Goal: Task Accomplishment & Management: Complete application form

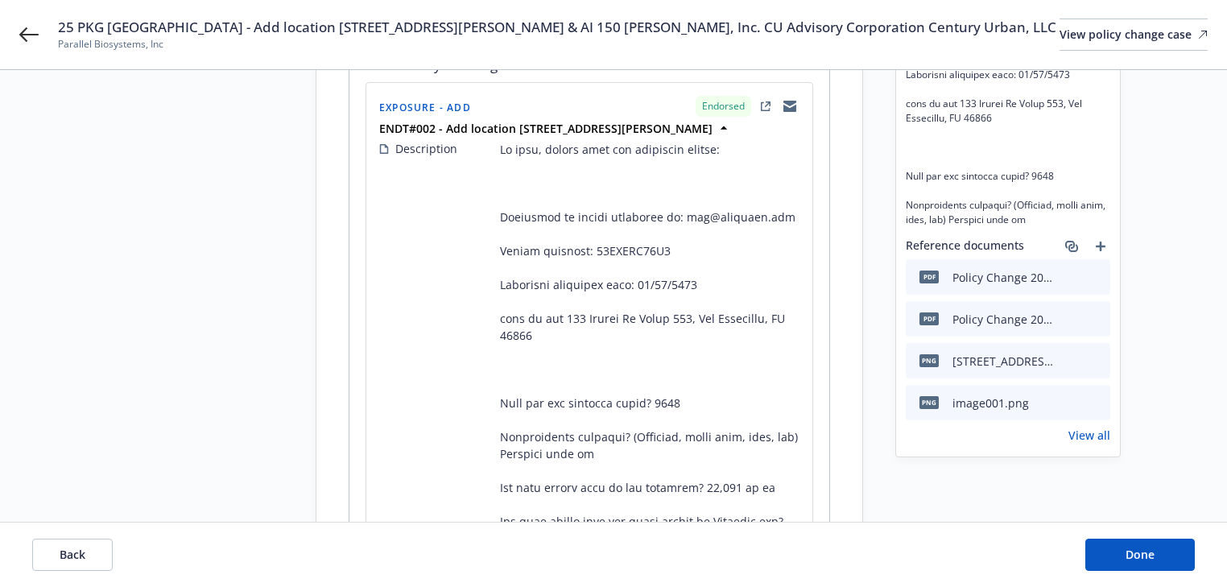
scroll to position [386, 0]
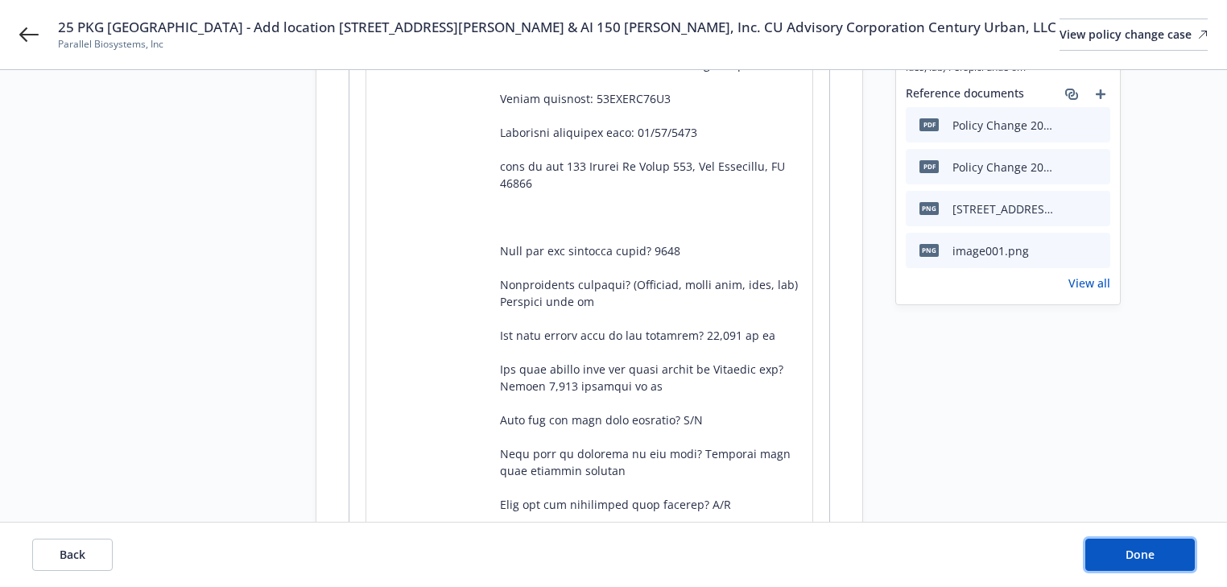
drag, startPoint x: 1105, startPoint y: 542, endPoint x: 1083, endPoint y: 533, distance: 23.5
click at [1105, 542] on button "Done" at bounding box center [1139, 554] width 109 height 32
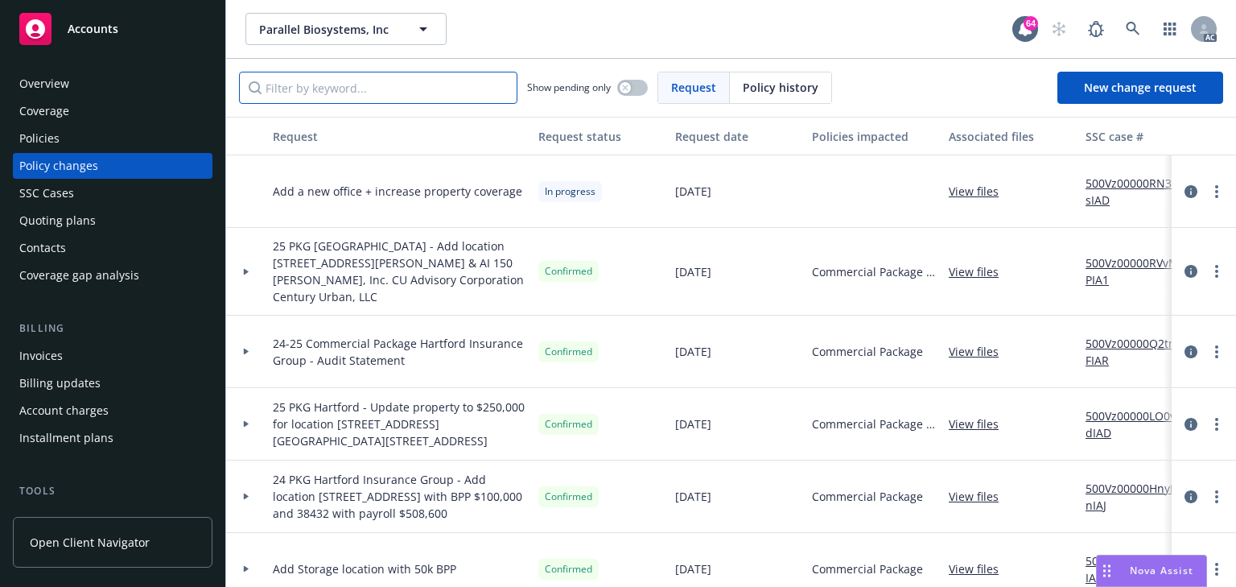
click at [348, 87] on input "Filter by keyword..." at bounding box center [378, 88] width 278 height 32
paste input "25 PKG Hartford - Add location 150 Hooper St Suite 215, San Francisco, CA 94107…"
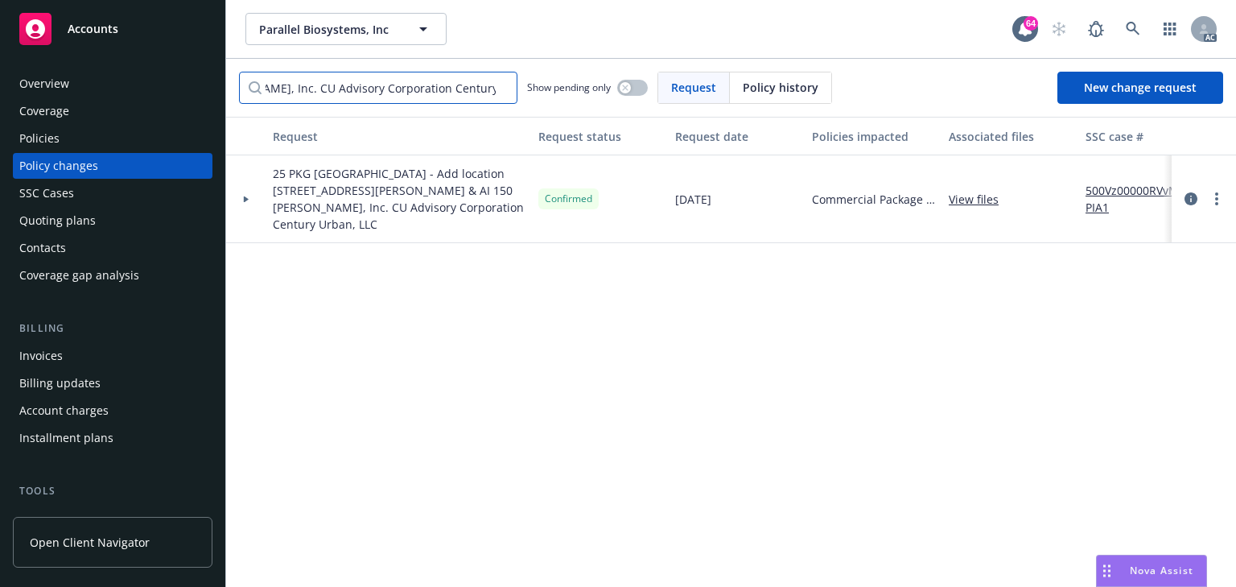
type input "25 PKG Hartford - Add location 150 Hooper St Suite 215, San Francisco, CA 94107…"
click at [254, 196] on div at bounding box center [246, 199] width 27 height 6
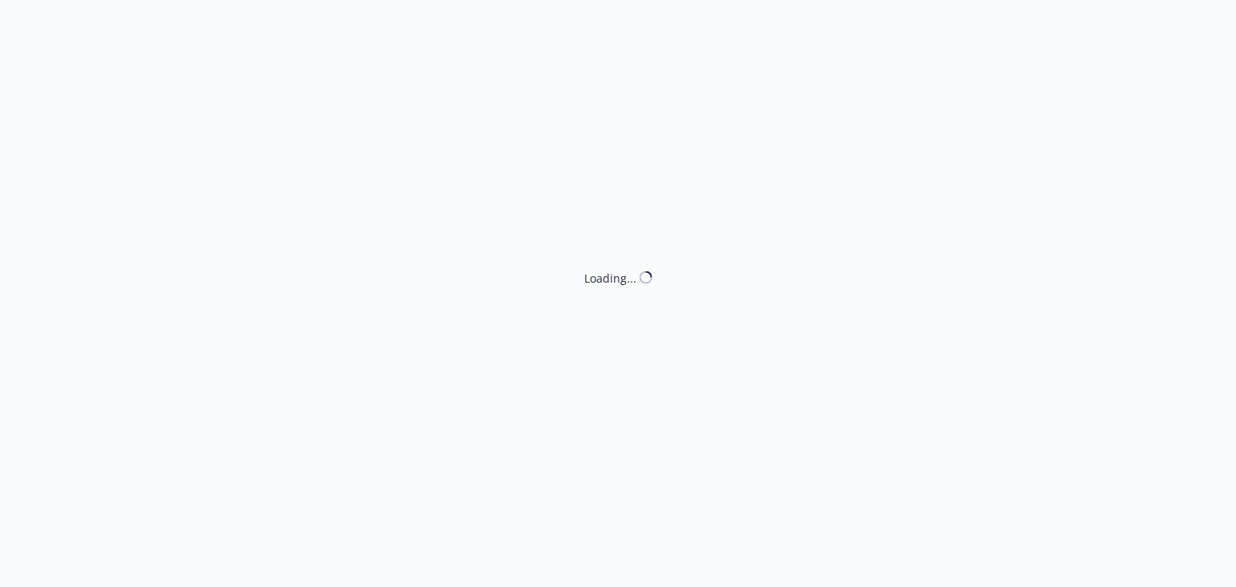
select select "ACCEPTED"
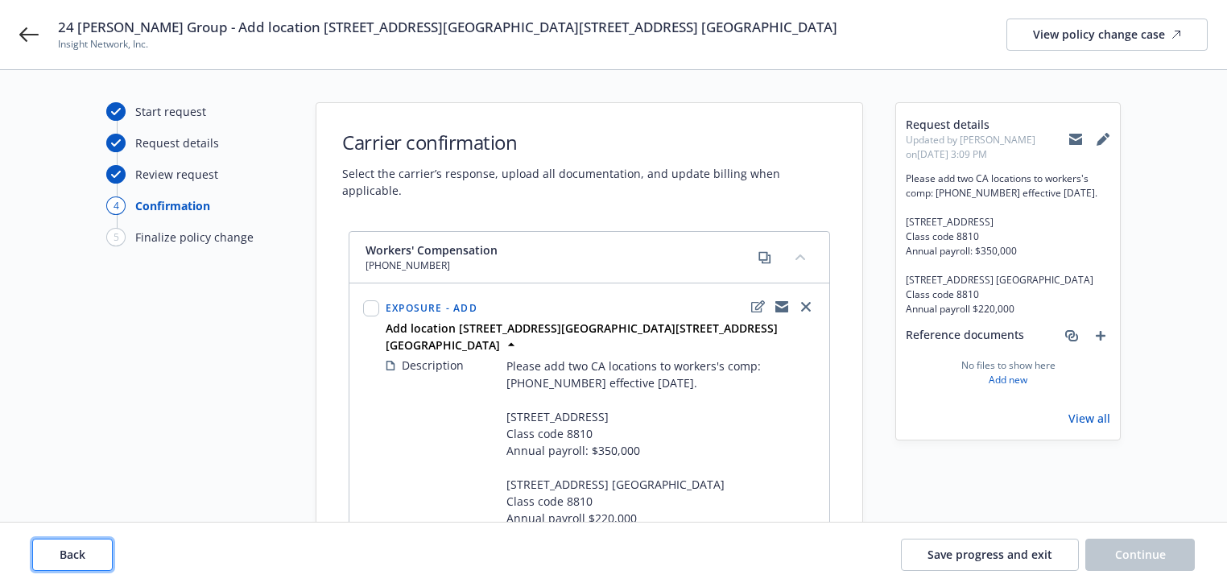
click at [90, 554] on button "Back" at bounding box center [72, 554] width 80 height 32
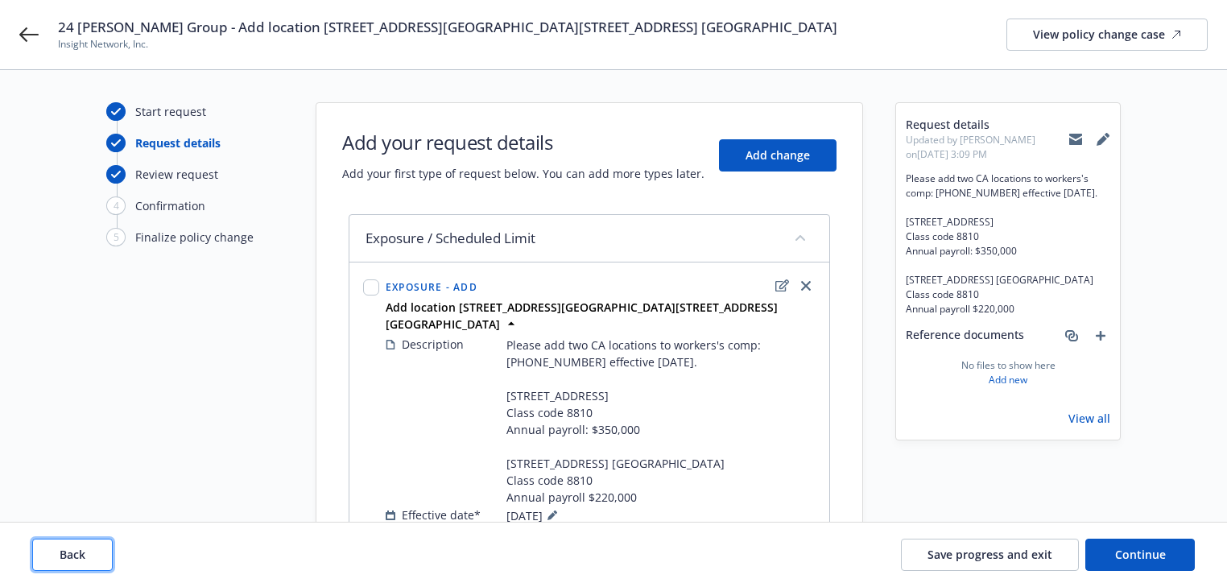
click at [90, 554] on button "Back" at bounding box center [72, 554] width 80 height 32
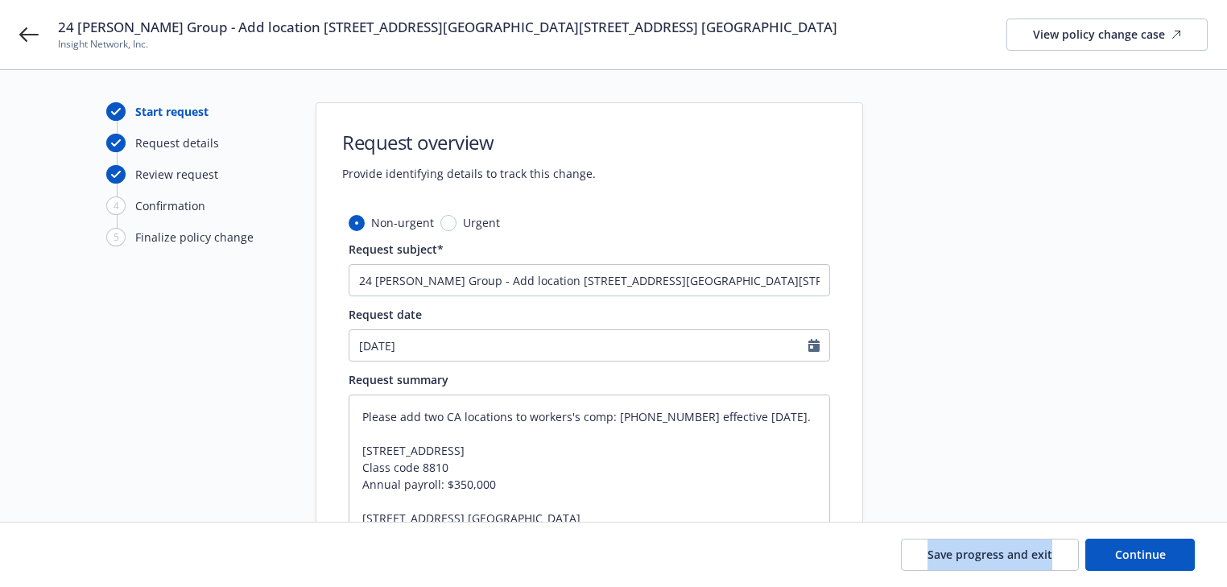
click at [90, 554] on div "Save progress and exit Continue" at bounding box center [613, 554] width 1162 height 32
click at [150, 480] on div "Start request Request details Review request 4 Confirmation 5 Finalize policy c…" at bounding box center [194, 402] width 177 height 601
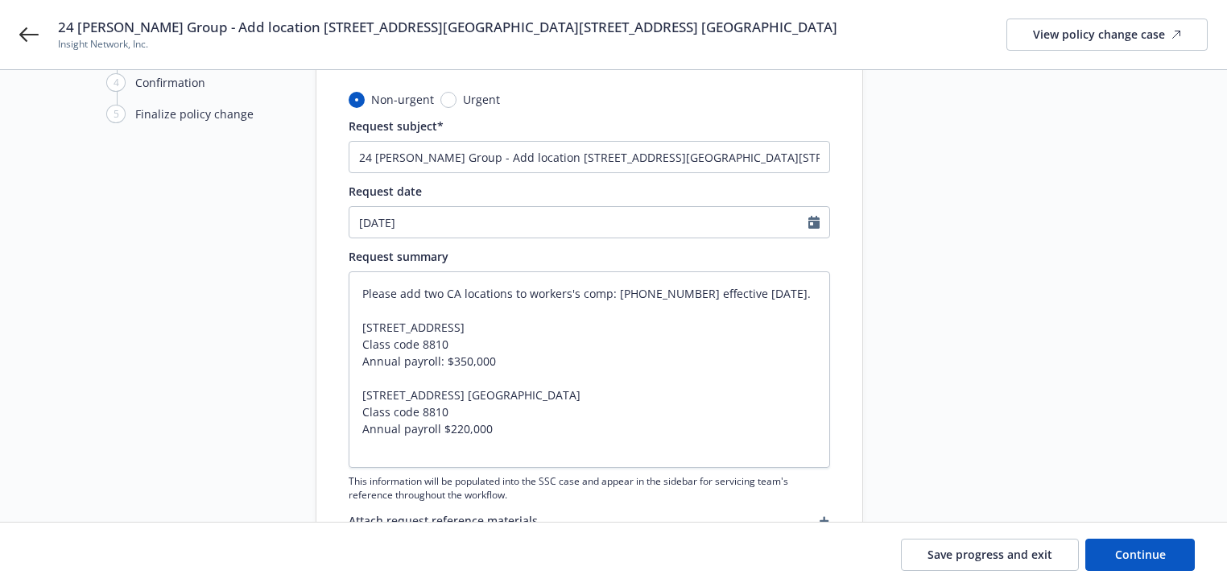
scroll to position [129, 0]
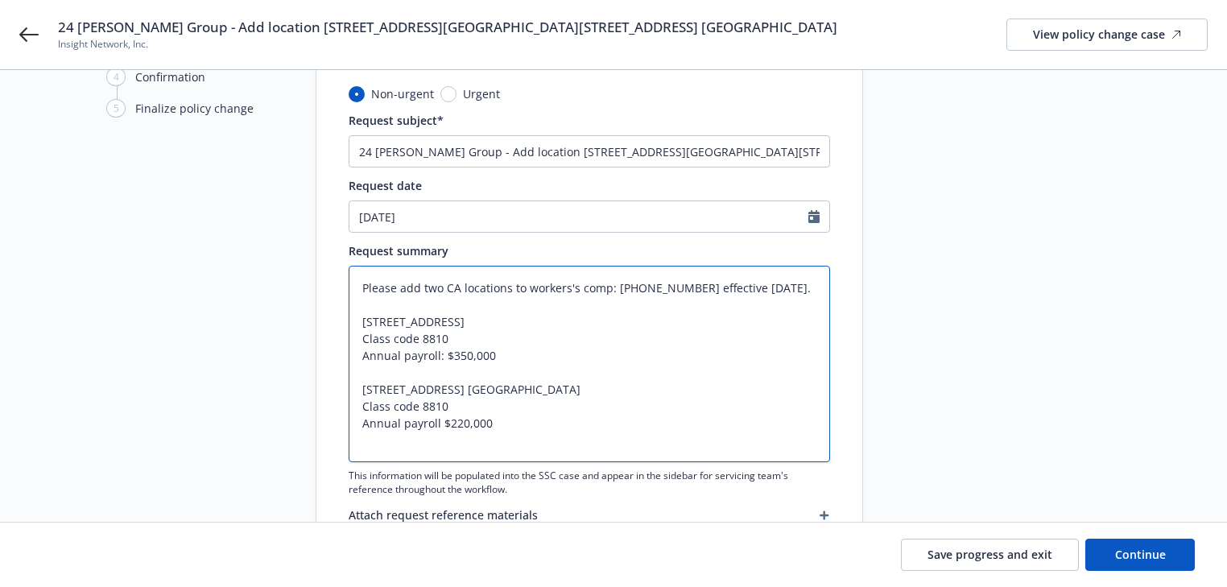
click at [538, 338] on textarea "Please add two CA locations to workers's comp: (25) 7181-05-85 effective 9/3/25…" at bounding box center [588, 364] width 481 height 196
click at [931, 410] on div at bounding box center [1007, 273] width 225 height 601
click at [1148, 547] on span "Continue" at bounding box center [1140, 553] width 51 height 15
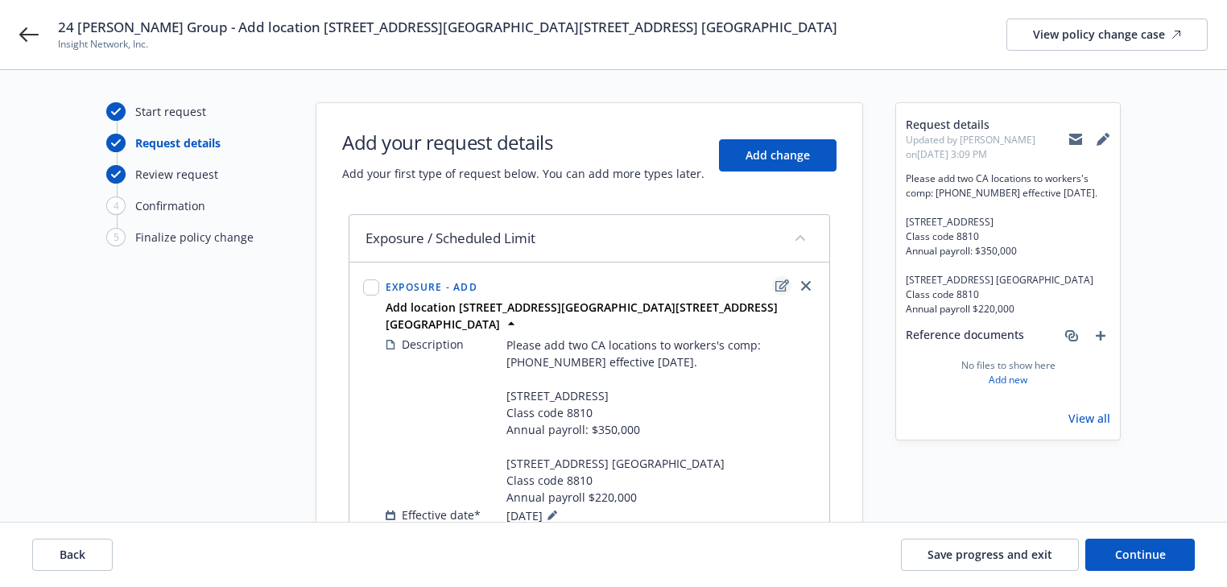
click at [779, 287] on icon "edit" at bounding box center [782, 285] width 14 height 12
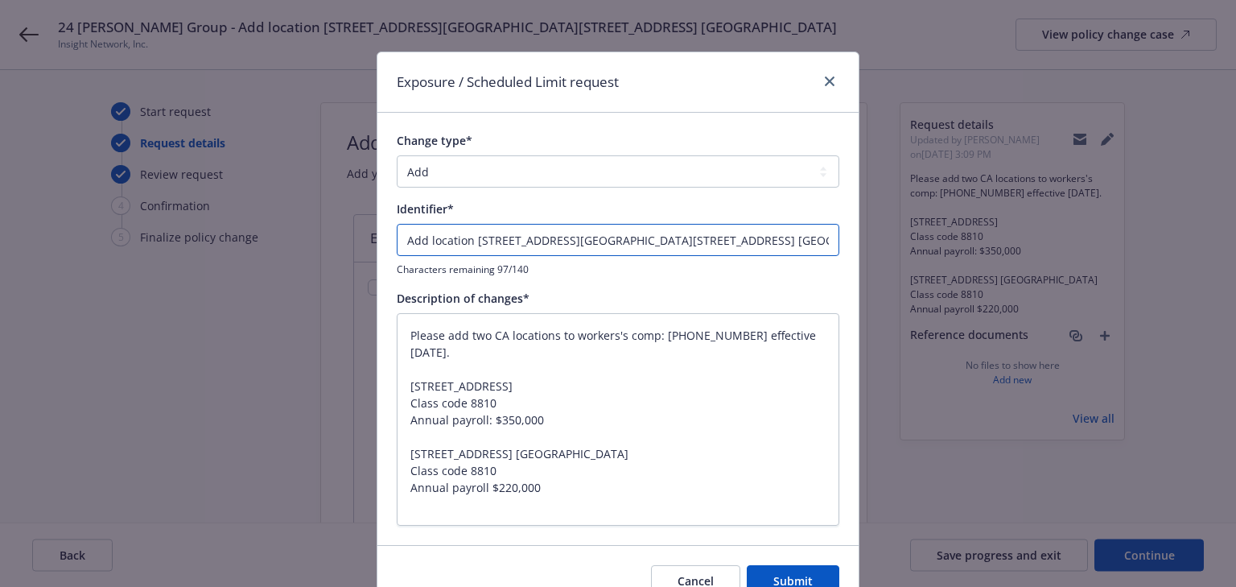
click at [402, 241] on input "Add location 891 Carolina Street San Francisco CA 94107 and 2195 44th Ave. San …" at bounding box center [618, 240] width 443 height 32
type textarea "x"
type input "EAdd location 891 Carolina Street San Francisco CA 94107 and 2195 44th Ave. San…"
type textarea "x"
type input "ENAdd location 891 Carolina Street San Francisco CA 94107 and 2195 44th Ave. Sa…"
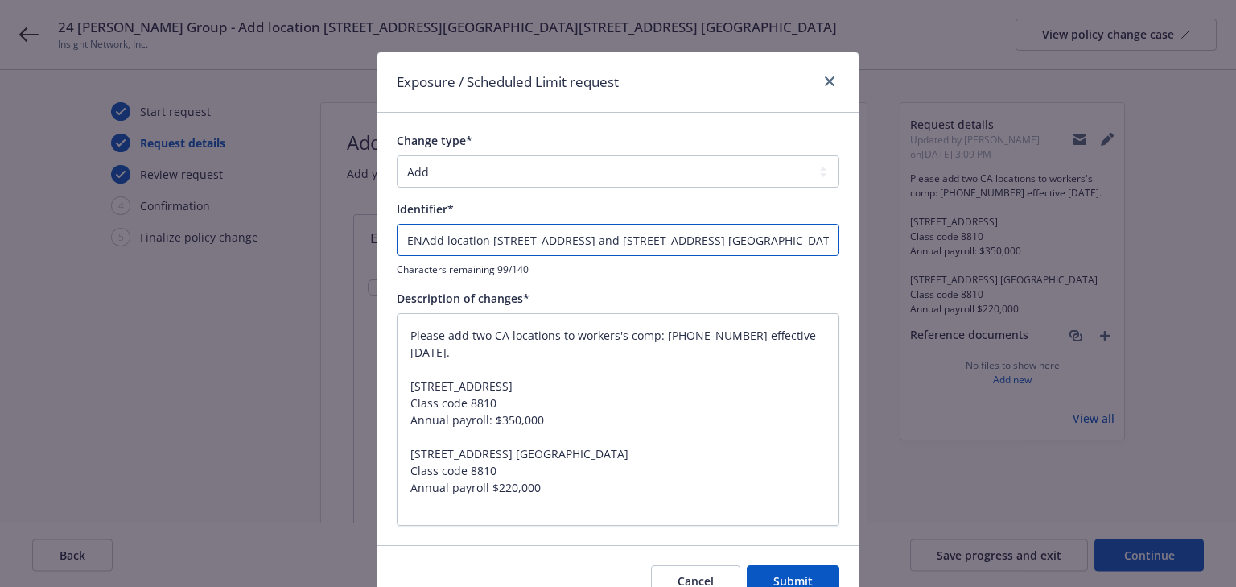
type textarea "x"
type input "ENDAdd location 891 Carolina Street San Francisco CA 94107 and 2195 44th Ave. S…"
type textarea "x"
type input "ENDTAdd location 891 Carolina Street San Francisco CA 94107 and 2195 44th Ave. …"
type textarea "x"
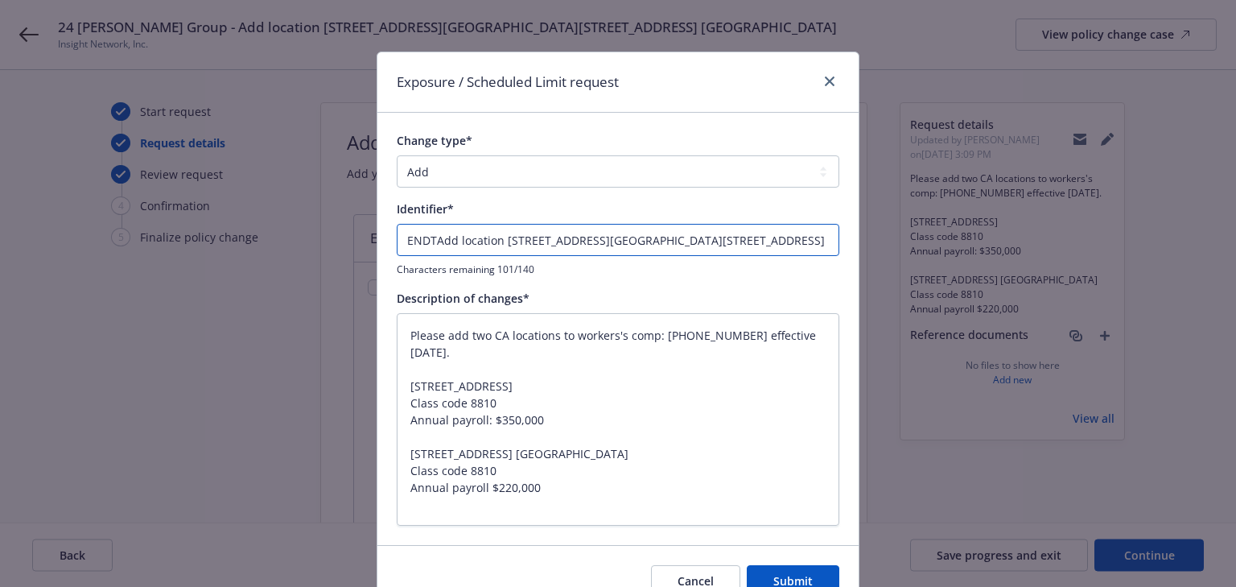
type input "ENDT#Add location 891 Carolina Street San Francisco CA 94107 and 2195 44th Ave.…"
type textarea "x"
type input "ENDT#0Add location 891 Carolina Street San Francisco CA 94107 and 2195 44th Ave…"
type textarea "x"
type input "ENDT#00Add location 891 Carolina Street San Francisco CA 94107 and 2195 44th Av…"
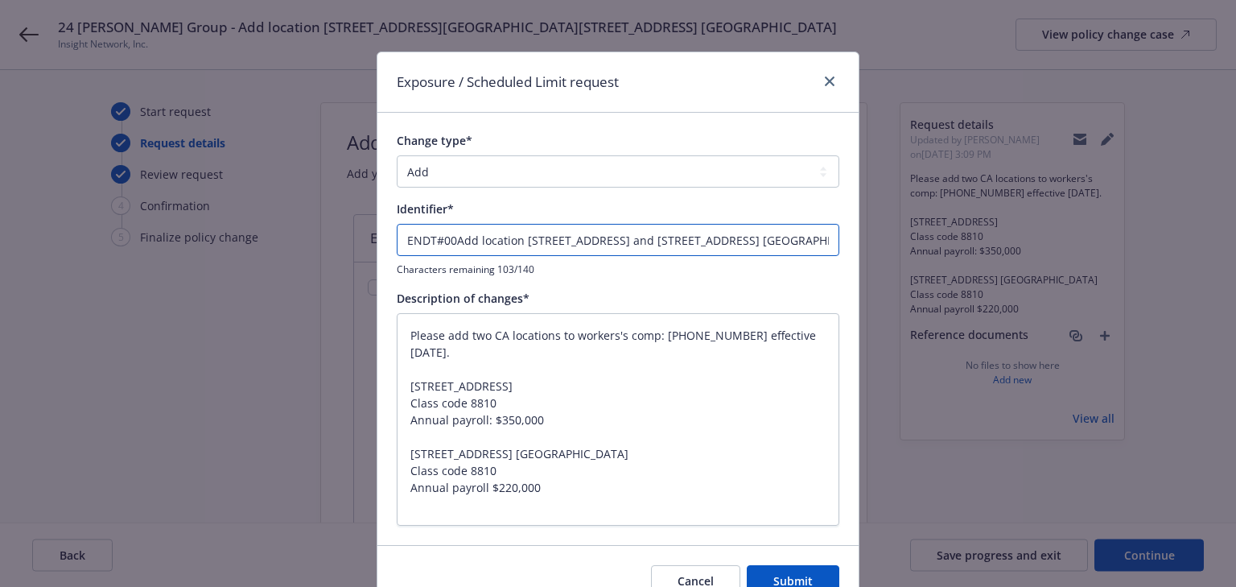
type textarea "x"
type input "ENDT#005Add location 891 Carolina Street San Francisco CA 94107 and 2195 44th A…"
type textarea "x"
type input "ENDT#005 Add location 891 Carolina Street San Francisco CA 94107 and 2195 44th …"
type textarea "x"
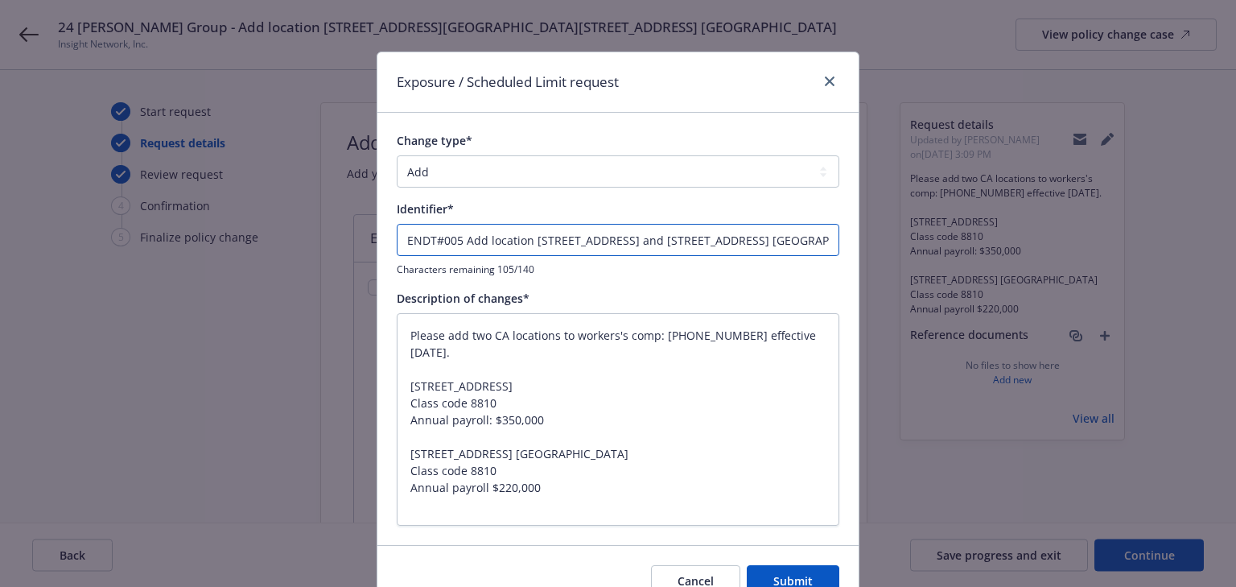
type input "ENDT#005 -Add location 891 Carolina Street San Francisco CA 94107 and 2195 44th…"
type textarea "x"
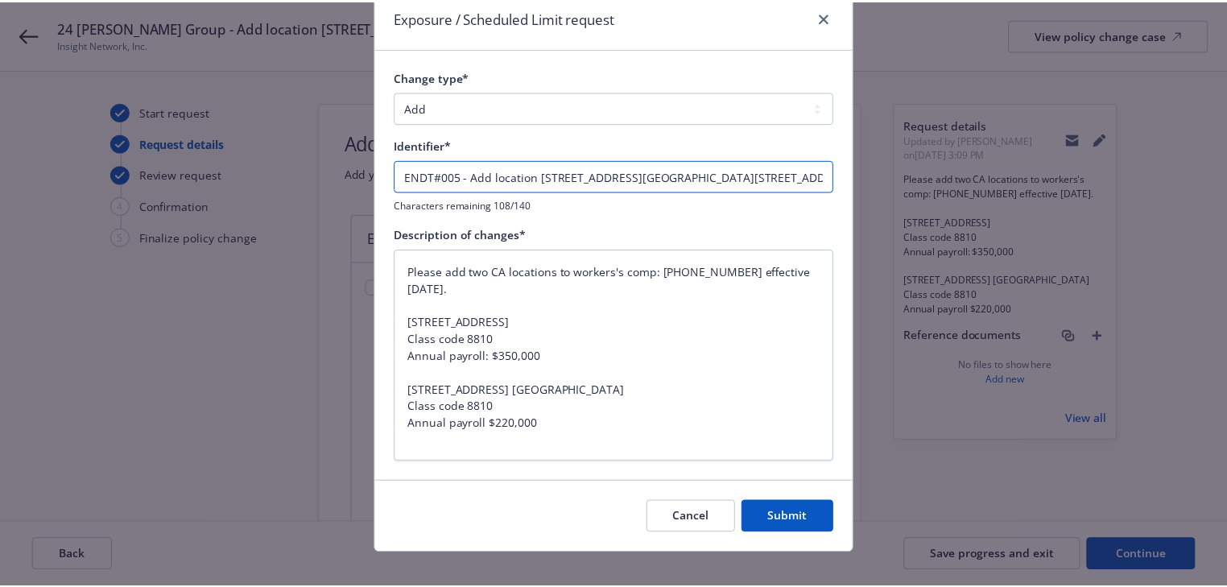
scroll to position [81, 0]
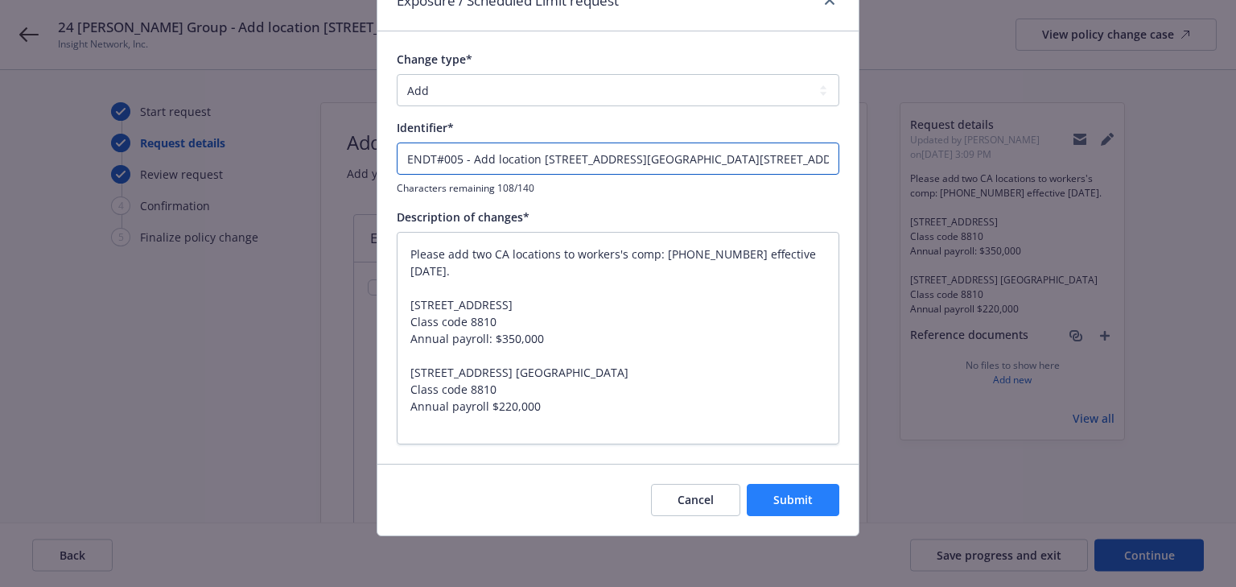
type input "ENDT#005 - Add location 891 Carolina Street San Francisco CA 94107 and 2195 44t…"
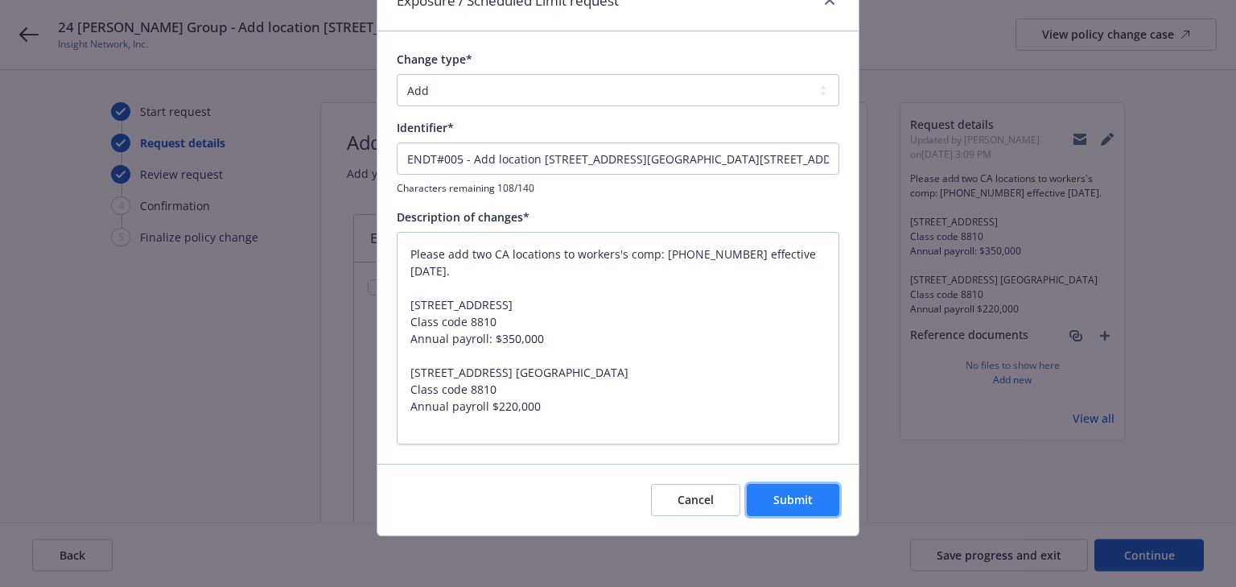
click at [756, 500] on button "Submit" at bounding box center [793, 500] width 93 height 32
type textarea "x"
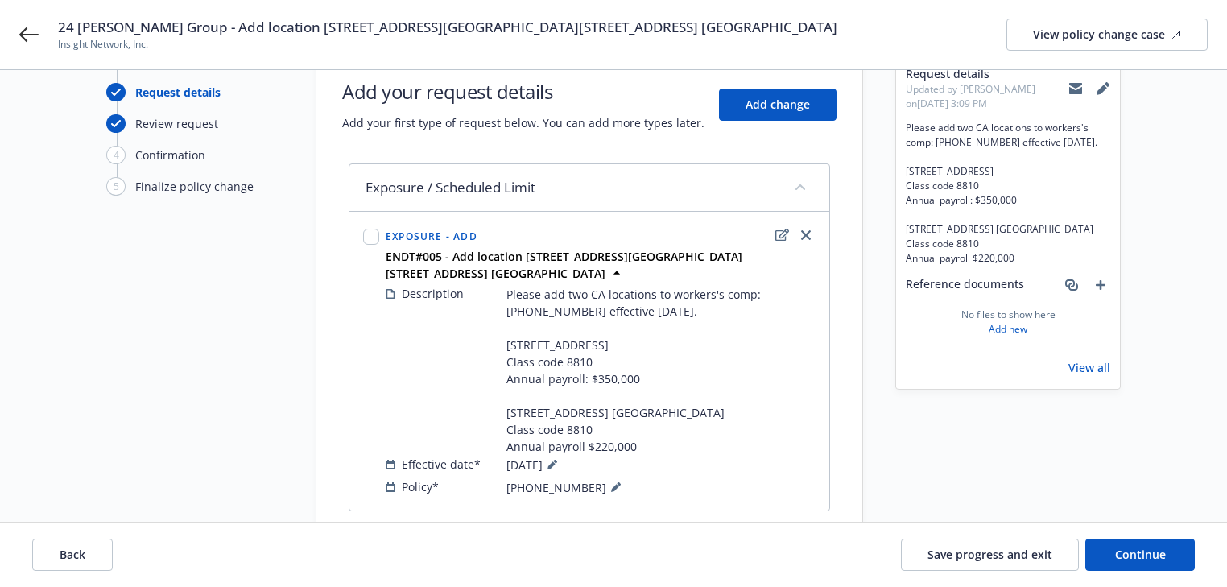
scroll to position [126, 0]
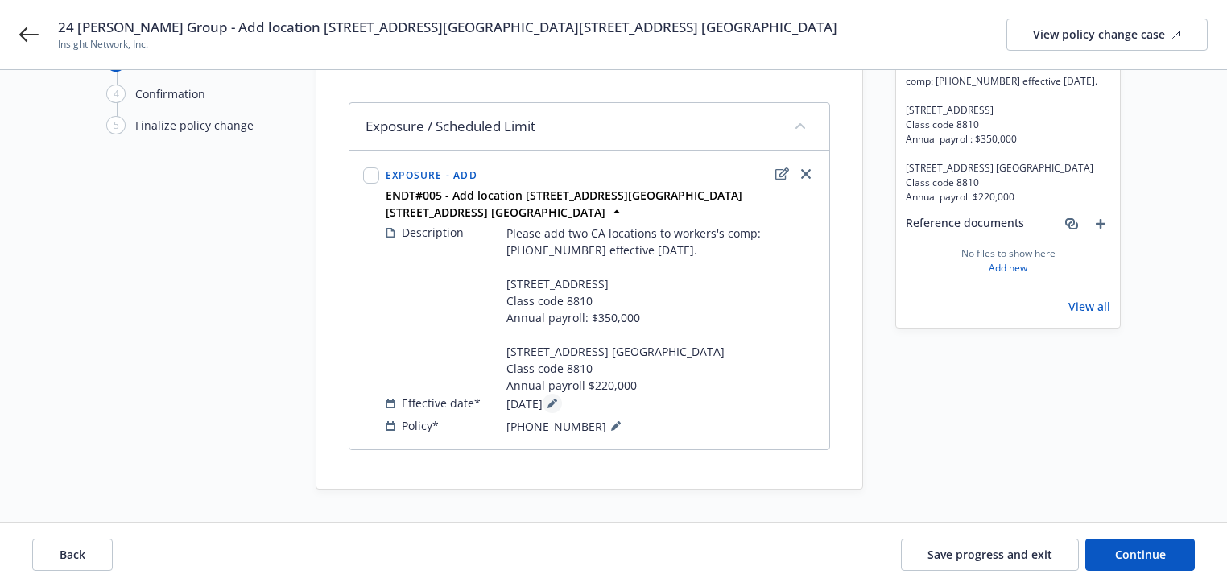
click at [562, 408] on button at bounding box center [551, 403] width 19 height 19
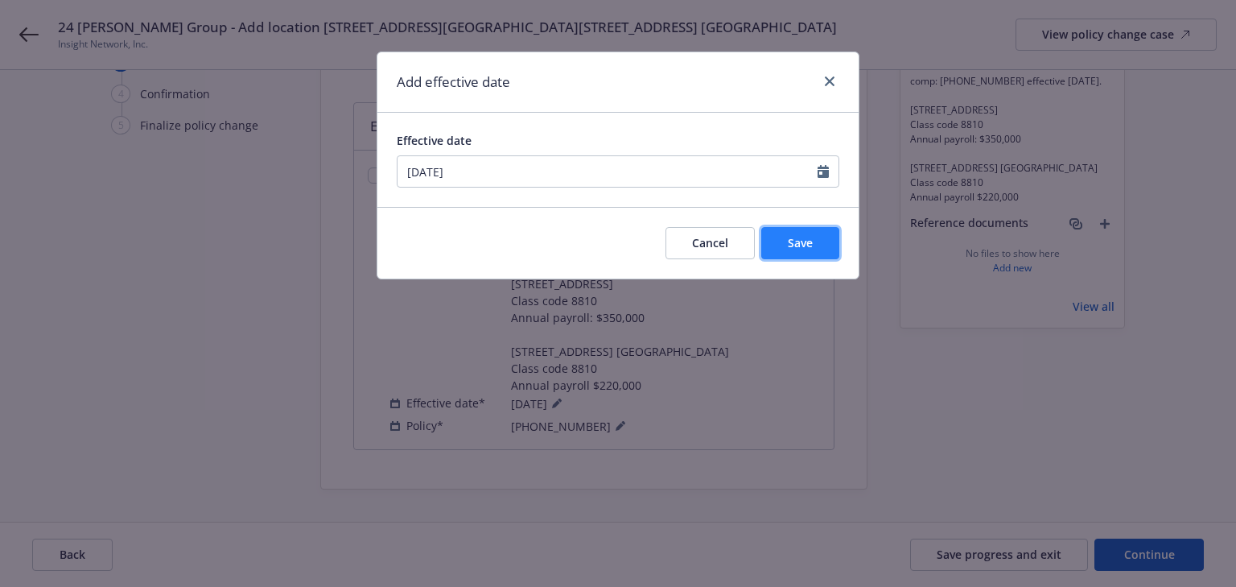
click at [814, 249] on button "Save" at bounding box center [800, 243] width 78 height 32
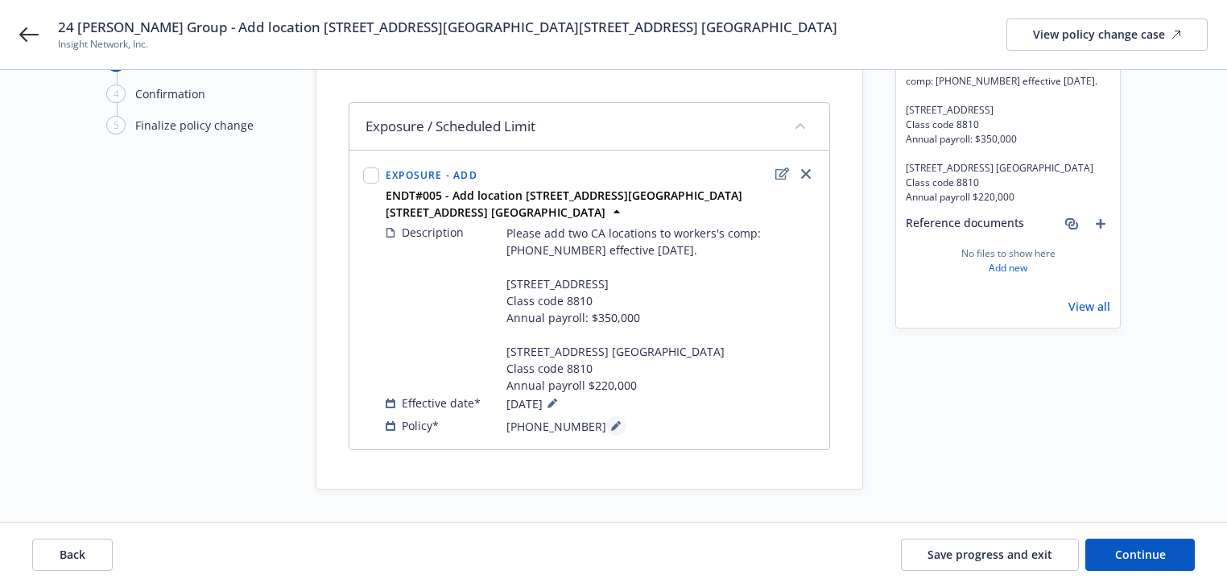
click at [611, 427] on icon at bounding box center [616, 426] width 10 height 10
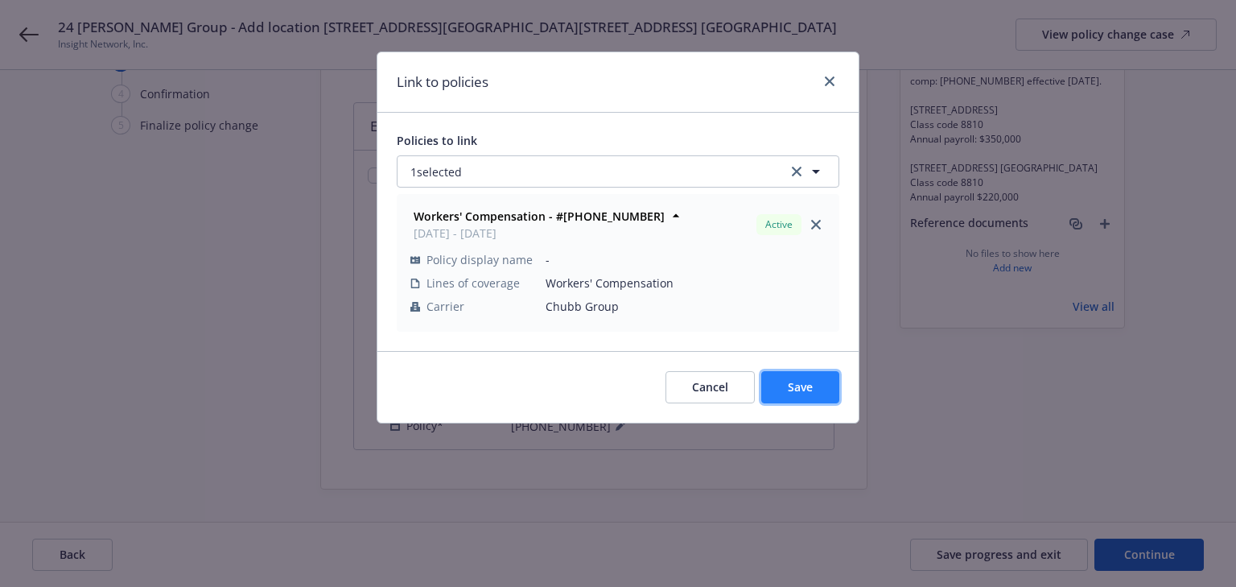
click at [814, 390] on button "Save" at bounding box center [800, 387] width 78 height 32
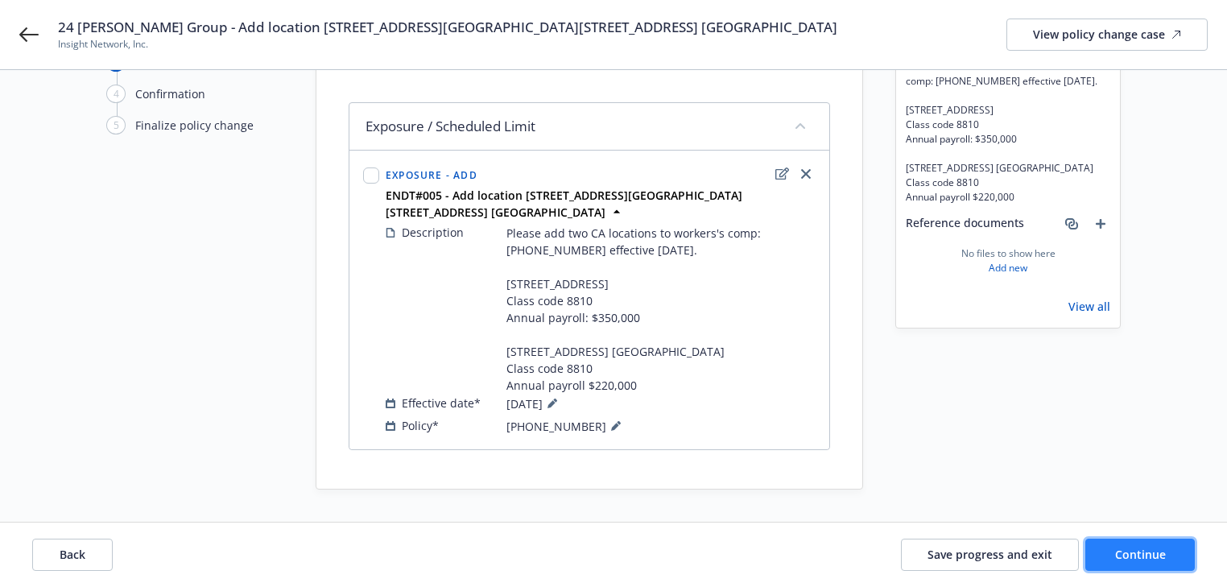
click at [1152, 555] on span "Continue" at bounding box center [1140, 553] width 51 height 15
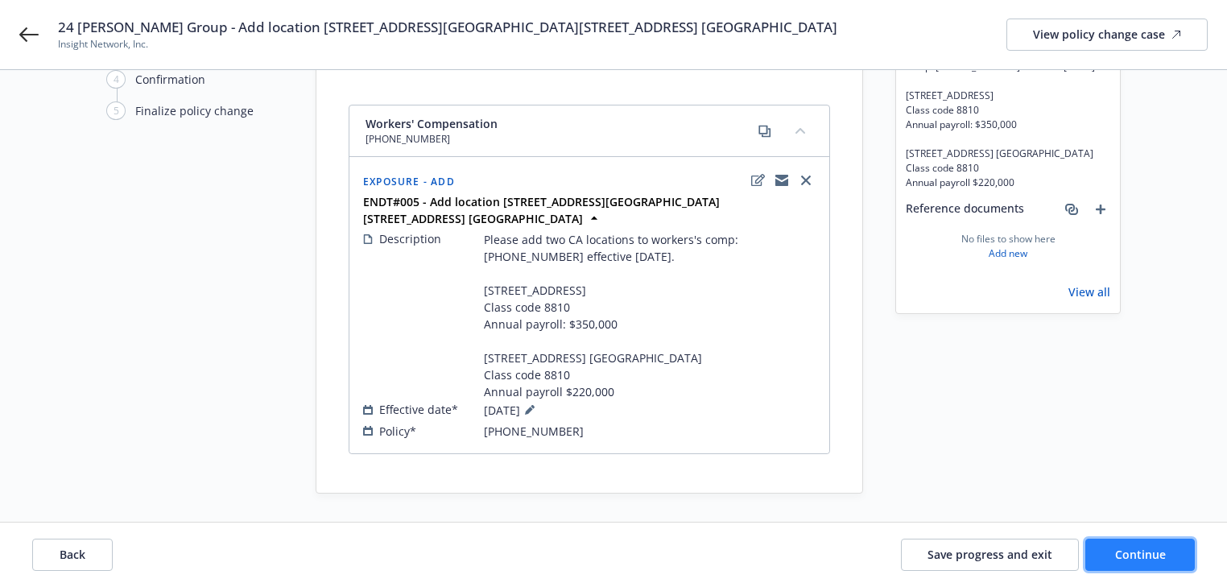
click at [1152, 555] on span "Continue" at bounding box center [1140, 553] width 51 height 15
select select "ACCEPTED"
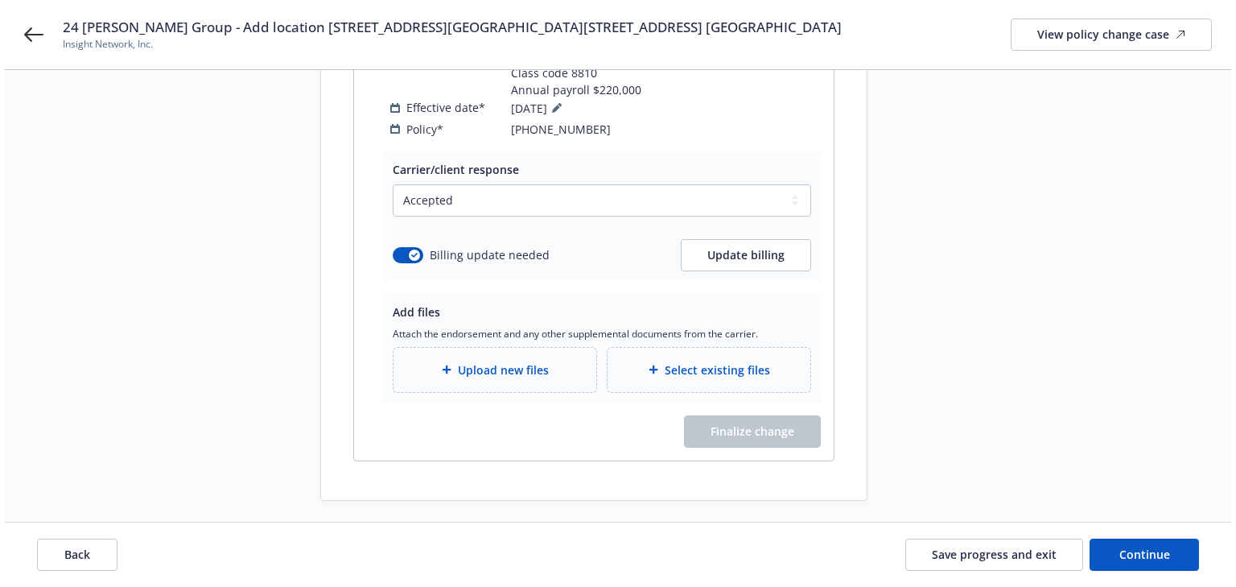
scroll to position [438, 0]
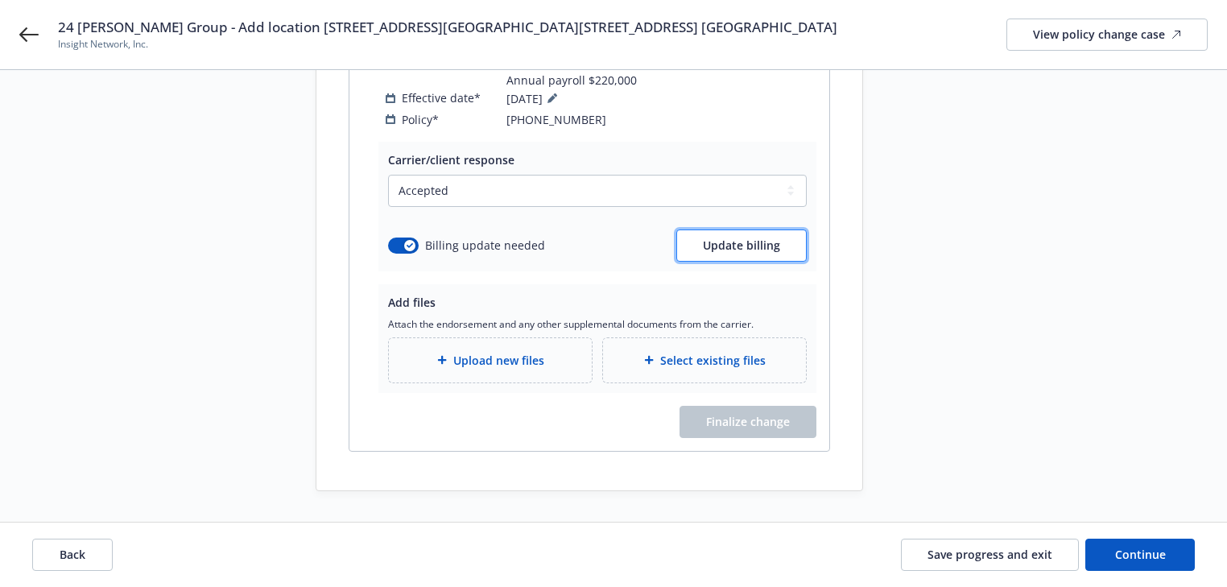
click at [773, 247] on span "Update billing" at bounding box center [741, 244] width 77 height 15
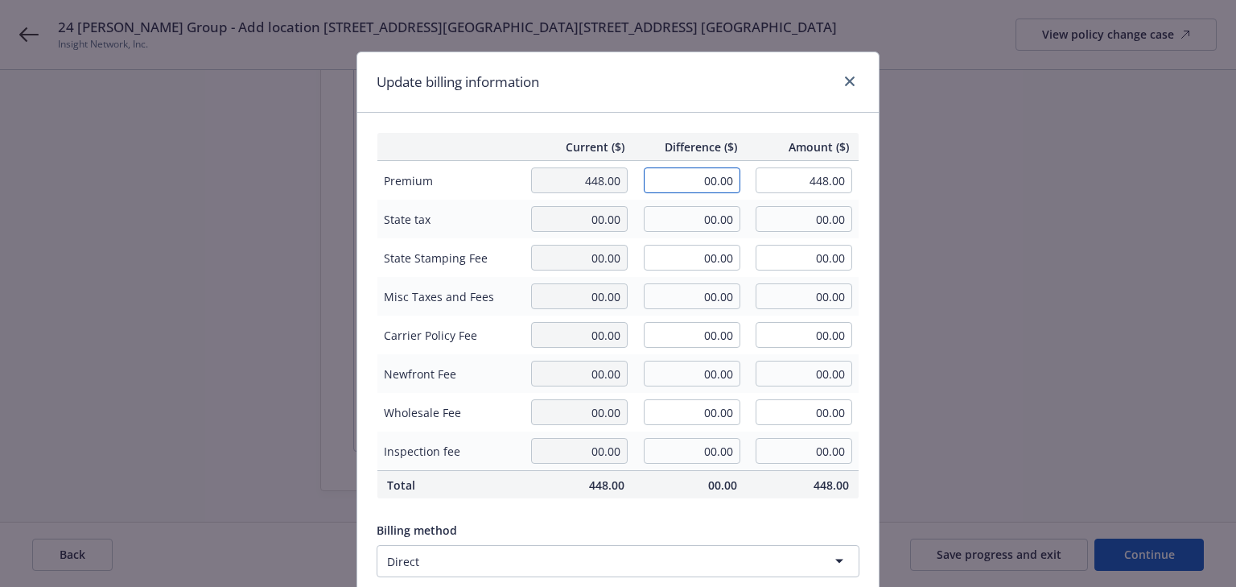
drag, startPoint x: 692, startPoint y: 168, endPoint x: 843, endPoint y: 182, distance: 151.1
click at [843, 182] on tr "Premium 448.00 00.00 448.00" at bounding box center [618, 180] width 482 height 39
type input "674.00"
type input "1,122.00"
type input "74.14"
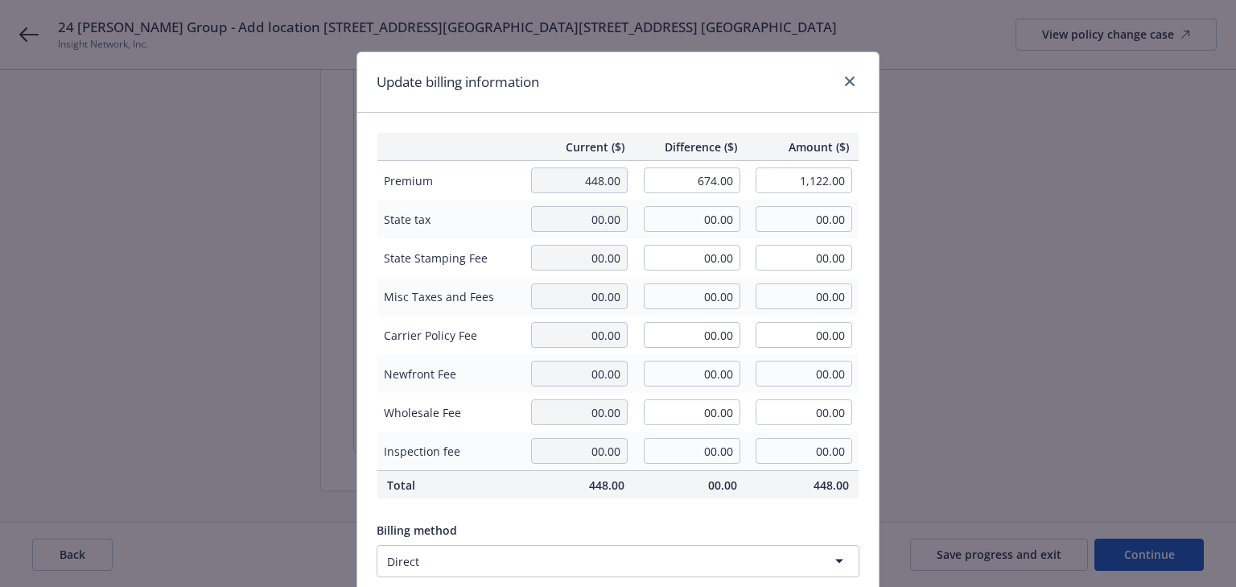
click at [753, 100] on div "Update billing information" at bounding box center [618, 82] width 522 height 60
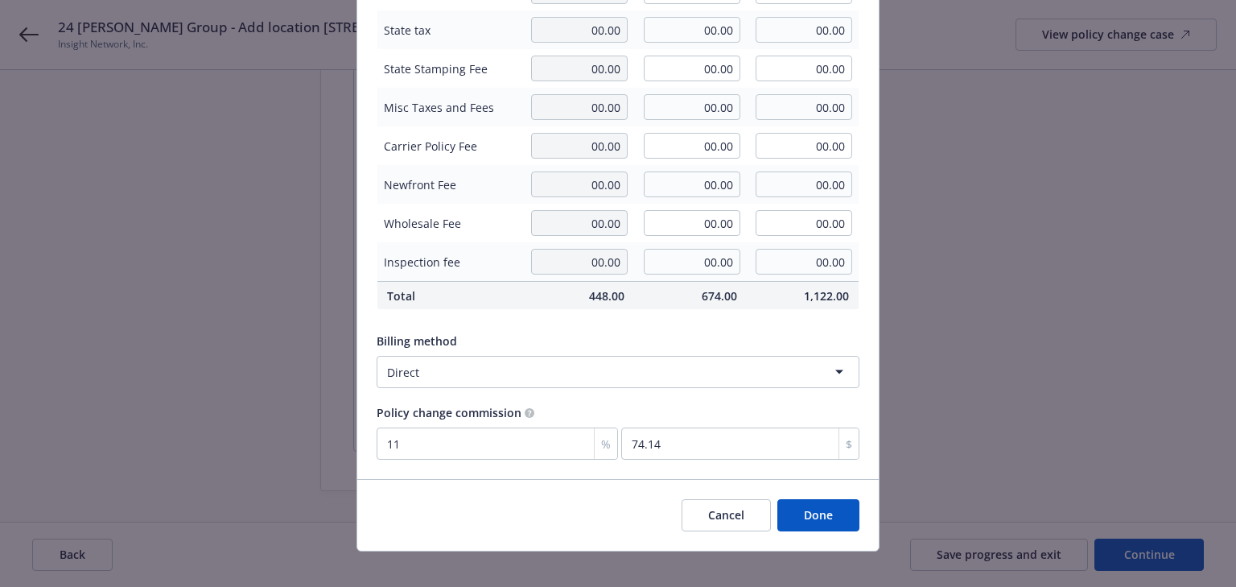
scroll to position [204, 0]
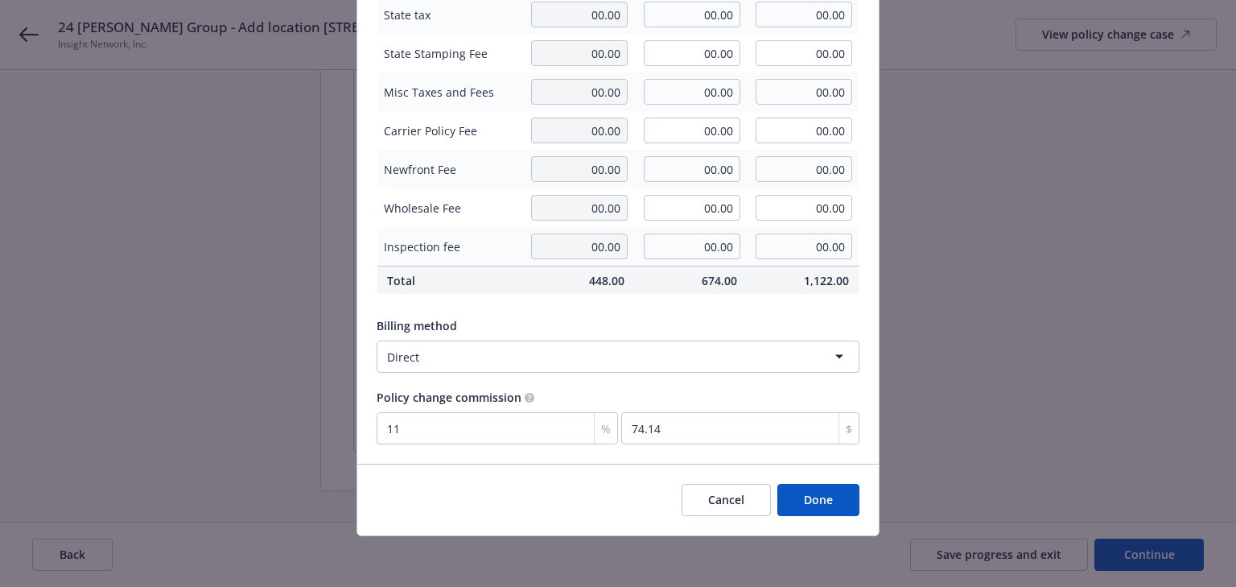
click at [832, 502] on button "Done" at bounding box center [818, 500] width 82 height 32
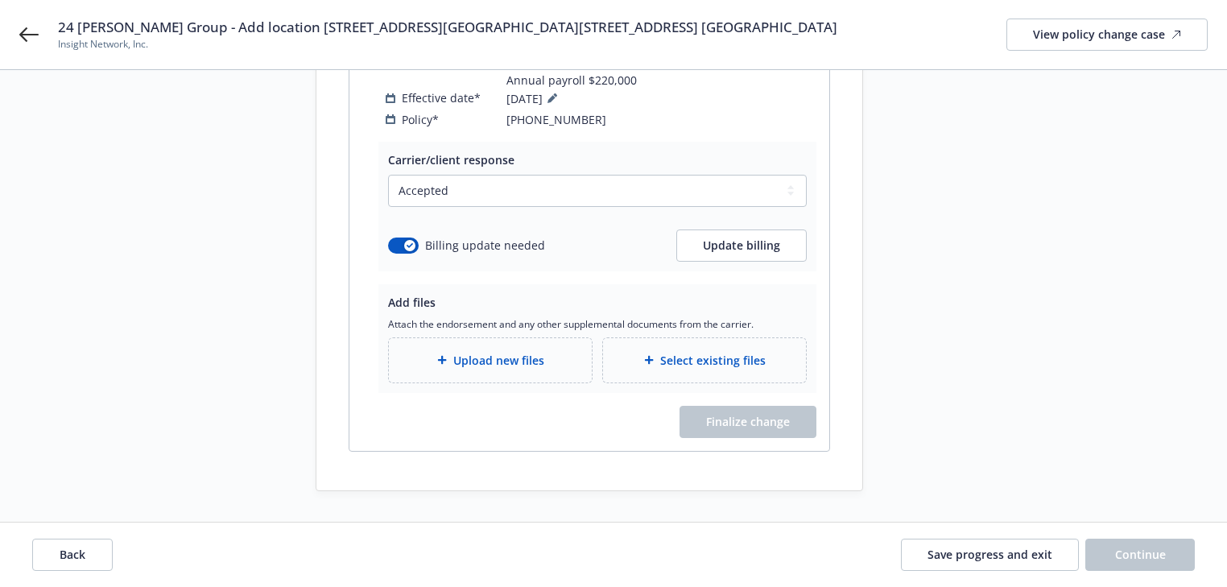
click at [969, 445] on div "Request details Updated by Melody Zhang on 09/11/2025, 12:55 PM Please add two …" at bounding box center [1007, 77] width 225 height 827
click at [440, 369] on div "Upload new files" at bounding box center [490, 360] width 203 height 44
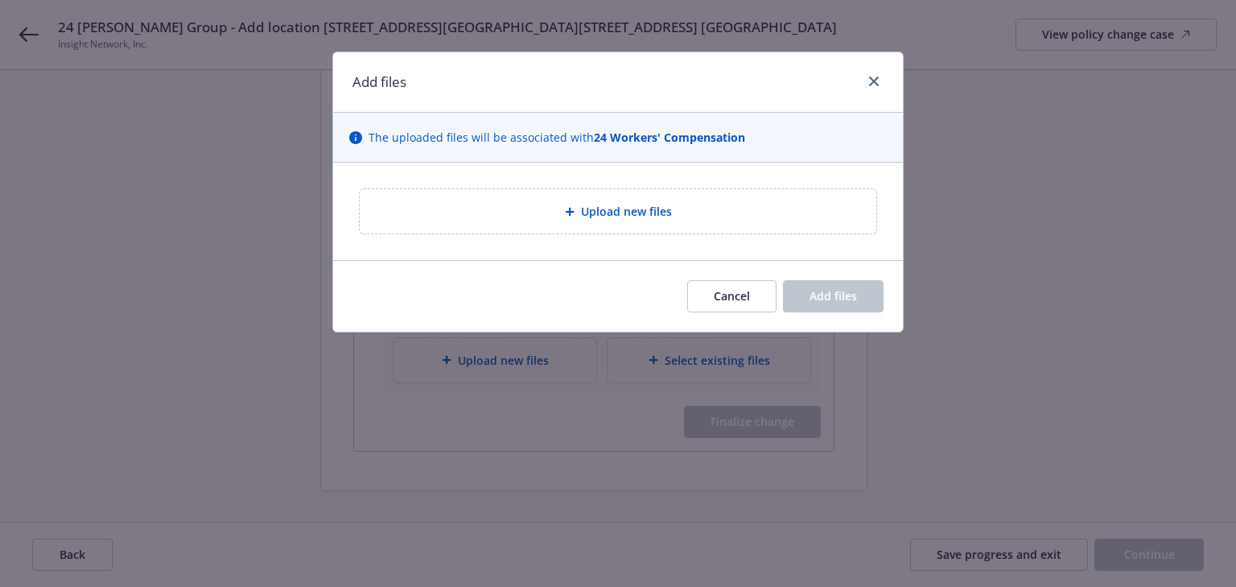
click at [574, 221] on div "Upload new files" at bounding box center [618, 211] width 517 height 44
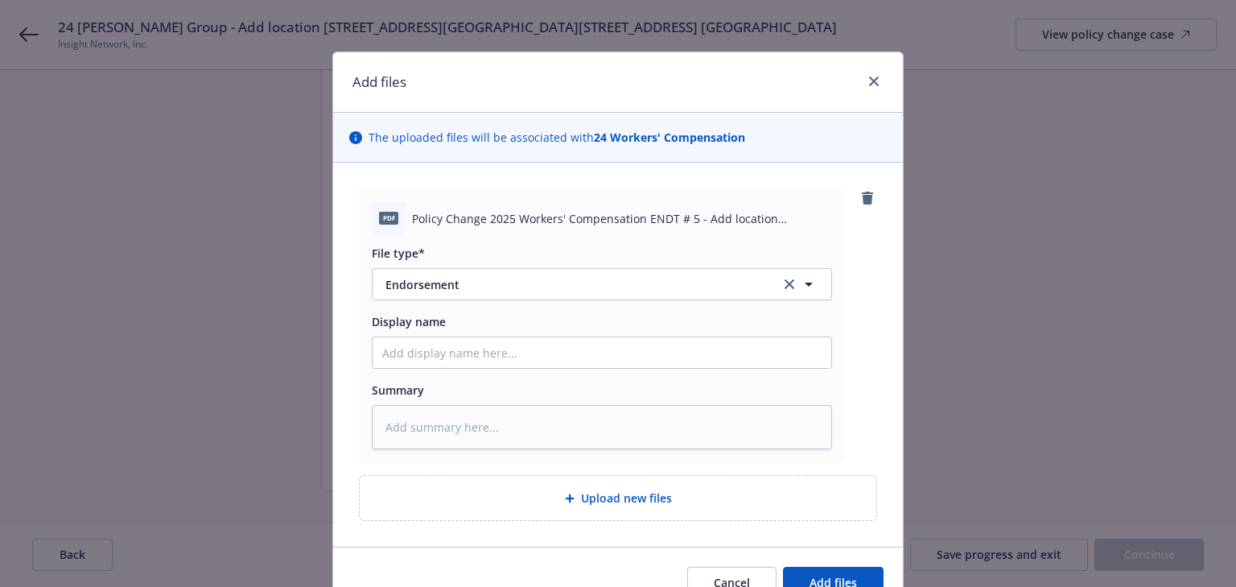
scroll to position [83, 0]
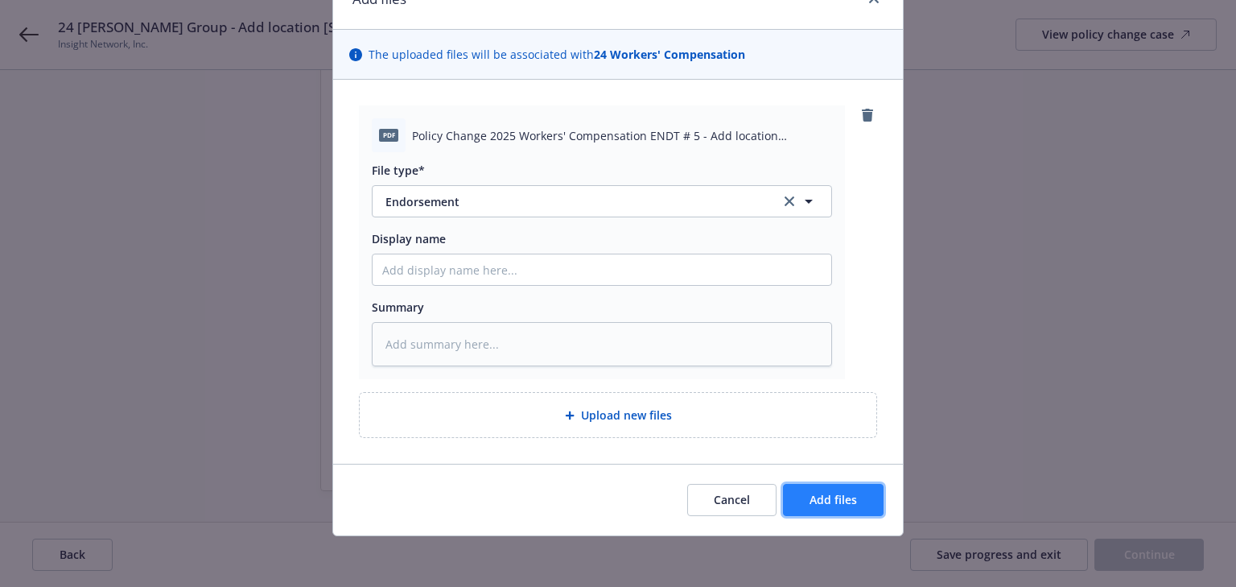
click at [856, 495] on button "Add files" at bounding box center [833, 500] width 101 height 32
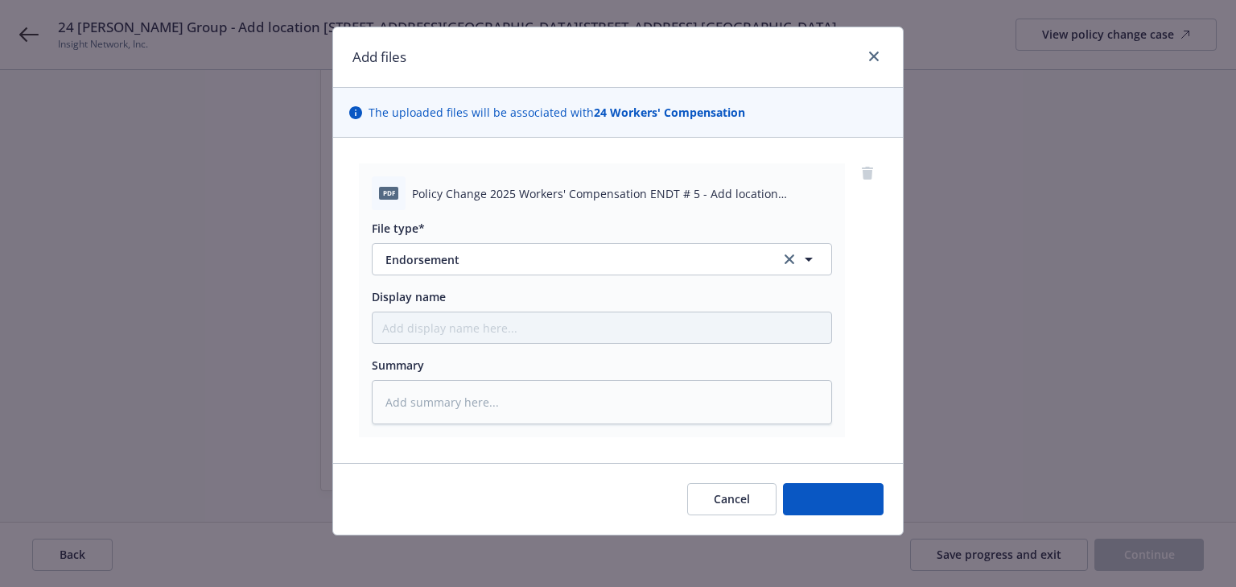
scroll to position [24, 0]
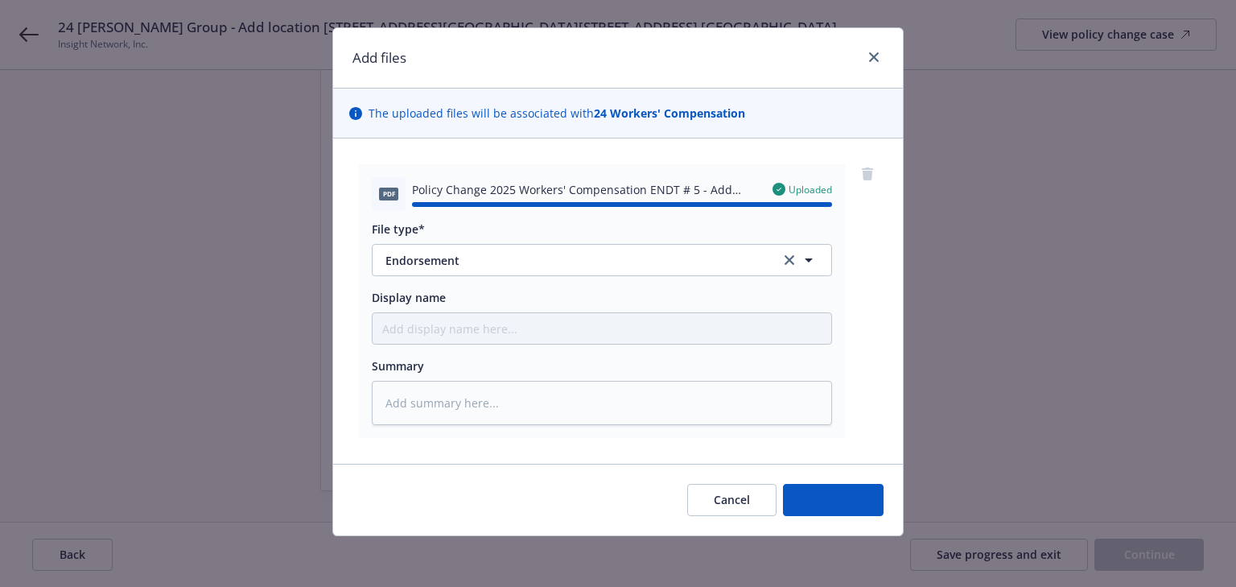
type textarea "x"
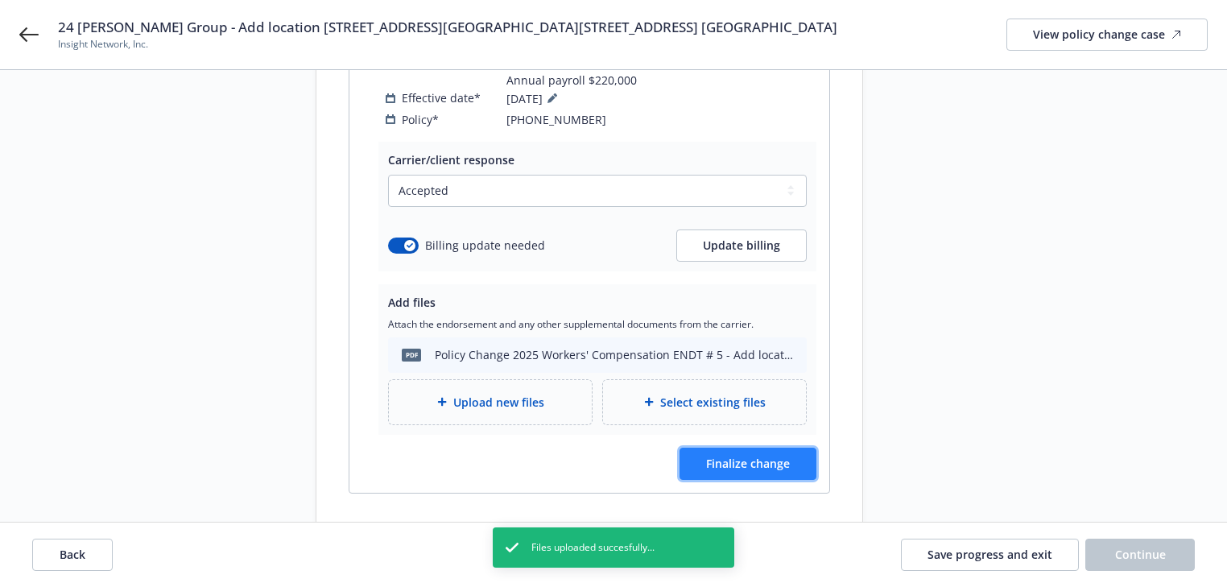
click at [793, 457] on button "Finalize change" at bounding box center [747, 463] width 137 height 32
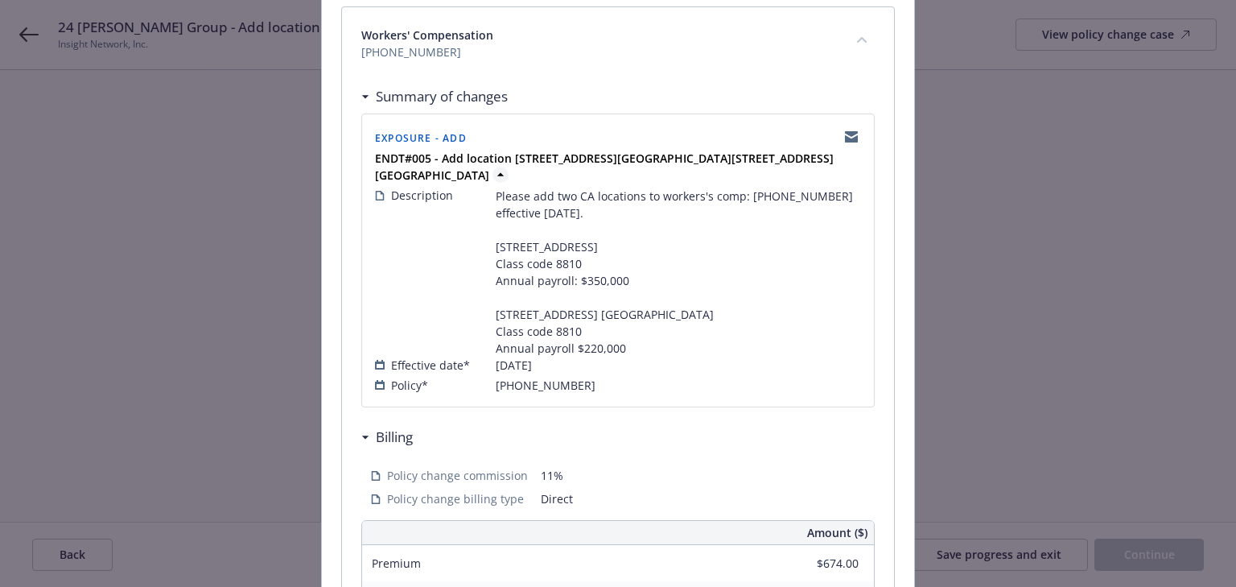
scroll to position [258, 0]
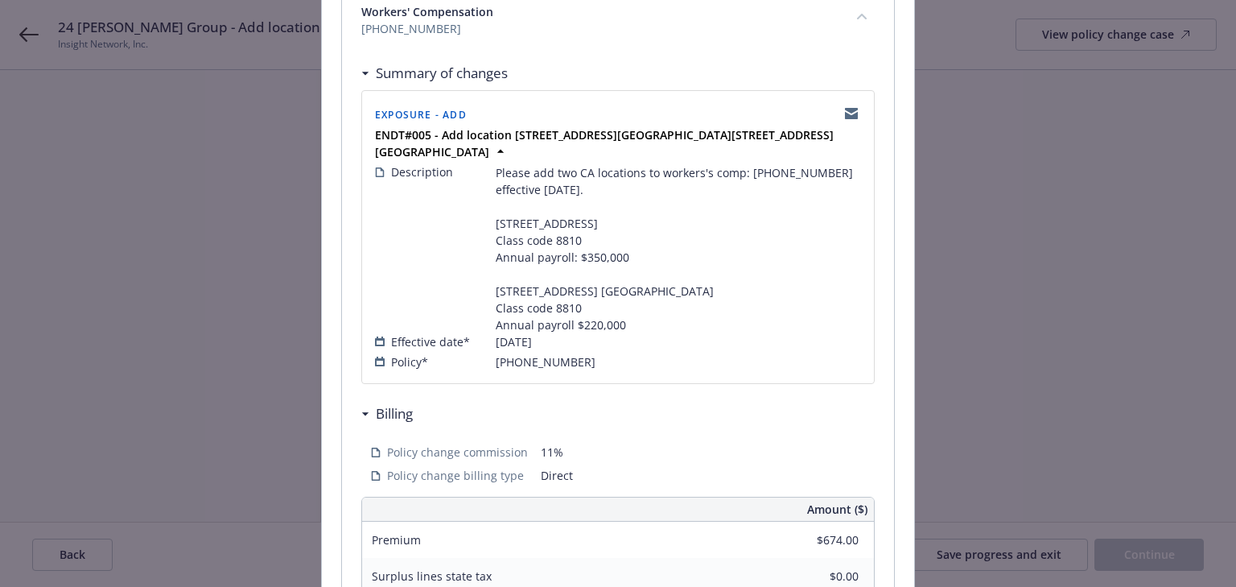
click at [901, 344] on div "Are you sure you want to finalize these changes? Once finalized, this commits t…" at bounding box center [618, 365] width 592 height 1020
click at [753, 333] on span "Please add two CA locations to workers's comp: (25) 7181-05-85 effective 9/3/25…" at bounding box center [678, 248] width 365 height 169
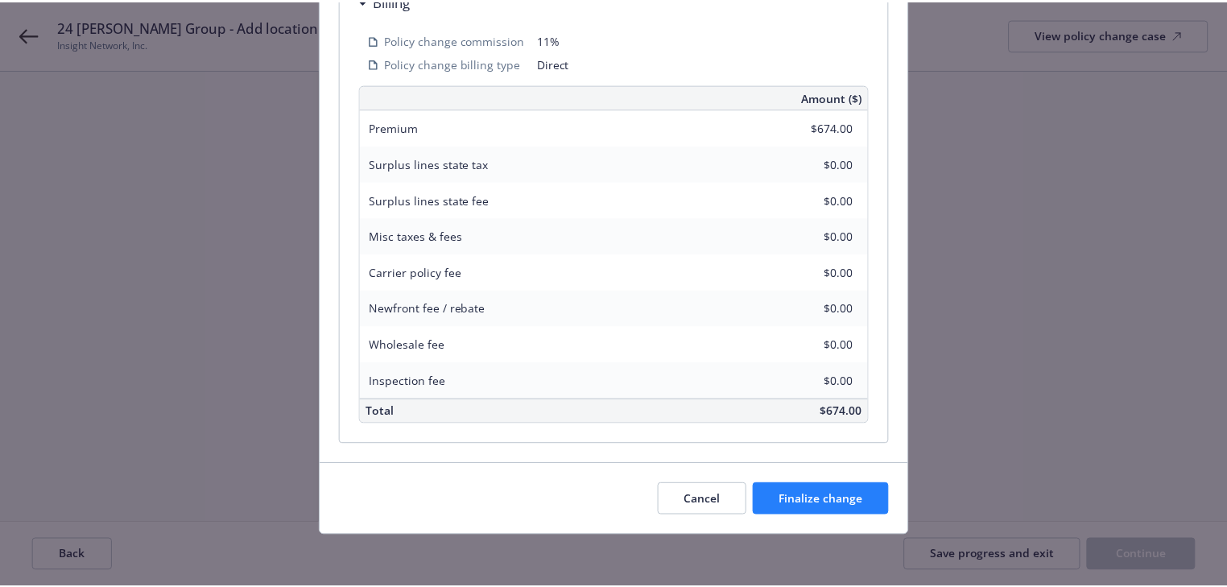
scroll to position [686, 0]
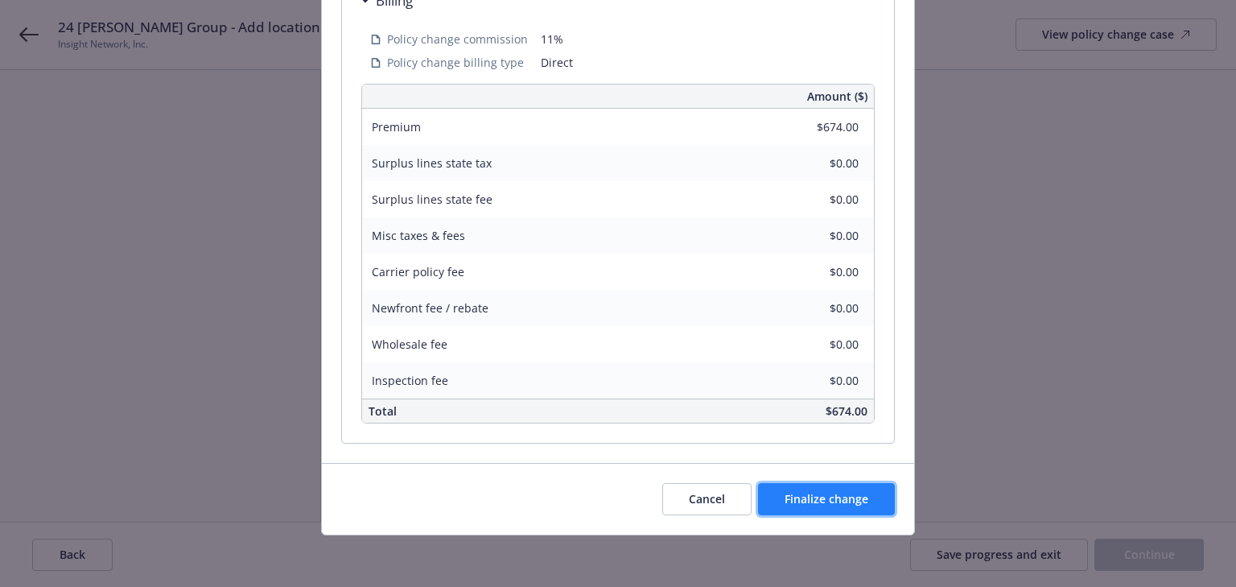
click at [860, 509] on button "Finalize change" at bounding box center [826, 499] width 137 height 32
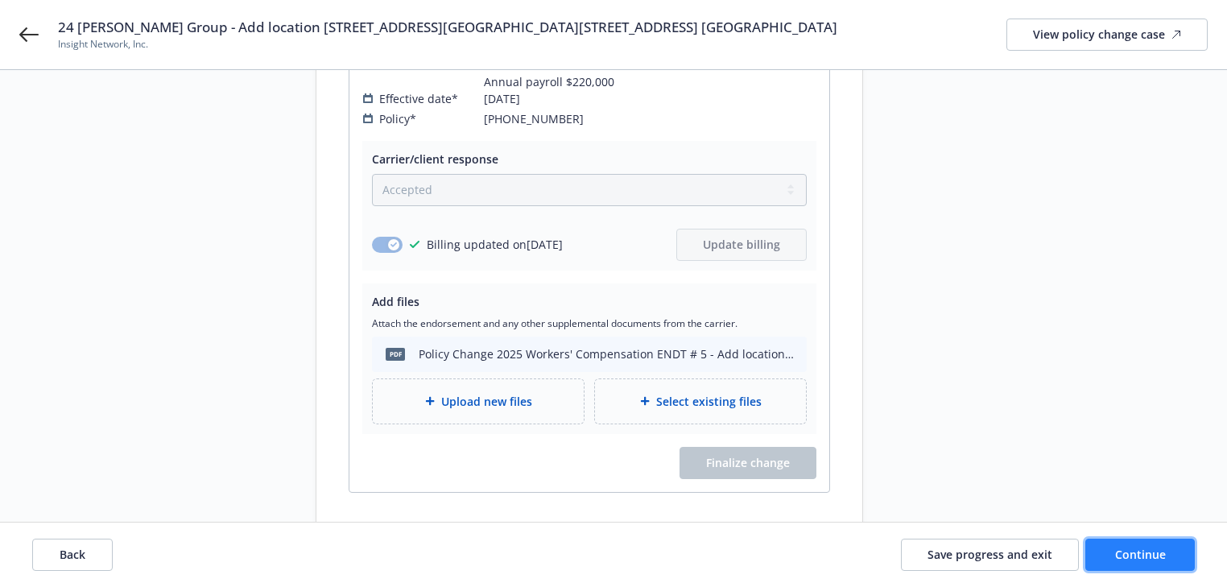
click at [1169, 550] on button "Continue" at bounding box center [1139, 554] width 109 height 32
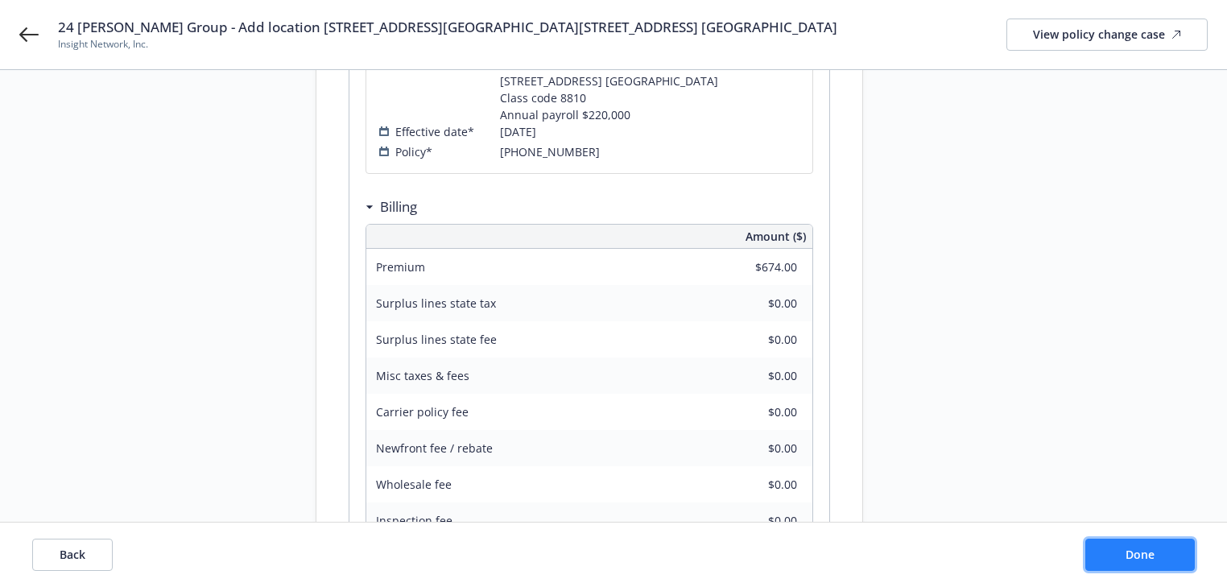
click at [1148, 561] on span "Done" at bounding box center [1139, 553] width 29 height 15
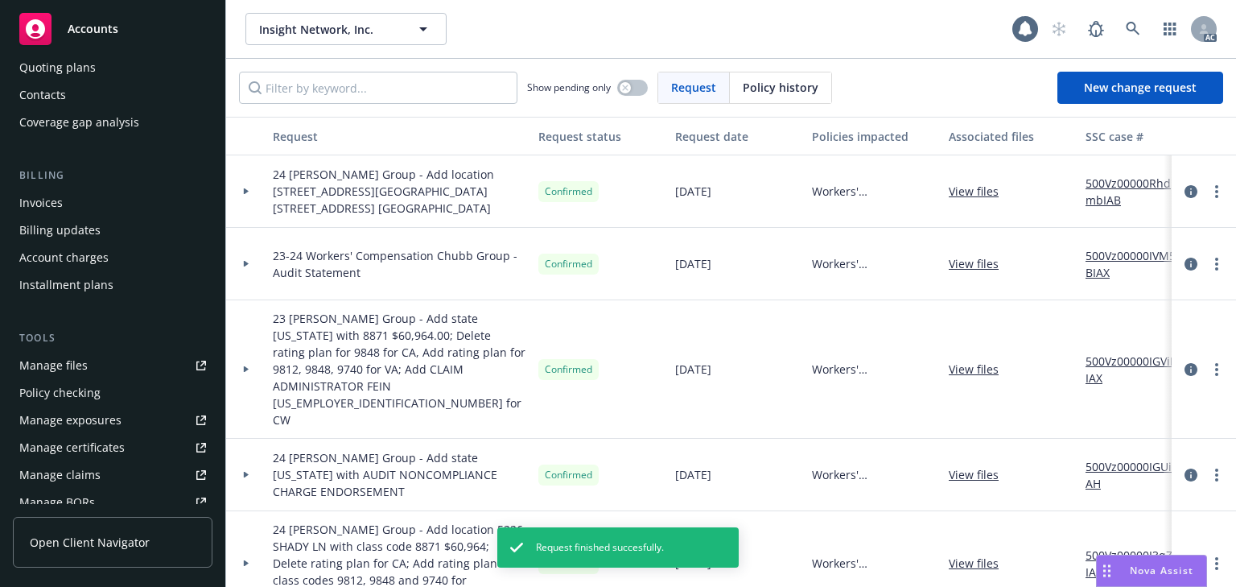
scroll to position [322, 0]
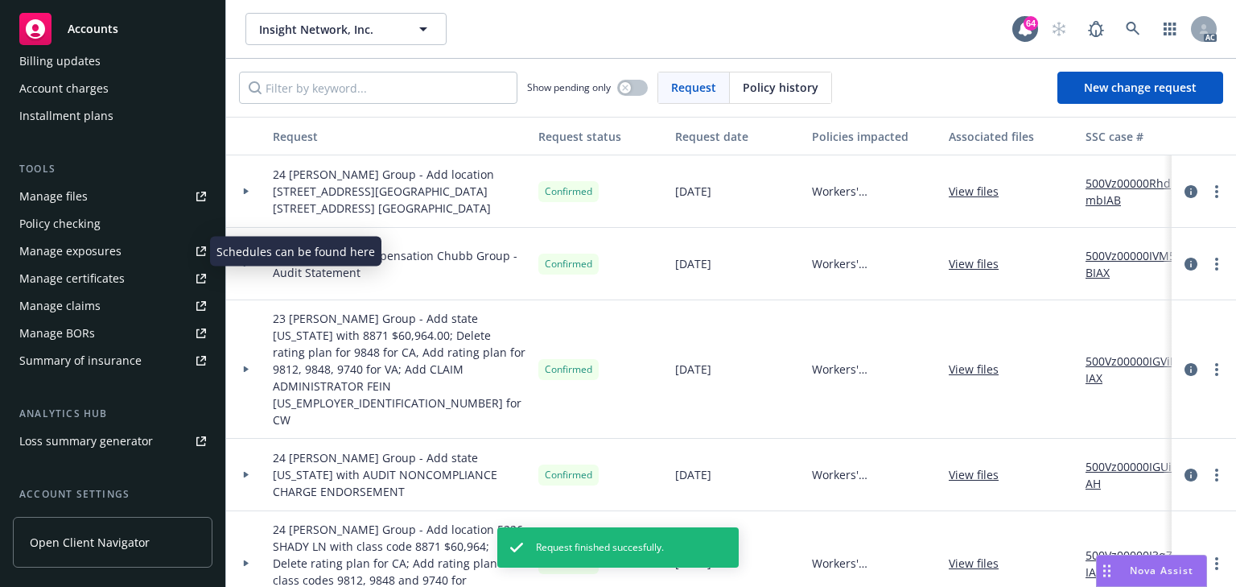
click at [102, 249] on div "Manage exposures" at bounding box center [70, 251] width 102 height 26
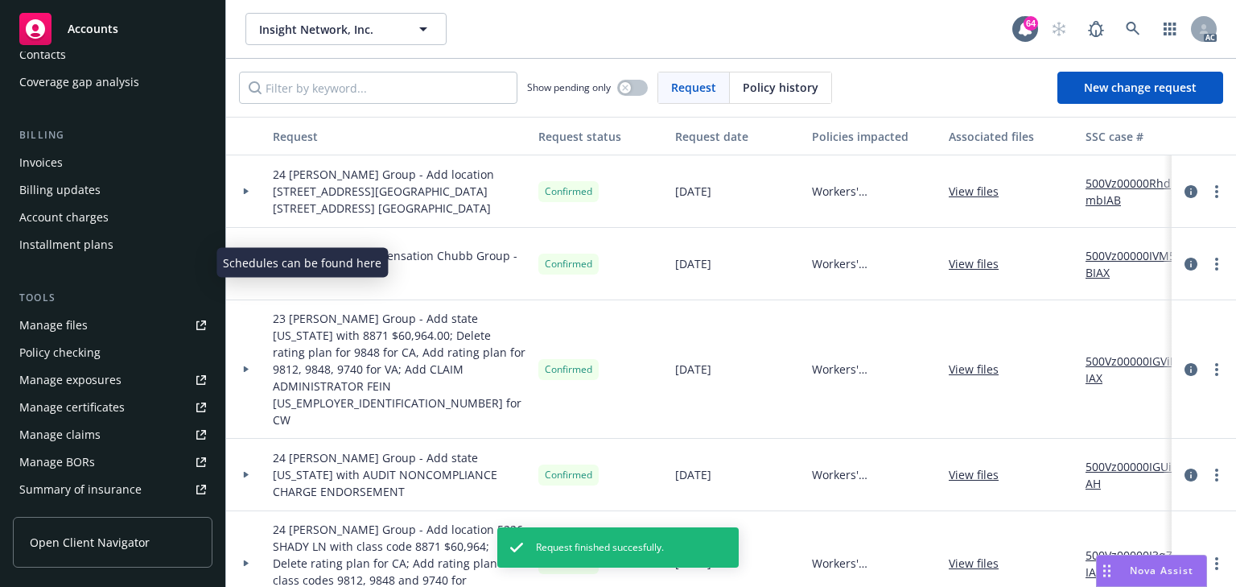
scroll to position [0, 0]
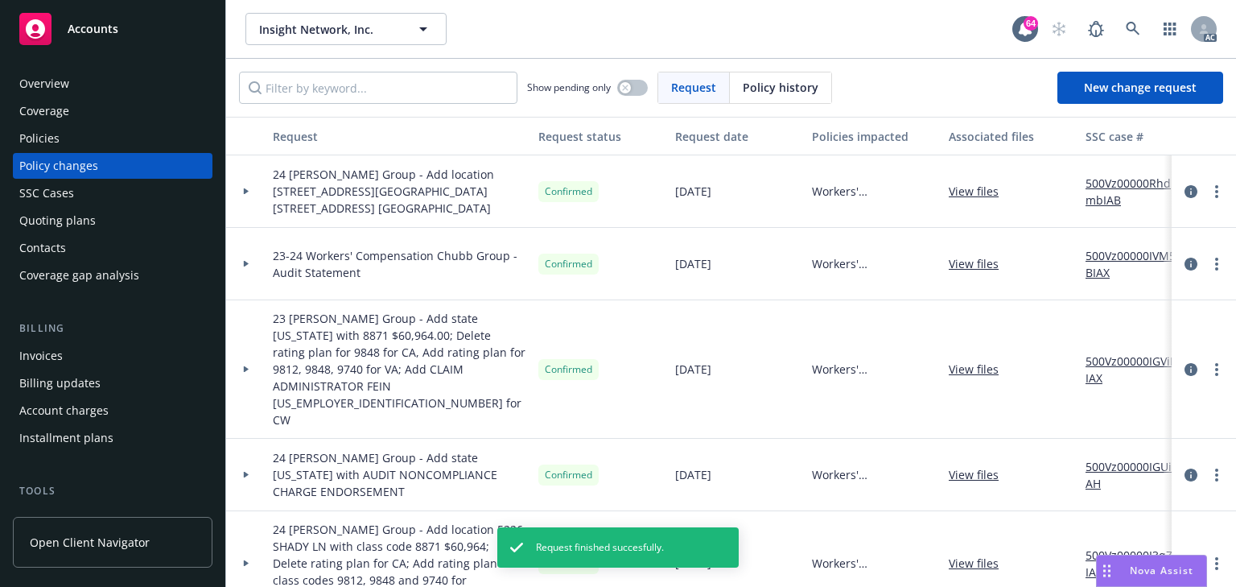
click at [43, 138] on div "Policies" at bounding box center [39, 139] width 40 height 26
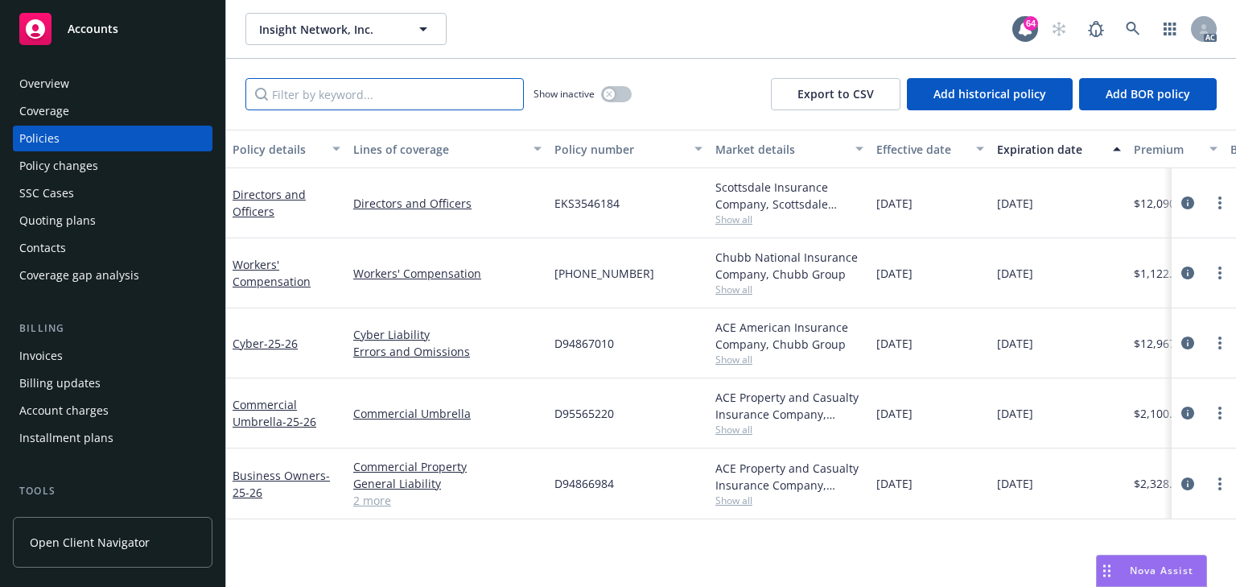
click at [348, 92] on input "Filter by keyword..." at bounding box center [384, 94] width 278 height 32
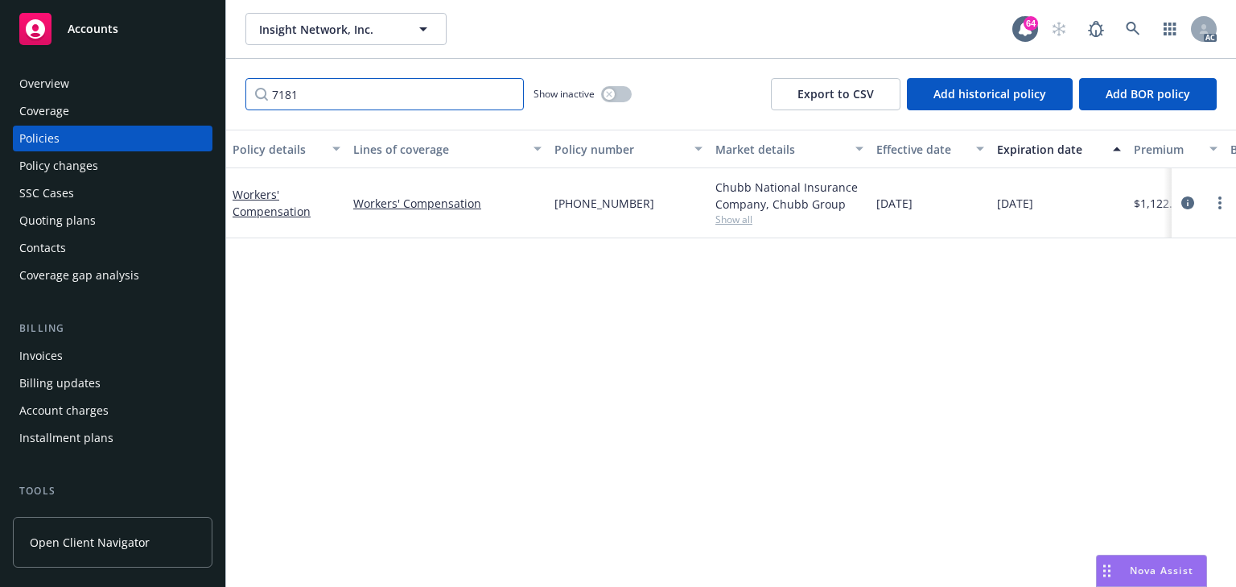
type input "7181"
click at [724, 447] on div "Policy details Lines of coverage Policy number Market details Effective date Ex…" at bounding box center [731, 358] width 1010 height 457
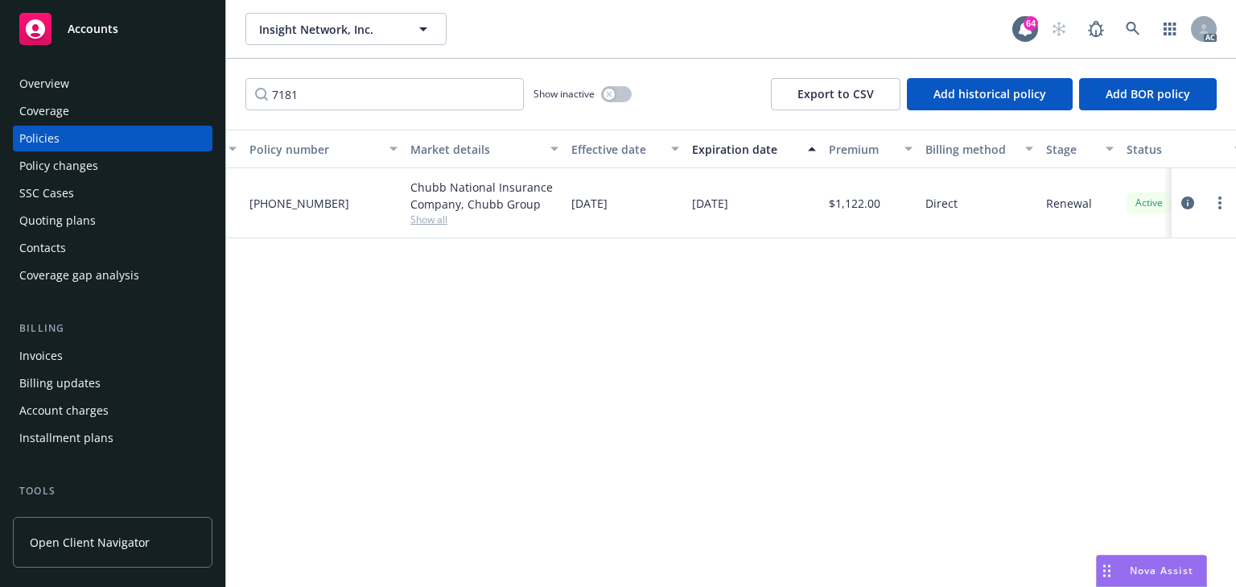
scroll to position [0, 394]
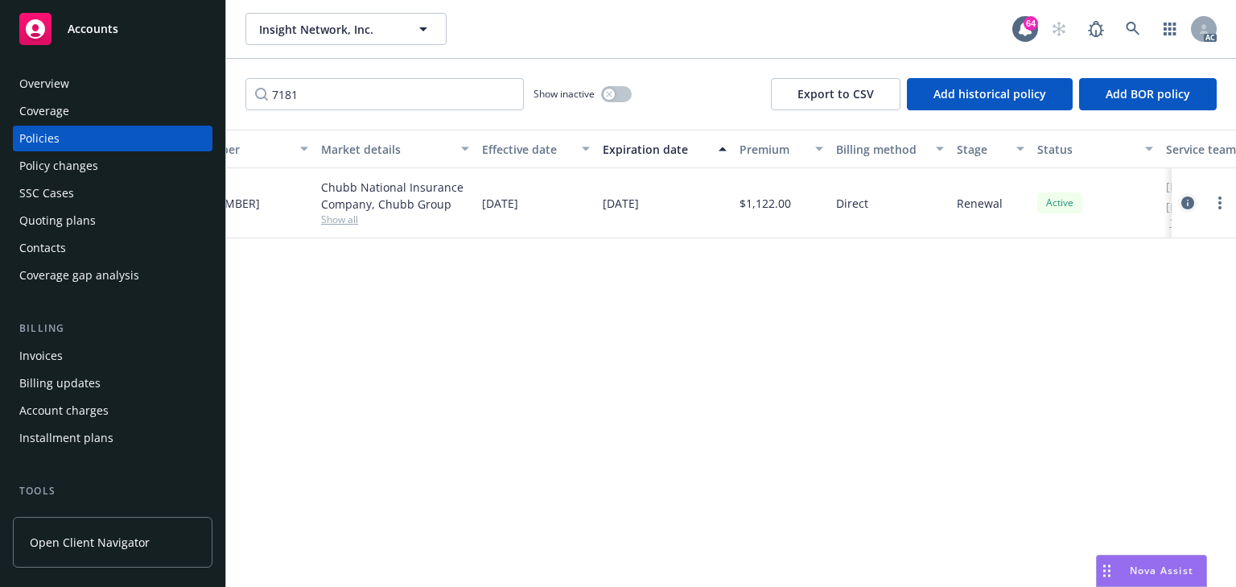
click at [1187, 196] on icon "circleInformation" at bounding box center [1187, 202] width 13 height 13
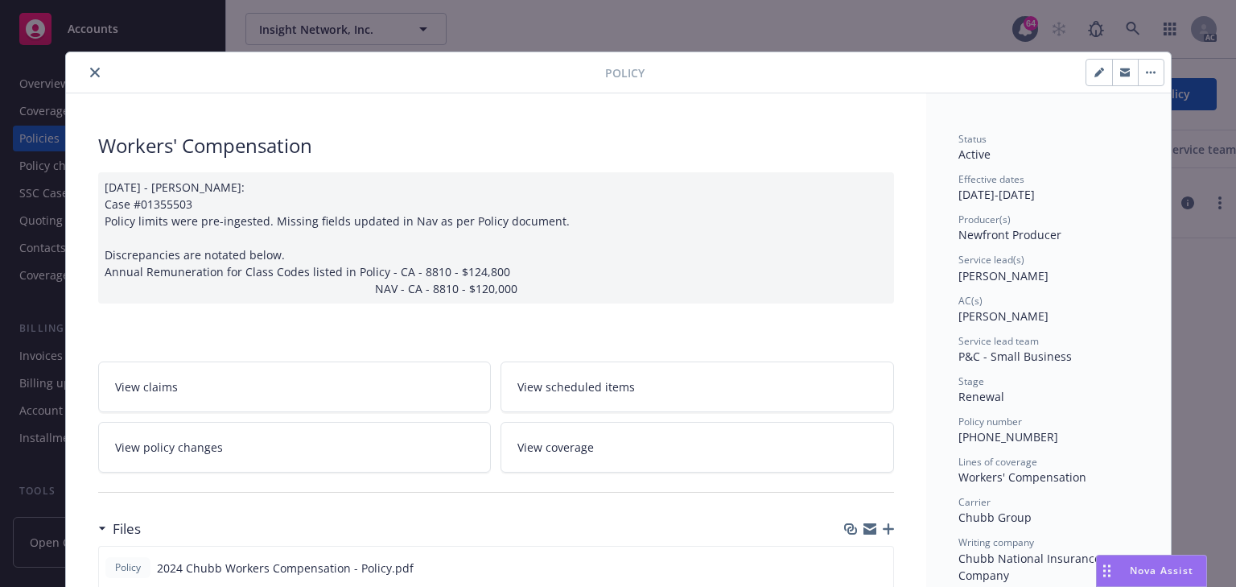
scroll to position [48, 0]
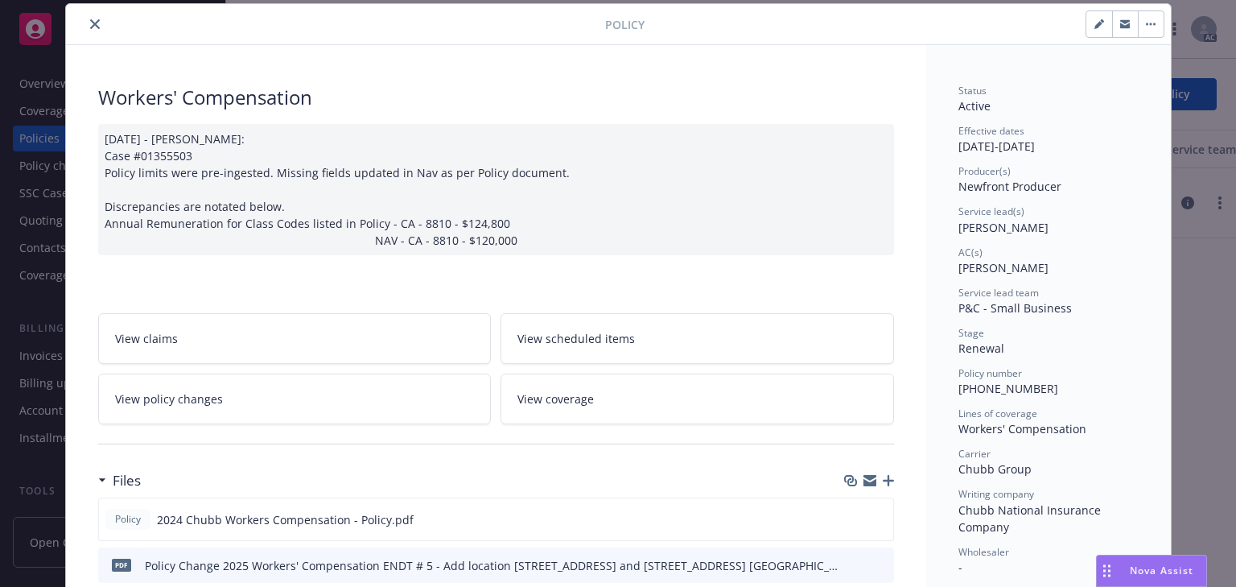
drag, startPoint x: 84, startPoint y: 23, endPoint x: 122, endPoint y: 28, distance: 39.0
click at [85, 23] on button "close" at bounding box center [94, 23] width 19 height 19
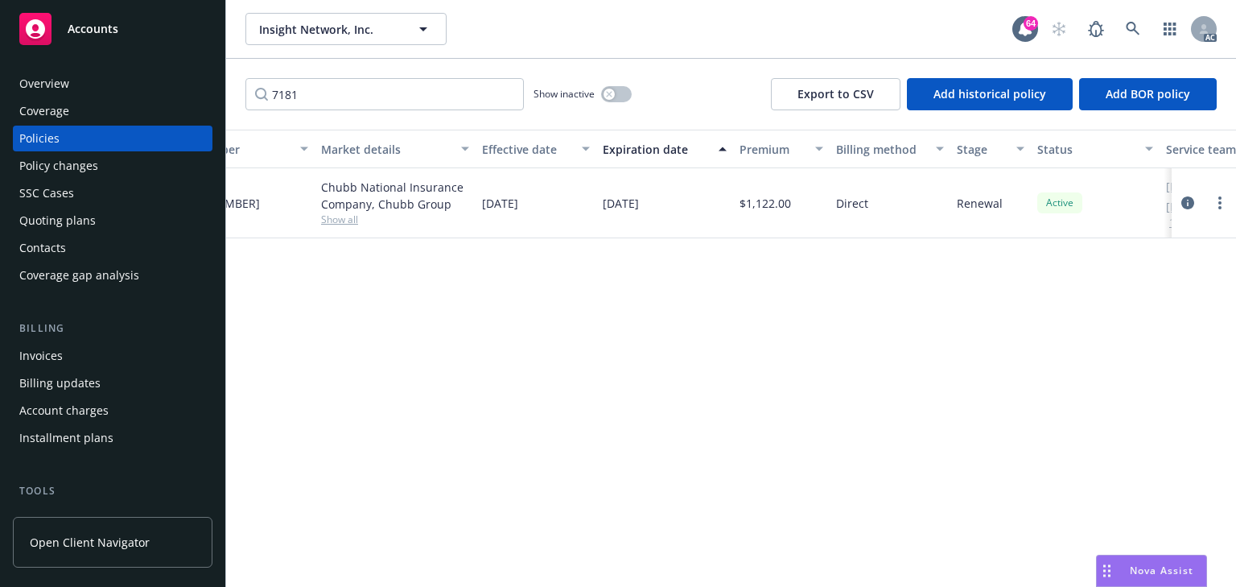
click at [753, 418] on div "Policy details Lines of coverage Policy number Market details Effective date Ex…" at bounding box center [731, 358] width 1010 height 457
click at [705, 480] on div "Policy details Lines of coverage Policy number Market details Effective date Ex…" at bounding box center [731, 358] width 1010 height 457
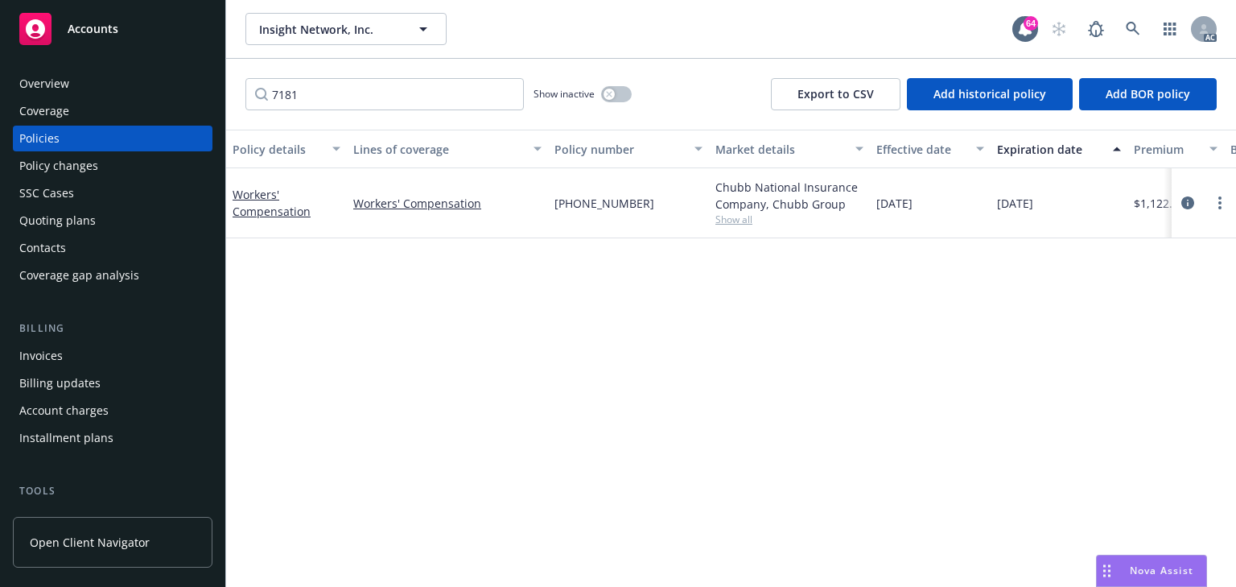
click at [480, 428] on div "Policy details Lines of coverage Policy number Market details Effective date Ex…" at bounding box center [731, 358] width 1010 height 457
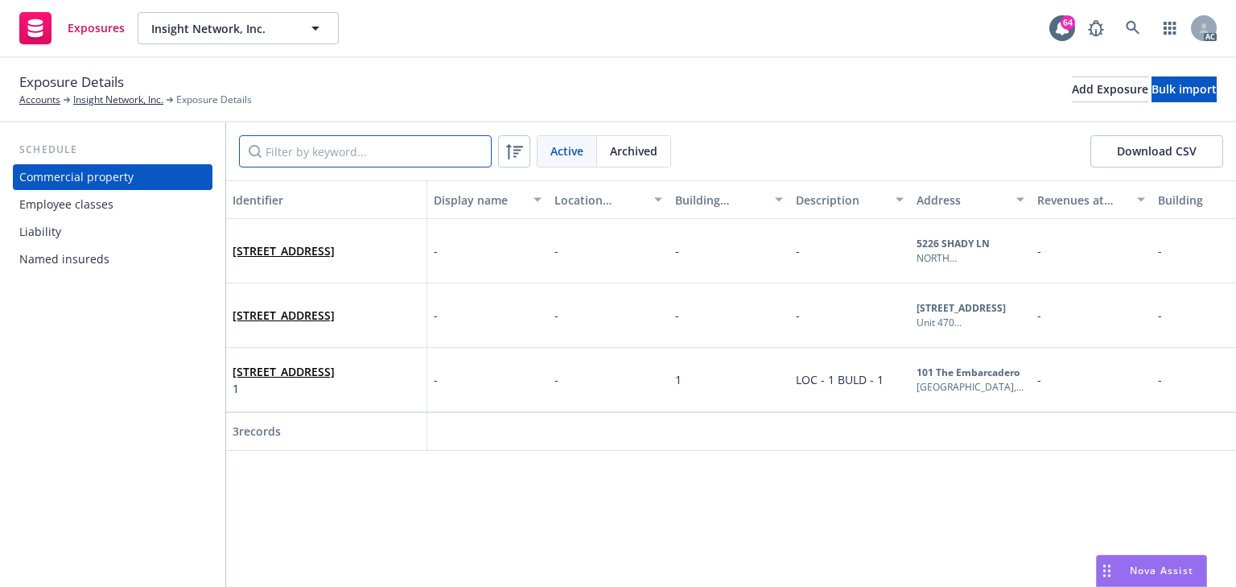
click at [311, 158] on input "Filter by keyword..." at bounding box center [365, 151] width 253 height 32
paste input "[STREET_ADDRESS]"
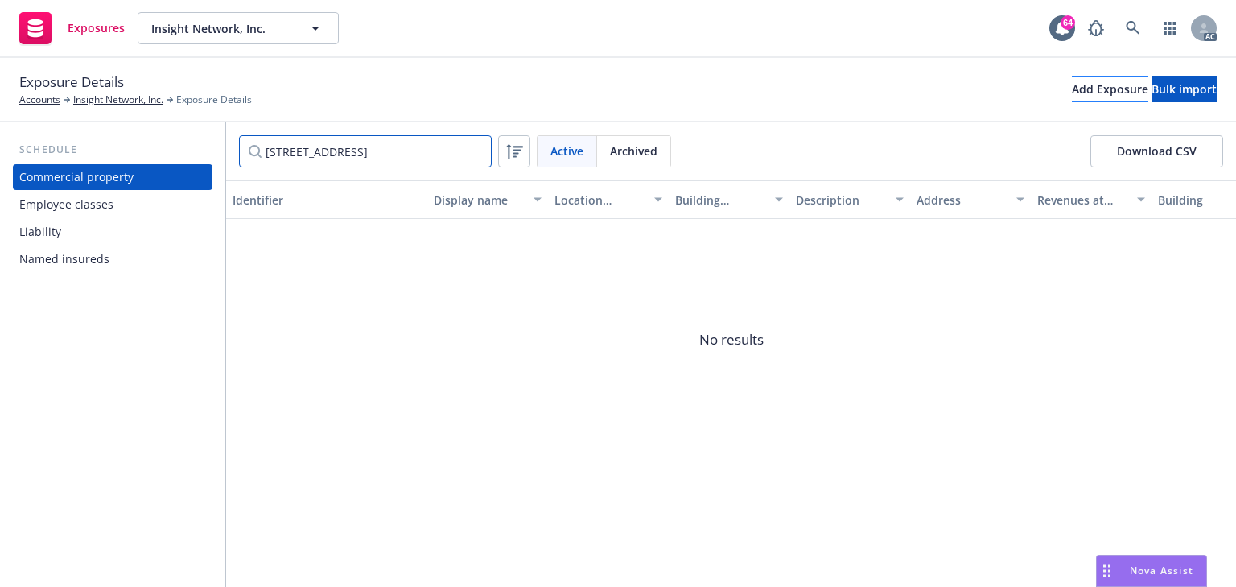
type input "[STREET_ADDRESS]"
click at [1072, 89] on div "Add Exposure" at bounding box center [1110, 89] width 76 height 24
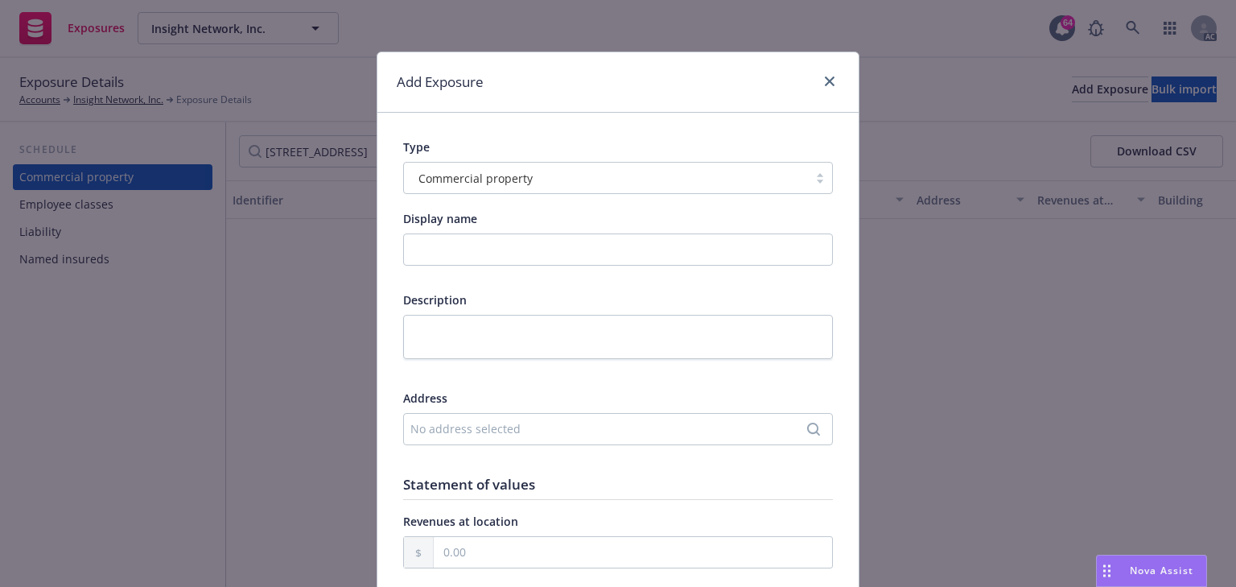
click at [534, 436] on div "No address selected" at bounding box center [609, 428] width 399 height 17
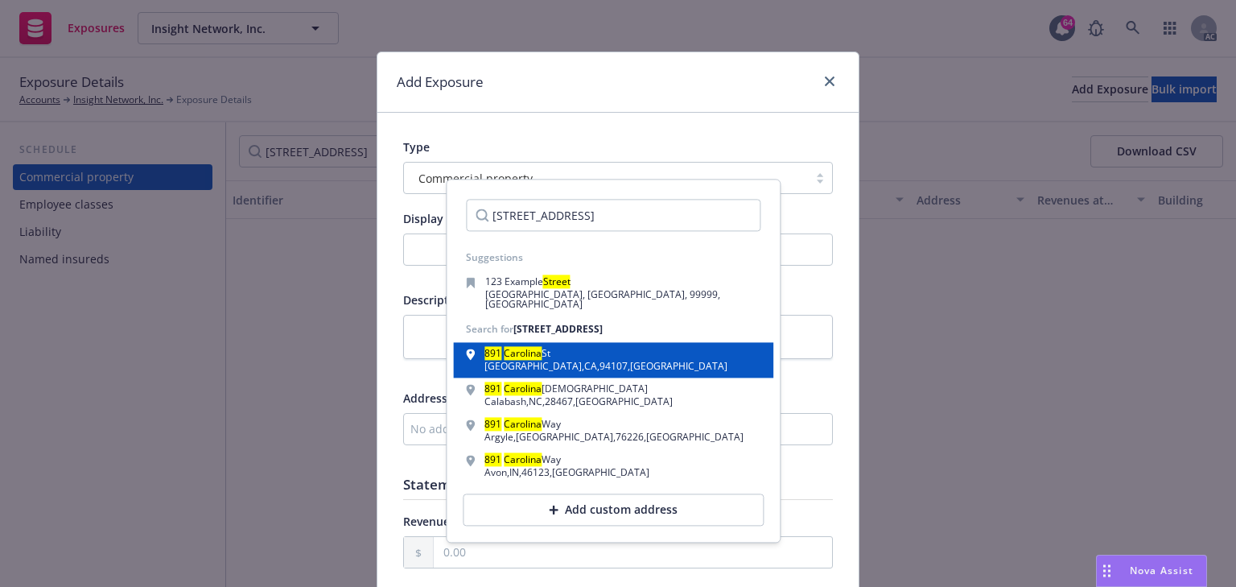
type input "[STREET_ADDRESS]"
click at [573, 364] on div "[STREET_ADDRESS]" at bounding box center [613, 360] width 320 height 35
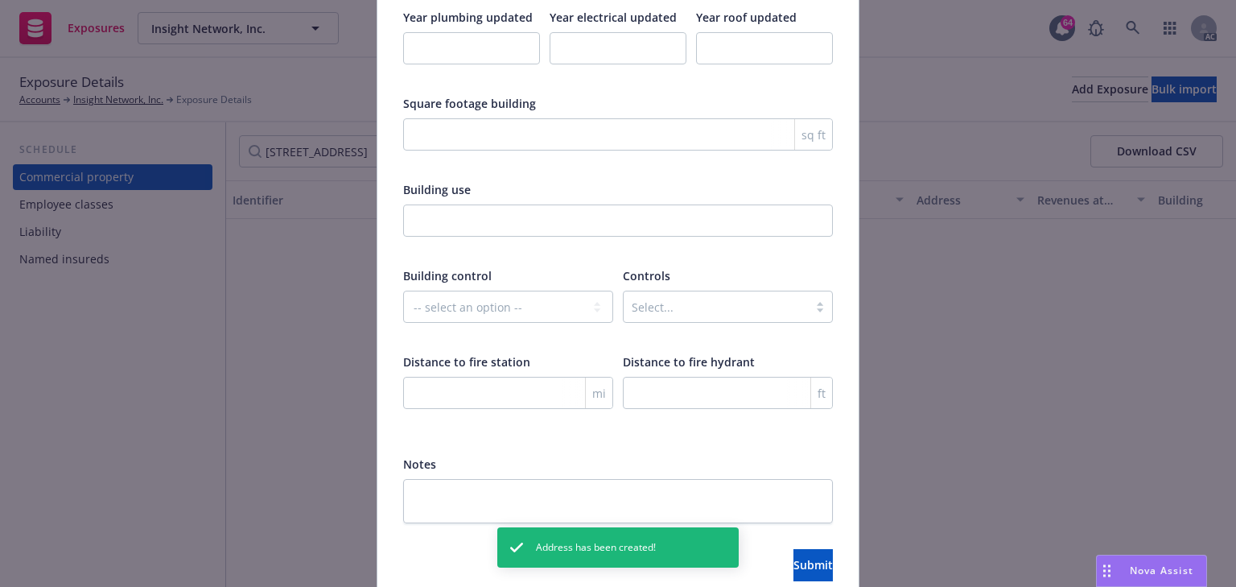
scroll to position [2674, 0]
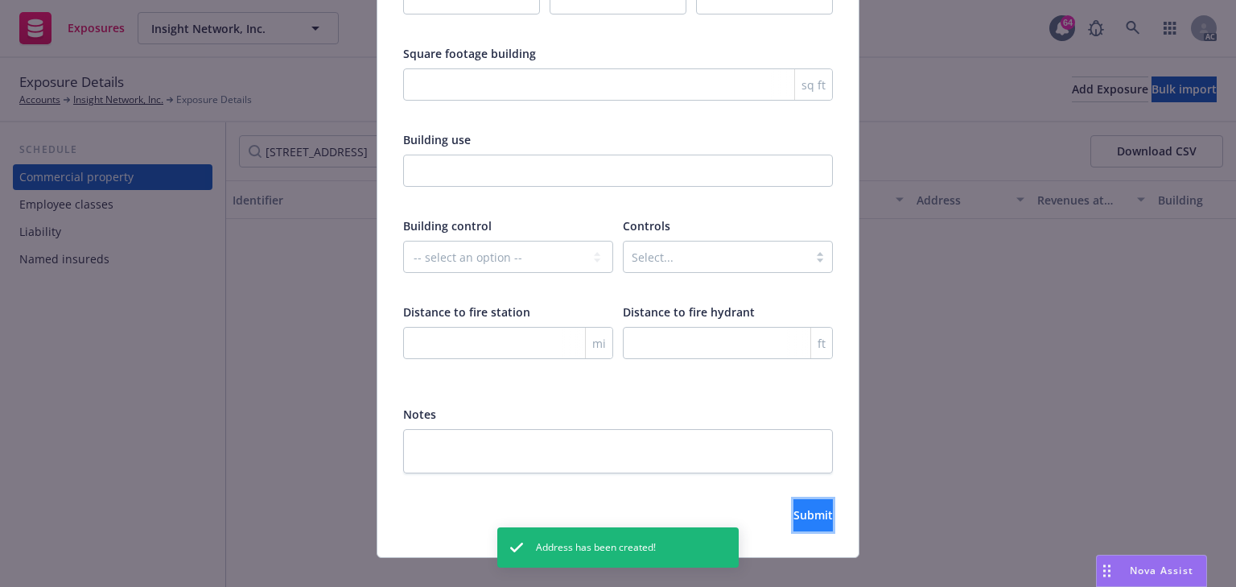
click at [811, 499] on button "Submit" at bounding box center [813, 515] width 39 height 32
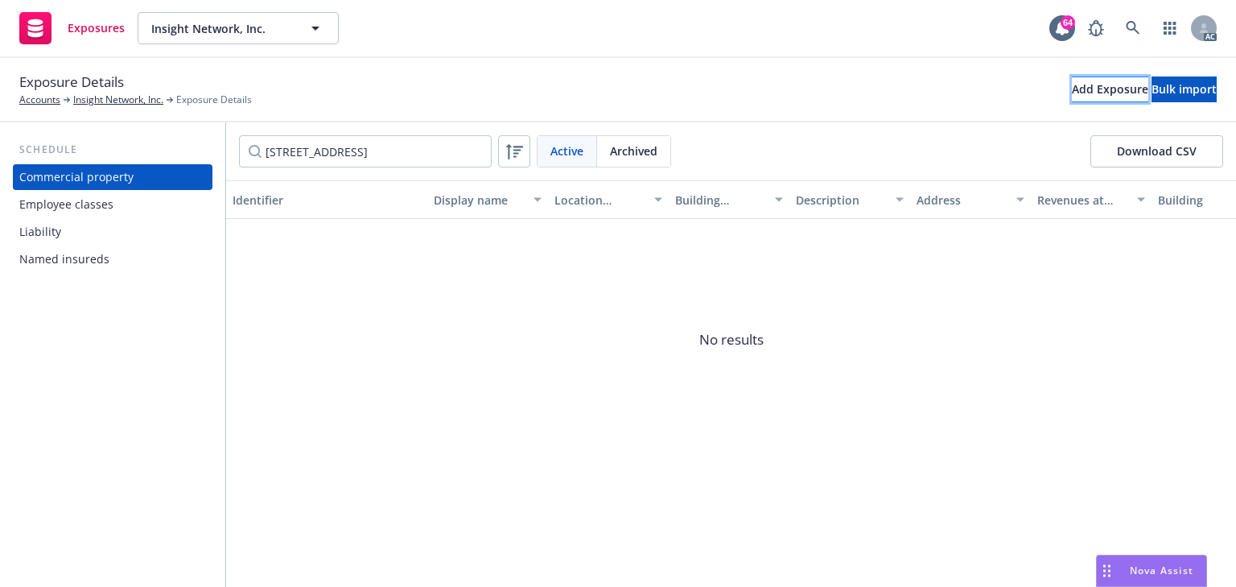
click at [1072, 89] on div "Add Exposure" at bounding box center [1110, 89] width 76 height 24
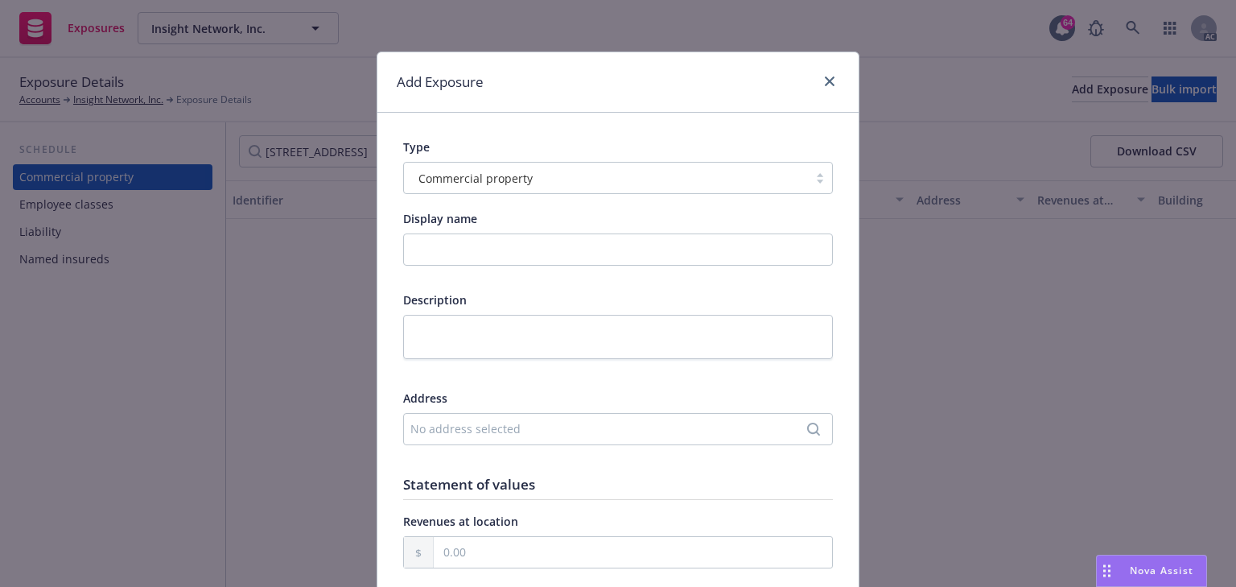
click at [481, 426] on div "No address selected" at bounding box center [609, 428] width 399 height 17
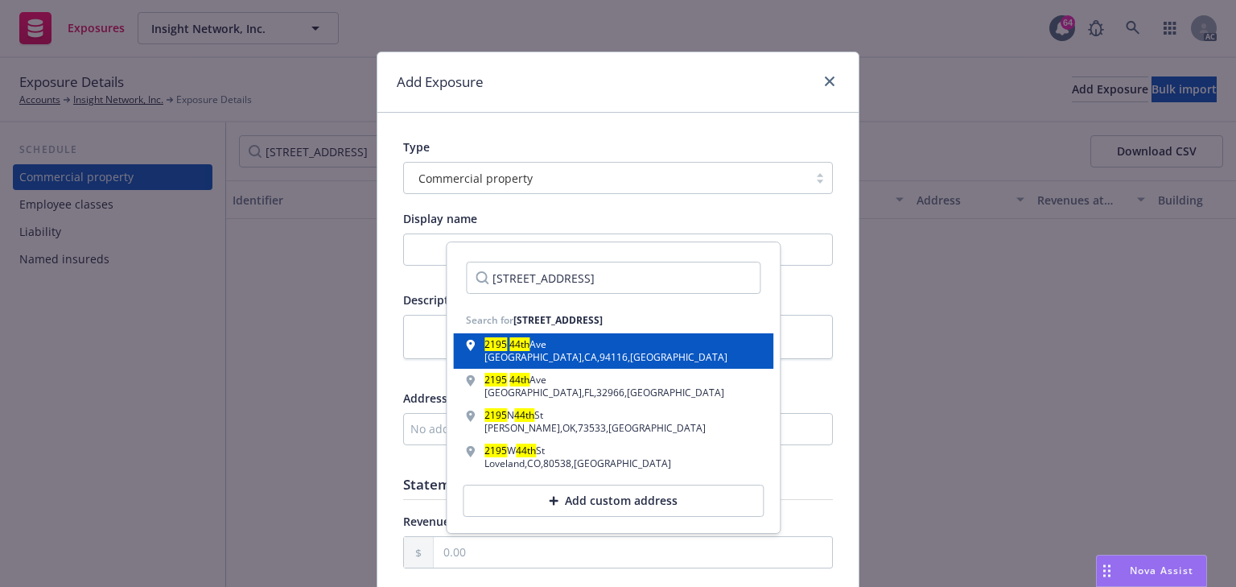
type input "2195 44th Ave."
click at [660, 348] on div "2195 44th Ave San Francisco , CA , 94116 , USA" at bounding box center [613, 351] width 295 height 23
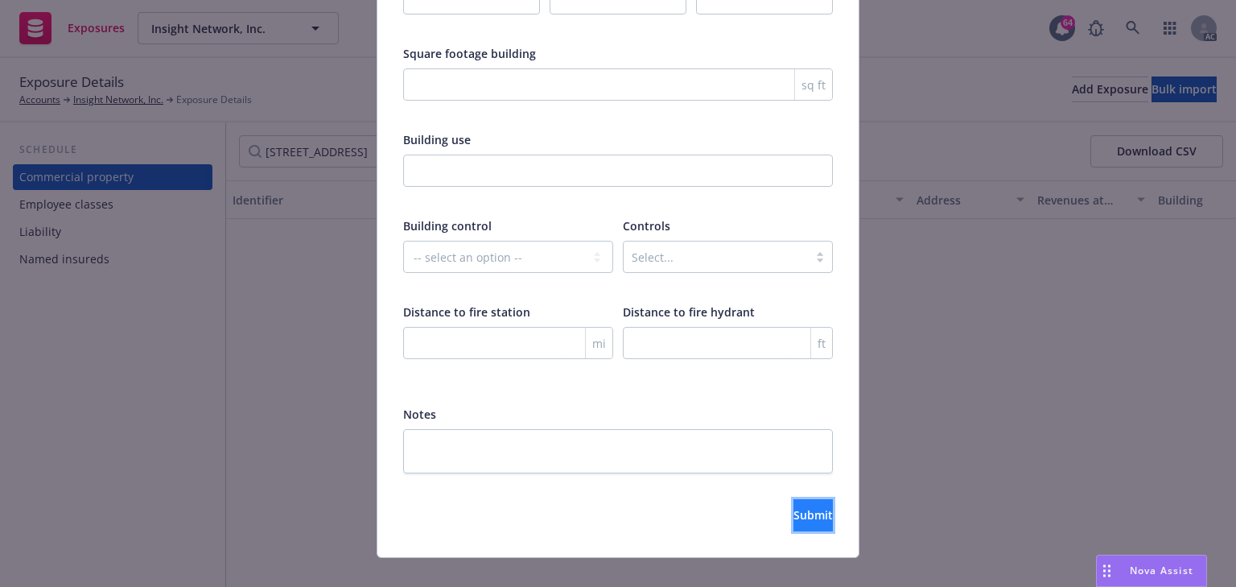
click at [802, 507] on span "Submit" at bounding box center [813, 514] width 39 height 15
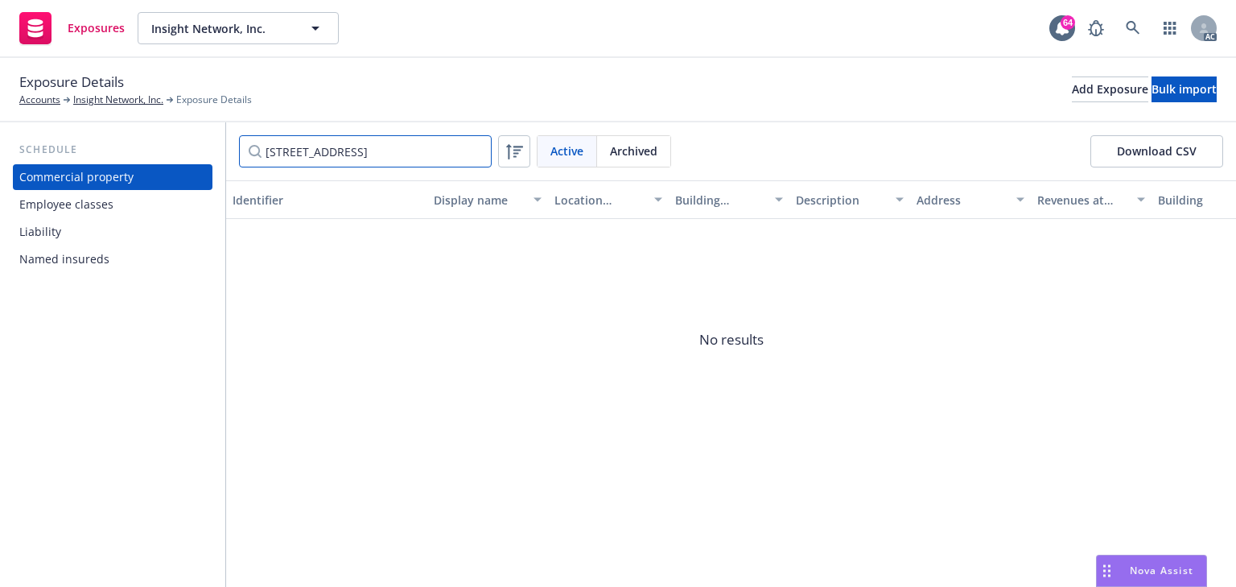
drag, startPoint x: 417, startPoint y: 153, endPoint x: -101, endPoint y: 189, distance: 518.8
click at [0, 189] on html "Exposures Insight Network, Inc. Insight Network, Inc. 64 AC Exposure Details Ac…" at bounding box center [618, 293] width 1236 height 587
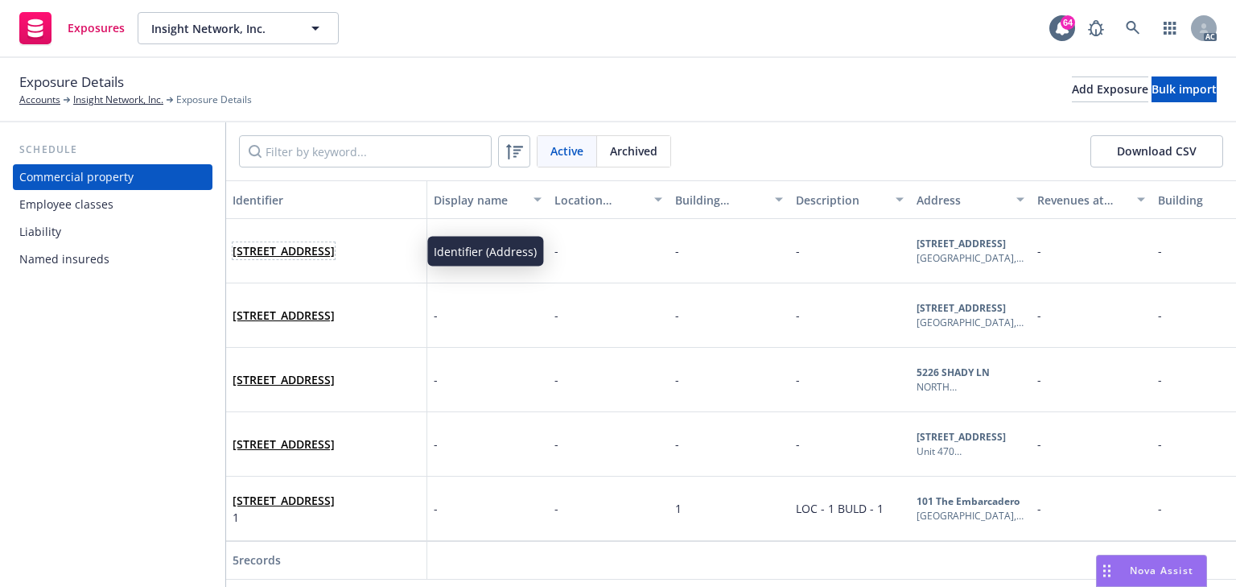
click at [324, 244] on link "2195 44th Ave, San Francisco, CA, 94116, USA" at bounding box center [284, 250] width 102 height 15
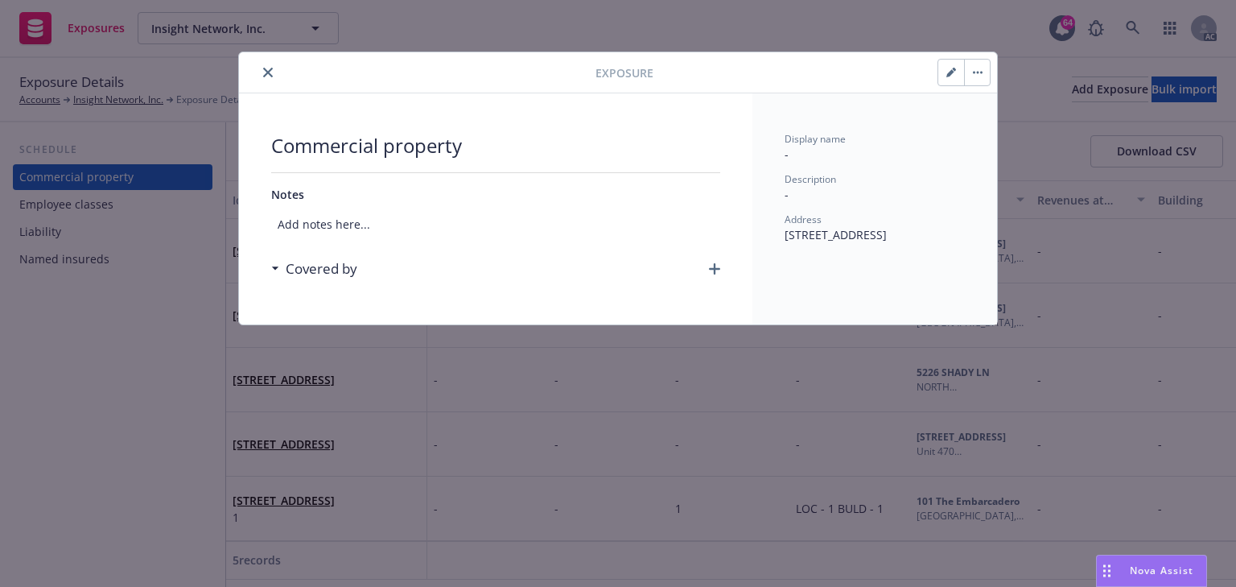
click at [716, 269] on icon "button" at bounding box center [714, 268] width 11 height 11
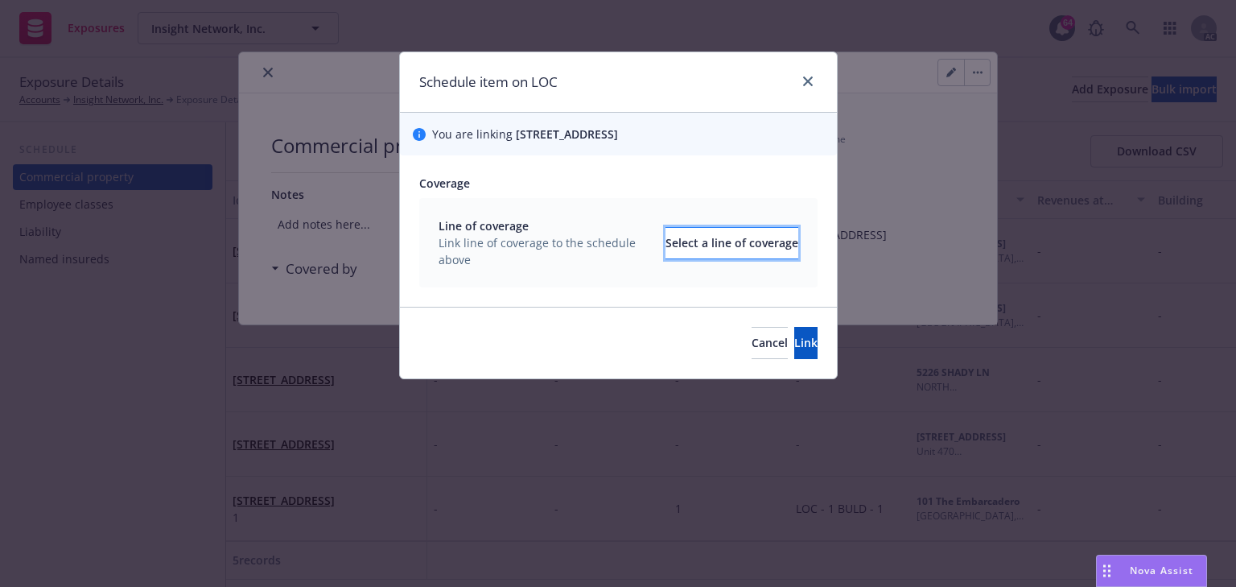
click at [666, 233] on div "Select a line of coverage" at bounding box center [732, 243] width 133 height 31
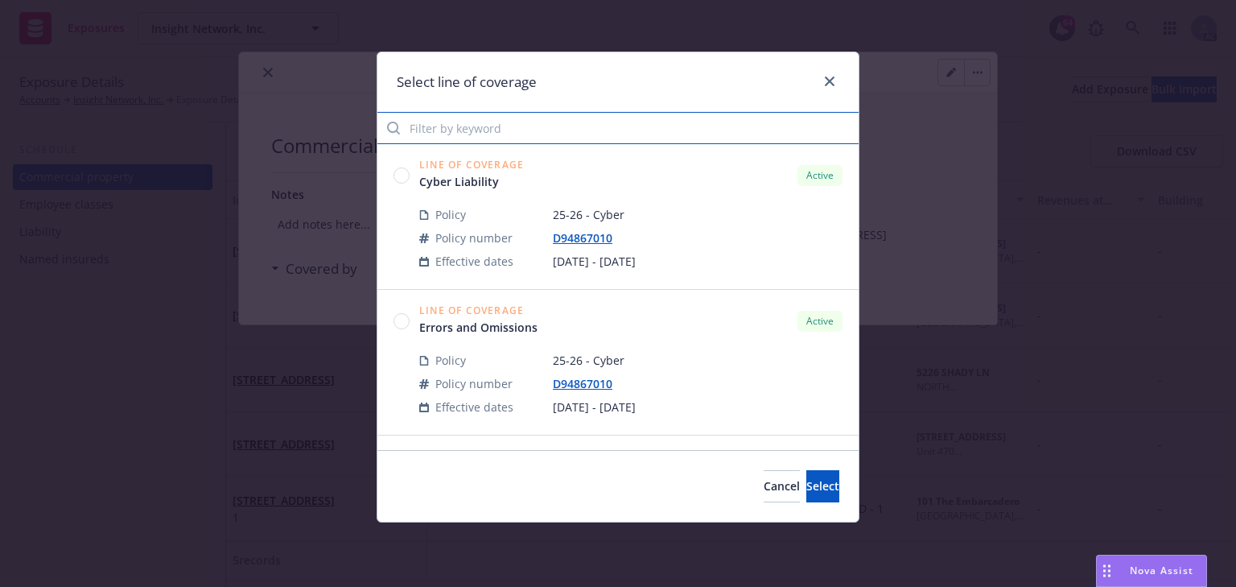
click at [484, 132] on input "Filter by keyword" at bounding box center [617, 128] width 481 height 32
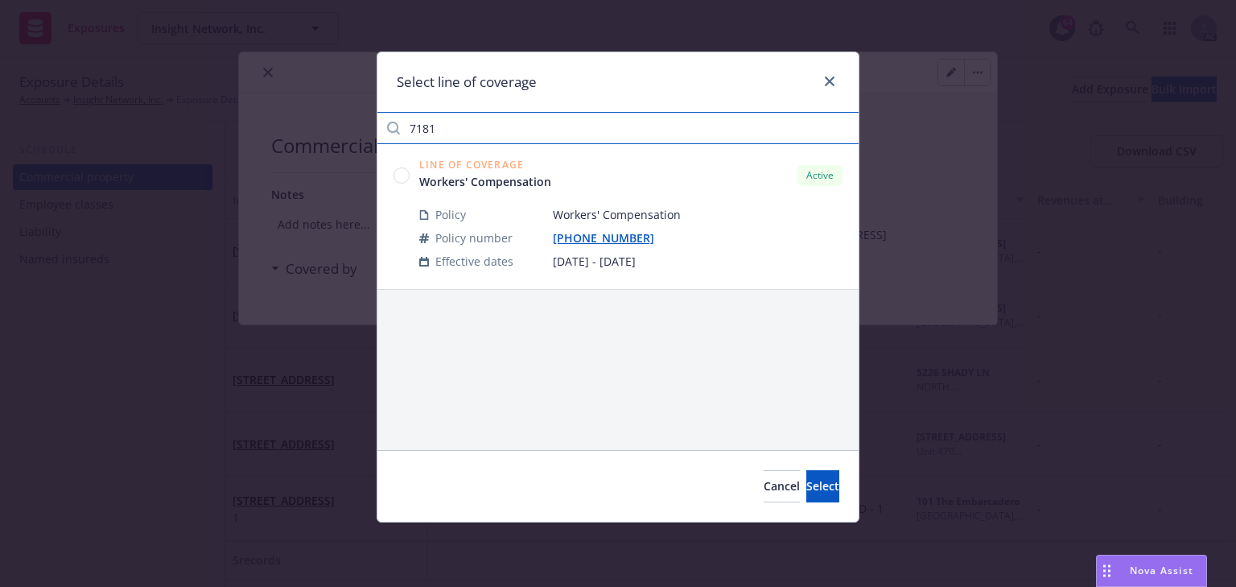
type input "7181"
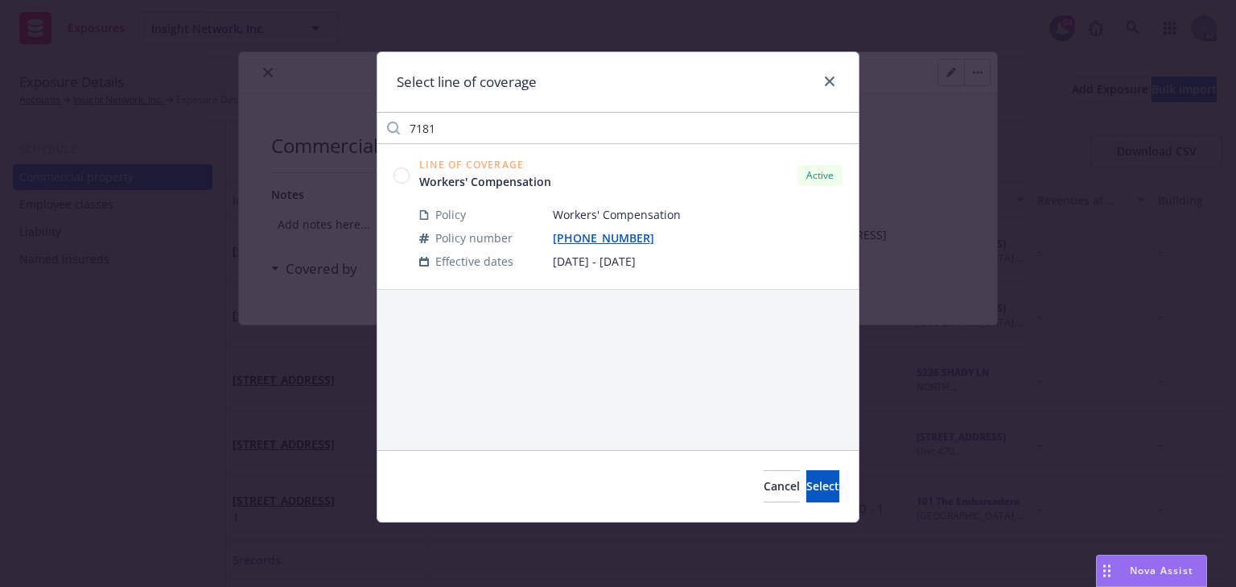
click at [402, 174] on circle at bounding box center [401, 174] width 15 height 15
click at [806, 496] on button "Select" at bounding box center [822, 486] width 33 height 32
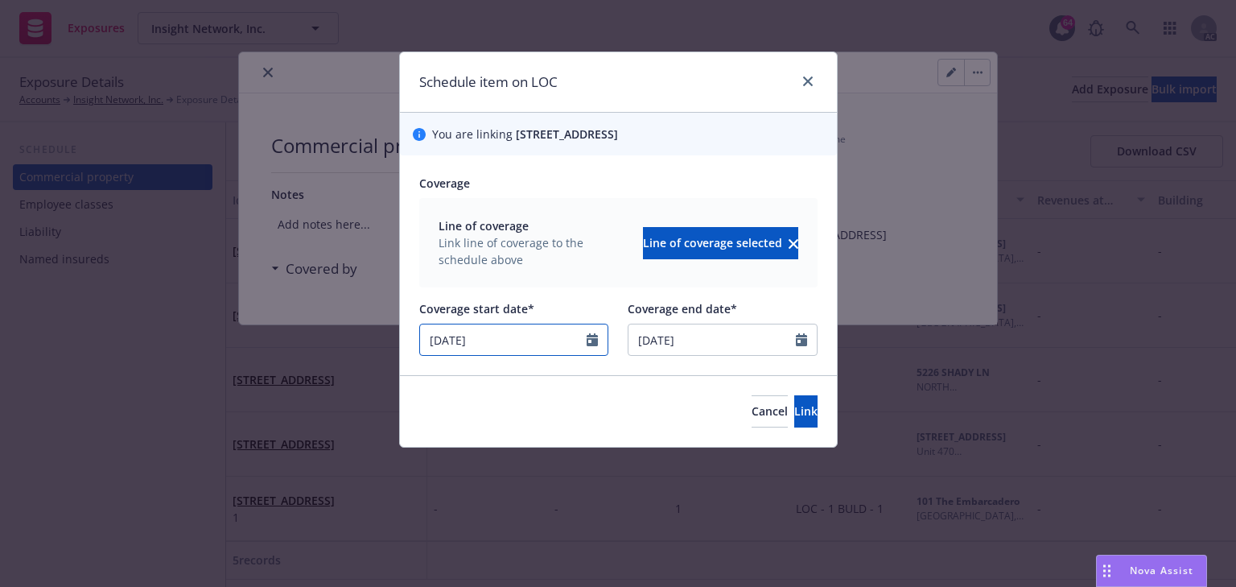
drag, startPoint x: 523, startPoint y: 345, endPoint x: 52, endPoint y: 367, distance: 472.1
click at [72, 367] on div "Schedule item on LOC You are linking 2195 44th Ave, San Francisco, CA, 94116, U…" at bounding box center [618, 293] width 1236 height 587
select select "12"
type input "09/03/2025"
click at [794, 415] on span "Link" at bounding box center [805, 410] width 23 height 15
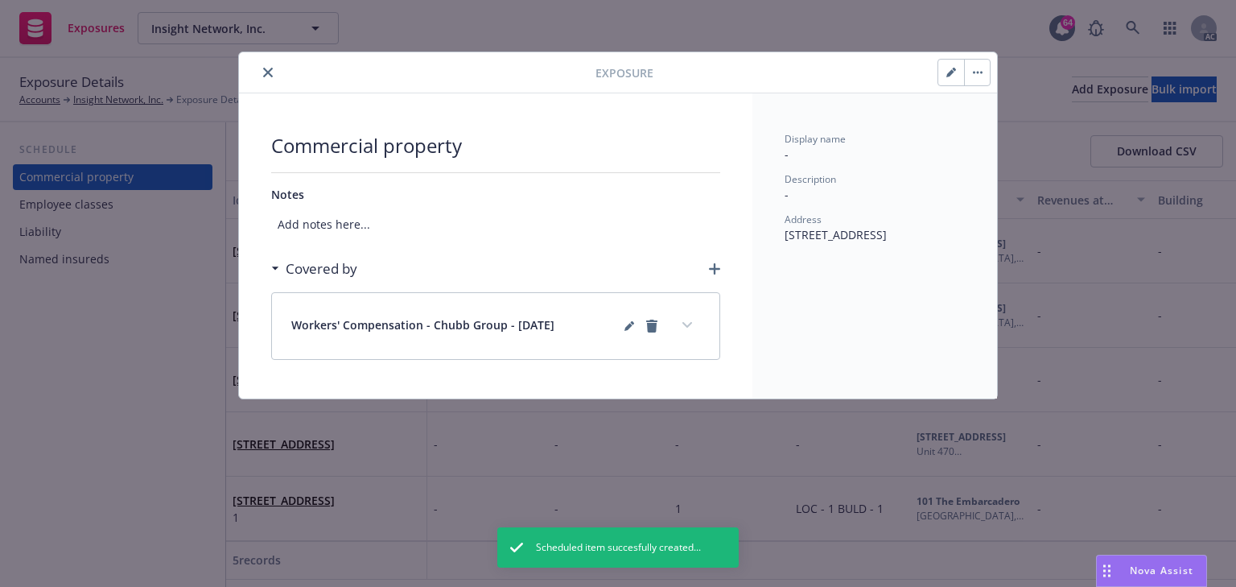
click at [718, 270] on icon "button" at bounding box center [714, 268] width 11 height 11
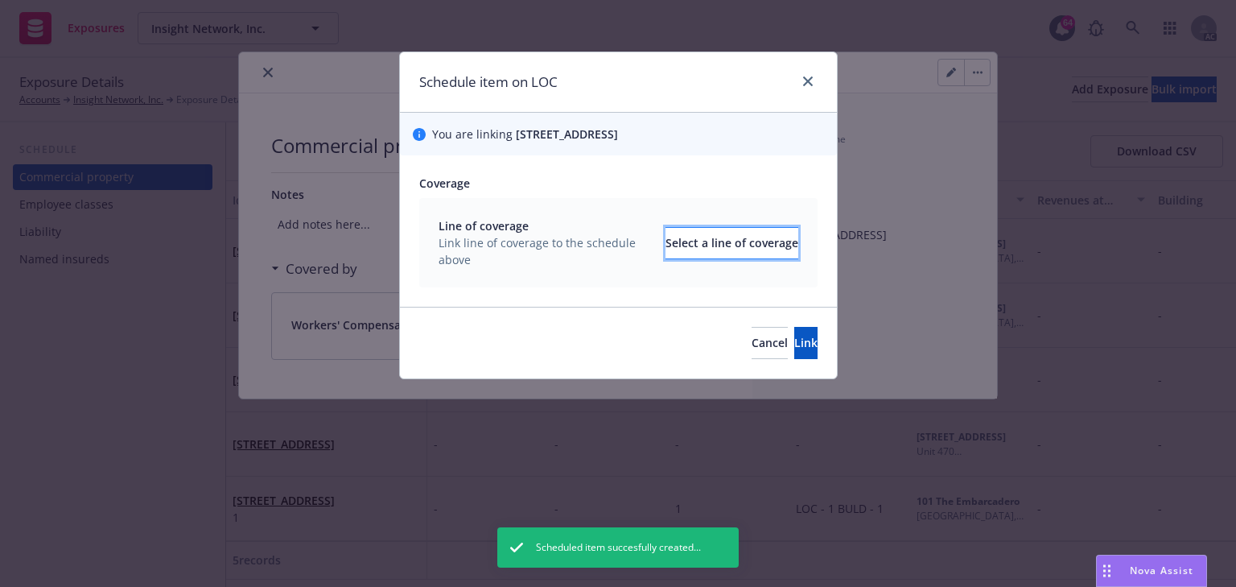
click at [689, 241] on div "Select a line of coverage" at bounding box center [732, 243] width 133 height 31
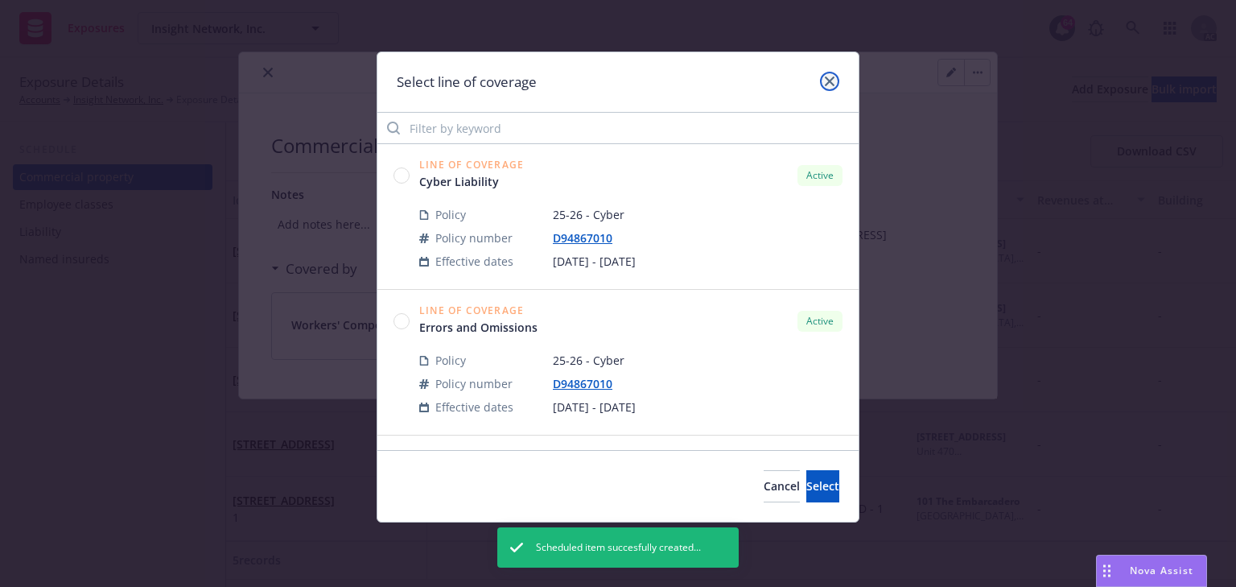
click at [826, 80] on icon "close" at bounding box center [830, 81] width 10 height 10
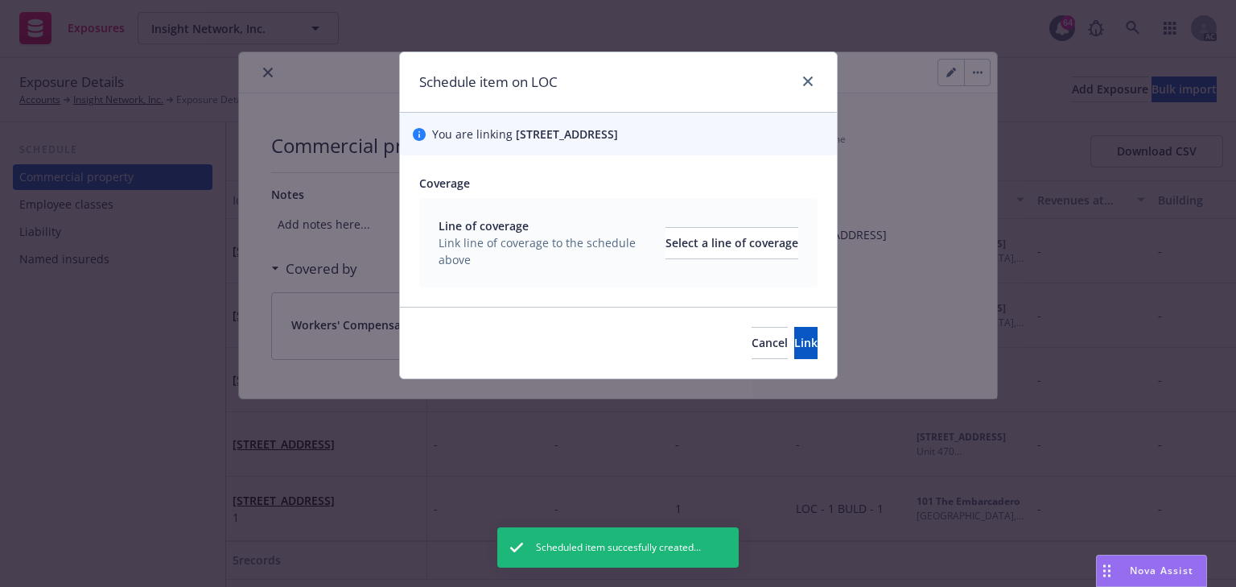
click at [269, 71] on div "Schedule item on LOC You are linking 2195 44th Ave, San Francisco, CA, 94116, U…" at bounding box center [618, 293] width 1236 height 587
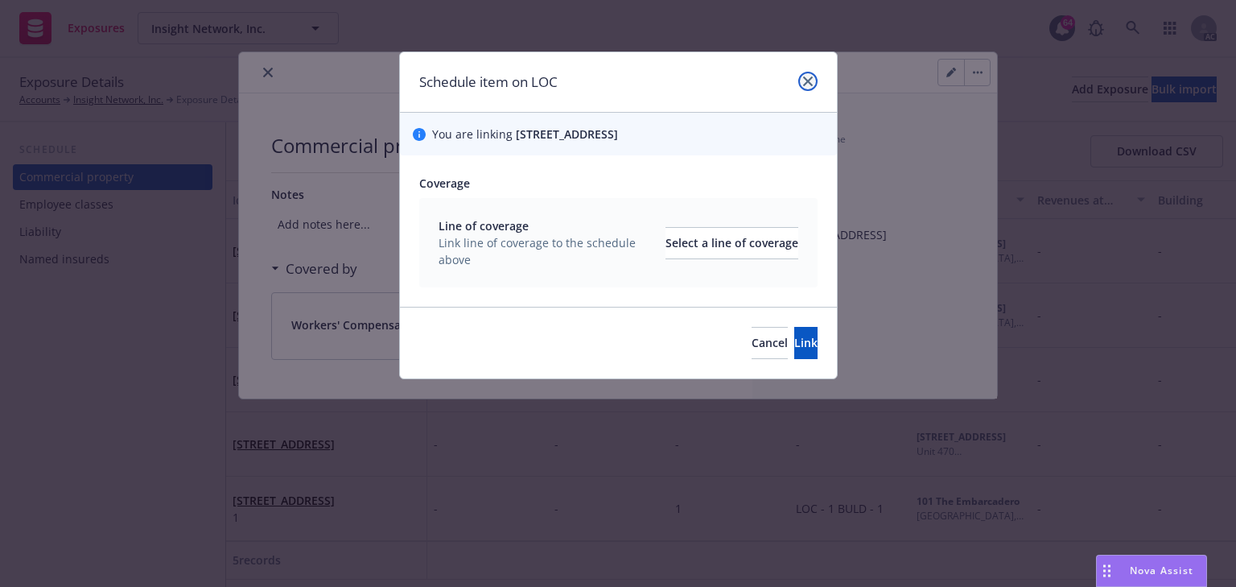
click at [811, 80] on icon "close" at bounding box center [808, 81] width 10 height 10
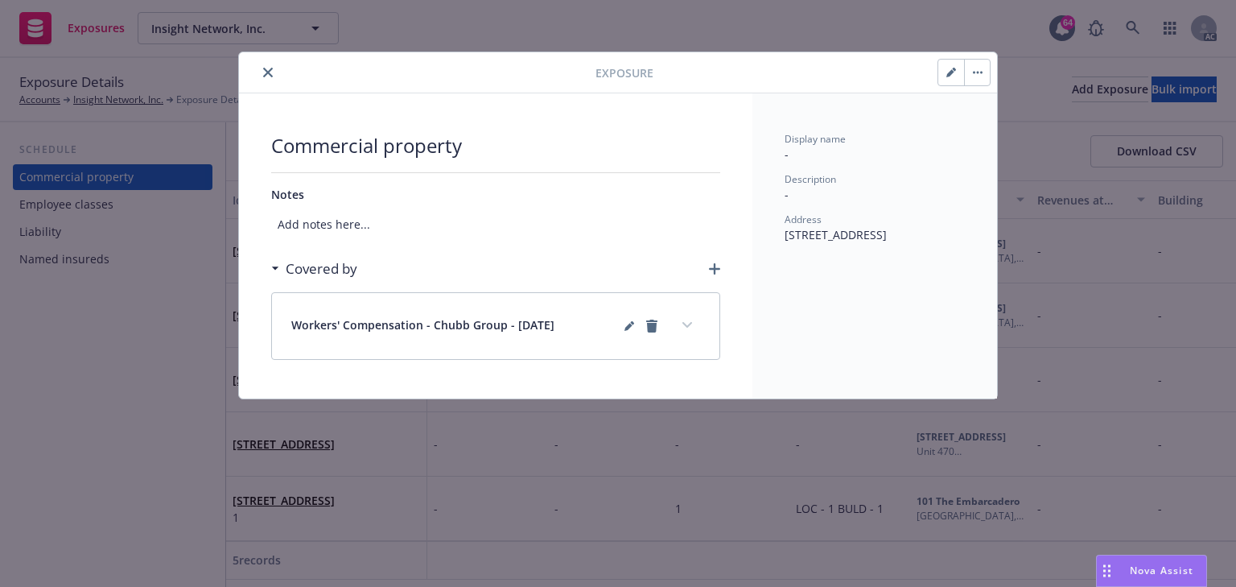
click at [265, 72] on icon "close" at bounding box center [268, 73] width 10 height 10
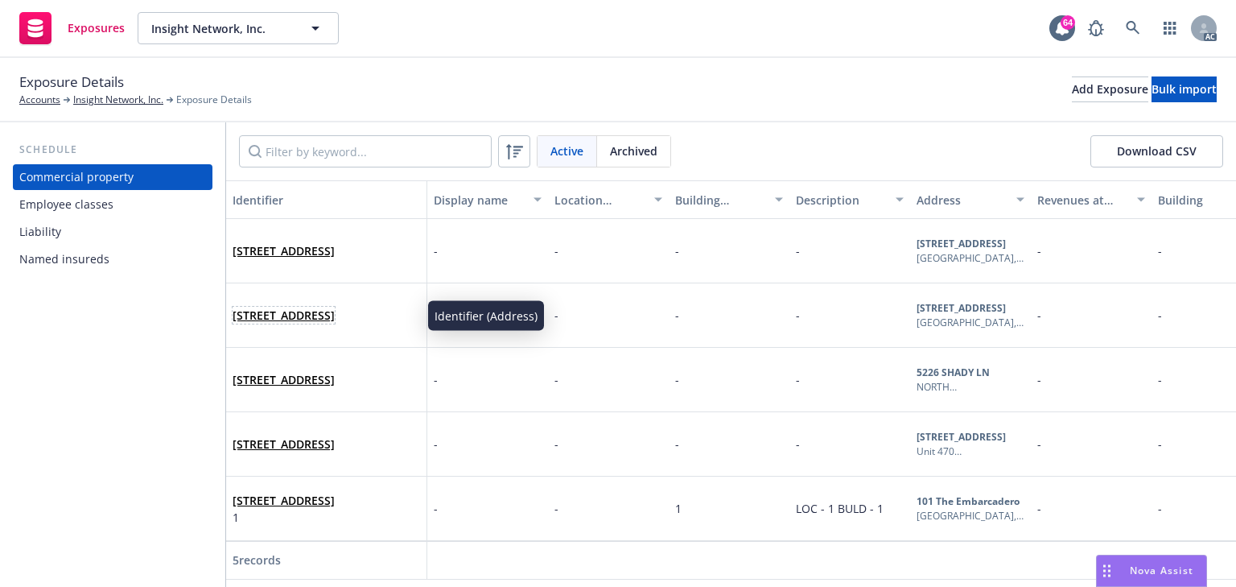
click at [287, 307] on link "891 Carolina St, San Francisco, CA, 94107, USA" at bounding box center [284, 314] width 102 height 15
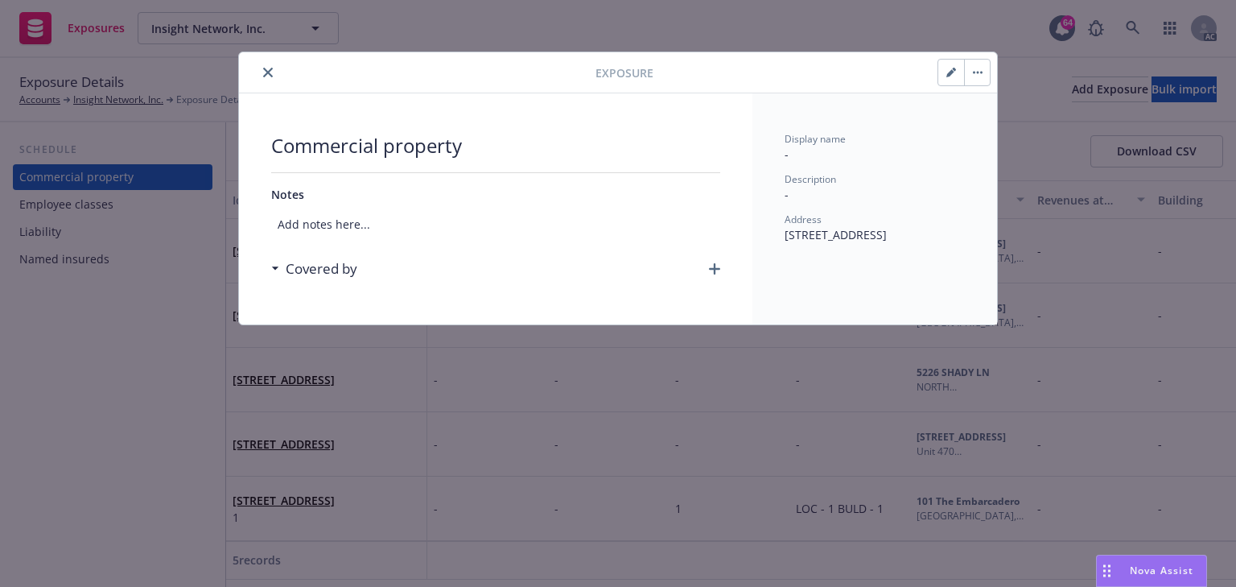
click at [717, 269] on icon "button" at bounding box center [714, 268] width 11 height 11
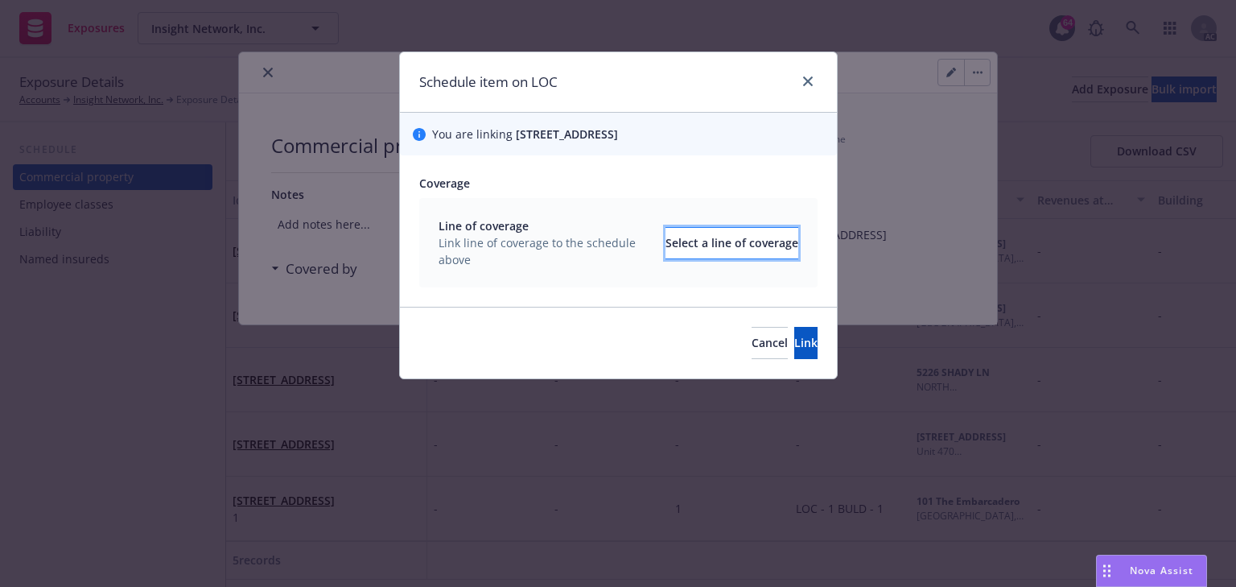
click at [708, 251] on div "Select a line of coverage" at bounding box center [732, 243] width 133 height 31
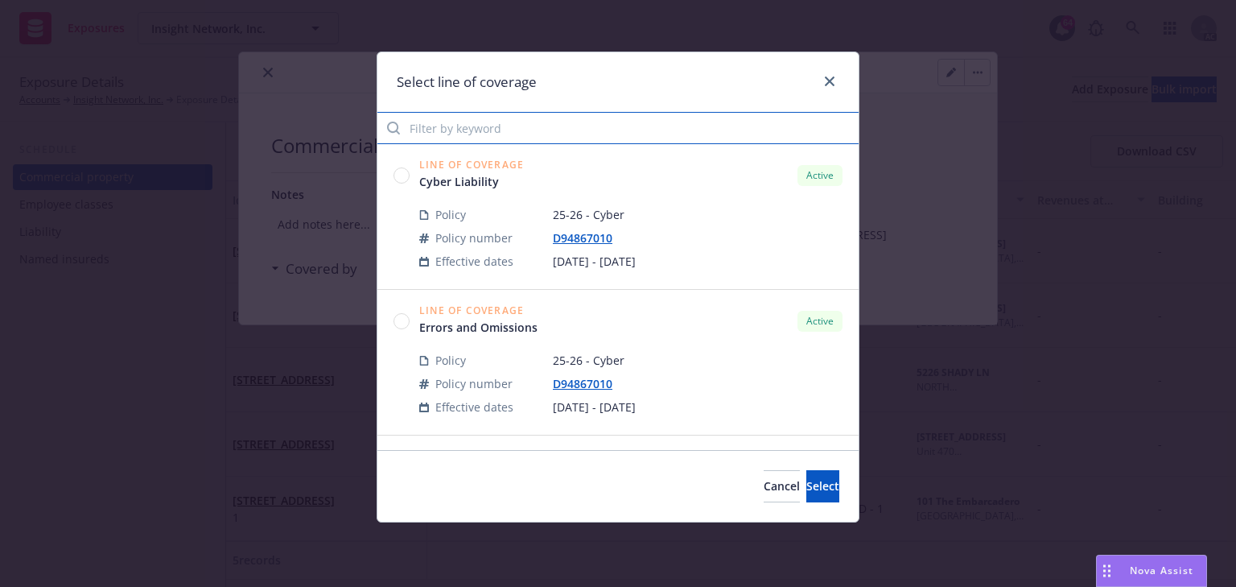
click at [477, 122] on input "Filter by keyword" at bounding box center [617, 128] width 481 height 32
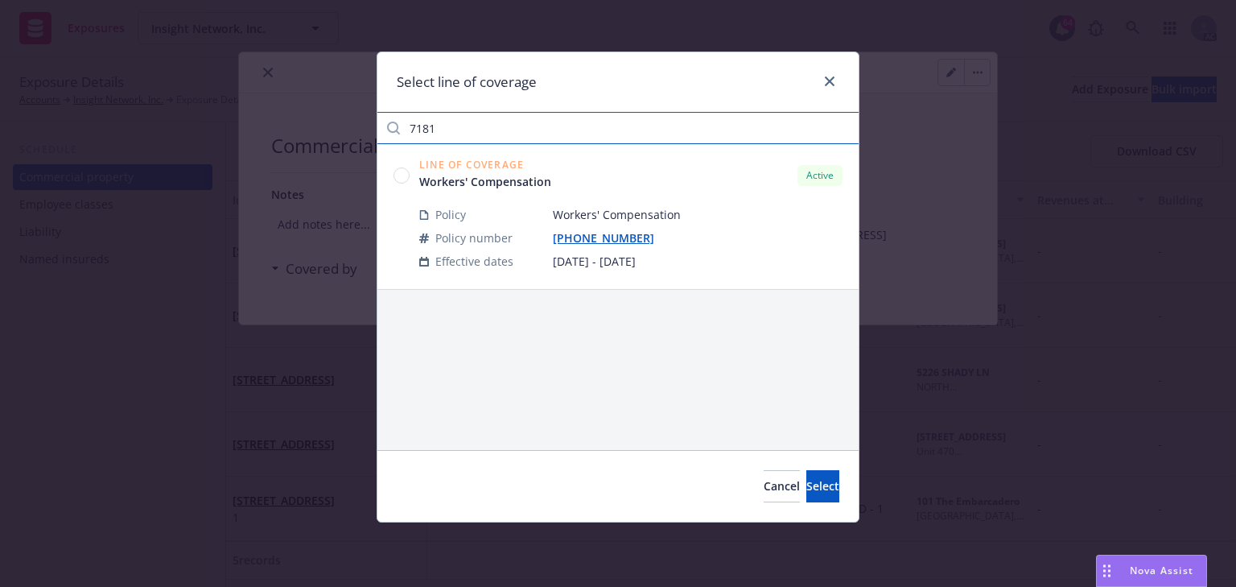
type input "7181"
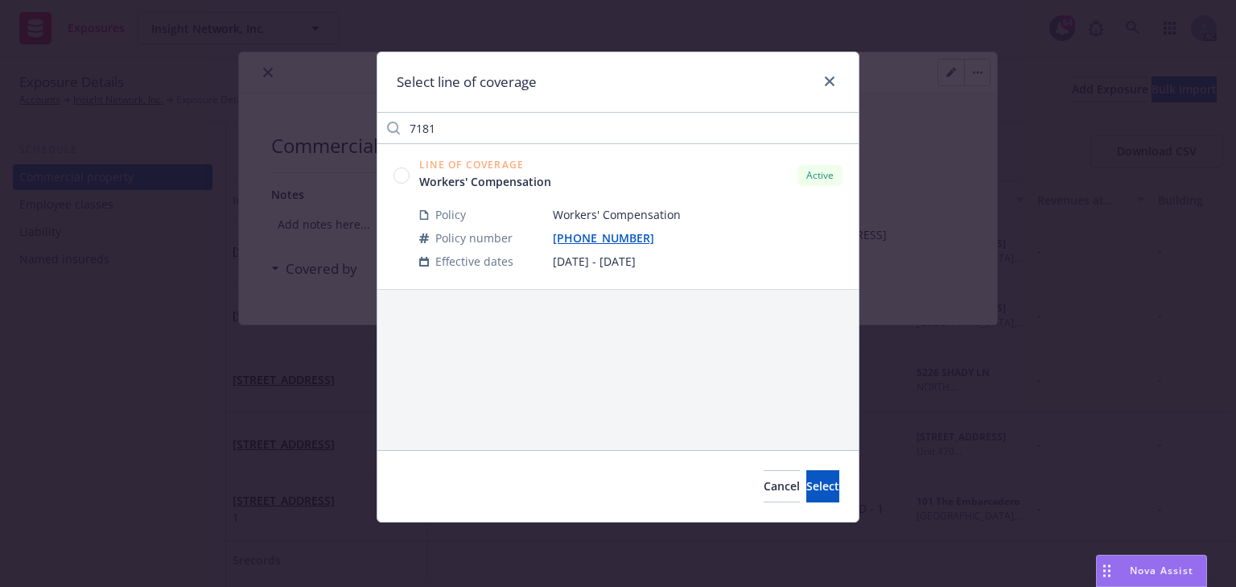
click at [402, 172] on circle at bounding box center [401, 174] width 15 height 15
click at [825, 493] on button "Select" at bounding box center [822, 486] width 33 height 32
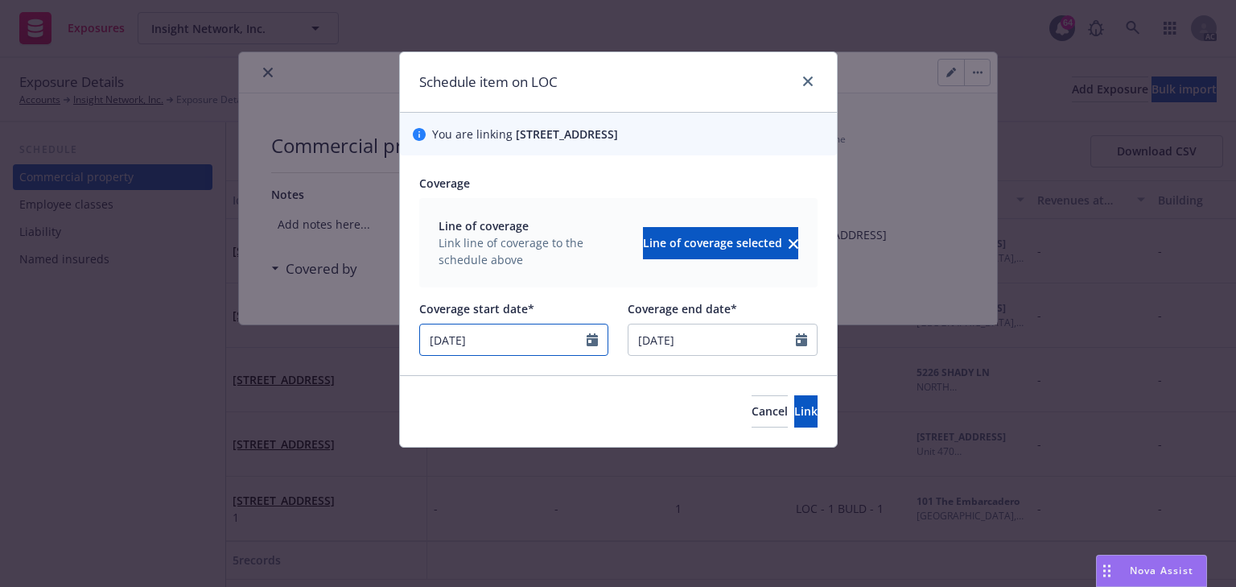
click at [575, 341] on input "12/19/2024" at bounding box center [503, 339] width 167 height 31
select select "12"
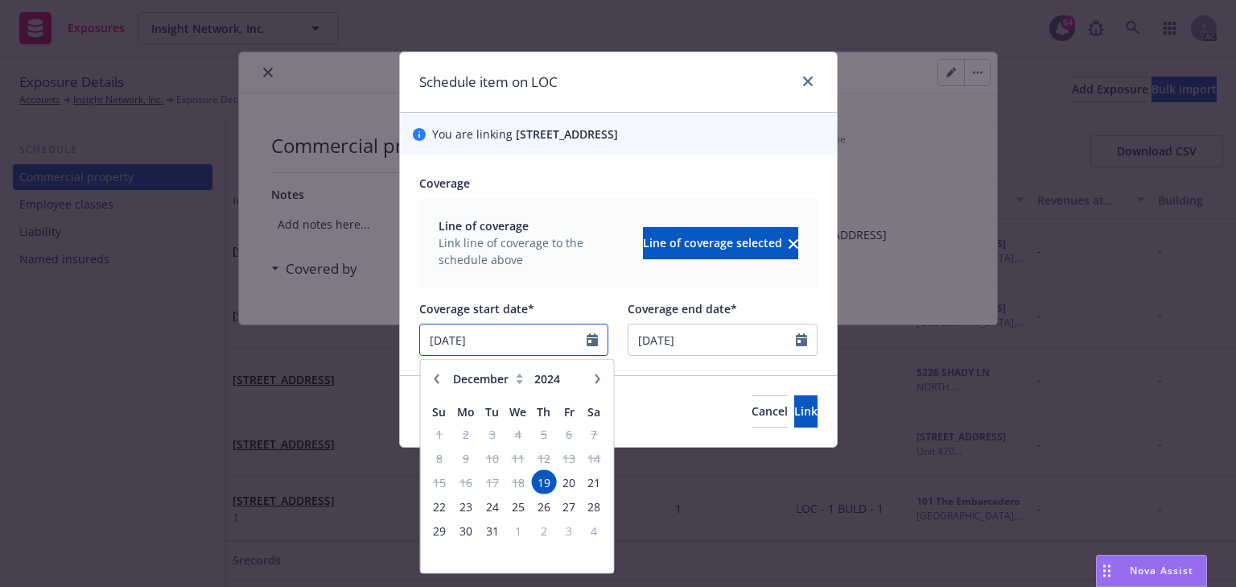
drag, startPoint x: 249, startPoint y: 344, endPoint x: 177, endPoint y: 345, distance: 72.4
click at [184, 345] on div "Schedule item on LOC You are linking 891 Carolina St, San Francisco, CA, 94107,…" at bounding box center [618, 293] width 1236 height 587
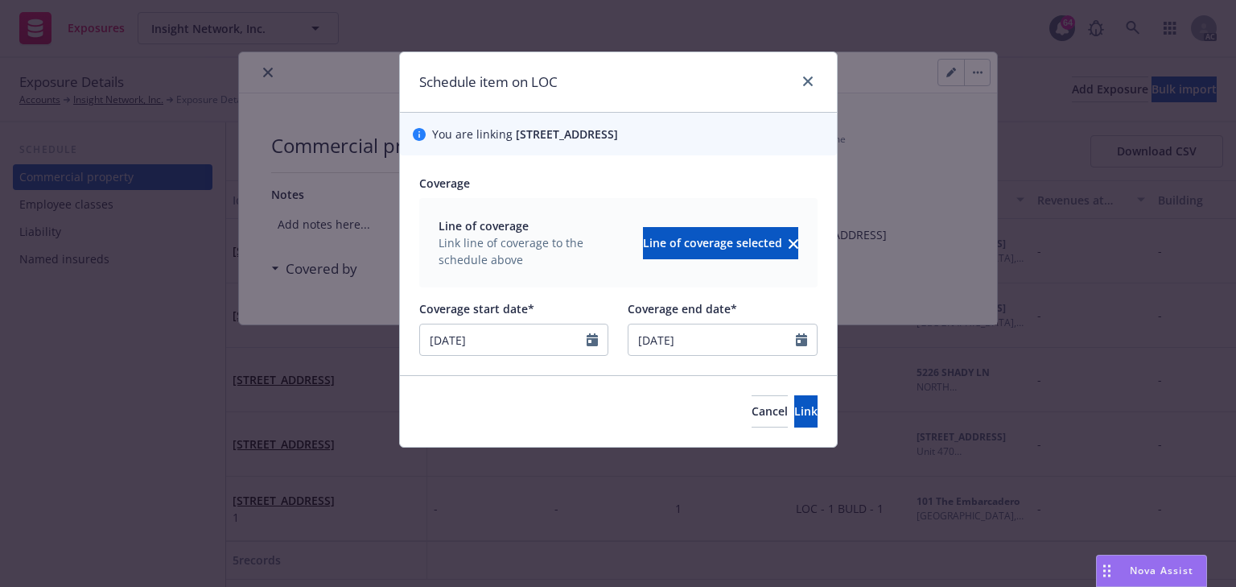
type input "09/03/2025"
click at [604, 175] on div "Coverage" at bounding box center [618, 183] width 398 height 17
click at [794, 418] on button "Link" at bounding box center [805, 411] width 23 height 32
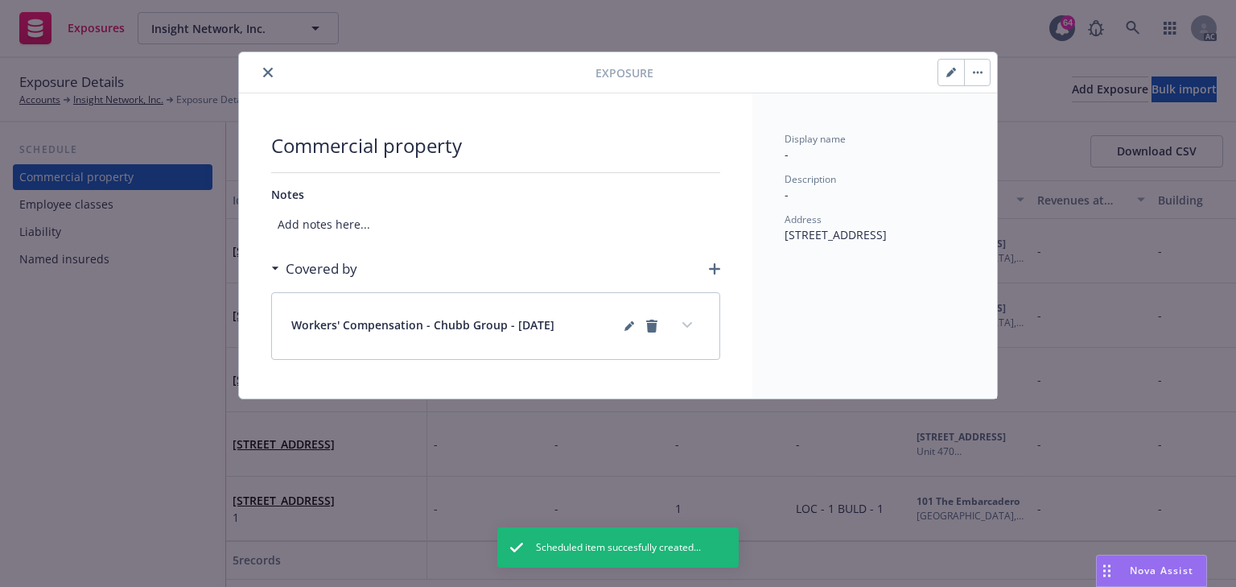
click at [679, 324] on button "expand content" at bounding box center [687, 325] width 26 height 26
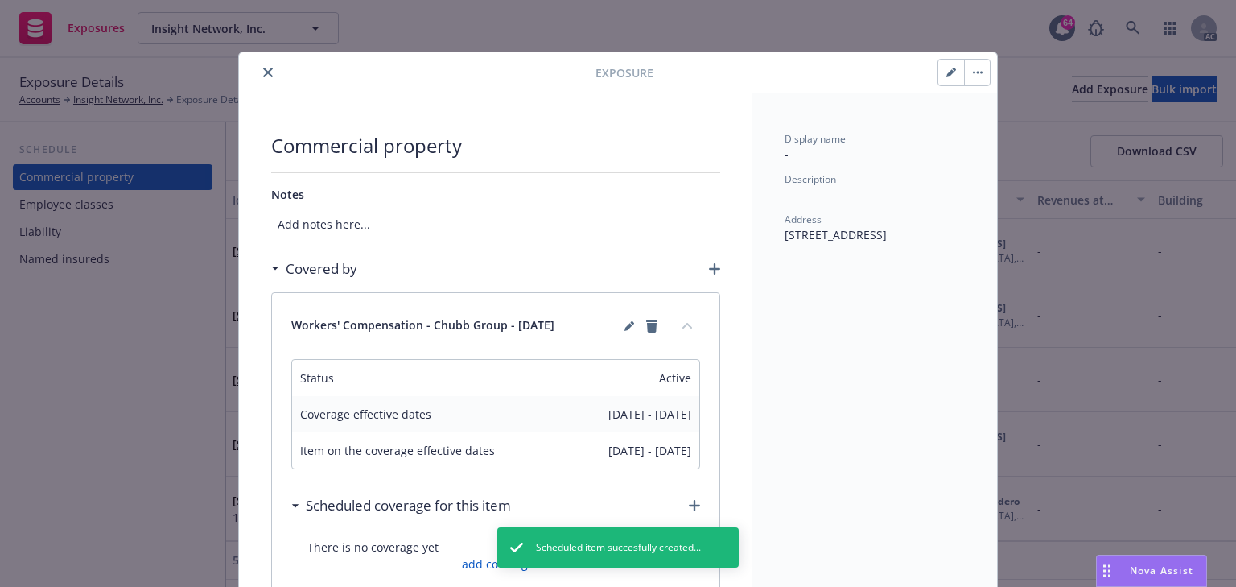
click at [264, 76] on icon "close" at bounding box center [268, 73] width 10 height 10
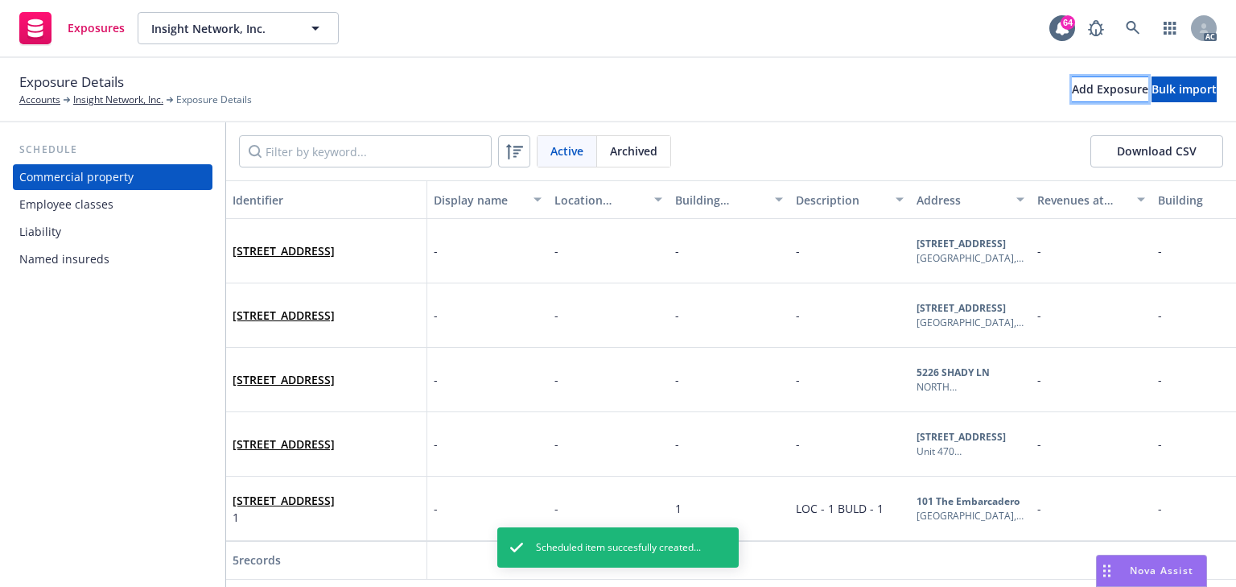
click at [1072, 91] on div "Add Exposure" at bounding box center [1110, 89] width 76 height 24
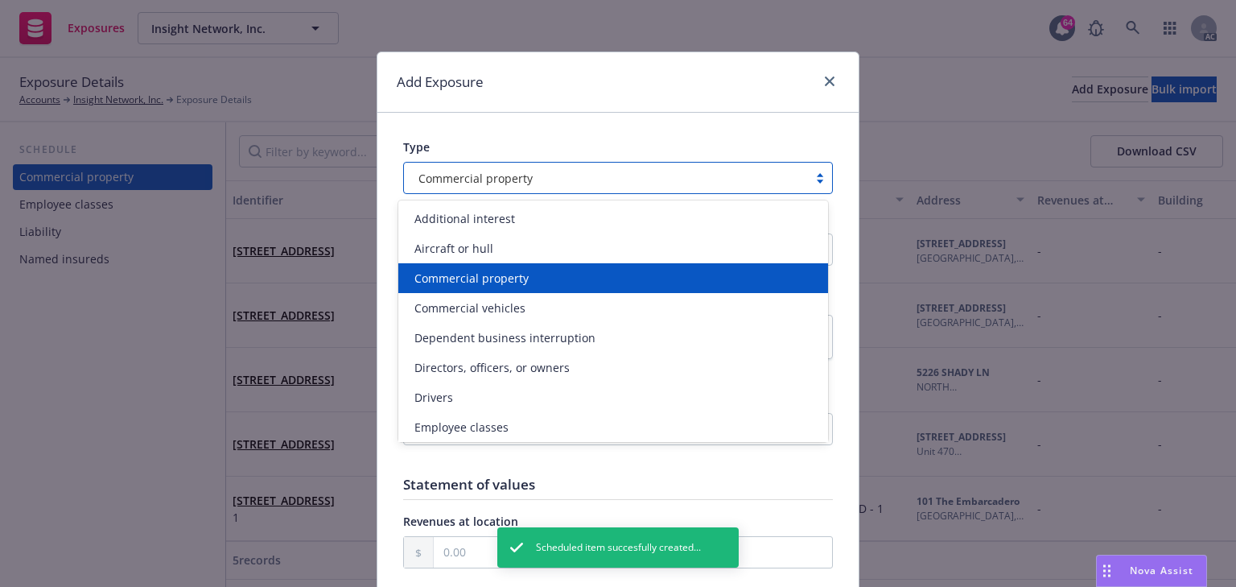
click at [484, 183] on span "Commercial property" at bounding box center [475, 178] width 114 height 17
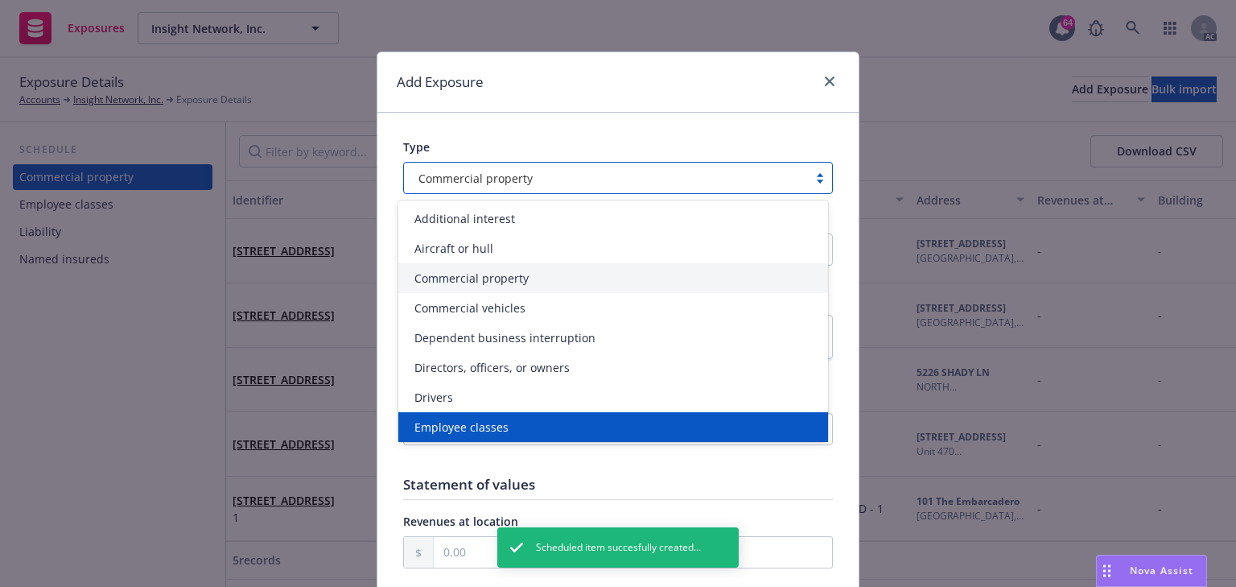
click at [474, 417] on div "Employee classes" at bounding box center [613, 427] width 430 height 30
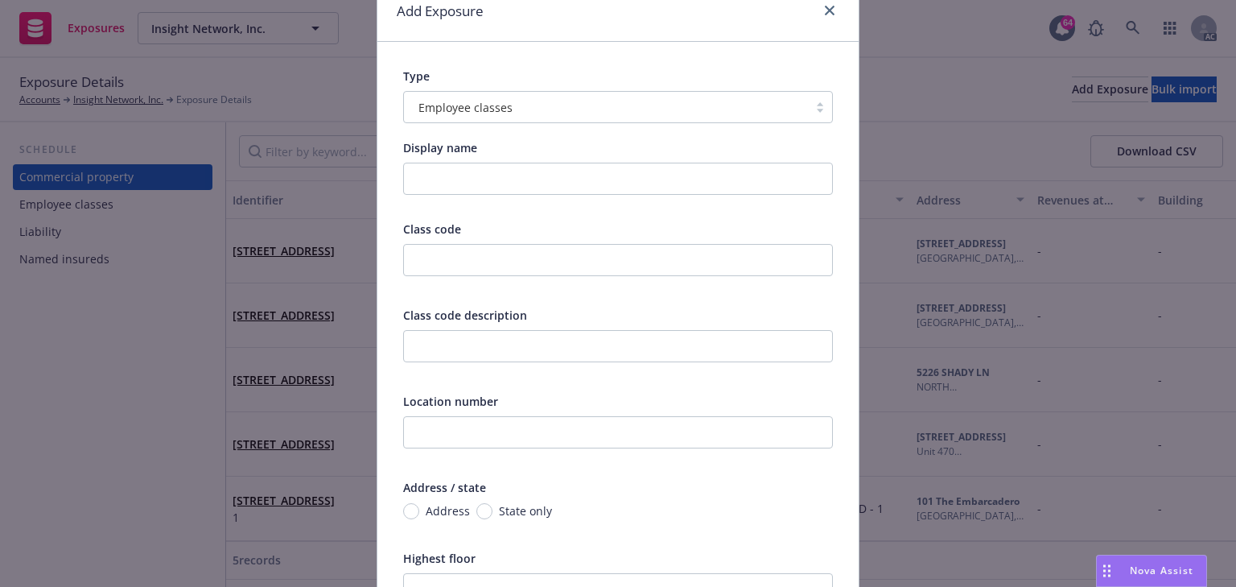
scroll to position [129, 0]
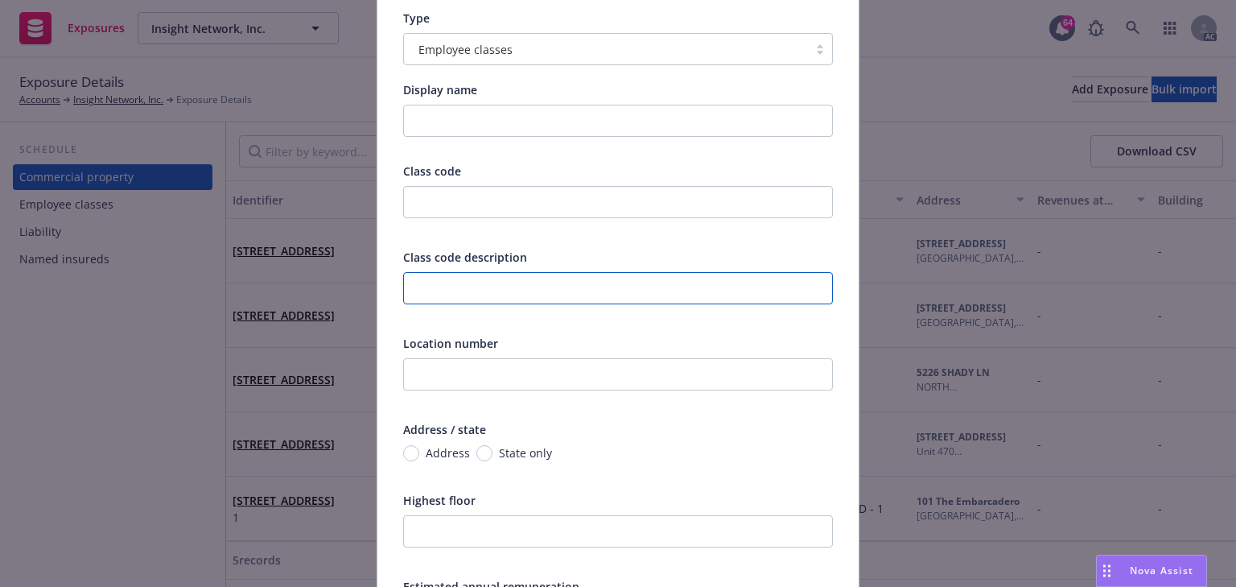
click at [461, 287] on input "text" at bounding box center [618, 288] width 430 height 32
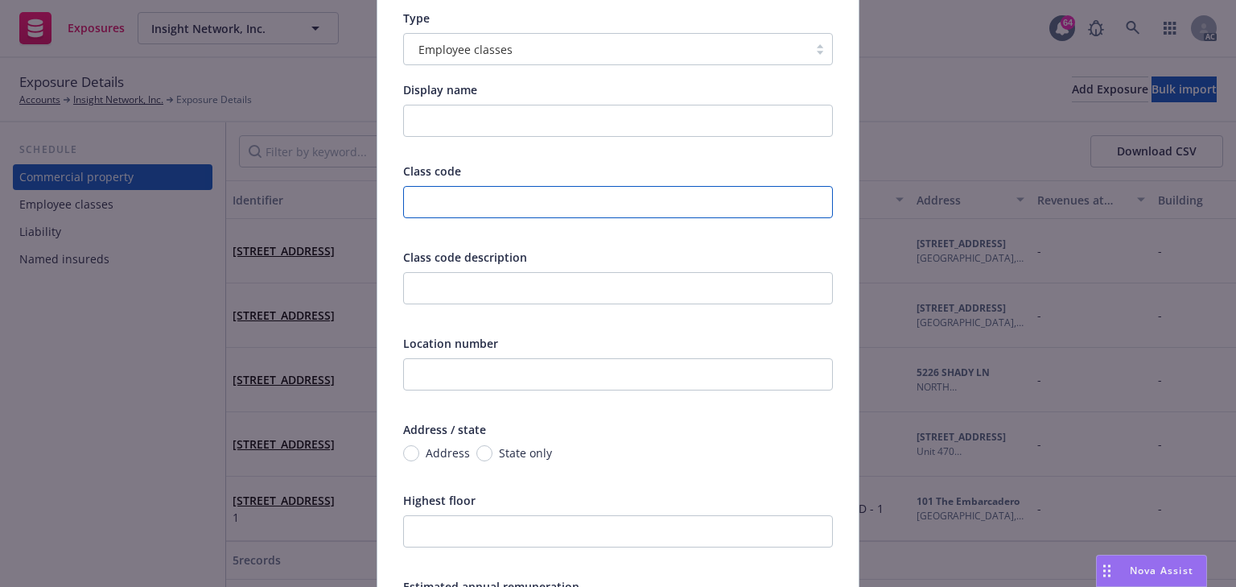
click at [438, 198] on input "text" at bounding box center [618, 202] width 430 height 32
type input "8810"
click at [451, 377] on input "text" at bounding box center [618, 374] width 430 height 32
click at [413, 451] on input "Address" at bounding box center [411, 453] width 16 height 16
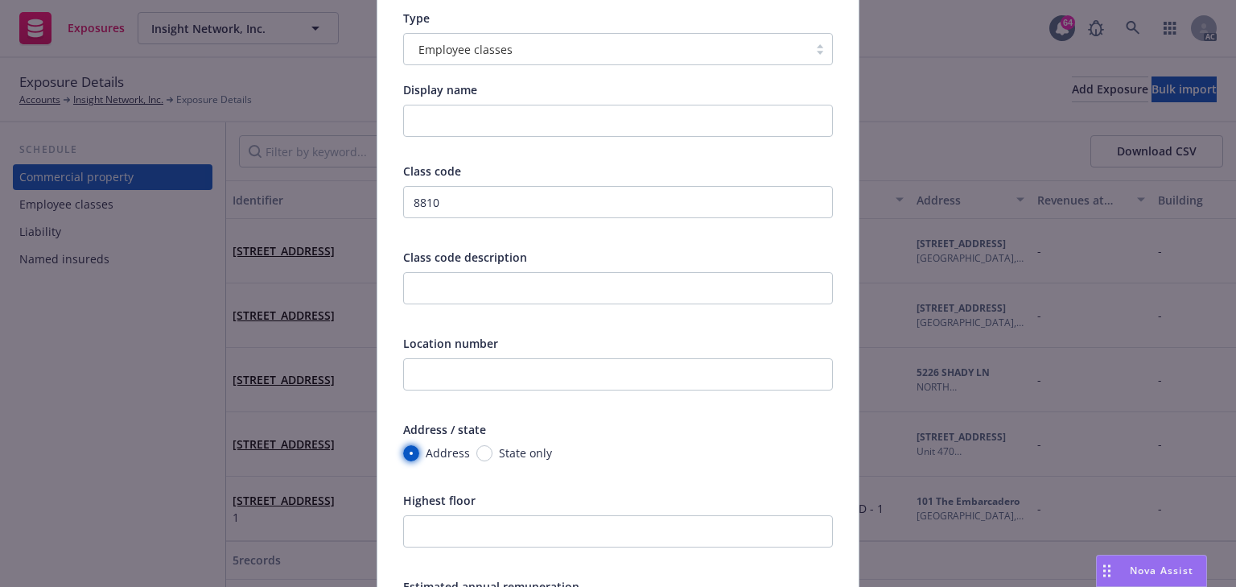
radio input "true"
click at [486, 487] on div "No address selected" at bounding box center [555, 486] width 291 height 17
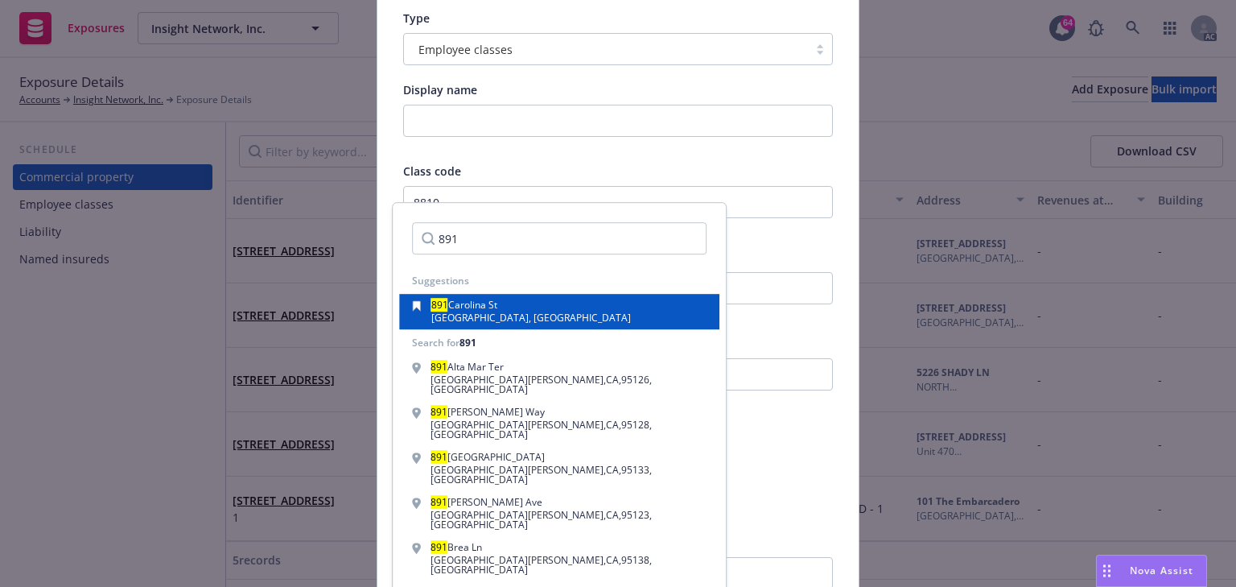
type input "891"
click at [610, 314] on div "891 Carolina St San Francisco, CA, 94107, USA" at bounding box center [559, 311] width 295 height 23
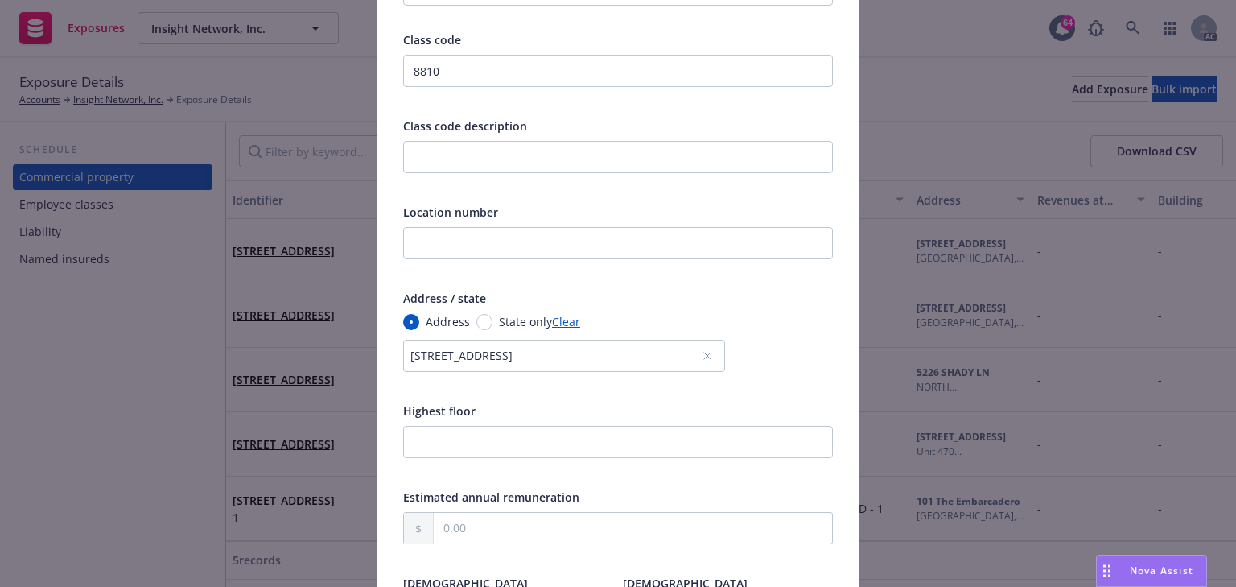
scroll to position [322, 0]
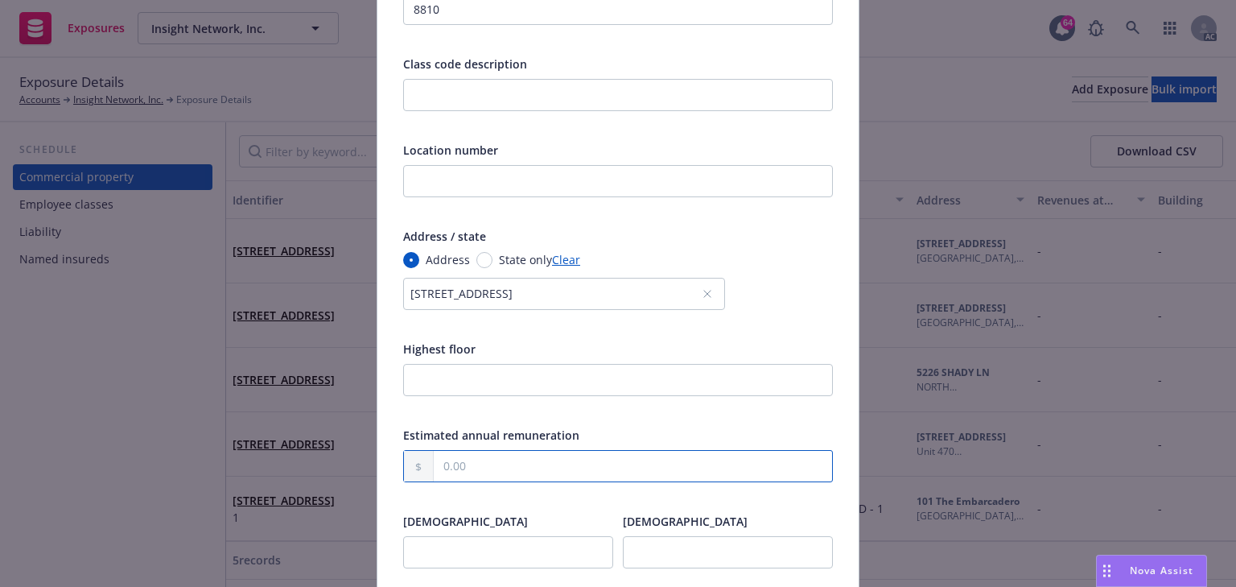
click at [466, 466] on input "text" at bounding box center [633, 466] width 398 height 31
paste input "350,000.00"
type input "350,000.00"
click at [658, 406] on div at bounding box center [618, 409] width 430 height 14
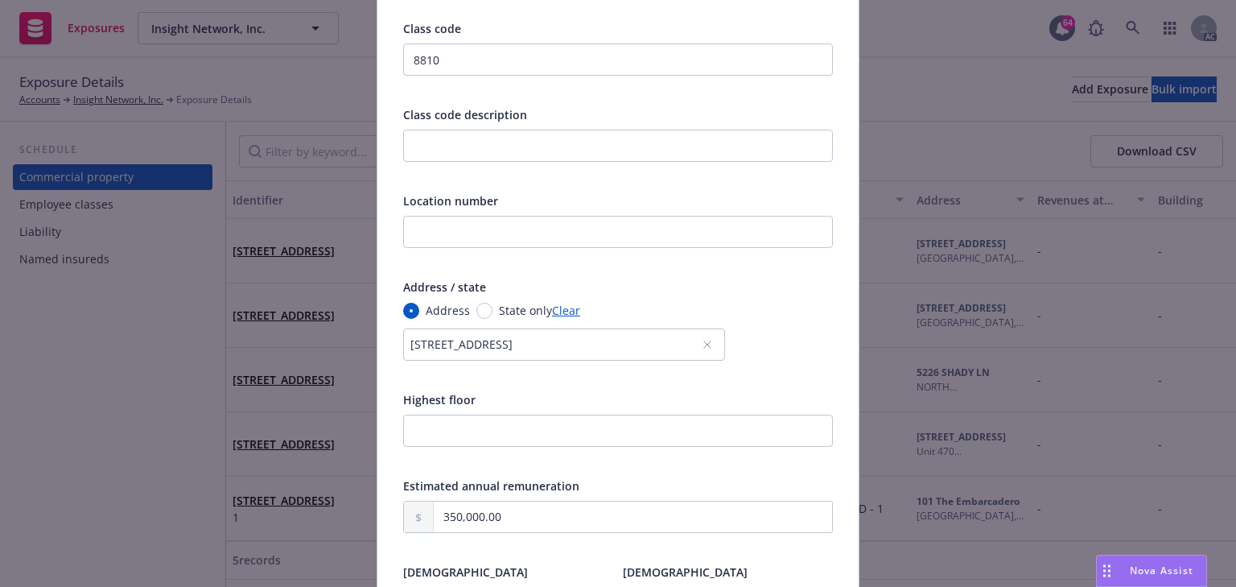
scroll to position [258, 0]
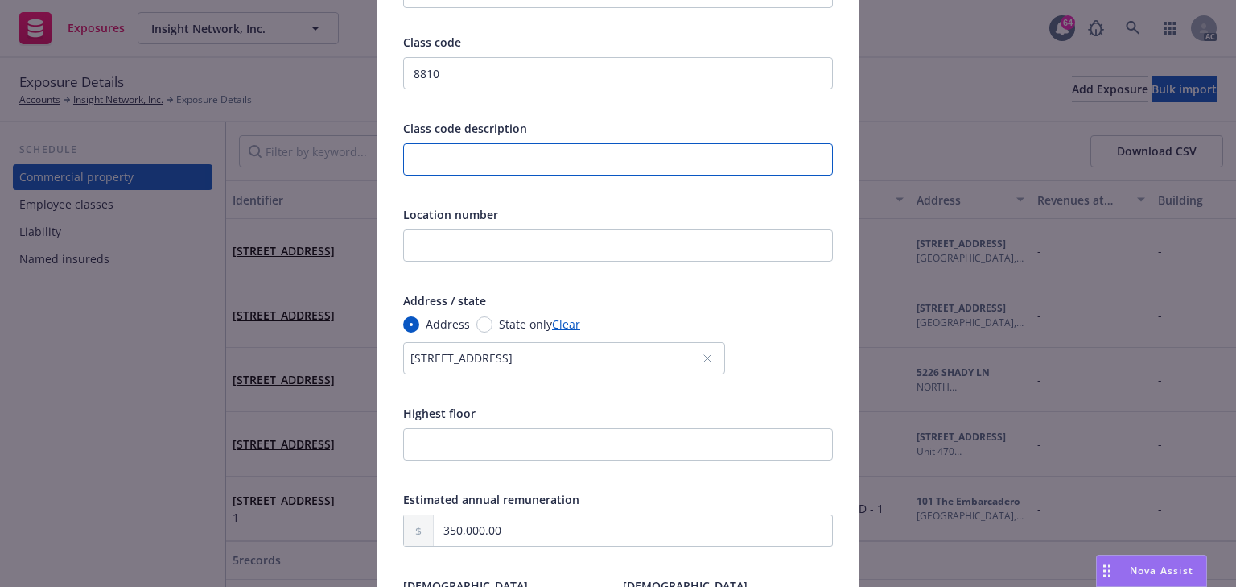
click at [455, 165] on input "text" at bounding box center [618, 159] width 430 height 32
type input "Clerical Officer Employees"
click at [553, 207] on div "Location number" at bounding box center [618, 214] width 430 height 17
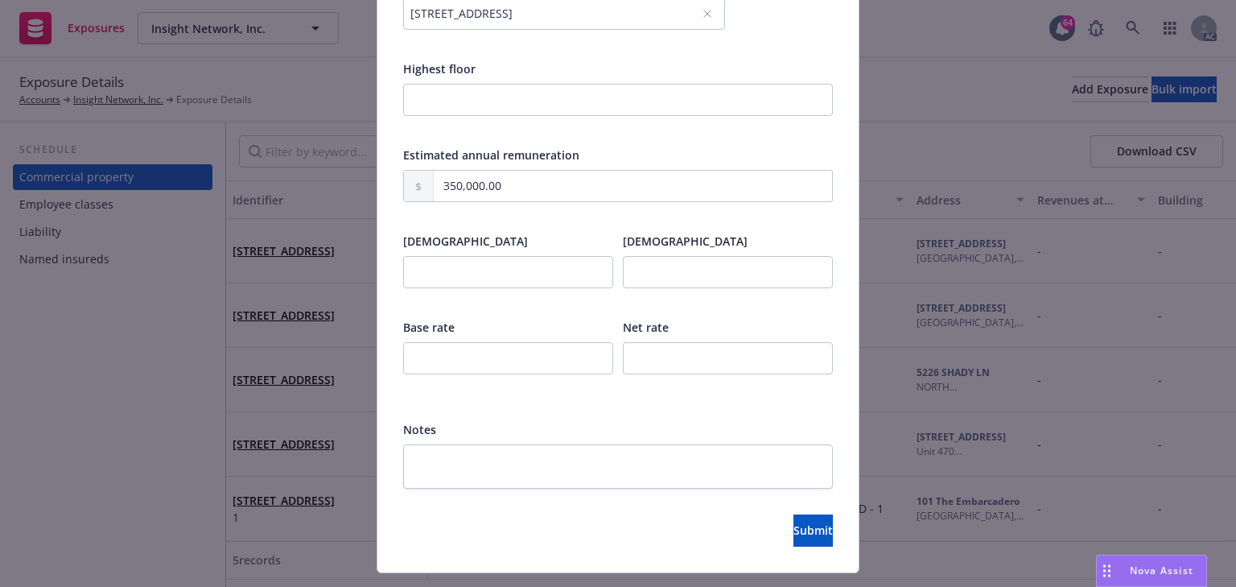
scroll to position [639, 0]
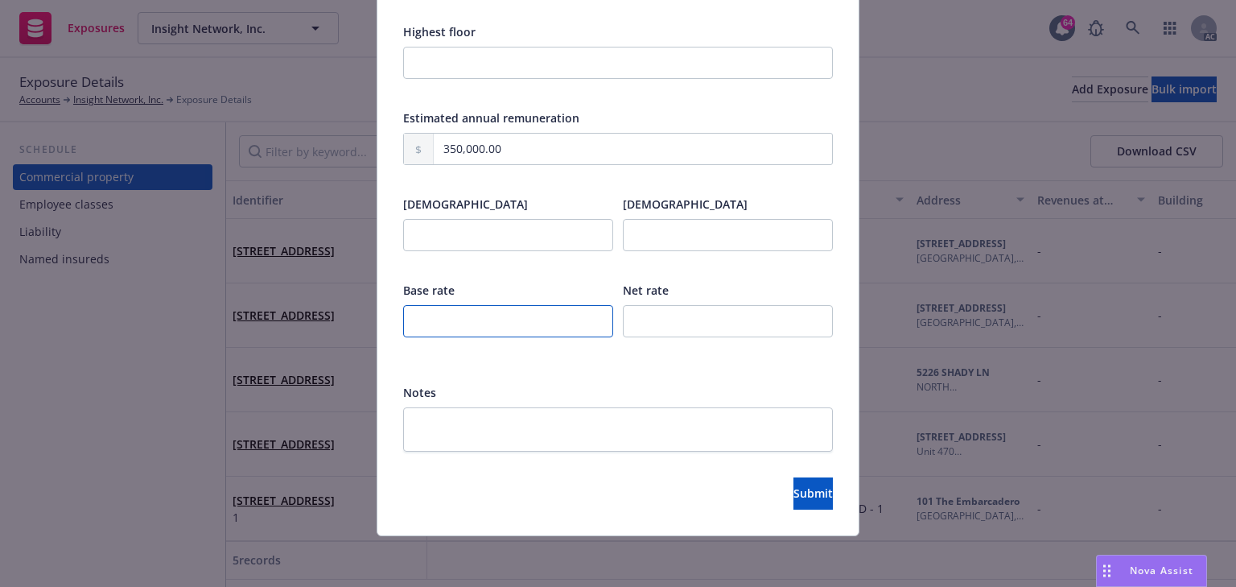
click at [457, 323] on input "number" at bounding box center [508, 321] width 210 height 32
type input "0.370"
click at [805, 500] on button "Submit" at bounding box center [813, 493] width 39 height 32
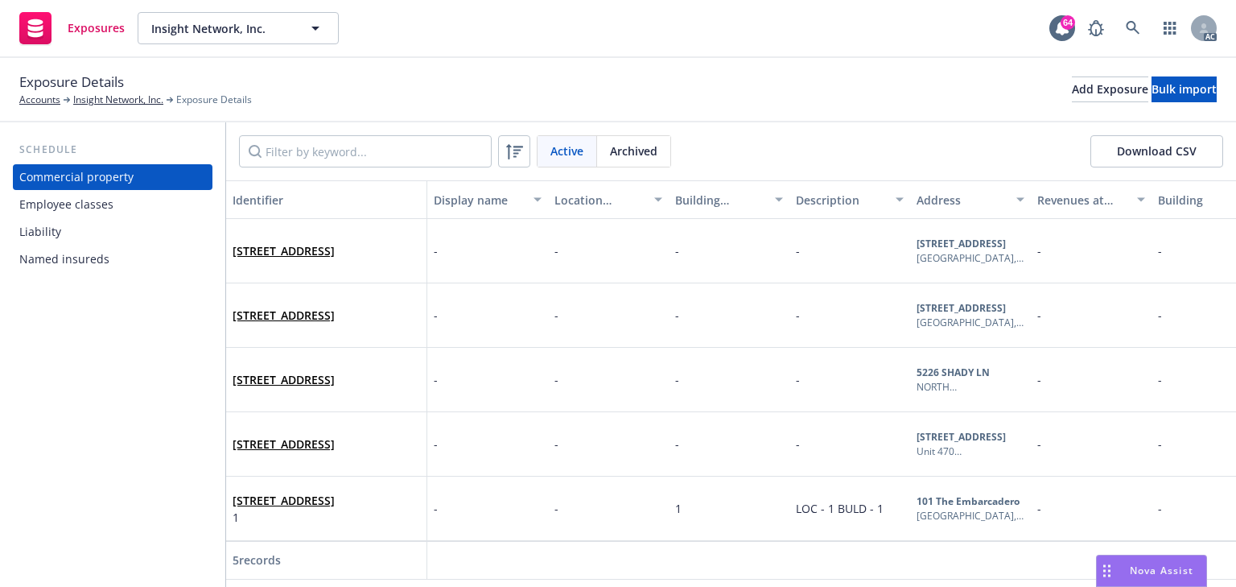
click at [87, 228] on div "Liability" at bounding box center [112, 232] width 187 height 26
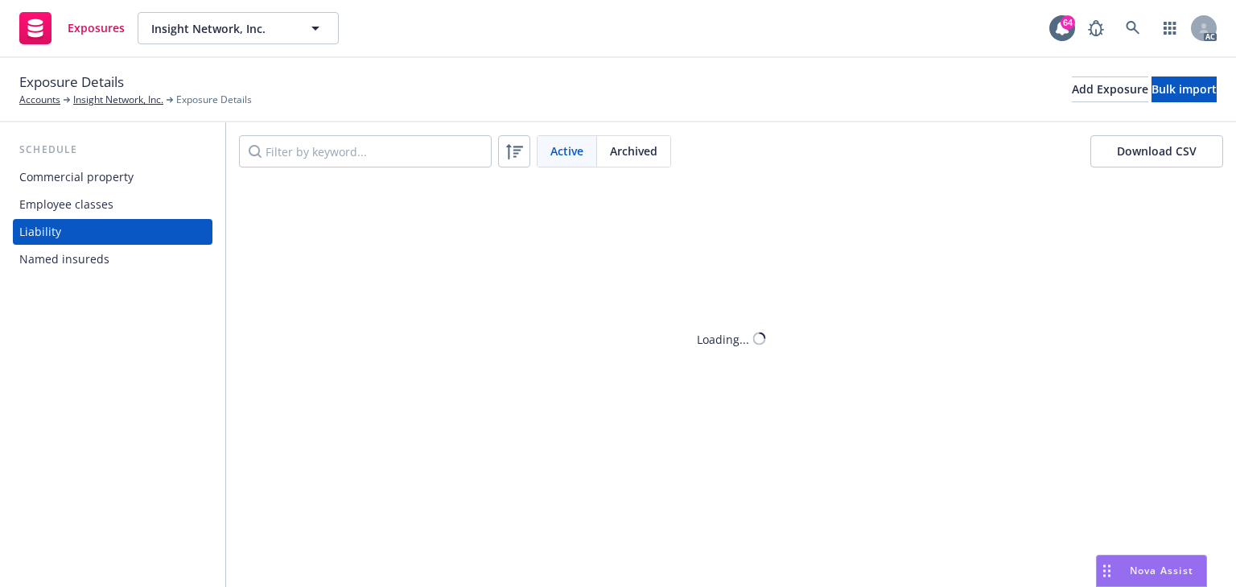
click at [93, 200] on div "Employee classes" at bounding box center [66, 205] width 94 height 26
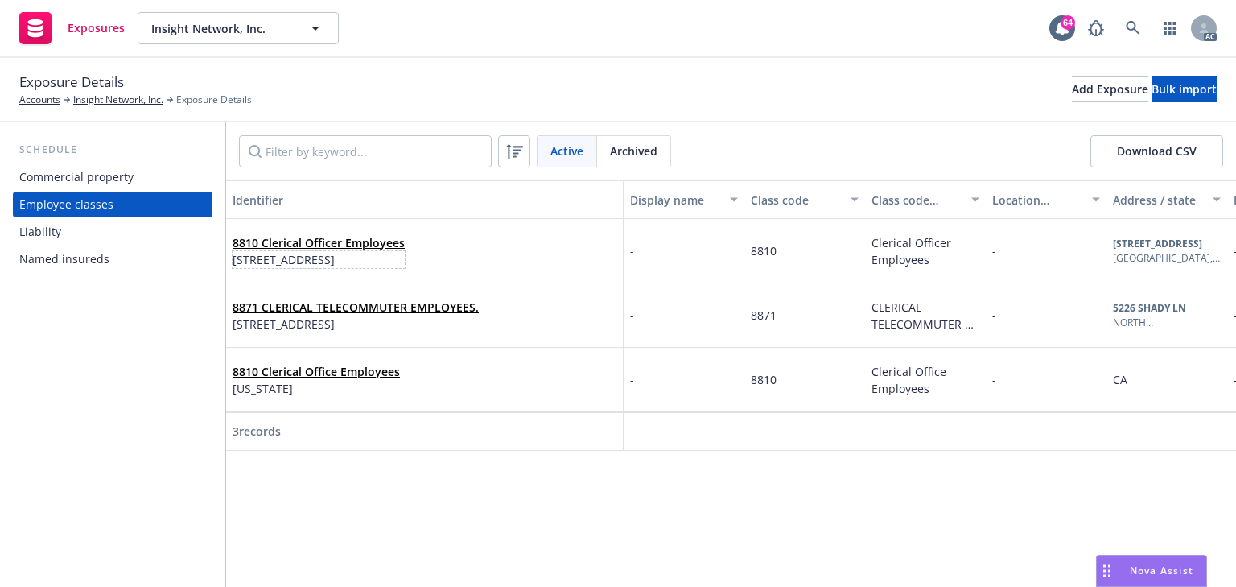
click at [338, 251] on span "891 Carolina St, San Francisco, CA, 94107, USA" at bounding box center [319, 259] width 172 height 17
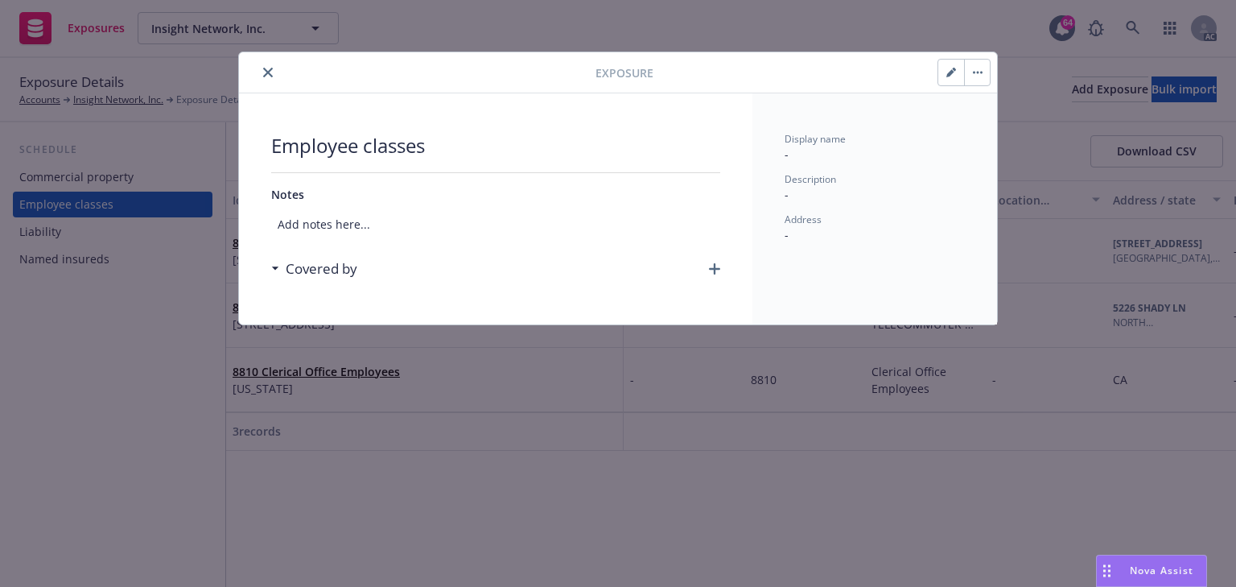
click at [715, 267] on icon "button" at bounding box center [714, 268] width 11 height 11
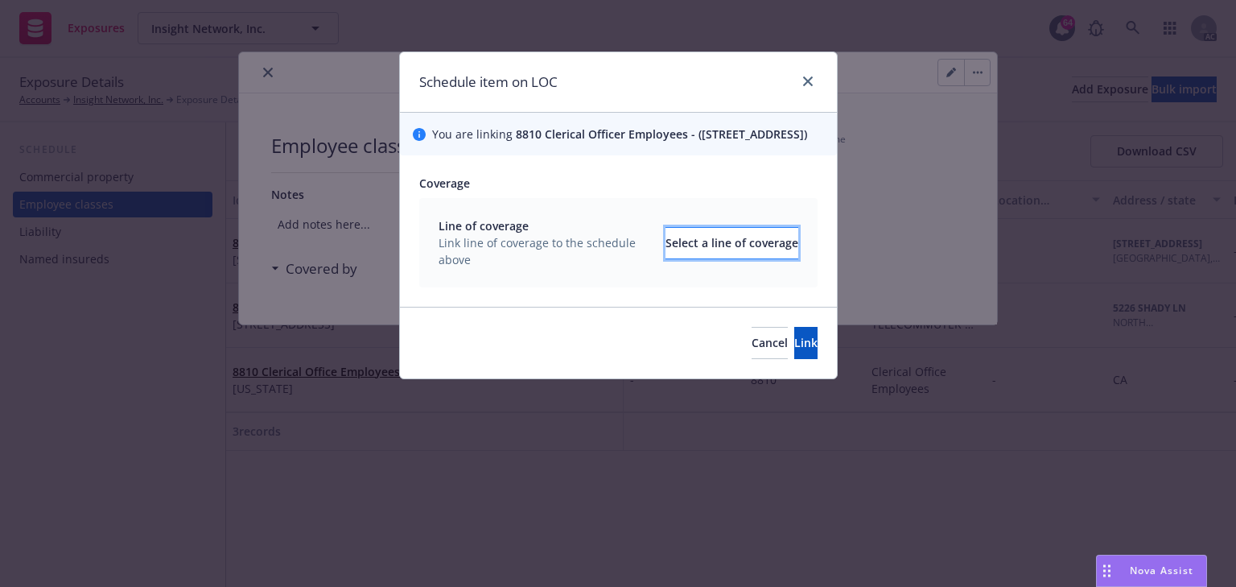
click at [765, 258] on div "Select a line of coverage" at bounding box center [732, 243] width 133 height 31
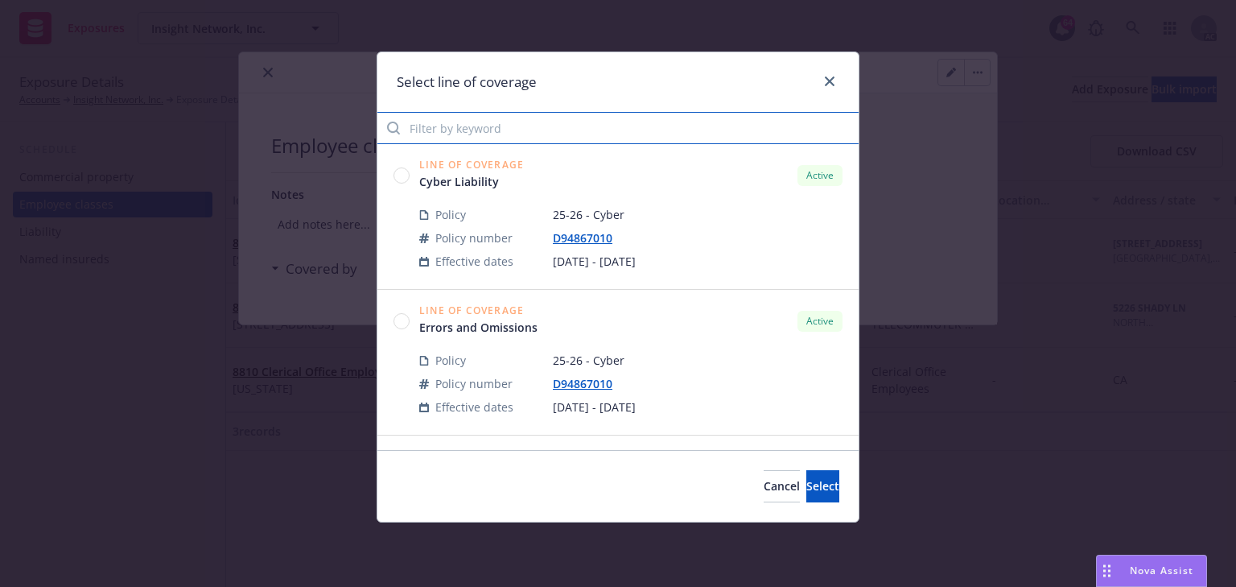
click at [554, 122] on input "Filter by keyword" at bounding box center [617, 128] width 481 height 32
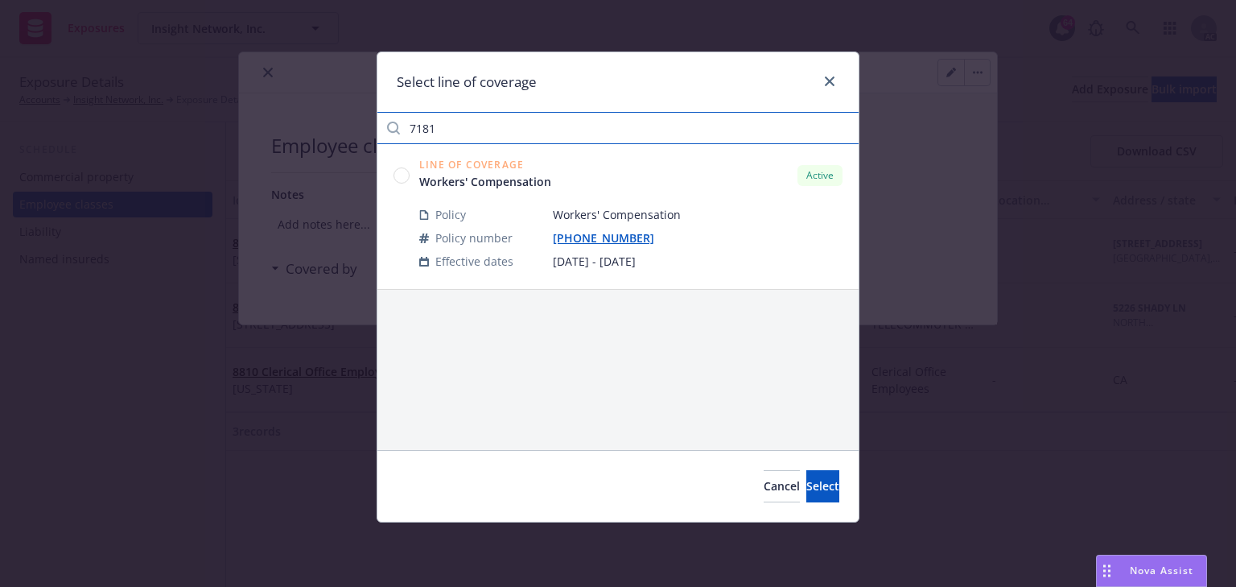
type input "7181"
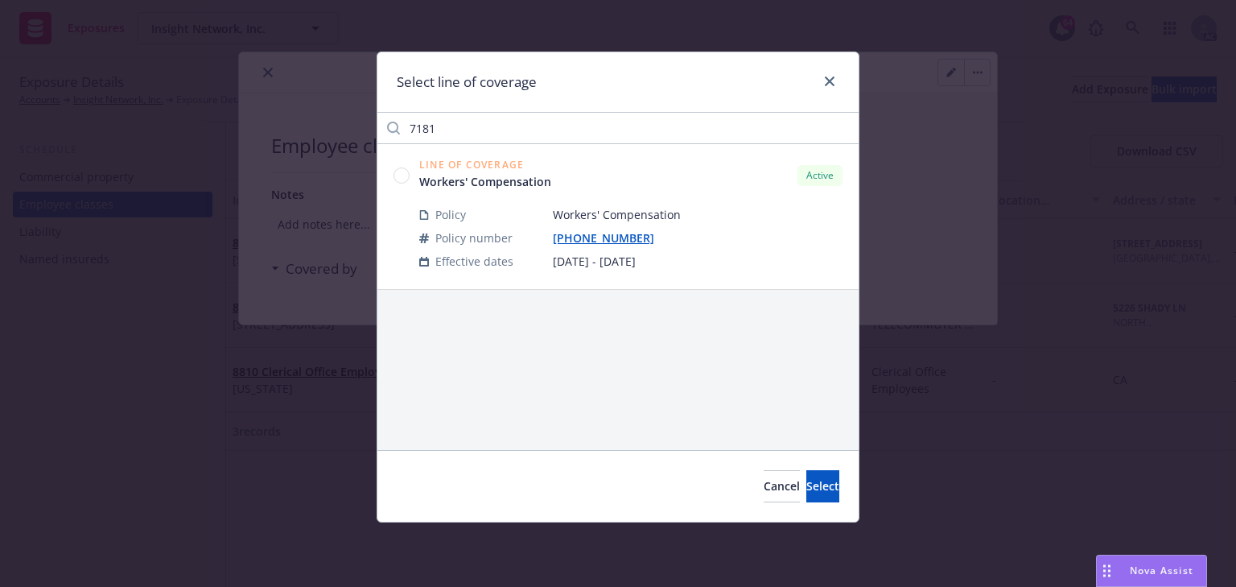
click at [398, 174] on circle at bounding box center [401, 174] width 15 height 15
click at [810, 479] on span "Select" at bounding box center [822, 485] width 33 height 15
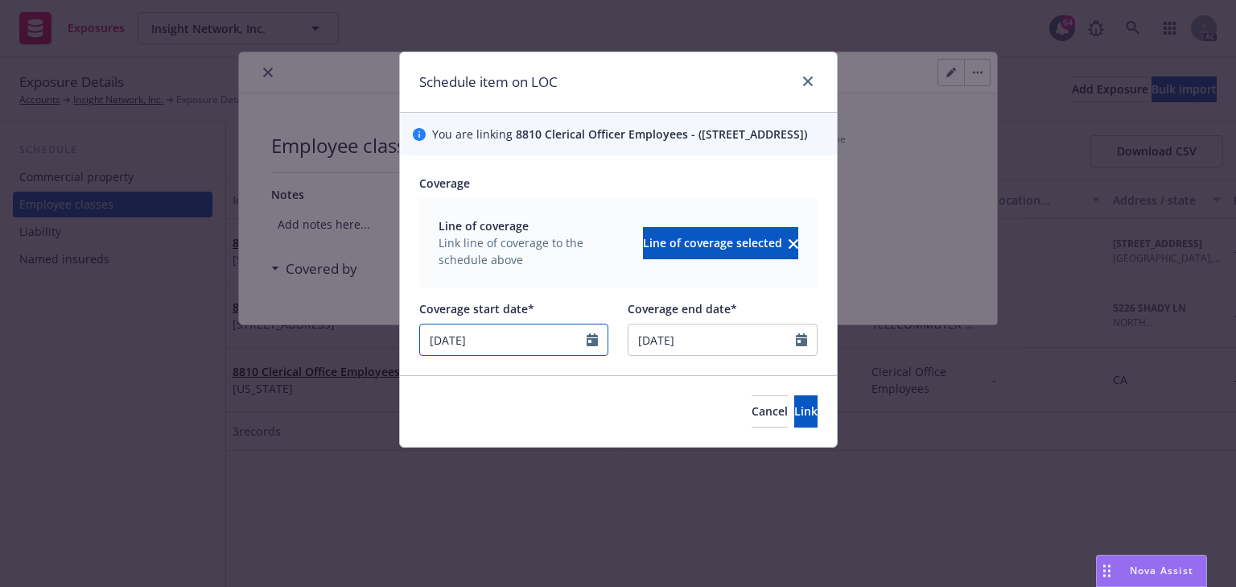
select select "12"
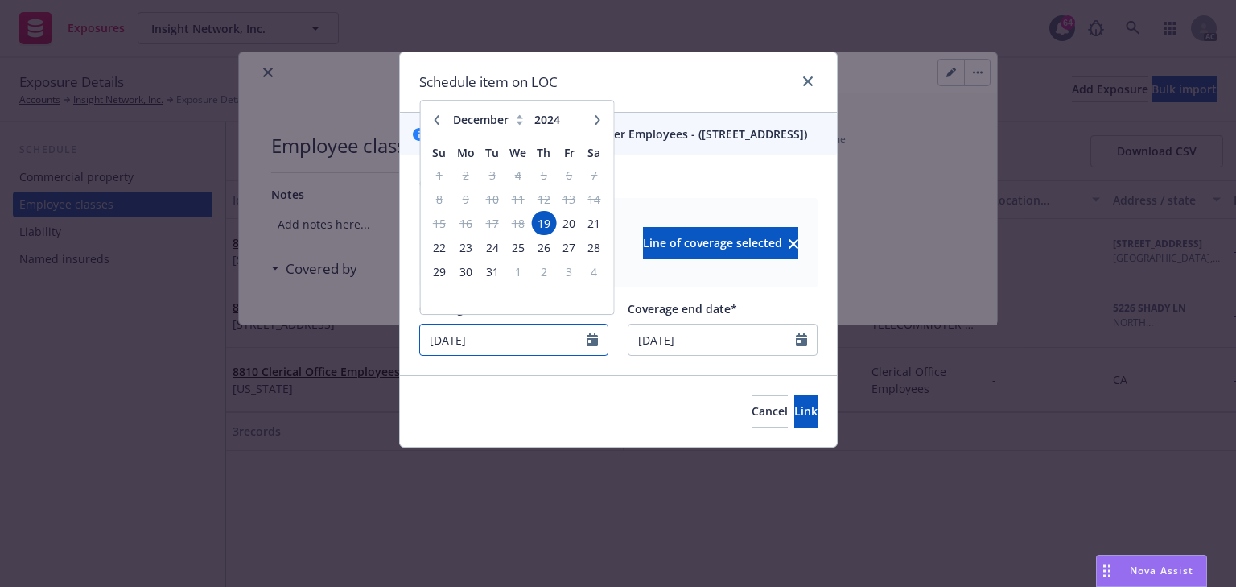
drag, startPoint x: 456, startPoint y: 354, endPoint x: 155, endPoint y: 357, distance: 301.0
click at [198, 366] on div "Schedule item on LOC You are linking 8810 Clerical Officer Employees - (891 Car…" at bounding box center [618, 293] width 1236 height 587
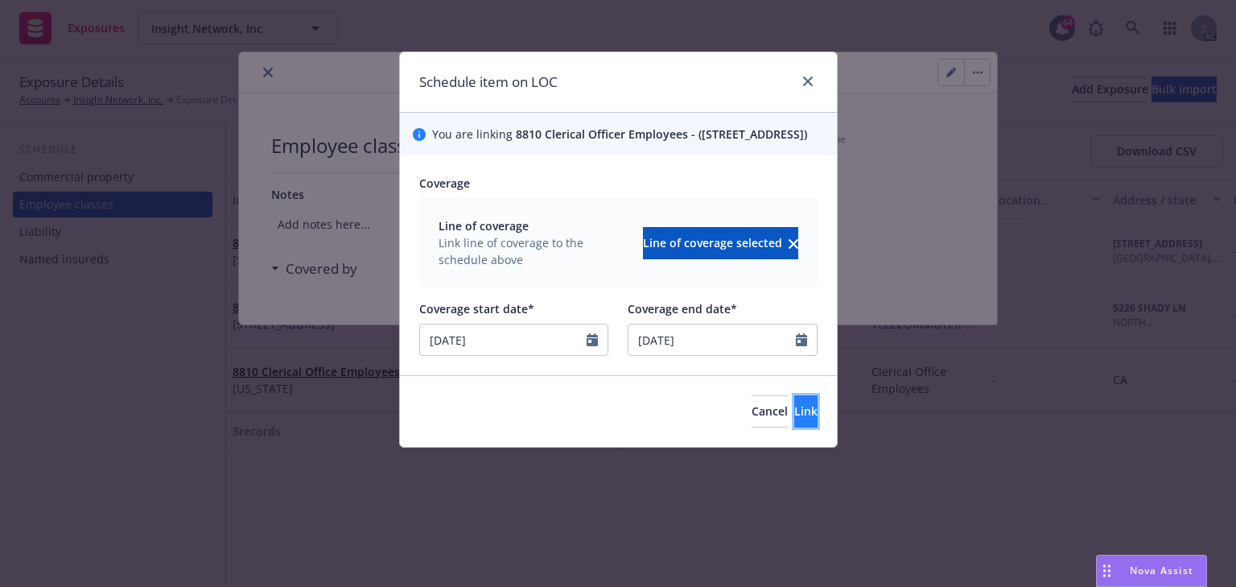
type input "09/03/2025"
click at [798, 427] on button "Link" at bounding box center [805, 411] width 23 height 32
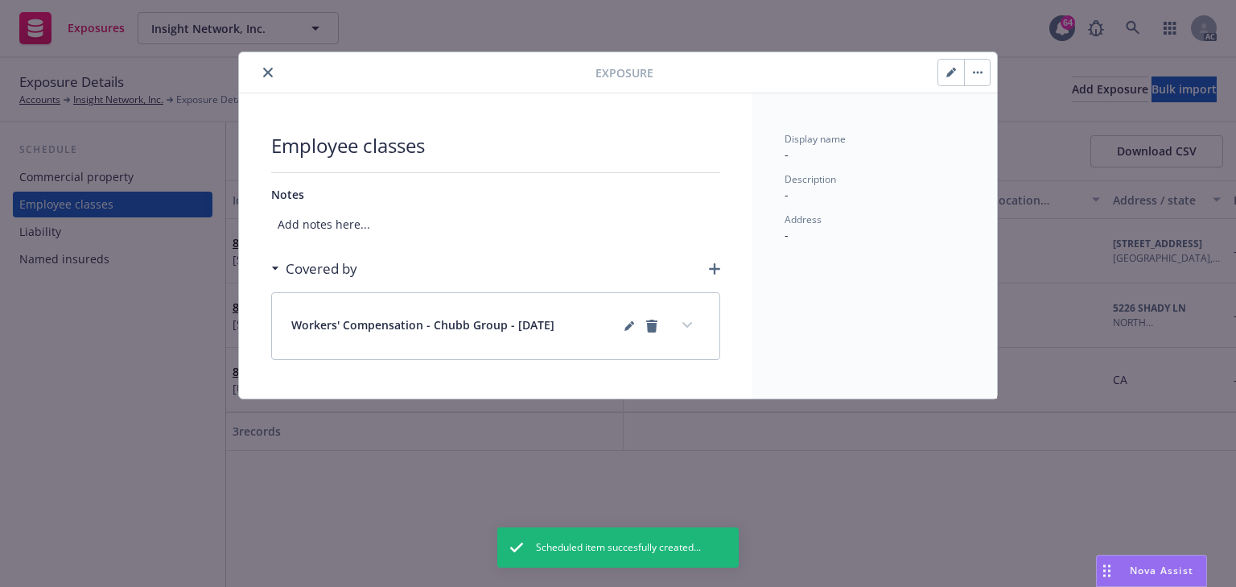
click at [678, 332] on button "expand content" at bounding box center [687, 325] width 26 height 26
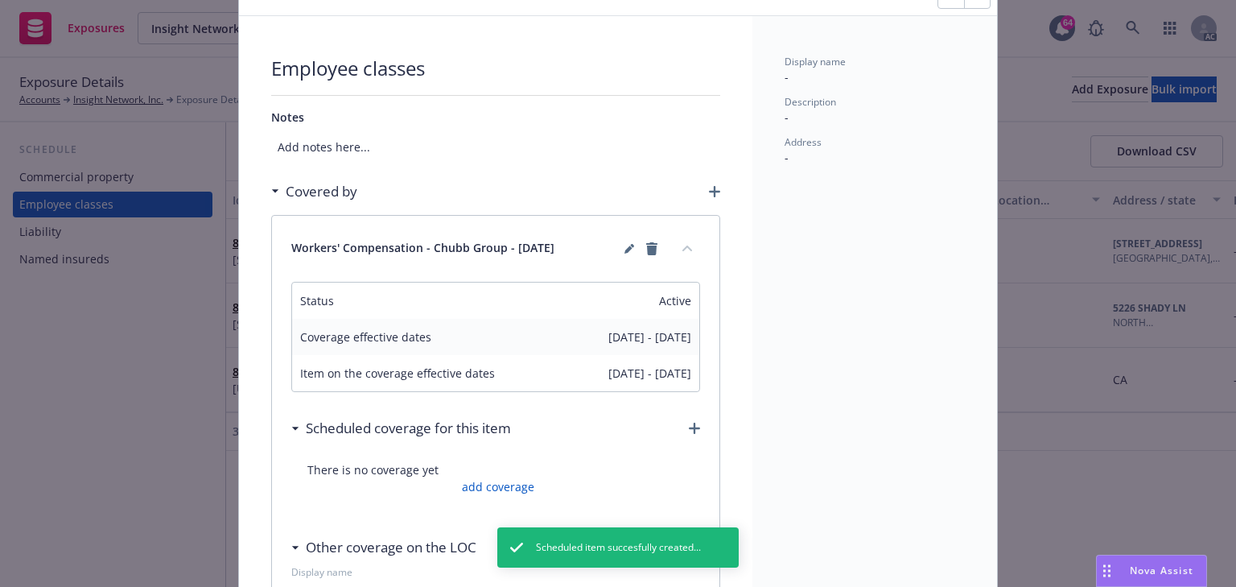
scroll to position [193, 0]
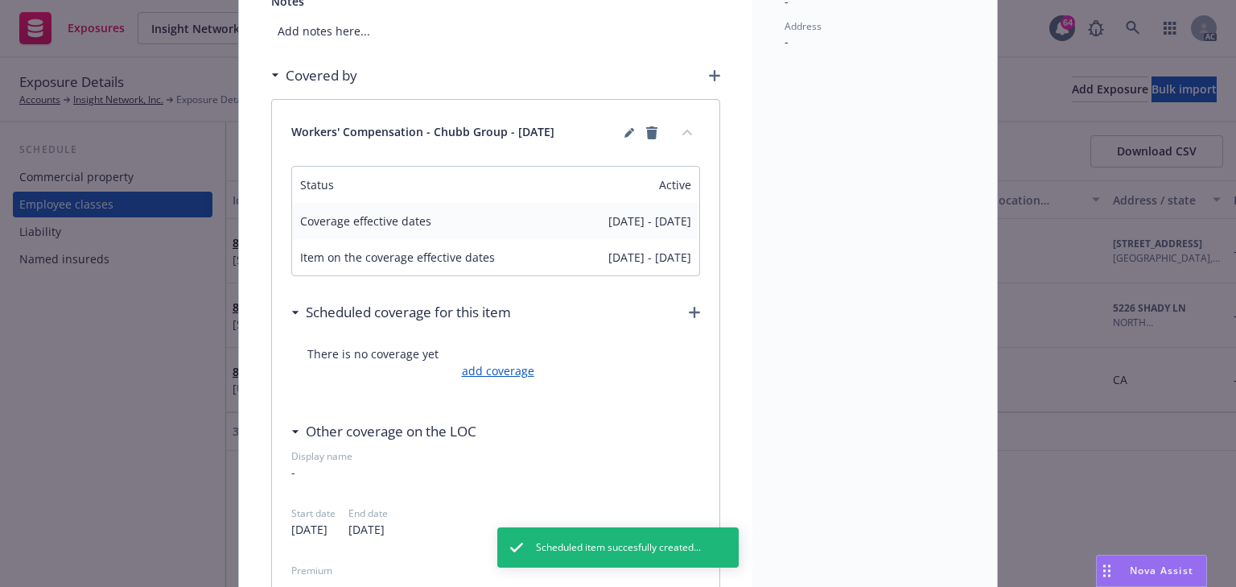
click at [513, 365] on link "add coverage" at bounding box center [496, 370] width 76 height 17
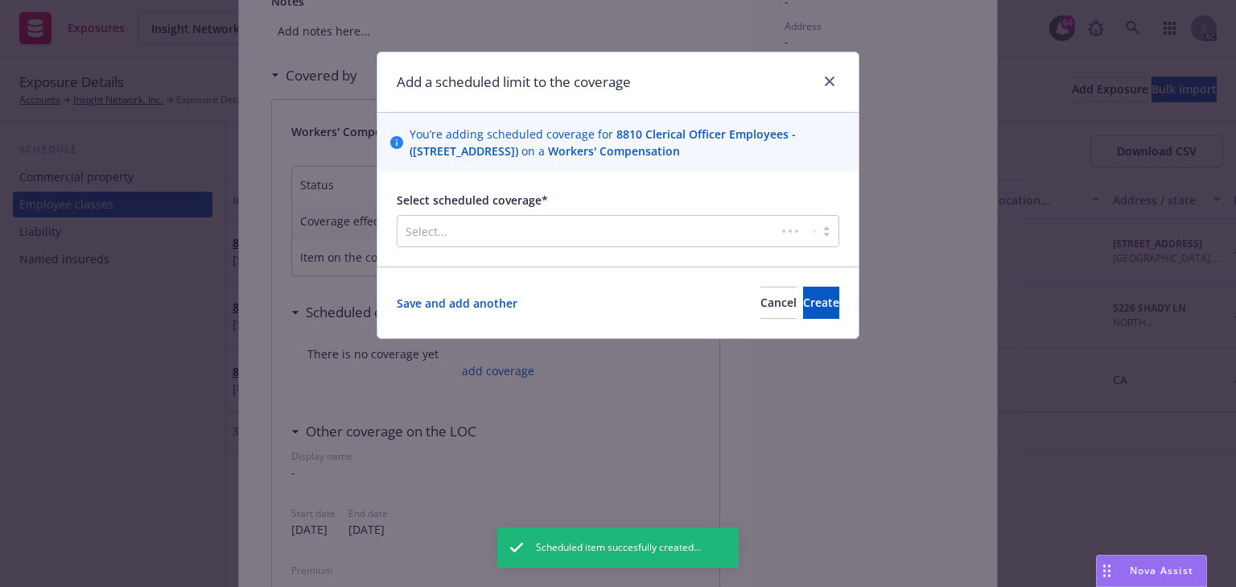
click at [482, 225] on div at bounding box center [587, 230] width 362 height 19
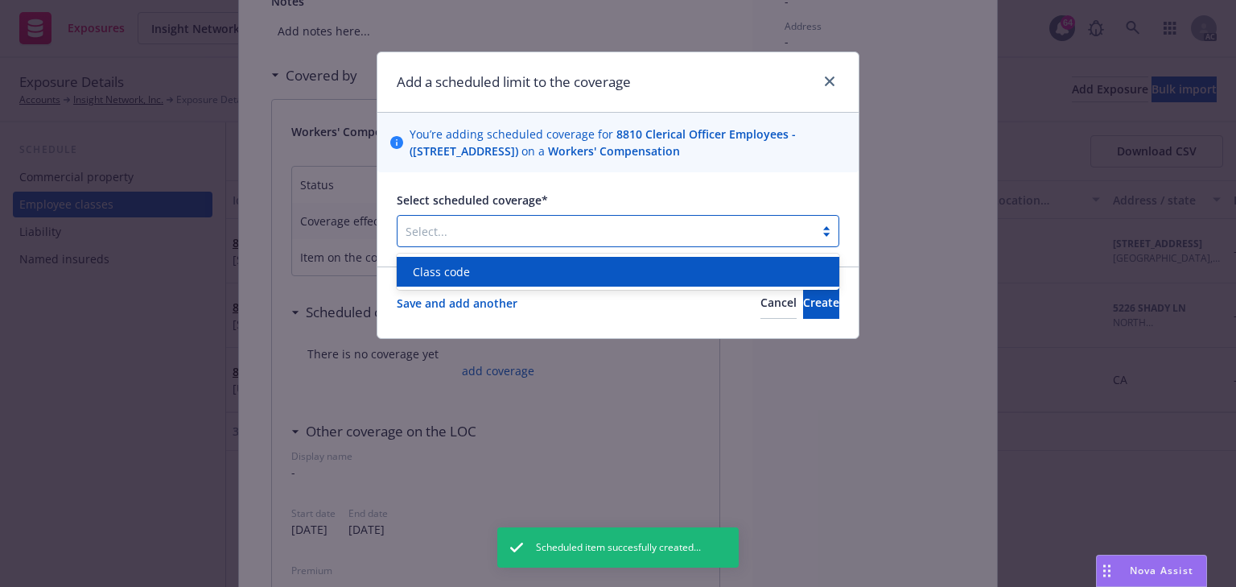
click at [468, 280] on div "Class code" at bounding box center [617, 271] width 423 height 17
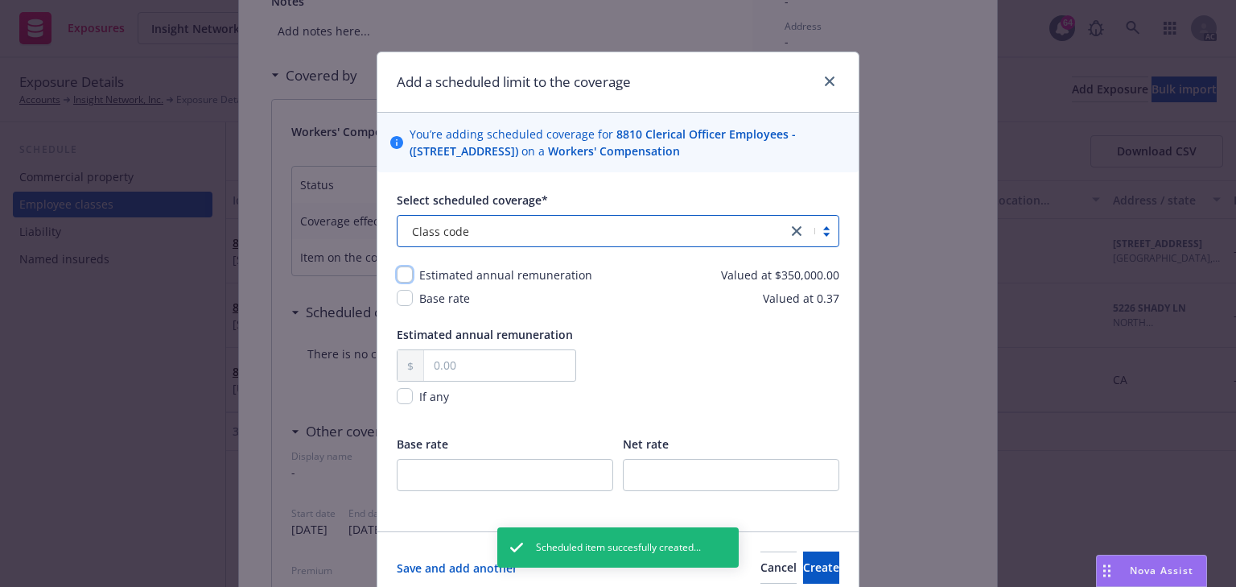
click at [402, 269] on input "checkbox" at bounding box center [405, 274] width 16 height 16
checkbox input "true"
click at [402, 294] on input "checkbox" at bounding box center [405, 298] width 16 height 16
checkbox input "true"
click at [487, 363] on input "text" at bounding box center [499, 365] width 151 height 31
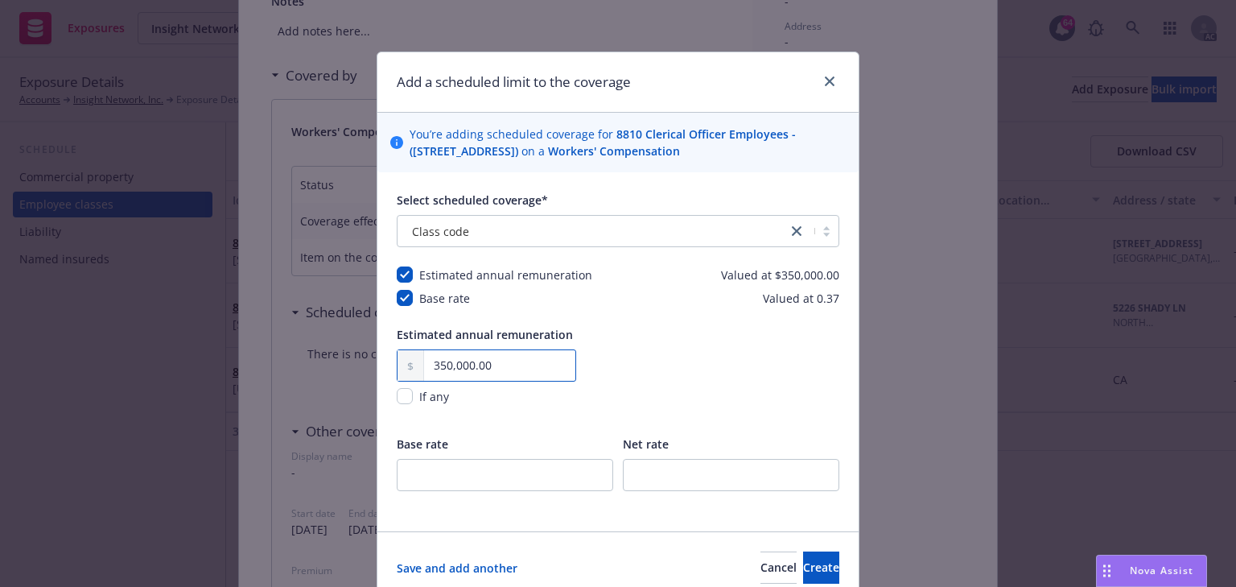
type input "350,000.00"
click at [441, 476] on input "number" at bounding box center [505, 475] width 216 height 32
type input "0.37"
click at [803, 559] on span "Create" at bounding box center [821, 566] width 36 height 15
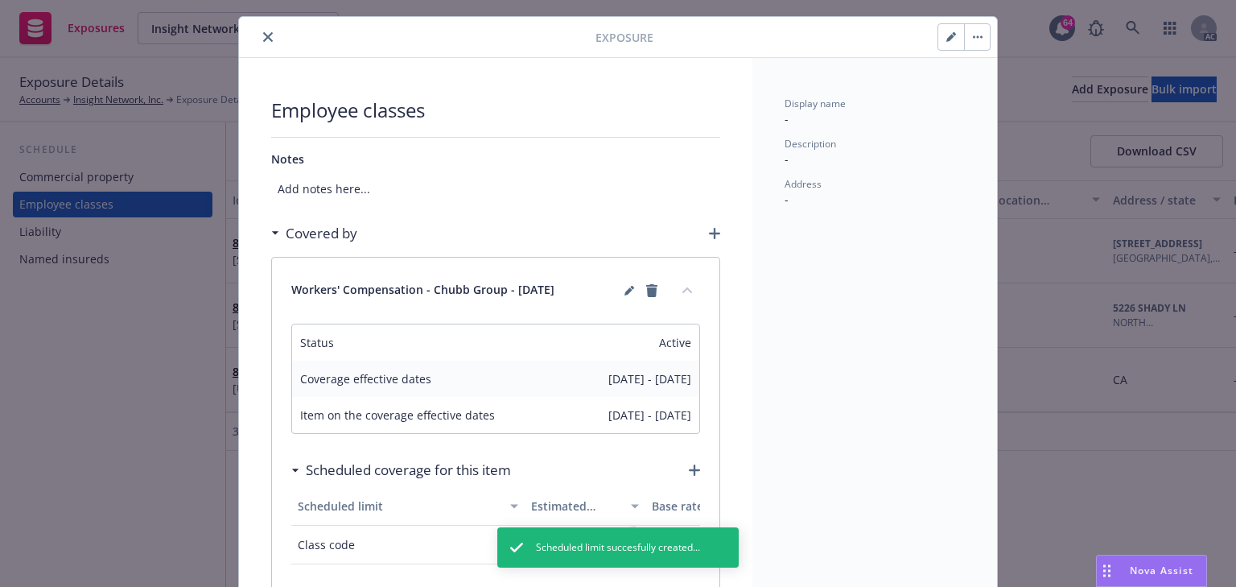
scroll to position [0, 0]
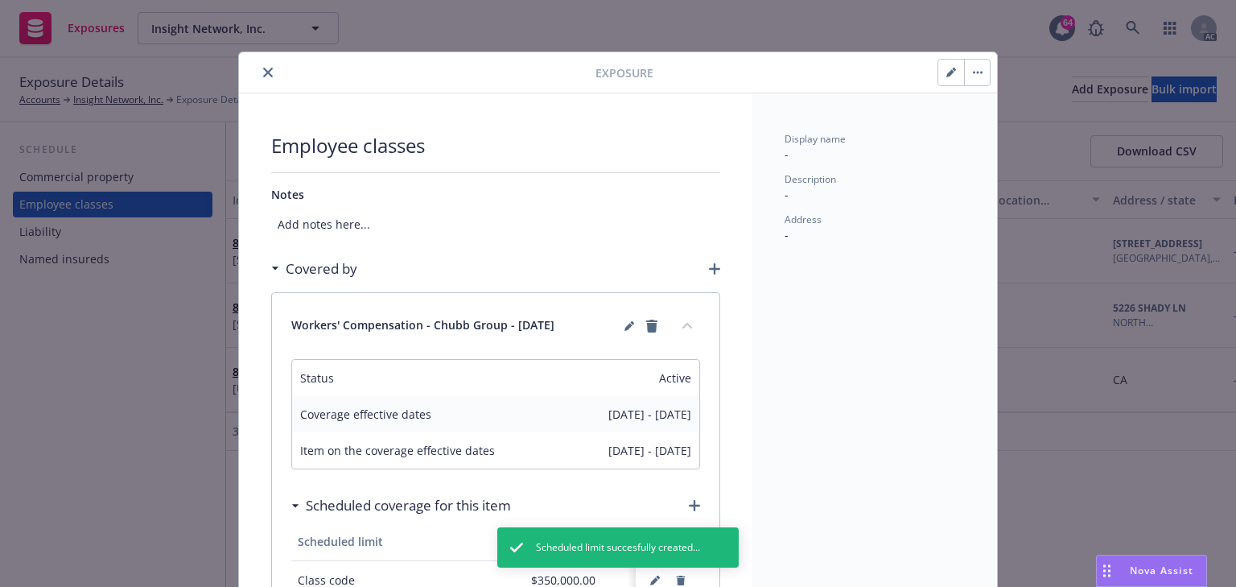
click at [258, 70] on button "close" at bounding box center [267, 72] width 19 height 19
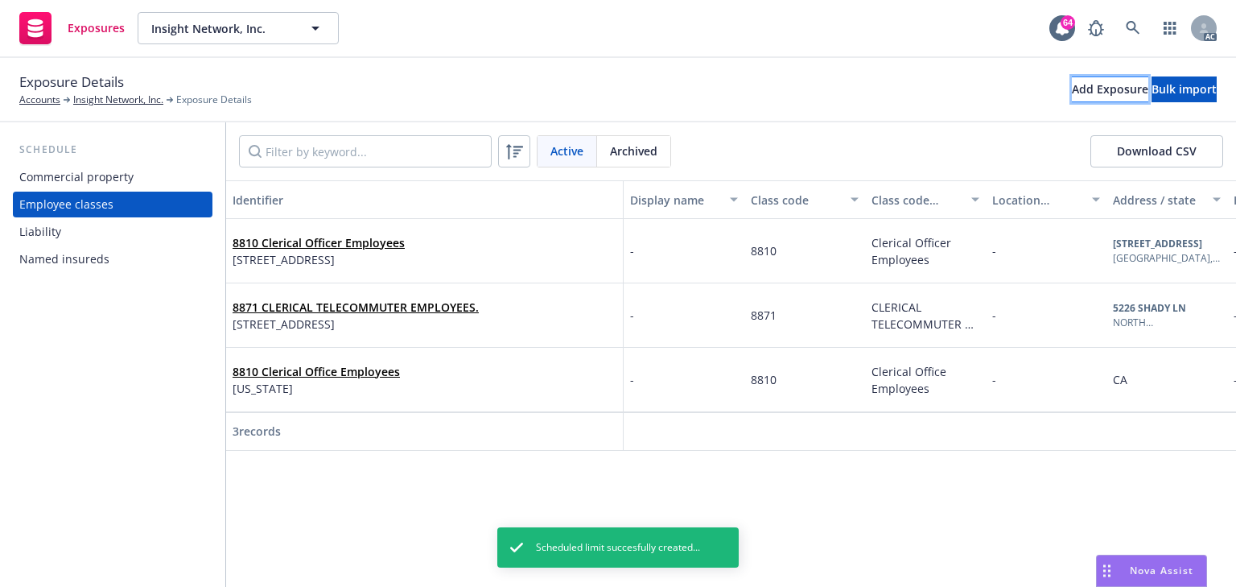
click at [1072, 90] on button "Add Exposure" at bounding box center [1110, 89] width 76 height 26
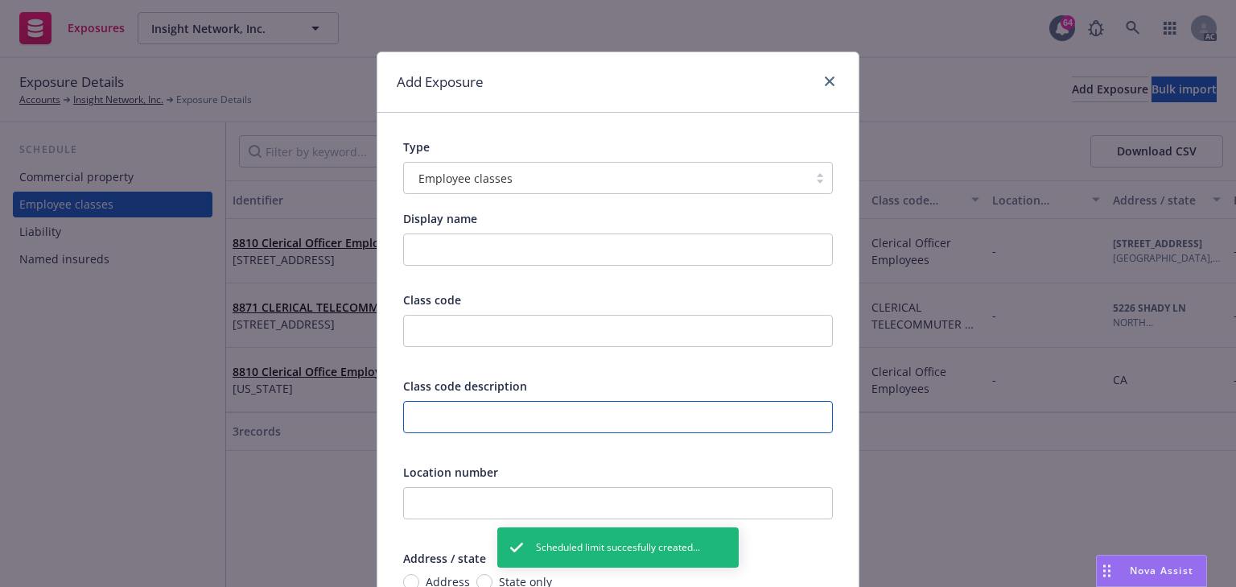
click at [439, 425] on input "text" at bounding box center [618, 417] width 430 height 32
paste input "Clerical Officer Employees"
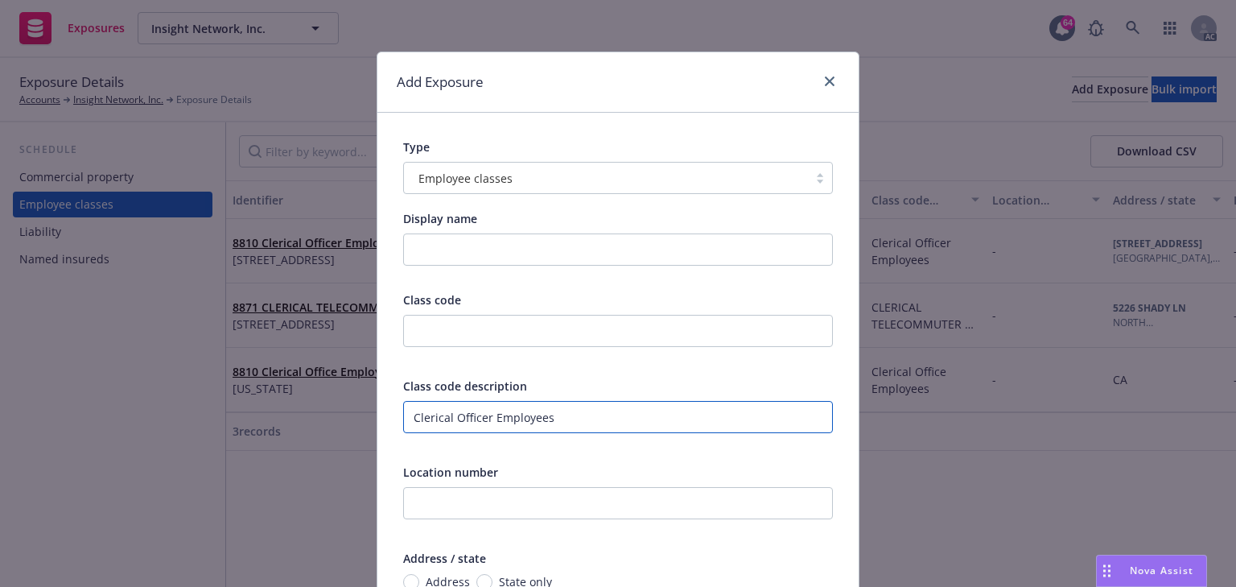
type input "Clerical Officer Employees"
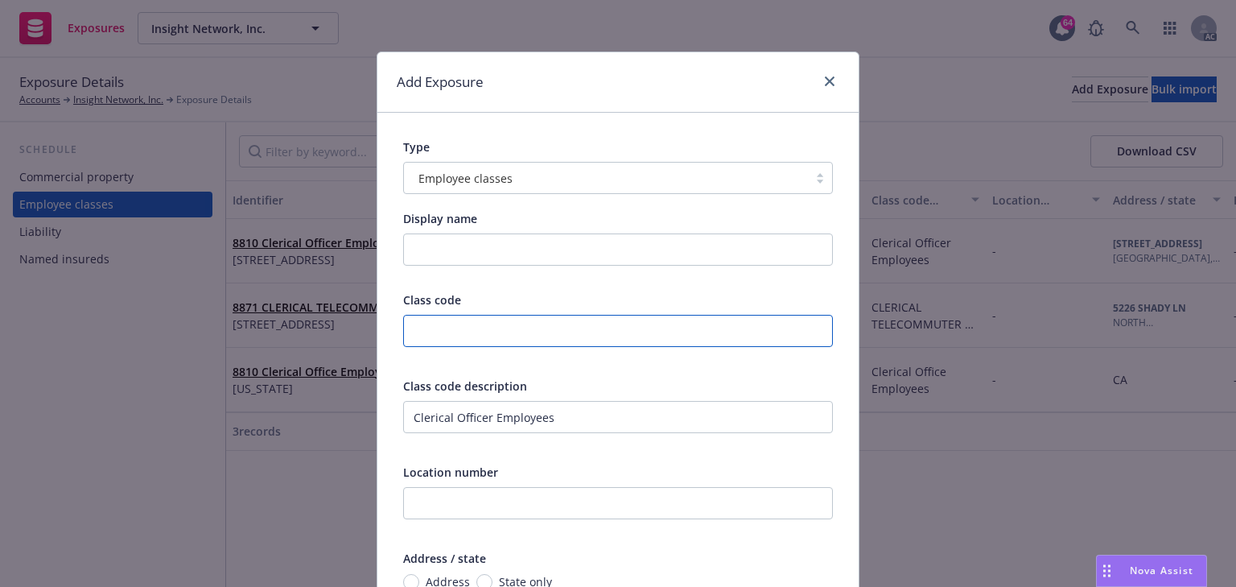
click at [446, 329] on input "text" at bounding box center [618, 331] width 430 height 32
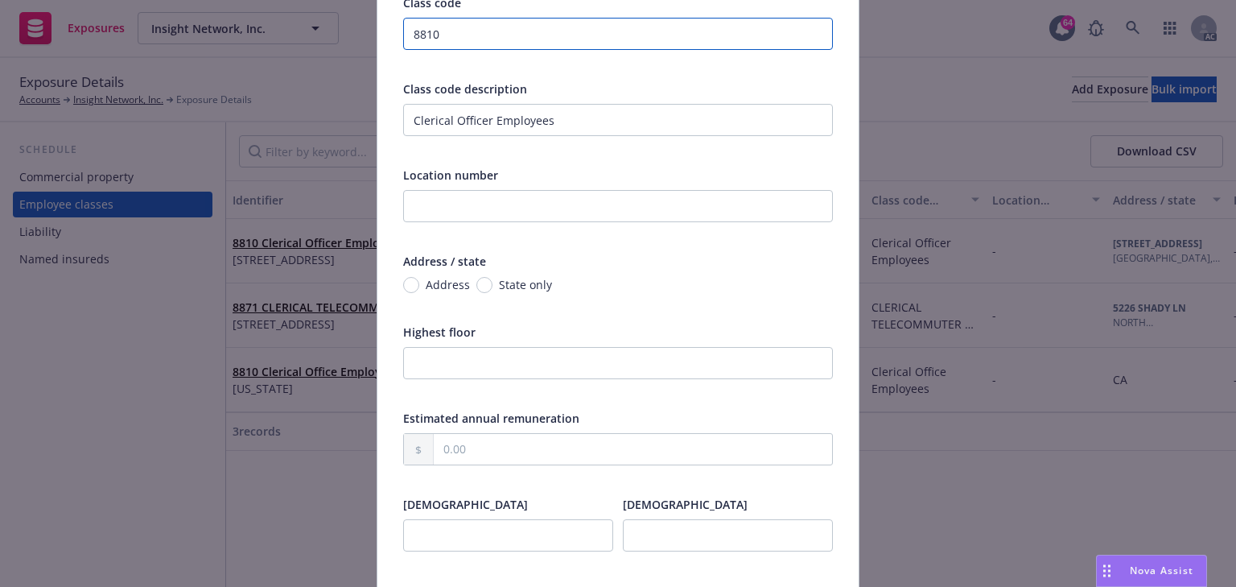
scroll to position [322, 0]
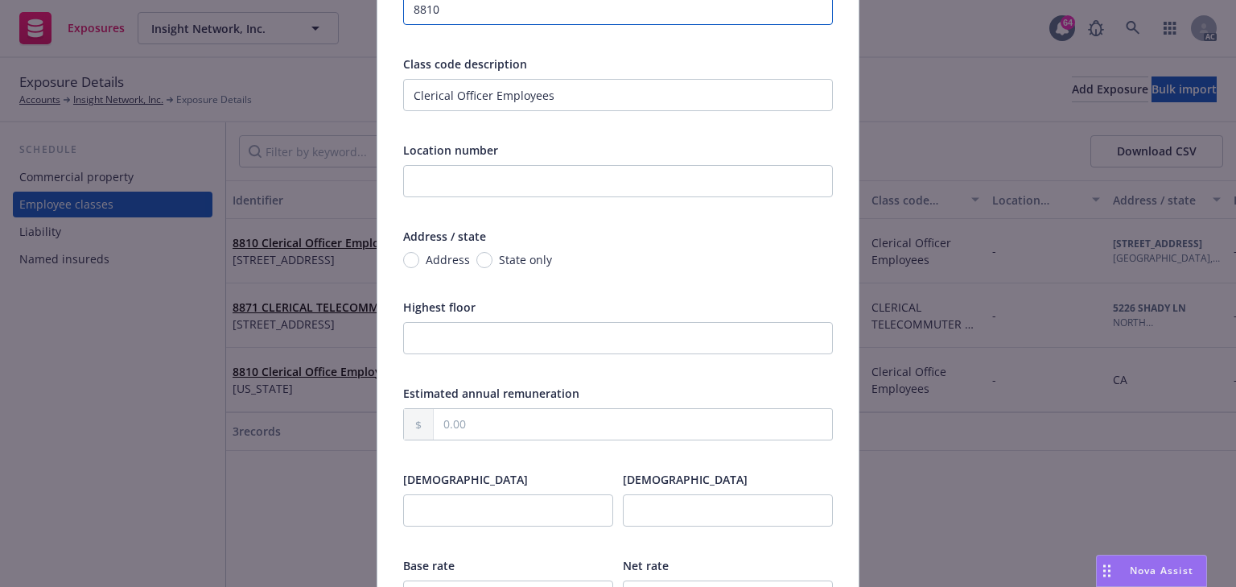
type input "8810"
click at [409, 262] on input "Address" at bounding box center [411, 260] width 16 height 16
radio input "true"
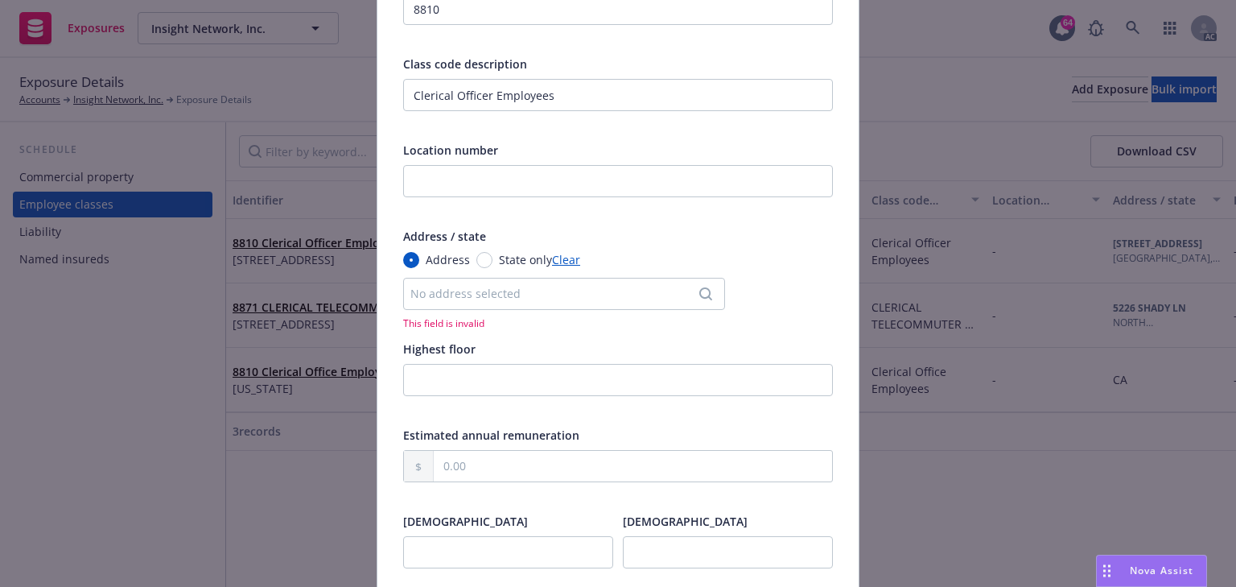
click at [491, 299] on div "No address selected" at bounding box center [555, 293] width 291 height 17
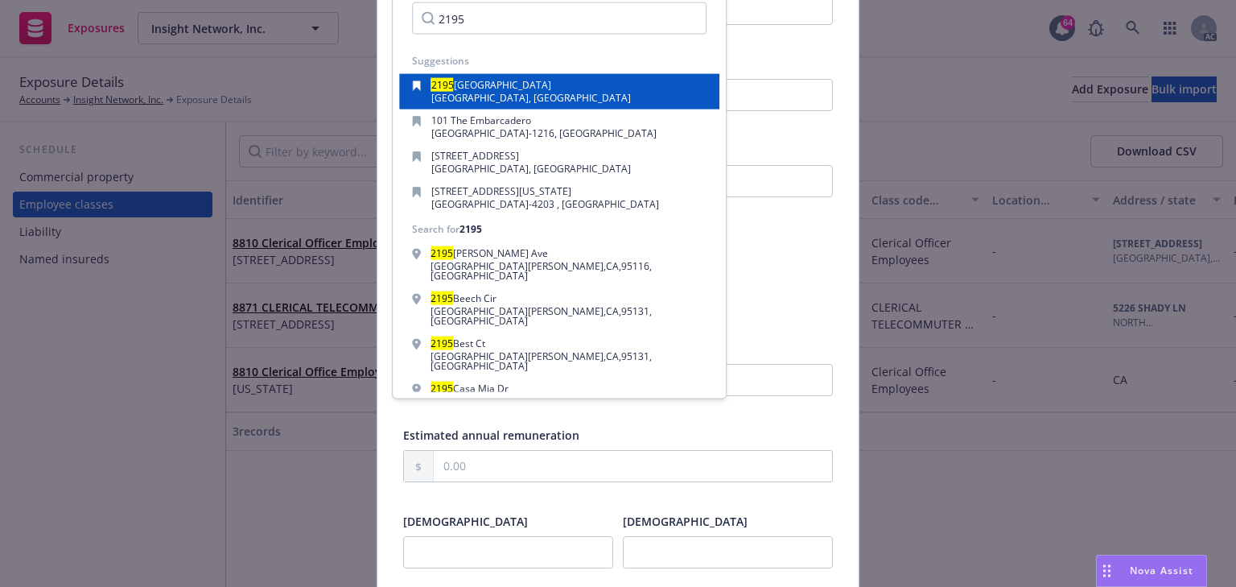
type input "2195"
click at [499, 96] on span "San Francisco, CA, 94116, USA" at bounding box center [531, 98] width 200 height 14
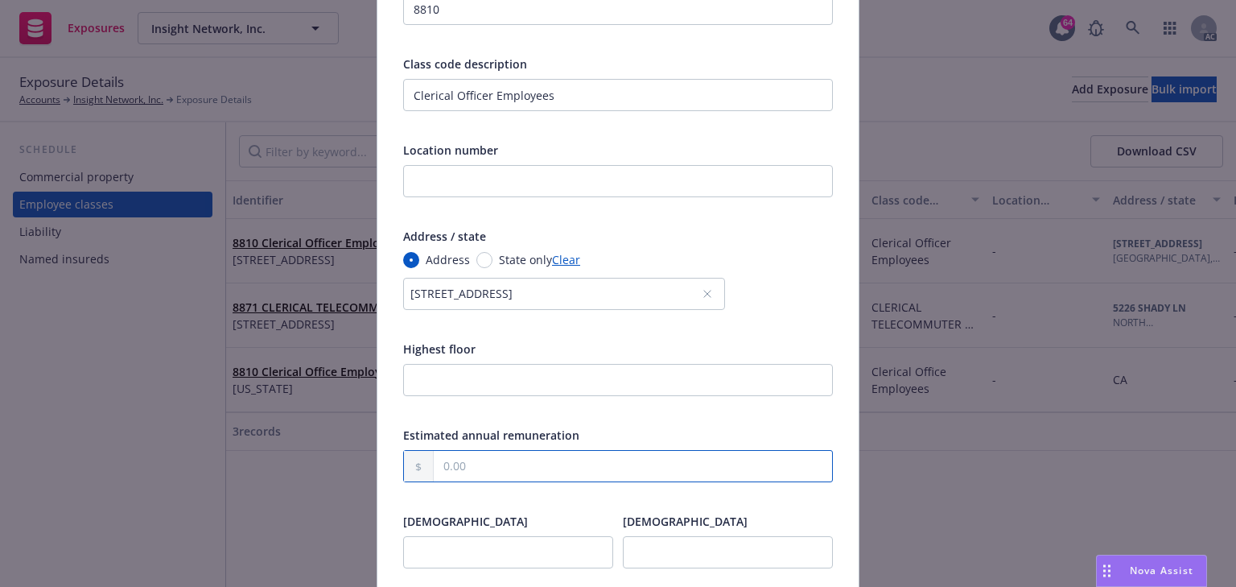
click at [489, 464] on input "text" at bounding box center [633, 466] width 398 height 31
paste input "220,000.00"
type input "220,000.00"
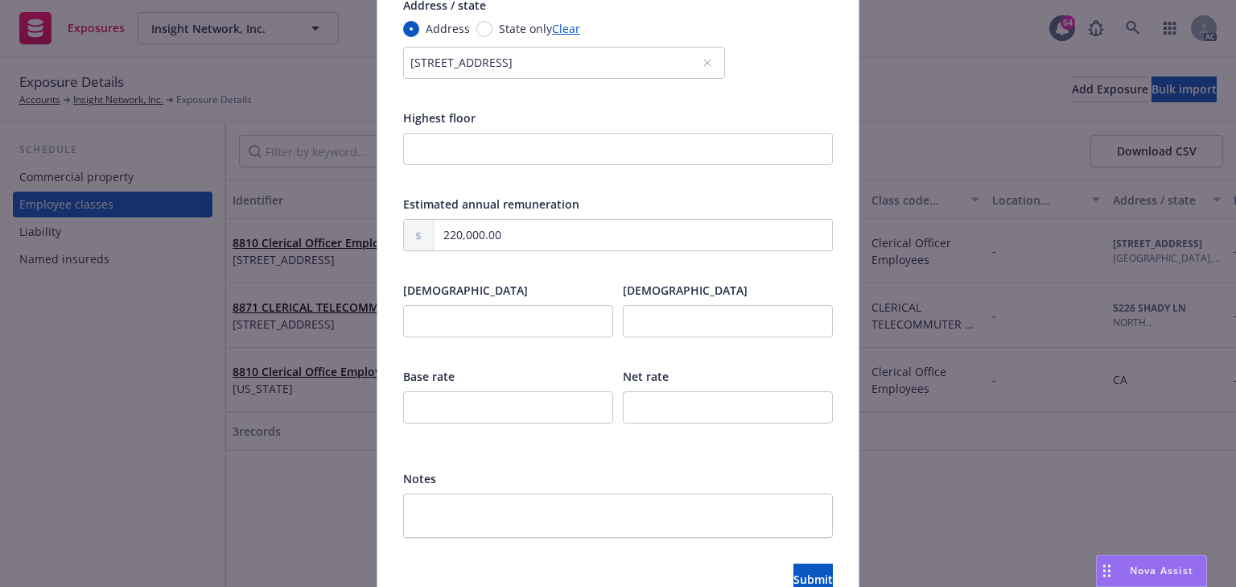
scroll to position [639, 0]
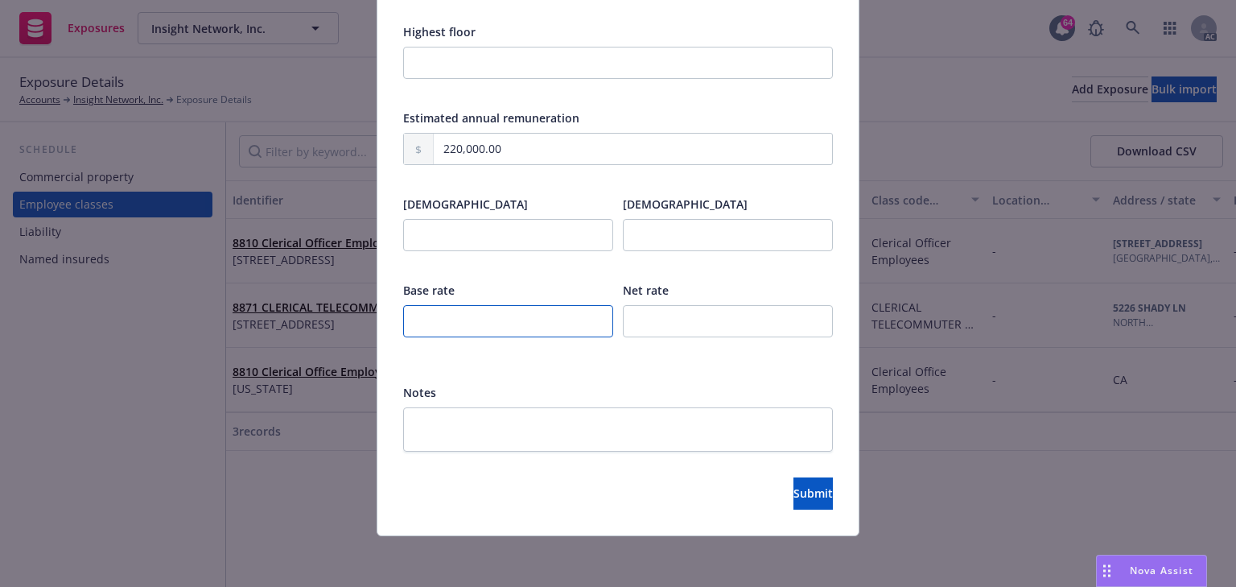
click at [505, 328] on input "number" at bounding box center [508, 321] width 210 height 32
type input "0.370"
click at [801, 505] on button "Submit" at bounding box center [813, 493] width 39 height 32
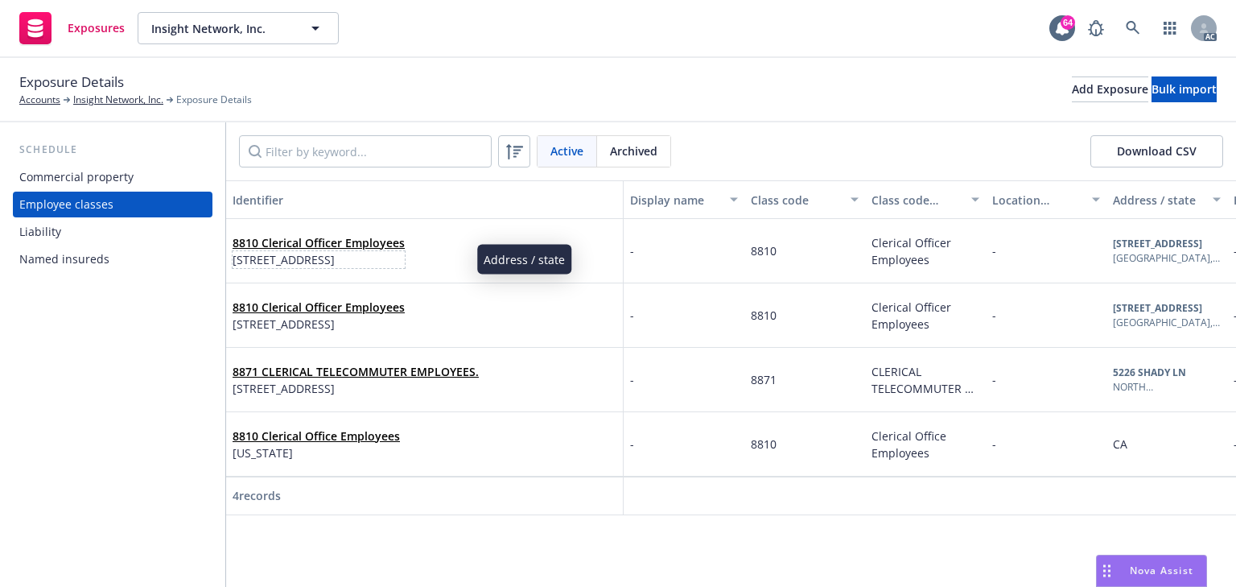
click at [307, 256] on span "2195 44th Ave, San Francisco, CA, 94116, USA" at bounding box center [319, 259] width 172 height 17
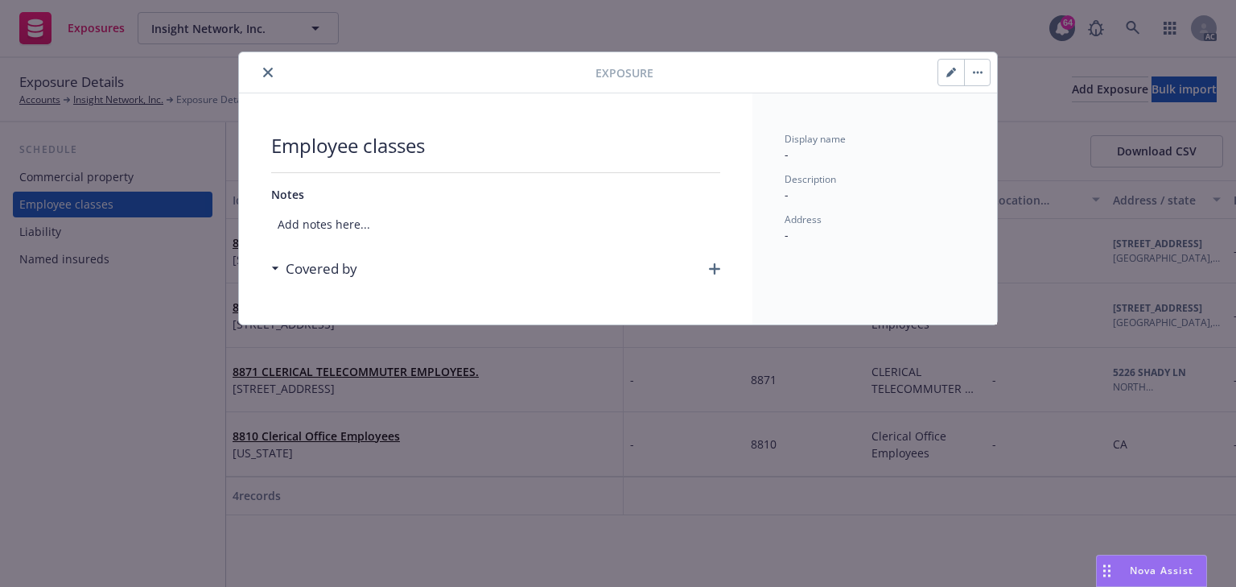
click at [711, 270] on icon "button" at bounding box center [714, 268] width 11 height 11
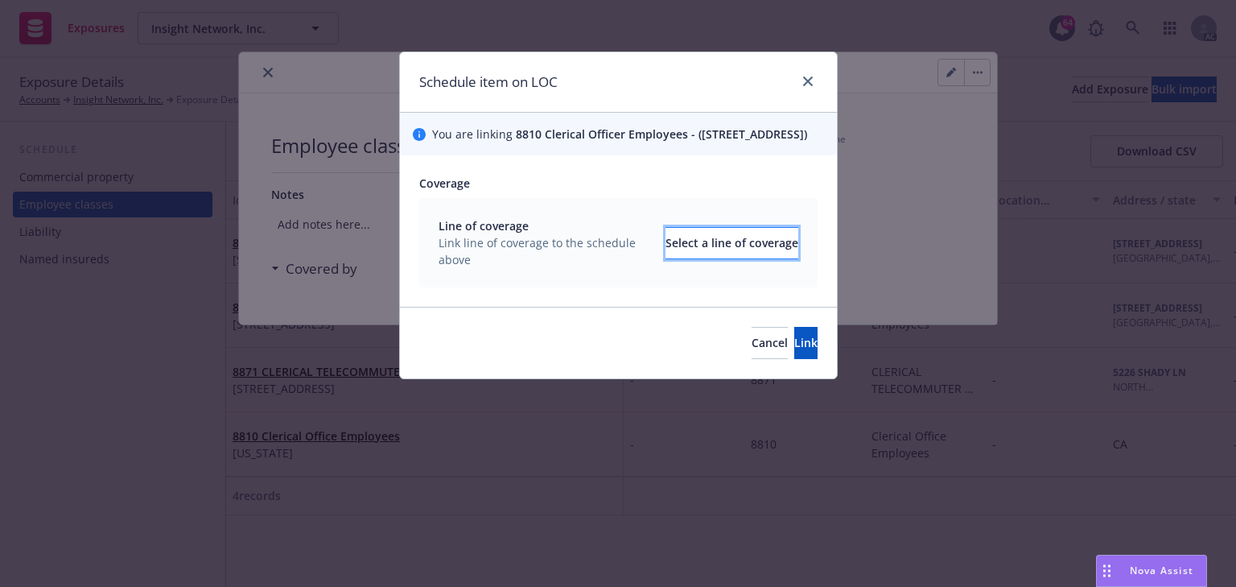
click at [679, 258] on div "Select a line of coverage" at bounding box center [732, 243] width 133 height 31
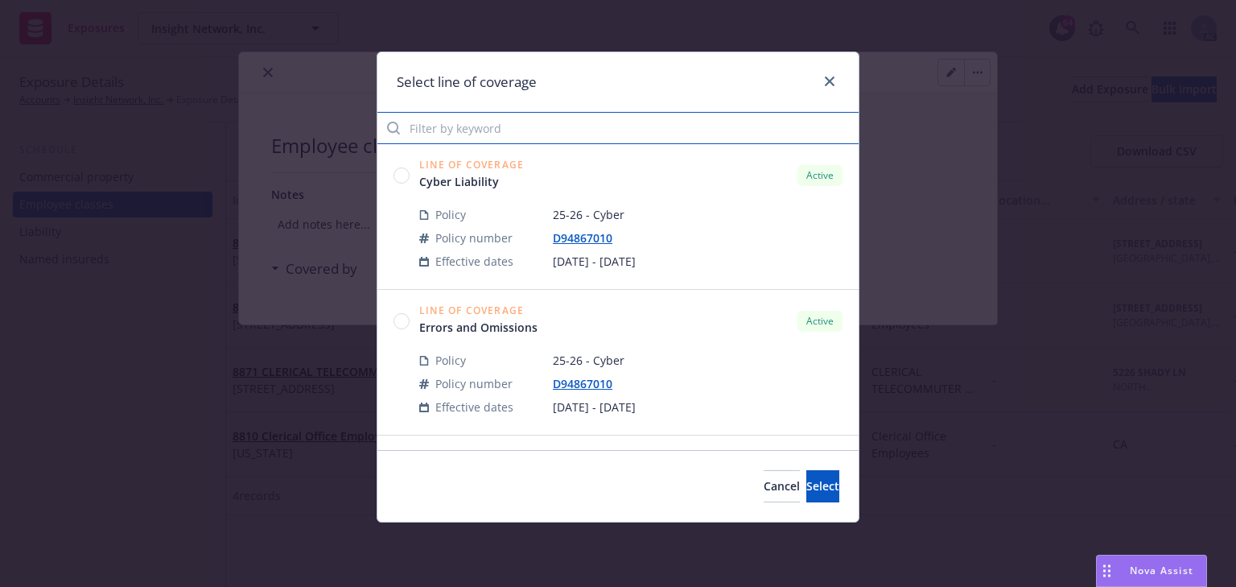
click at [517, 134] on input "Filter by keyword" at bounding box center [617, 128] width 481 height 32
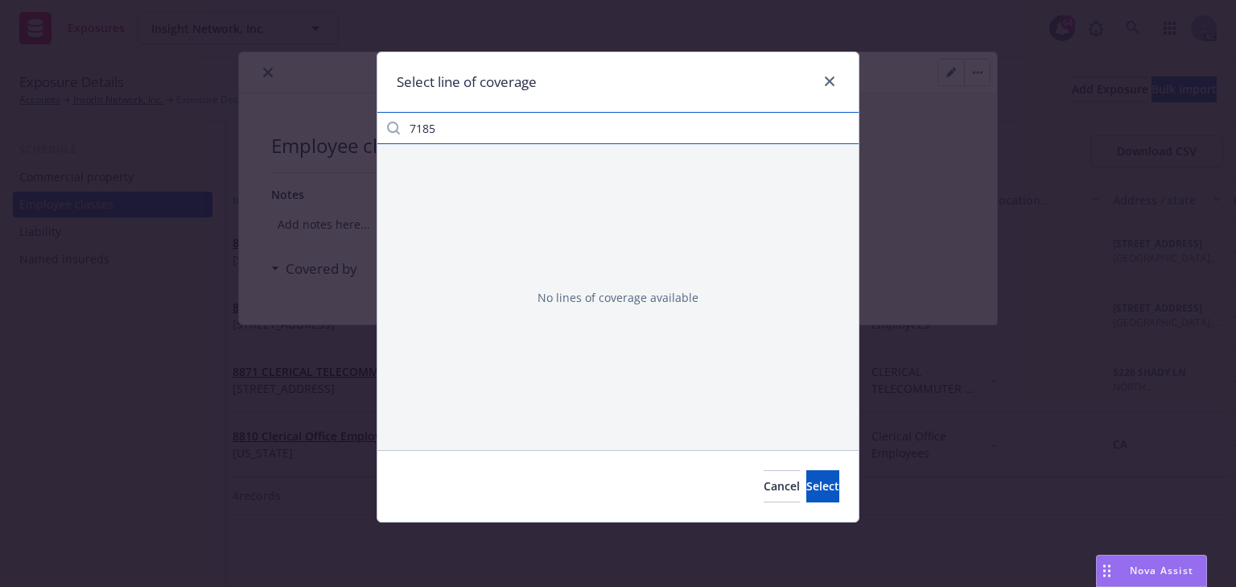
type input "7185"
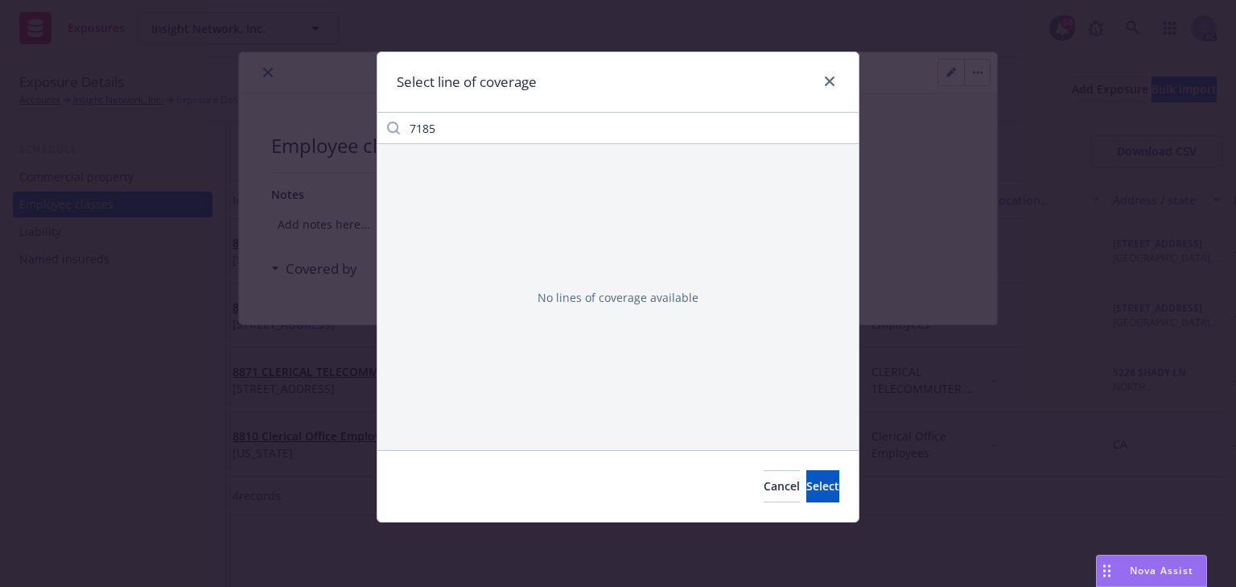
drag, startPoint x: 488, startPoint y: 153, endPoint x: 476, endPoint y: 127, distance: 28.1
click at [481, 134] on div "7185 No lines of coverage available" at bounding box center [617, 281] width 481 height 338
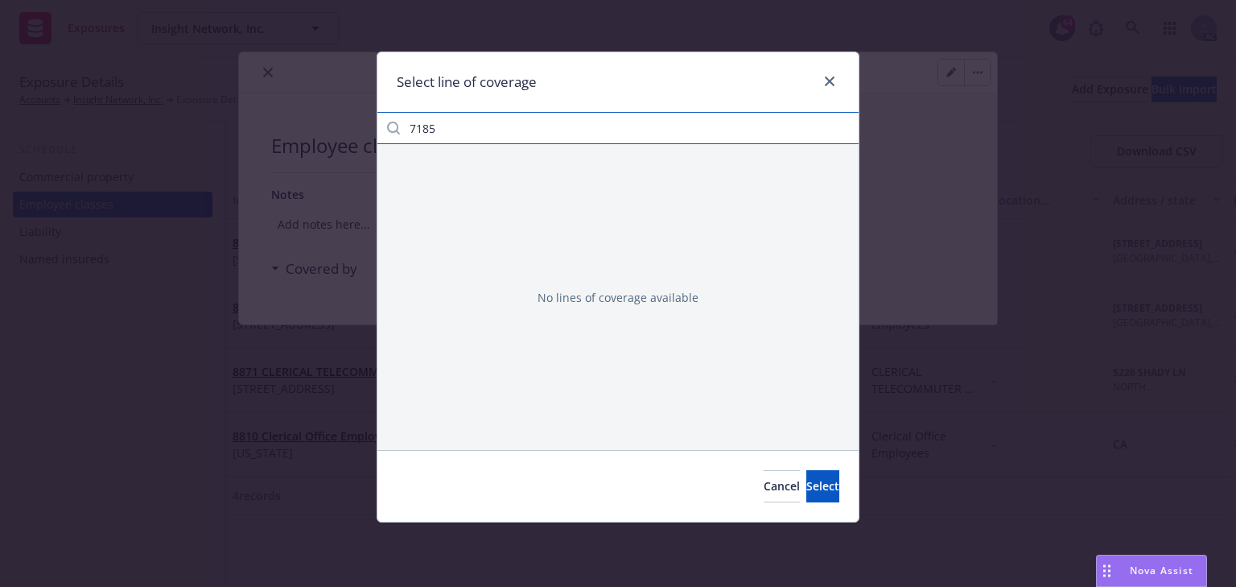
drag, startPoint x: 476, startPoint y: 127, endPoint x: 2, endPoint y: 135, distance: 474.9
click at [74, 134] on div "Select line of coverage 7185 No lines of coverage available Cancel Select" at bounding box center [618, 293] width 1236 height 587
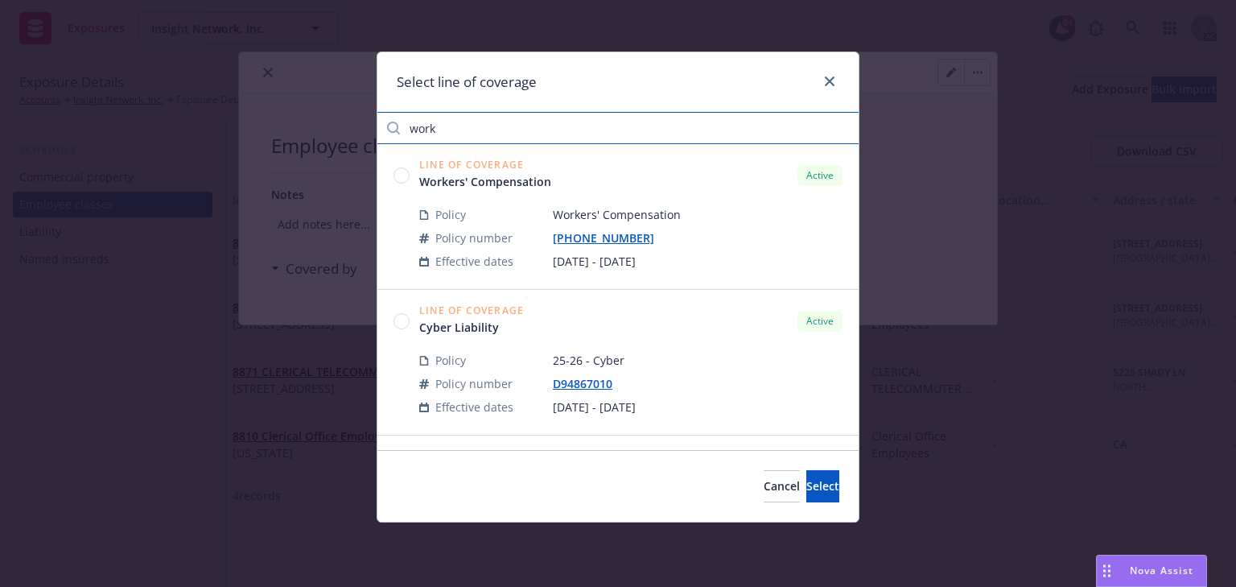
type input "work"
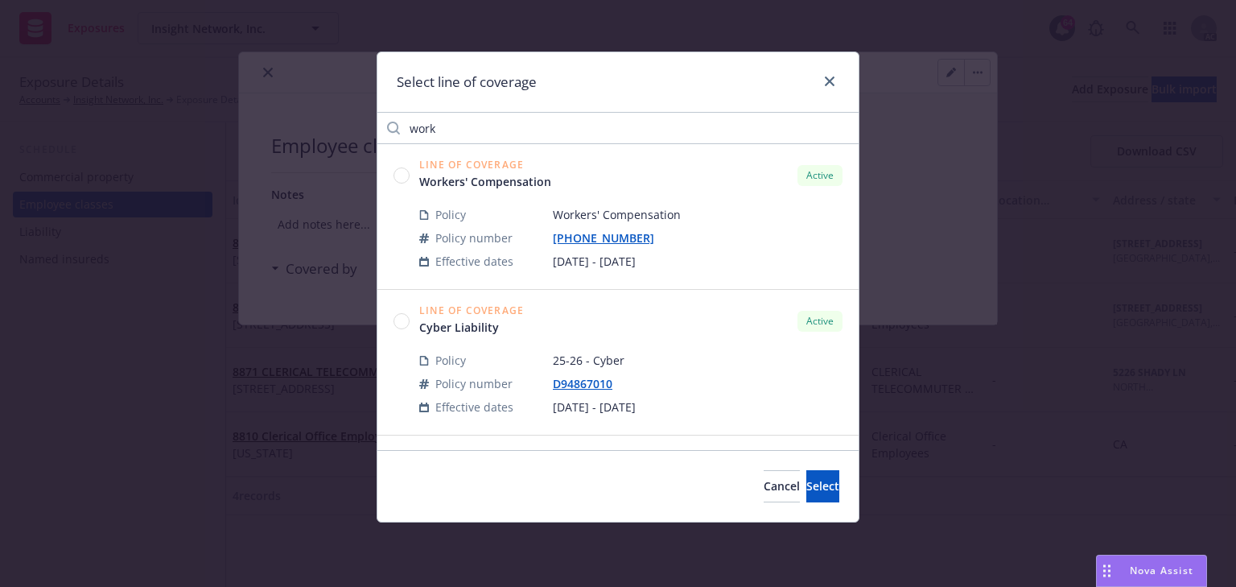
click at [399, 172] on circle at bounding box center [401, 174] width 15 height 15
click at [805, 507] on div "Cancel Select" at bounding box center [617, 486] width 481 height 72
click at [806, 493] on span "Select" at bounding box center [822, 485] width 33 height 15
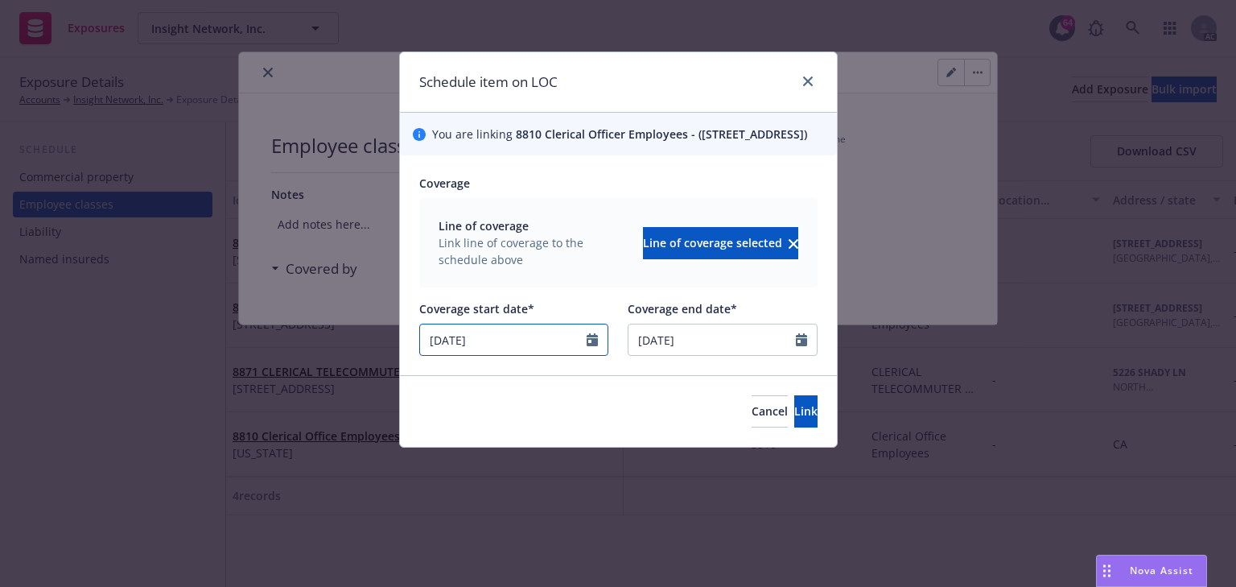
drag, startPoint x: 541, startPoint y: 355, endPoint x: 30, endPoint y: 374, distance: 511.4
click at [72, 374] on div "Schedule item on LOC You are linking 8810 Clerical Officer Employees - (2195 44…" at bounding box center [618, 293] width 1236 height 587
select select "12"
type input "09/03/2025"
click at [794, 423] on button "Link" at bounding box center [805, 411] width 23 height 32
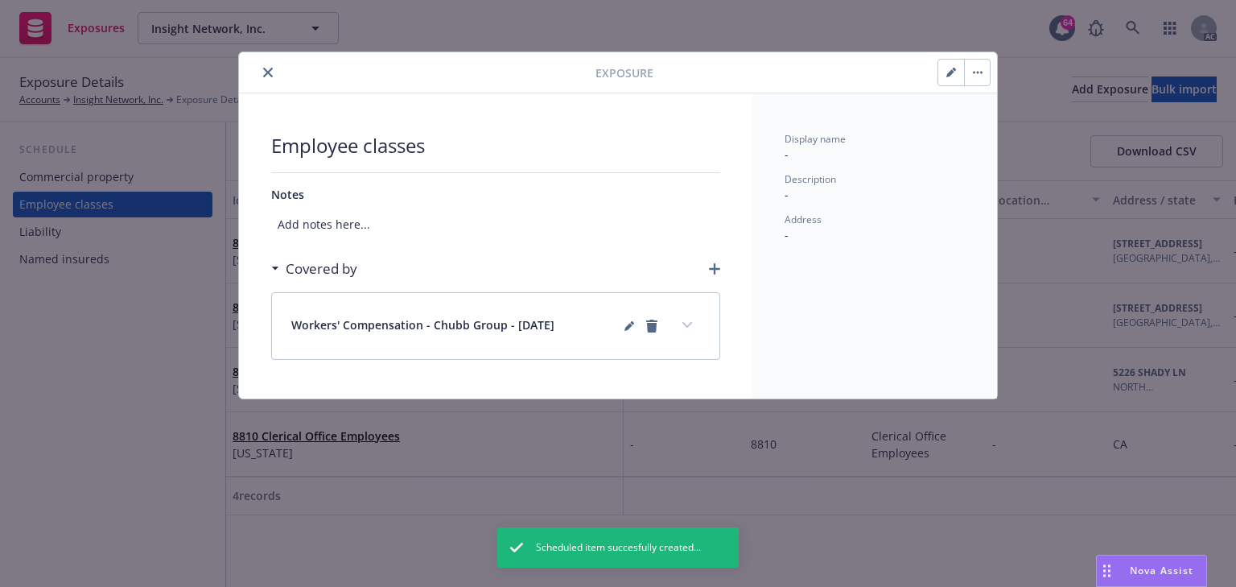
click at [678, 322] on button "expand content" at bounding box center [687, 325] width 26 height 26
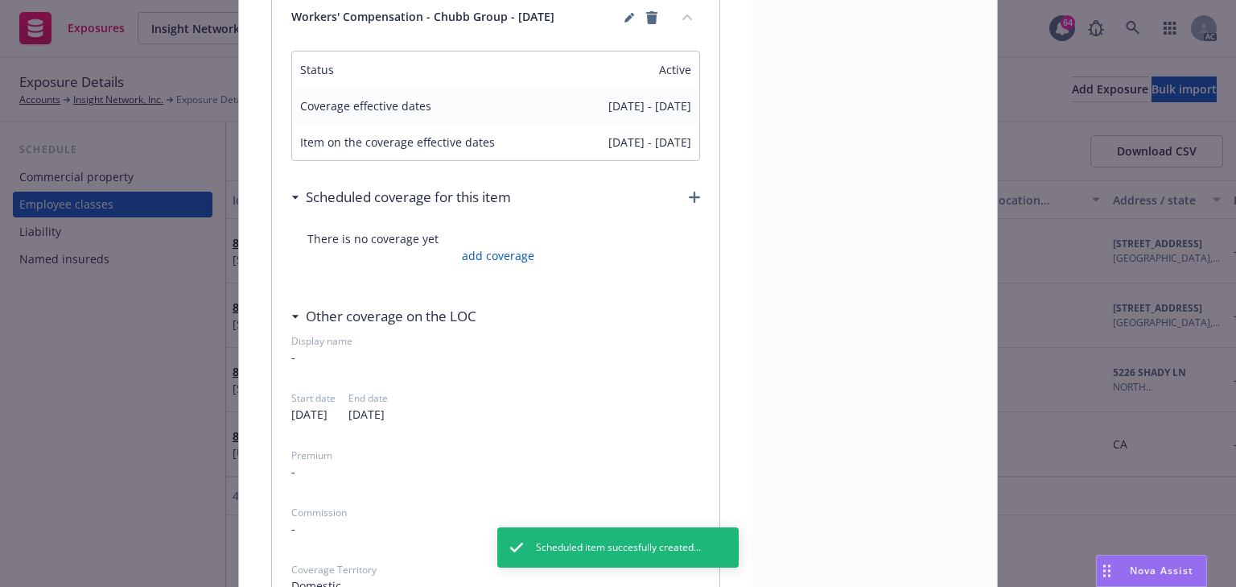
scroll to position [322, 0]
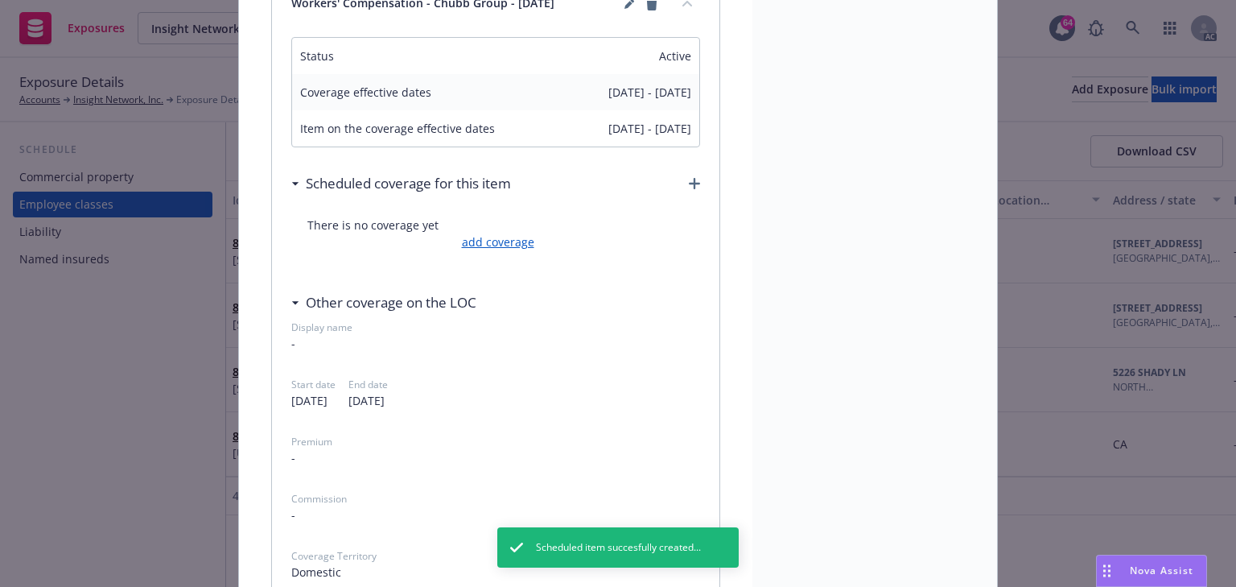
click at [493, 245] on link "add coverage" at bounding box center [496, 241] width 76 height 17
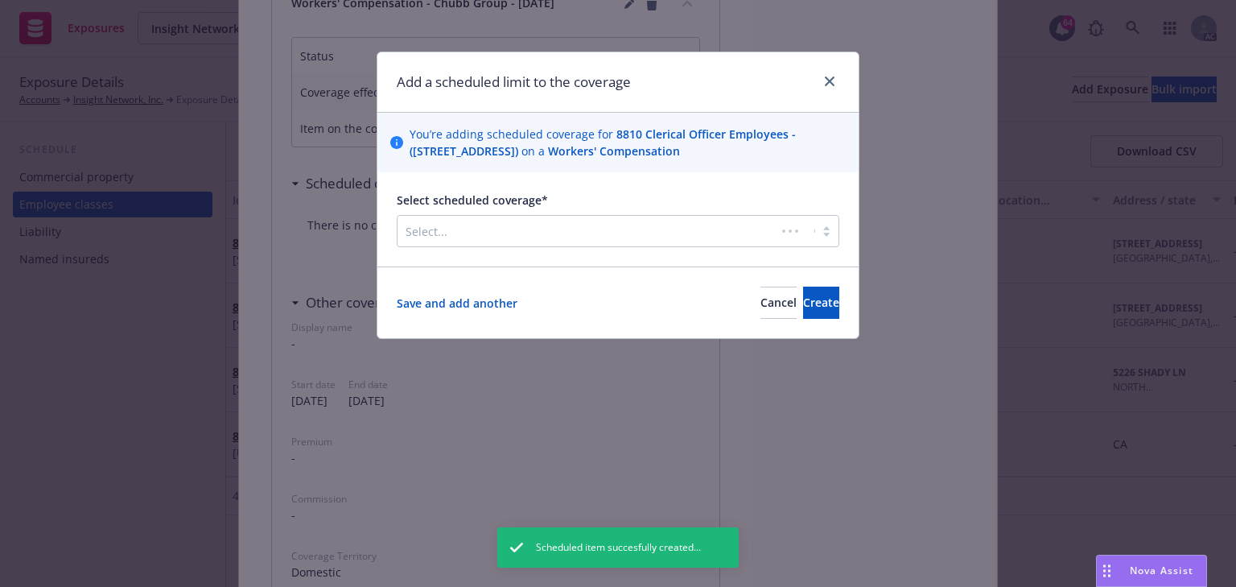
click at [512, 228] on div at bounding box center [587, 230] width 362 height 19
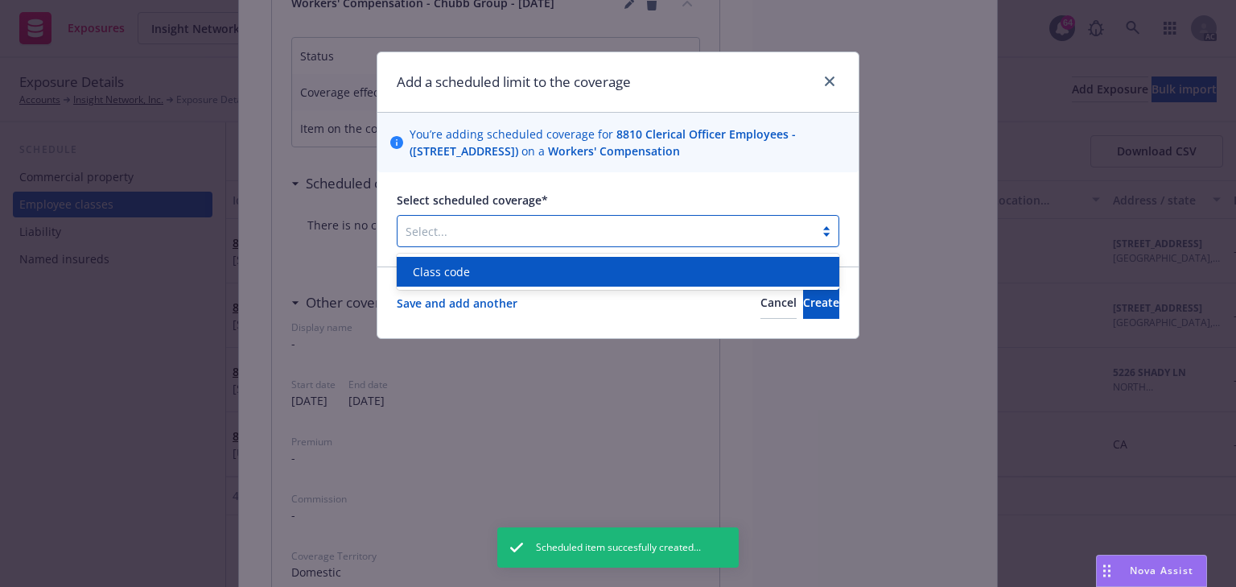
drag, startPoint x: 468, startPoint y: 272, endPoint x: 461, endPoint y: 283, distance: 13.0
click at [467, 273] on div "Class code" at bounding box center [617, 271] width 423 height 17
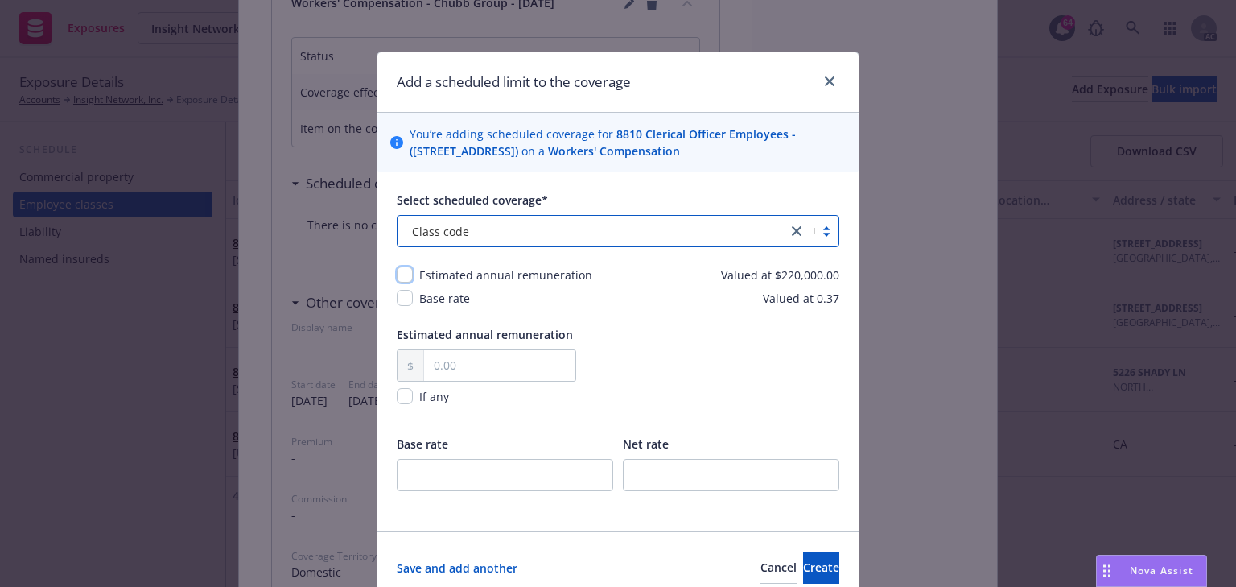
drag, startPoint x: 394, startPoint y: 273, endPoint x: 401, endPoint y: 296, distance: 24.2
click at [397, 276] on input "checkbox" at bounding box center [405, 274] width 16 height 16
checkbox input "true"
click at [402, 305] on input "checkbox" at bounding box center [405, 298] width 16 height 16
checkbox input "true"
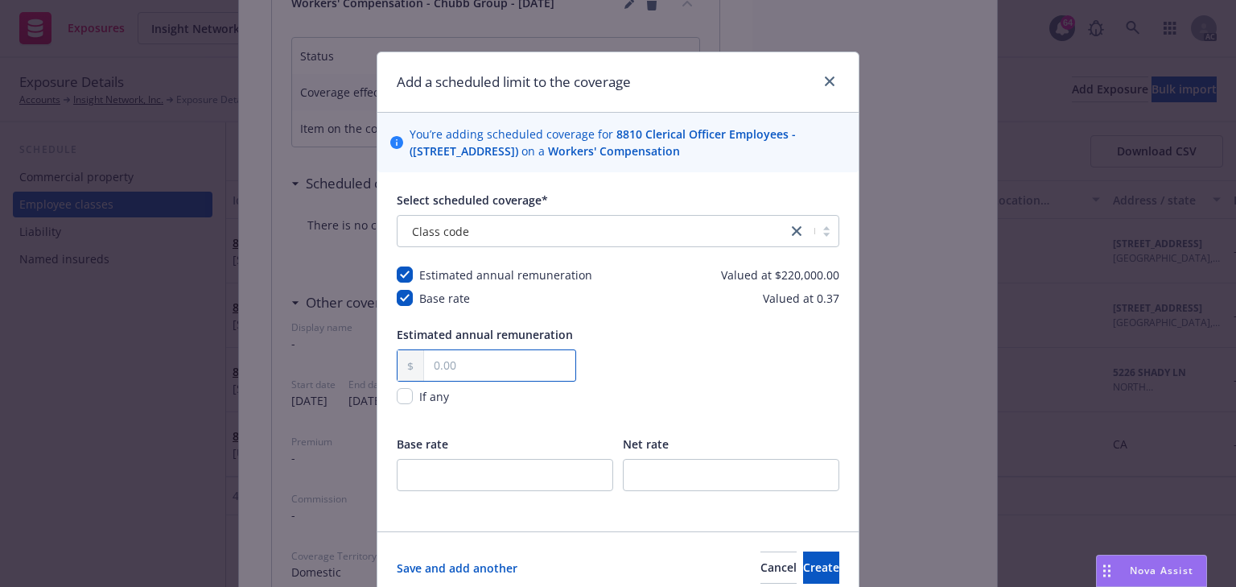
click at [521, 361] on input "text" at bounding box center [499, 365] width 151 height 31
paste input "220,000.00"
type input "220,000.00"
click at [470, 480] on input "number" at bounding box center [505, 475] width 216 height 32
type input "0.37"
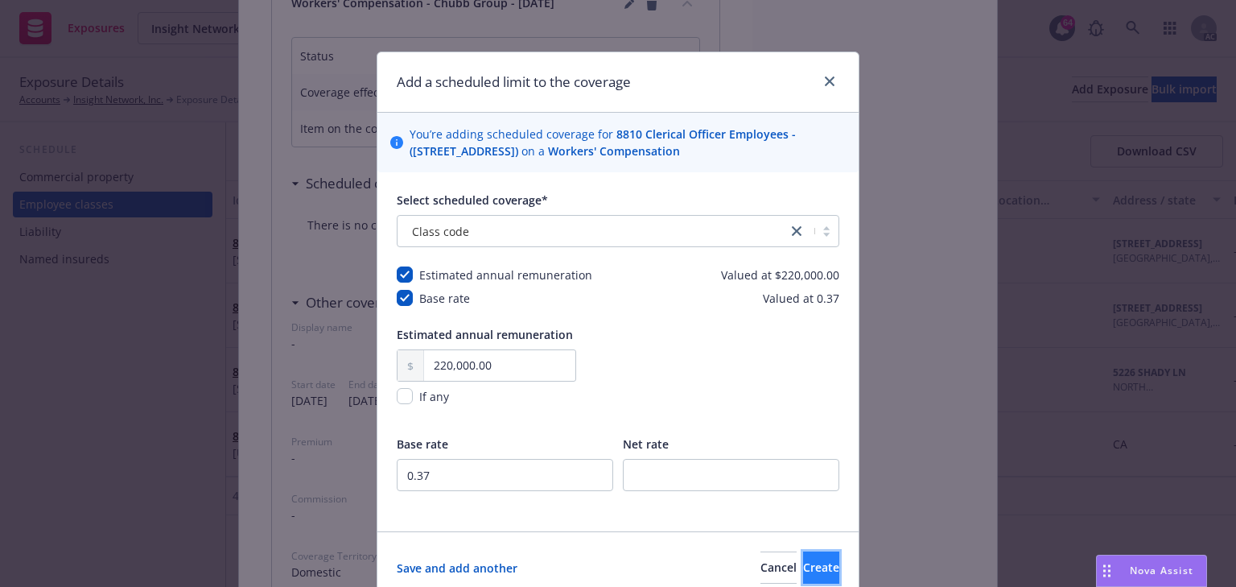
click at [803, 576] on button "Create" at bounding box center [821, 567] width 36 height 32
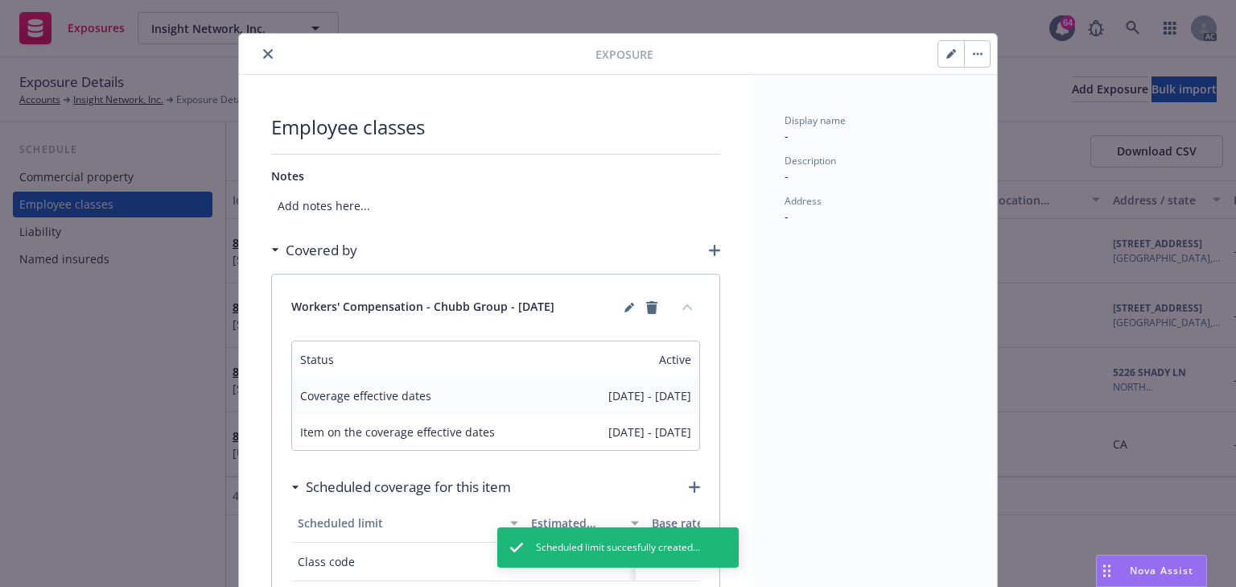
scroll to position [0, 0]
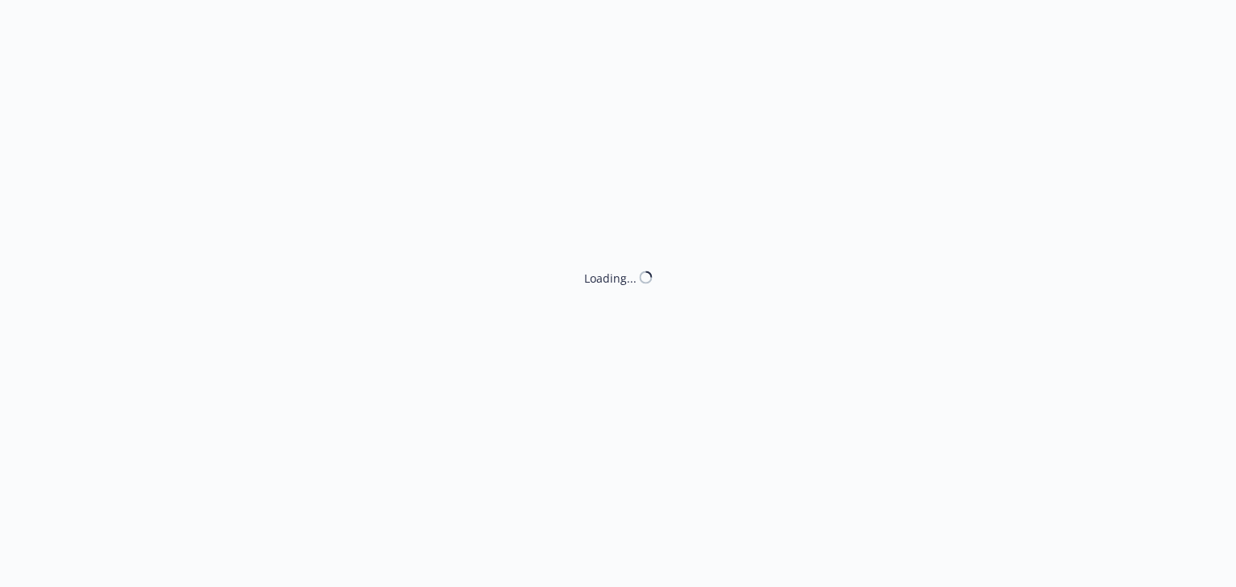
select select "ACCEPTED"
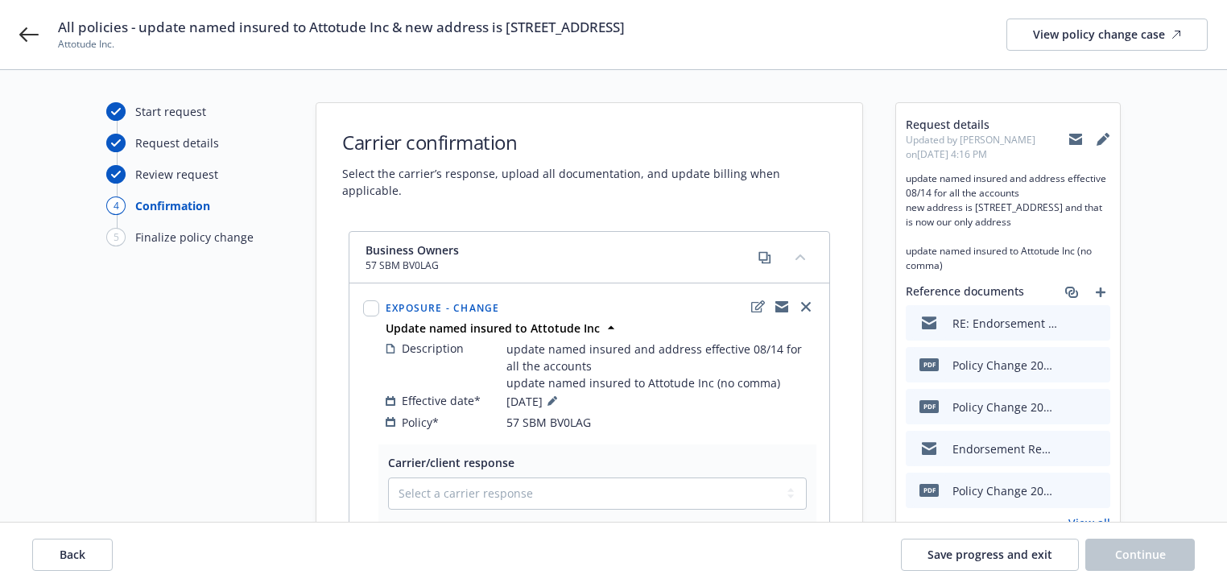
drag, startPoint x: 49, startPoint y: 20, endPoint x: 739, endPoint y: 10, distance: 689.8
click at [739, 10] on div "All policies - update named insured to Attotude Inc & new address is 70 Willow …" at bounding box center [613, 34] width 1227 height 69
copy span "All policies - update named insured to Attotude Inc & new address is 70 Willow …"
click at [16, 38] on div "All policies - update named insured to Attotude Inc & new address is 70 Willow …" at bounding box center [613, 34] width 1227 height 69
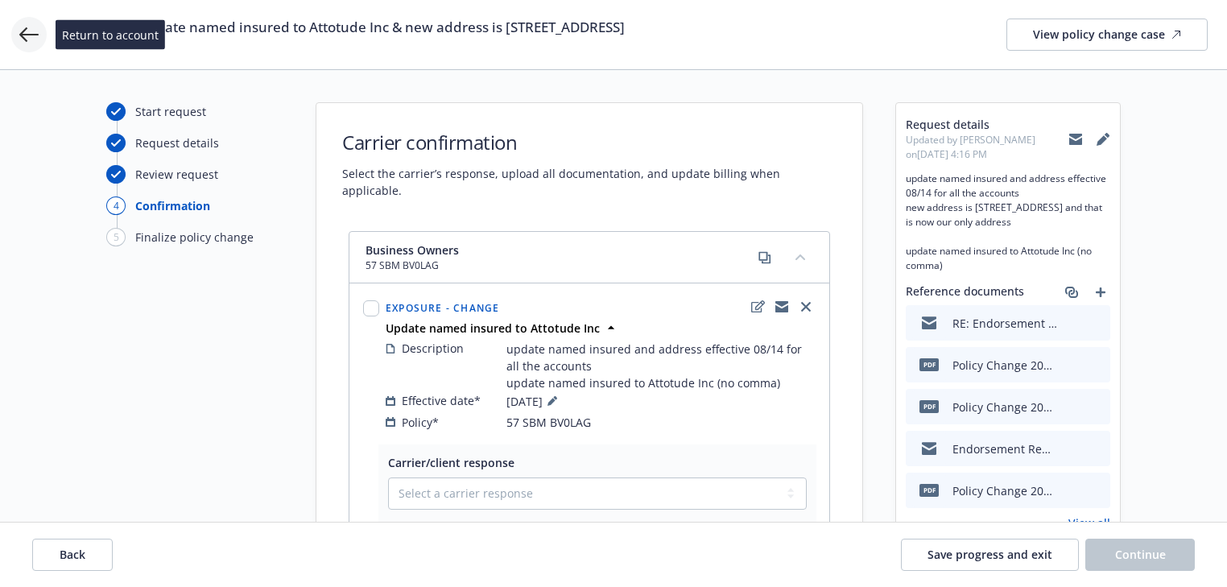
click at [29, 39] on icon at bounding box center [28, 34] width 19 height 19
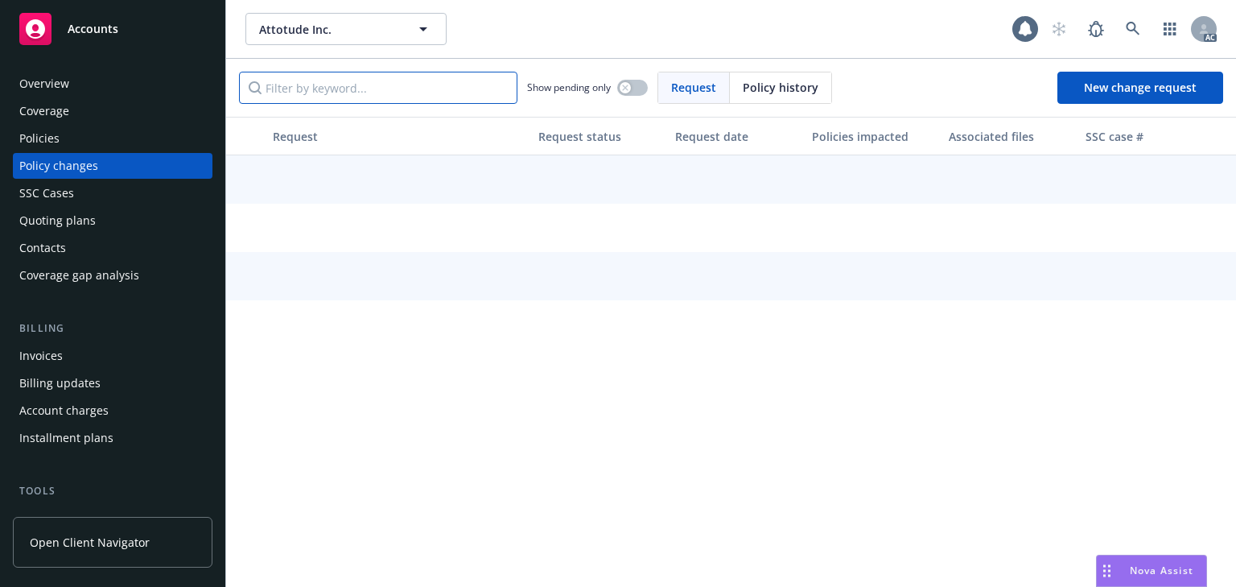
click at [384, 83] on input "Filter by keyword..." at bounding box center [378, 88] width 278 height 32
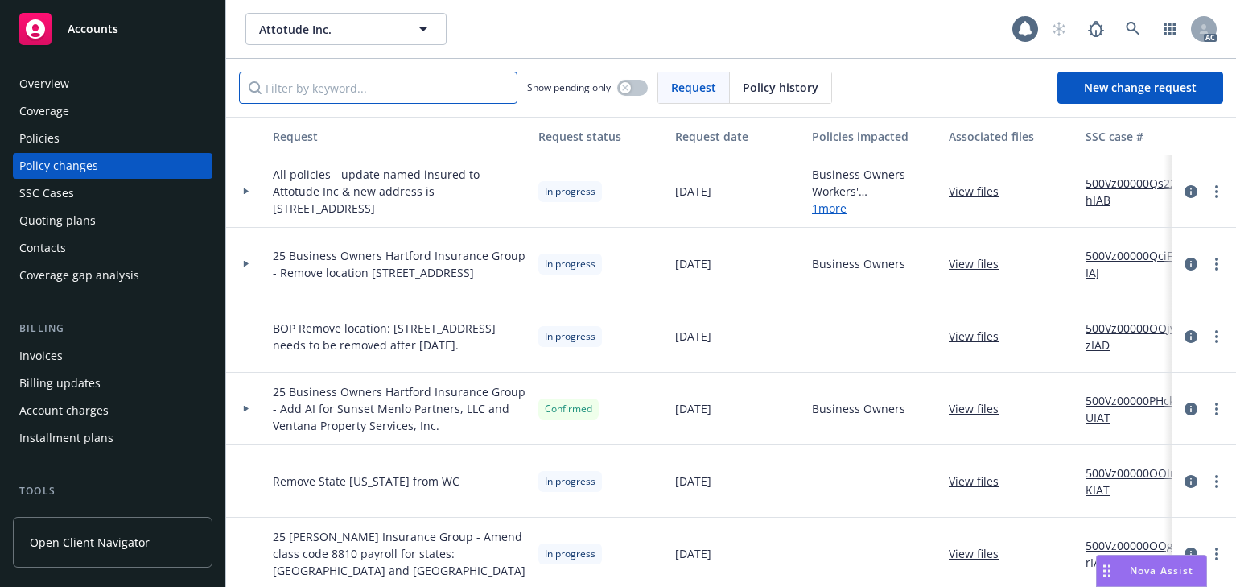
paste input "All policies - update named insured to Attotude Inc & new address is 70 Willow …"
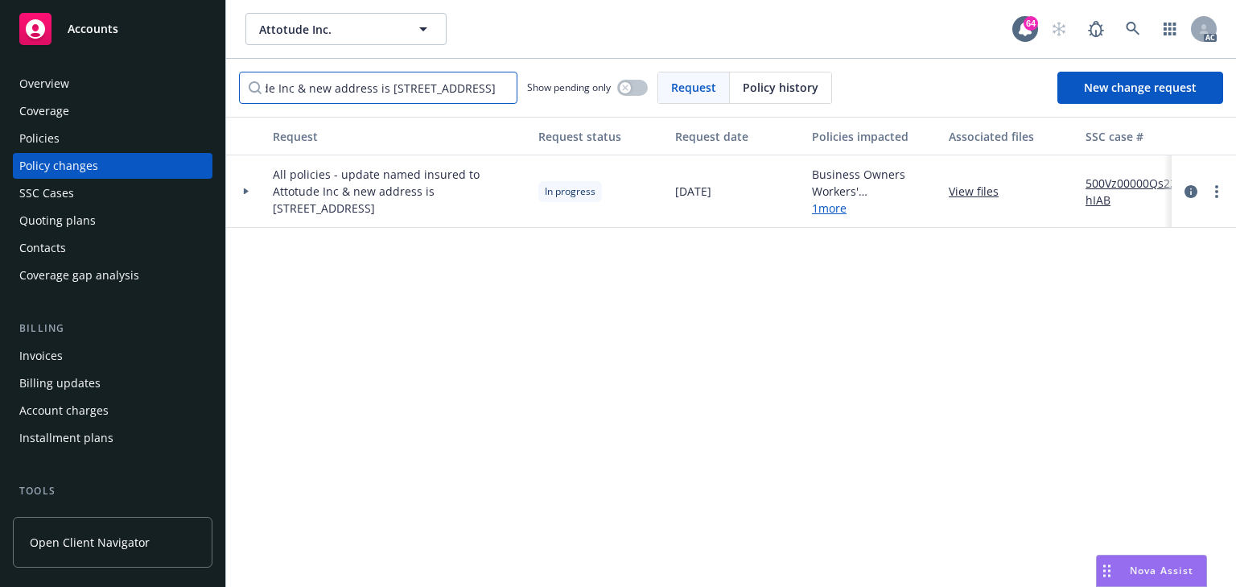
type input "All policies - update named insured to Attotude Inc & new address is 70 Willow …"
click at [249, 187] on div at bounding box center [246, 191] width 40 height 72
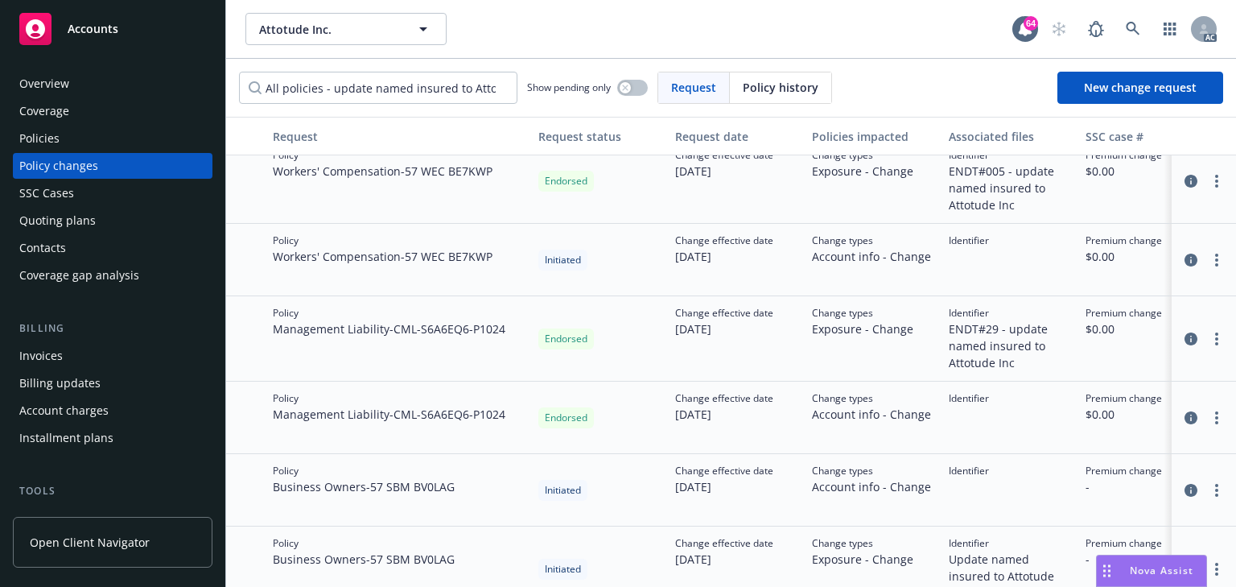
scroll to position [110, 0]
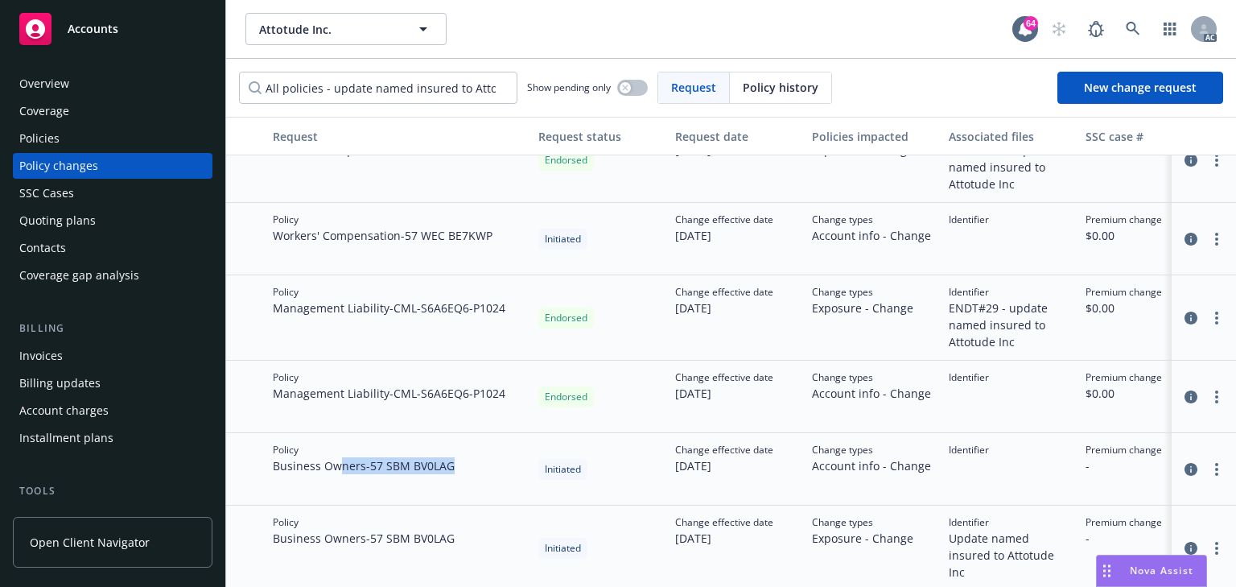
drag, startPoint x: 336, startPoint y: 464, endPoint x: 486, endPoint y: 478, distance: 151.2
click at [486, 478] on div "Policy Business Owners - 57 SBM BV0LAG" at bounding box center [399, 469] width 266 height 72
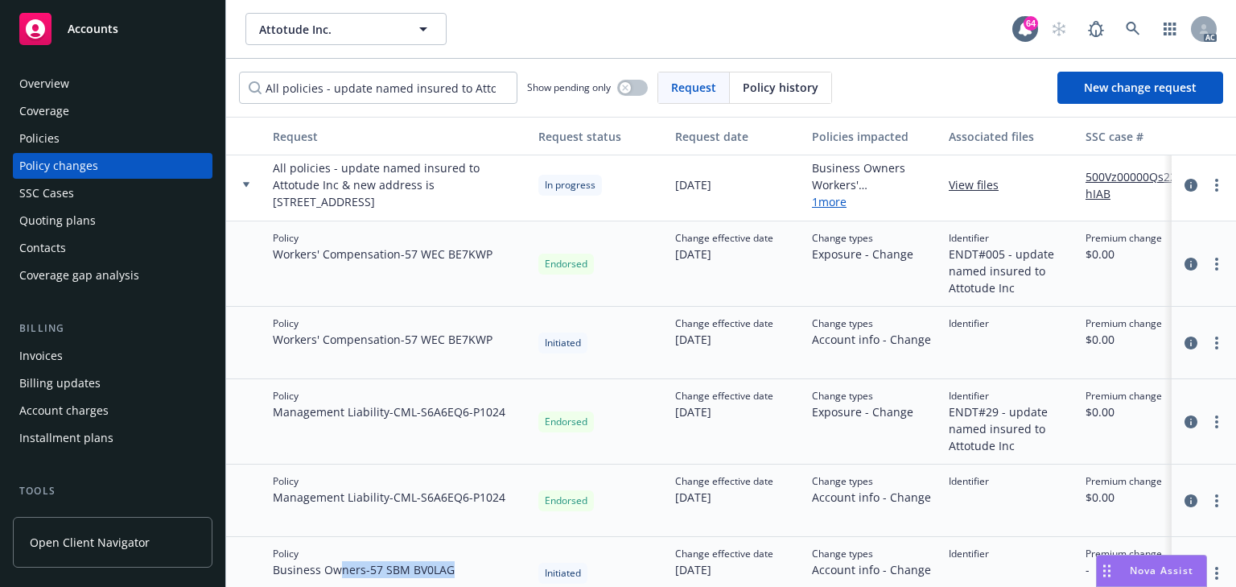
scroll to position [0, 0]
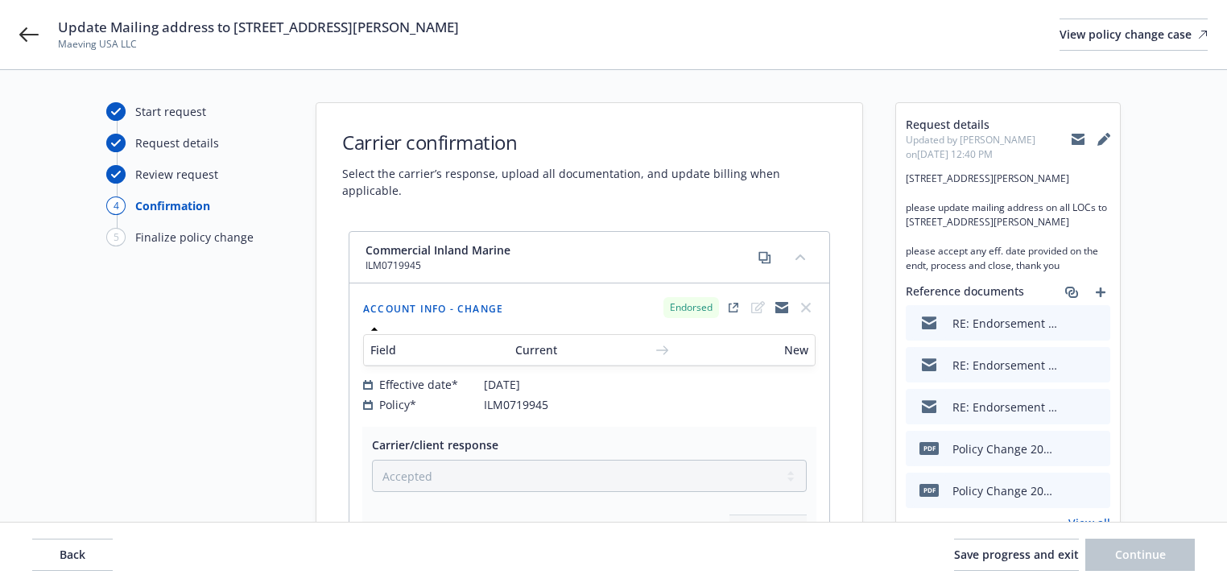
select select "ACCEPTED"
select select "DECLINED_BY_CARRIER"
drag, startPoint x: 63, startPoint y: 25, endPoint x: 435, endPoint y: 20, distance: 372.7
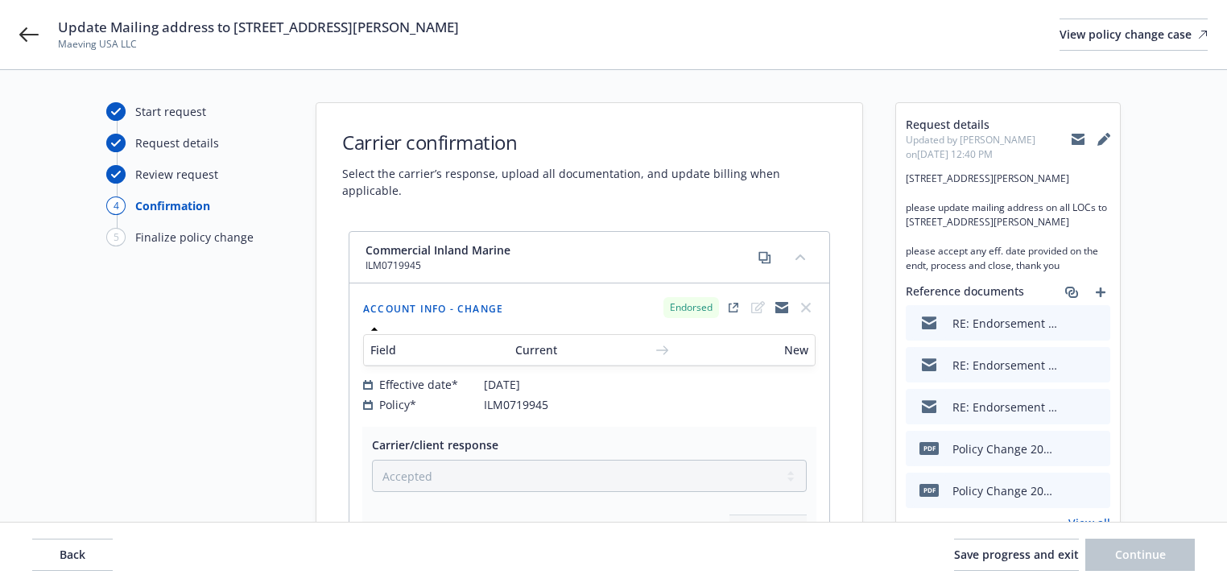
click at [473, 14] on div "Update Mailing address to 3939 Sepulveda Blvd, Culver City, CA, 90230 Maeving U…" at bounding box center [613, 34] width 1227 height 69
click at [118, 34] on span "Update Mailing address to 3939 Sepulveda Blvd, Culver City, CA, 90230" at bounding box center [258, 27] width 401 height 19
drag, startPoint x: 57, startPoint y: 30, endPoint x: 510, endPoint y: 20, distance: 453.2
click at [510, 20] on div "Update Mailing address to 3939 Sepulveda Blvd, Culver City, CA, 90230 Maeving U…" at bounding box center [613, 34] width 1227 height 69
copy span "Update Mailing address to 3939 Sepulveda Blvd, Culver City, CA, 90230"
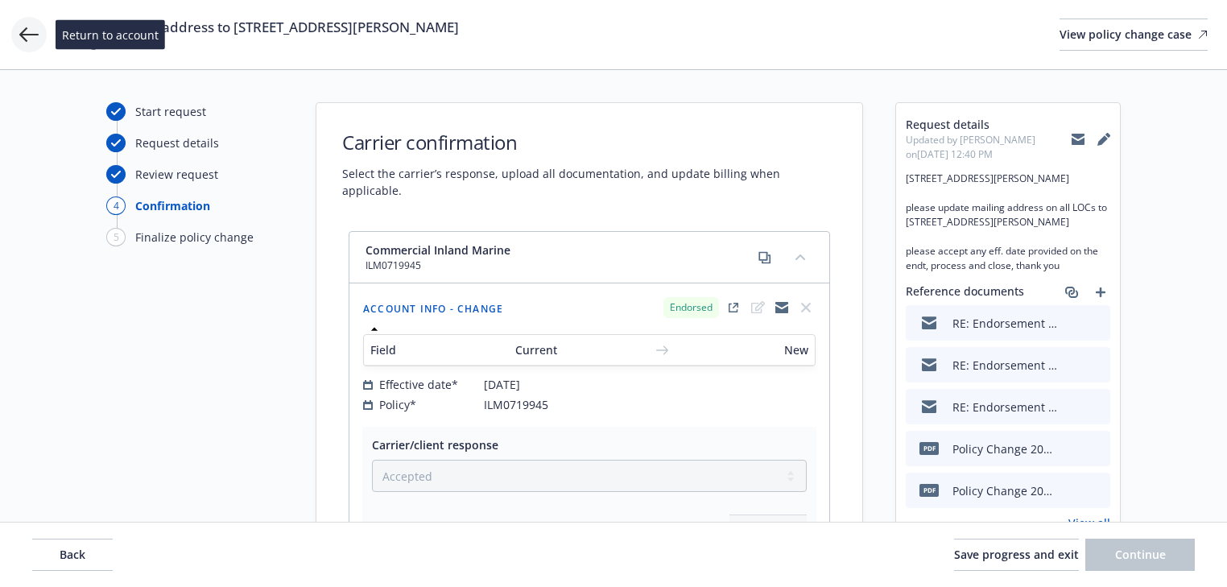
click at [34, 35] on icon at bounding box center [28, 34] width 19 height 14
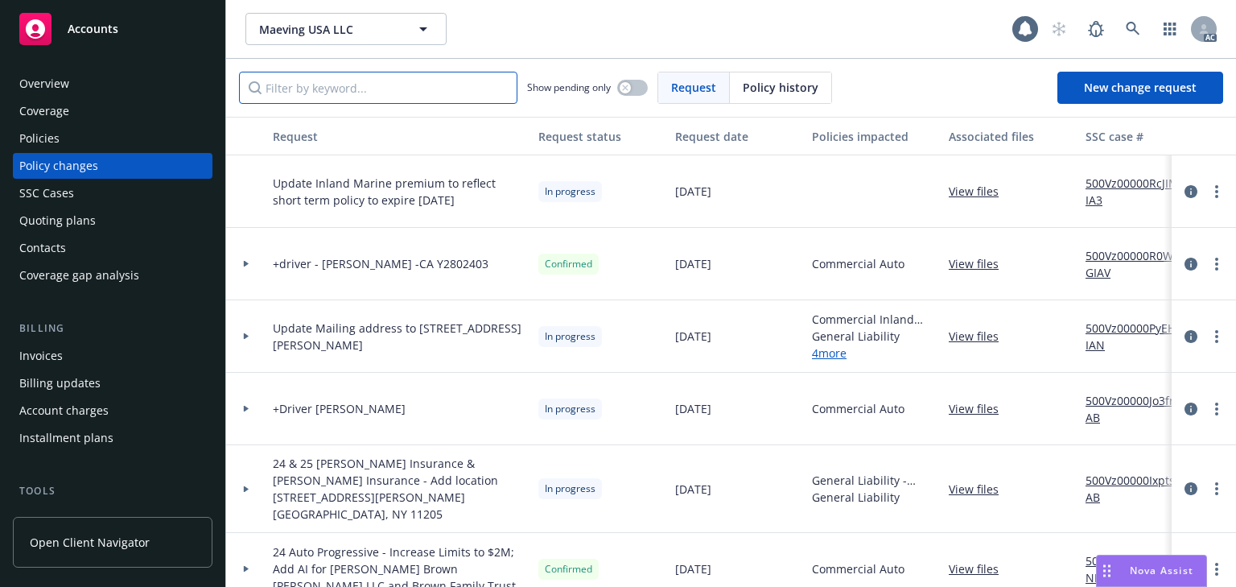
click at [351, 86] on input "Filter by keyword..." at bounding box center [378, 88] width 278 height 32
paste input "Update Mailing address to 3939 Sepulveda Blvd, Culver City, CA, 90230"
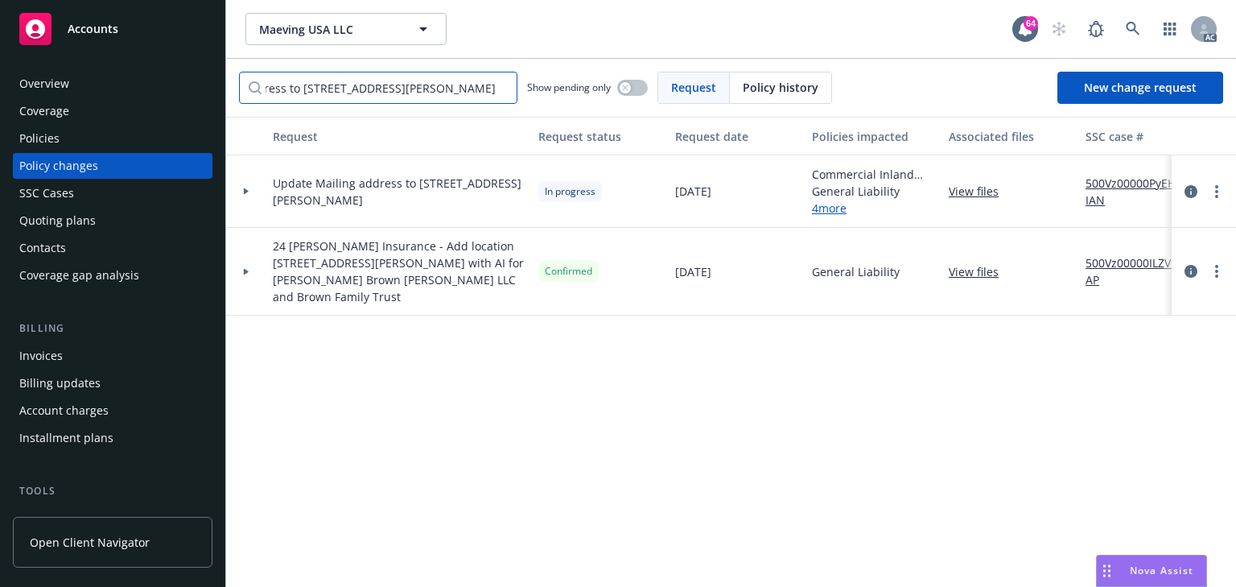
type input "Update Mailing address to 3939 Sepulveda Blvd, Culver City, CA, 90230"
click at [254, 201] on div at bounding box center [246, 191] width 40 height 72
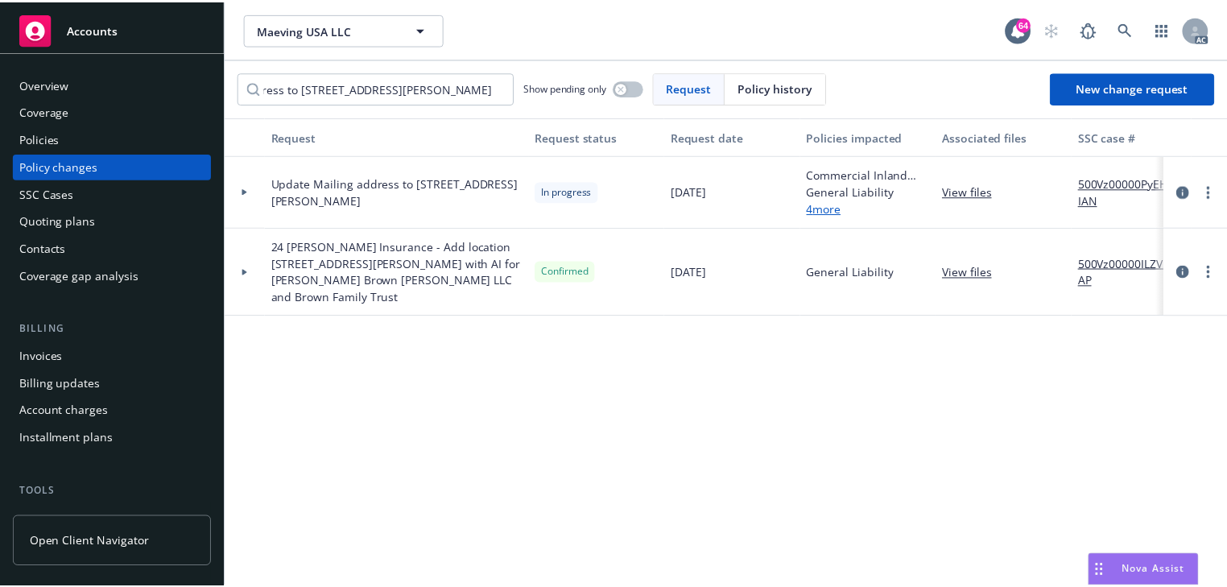
scroll to position [0, 0]
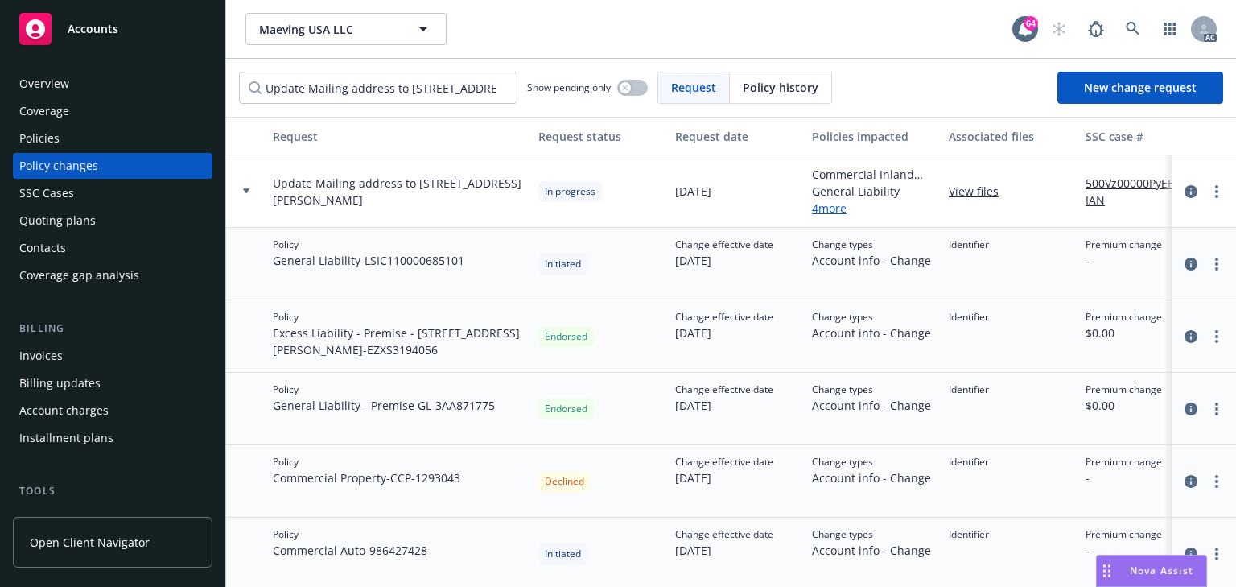
click at [971, 193] on link "View files" at bounding box center [980, 191] width 63 height 17
click at [1207, 193] on link "more" at bounding box center [1216, 191] width 19 height 19
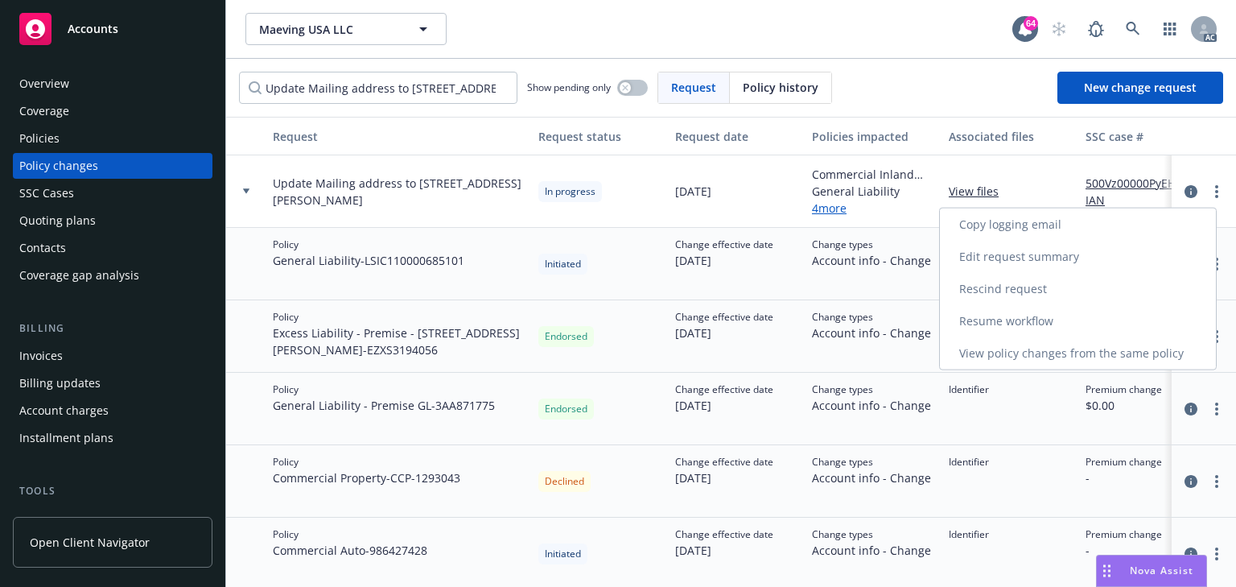
click at [1003, 324] on link "Resume workflow" at bounding box center [1078, 321] width 276 height 32
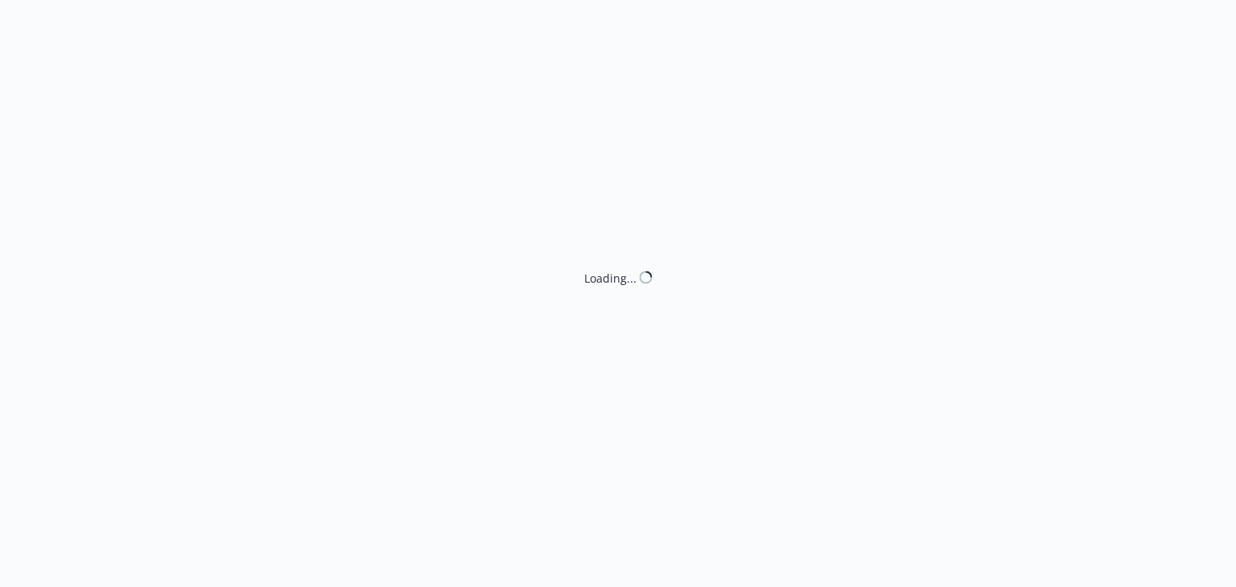
select select "ACCEPTED"
select select "DECLINED_BY_CARRIER"
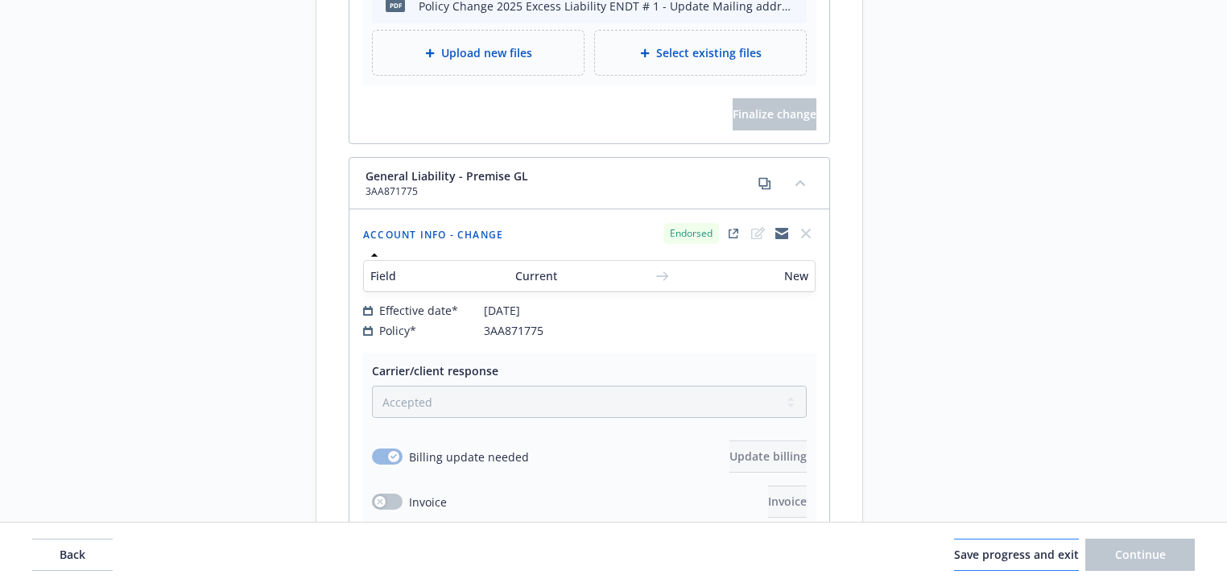
scroll to position [1932, 0]
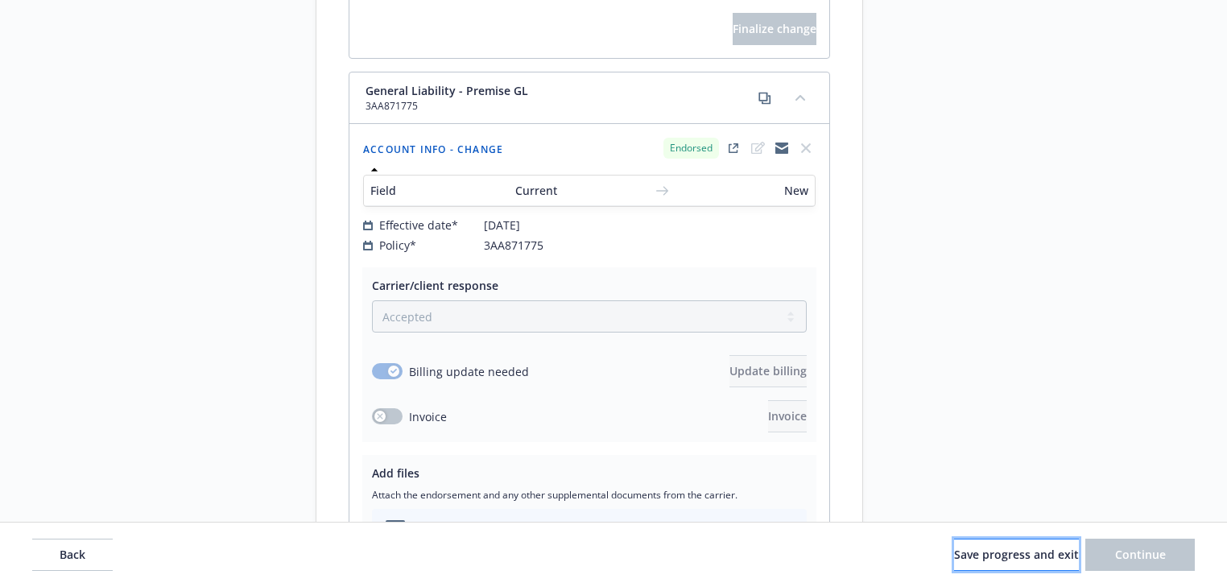
drag, startPoint x: 1027, startPoint y: 554, endPoint x: 1041, endPoint y: 550, distance: 14.8
click at [1027, 554] on span "Save progress and exit" at bounding box center [1016, 553] width 125 height 15
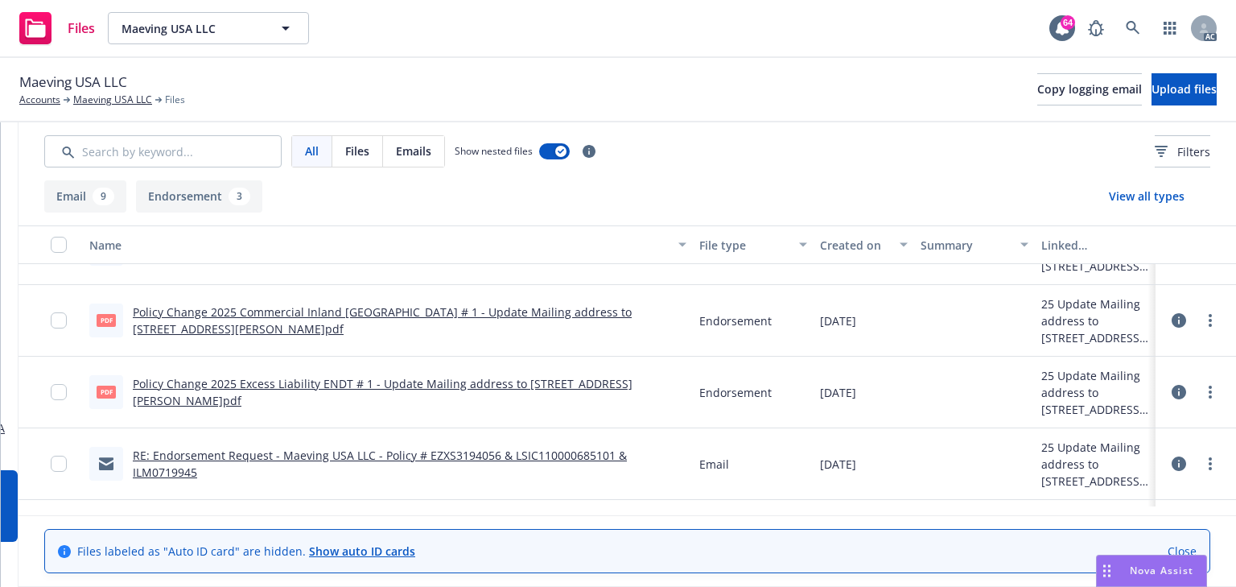
scroll to position [0, 294]
click at [1201, 320] on link "more" at bounding box center [1210, 320] width 19 height 19
click at [1120, 387] on link "Download" at bounding box center [1129, 385] width 160 height 32
click at [1204, 387] on link "more" at bounding box center [1210, 391] width 19 height 19
click at [1097, 460] on link "Download" at bounding box center [1129, 456] width 160 height 32
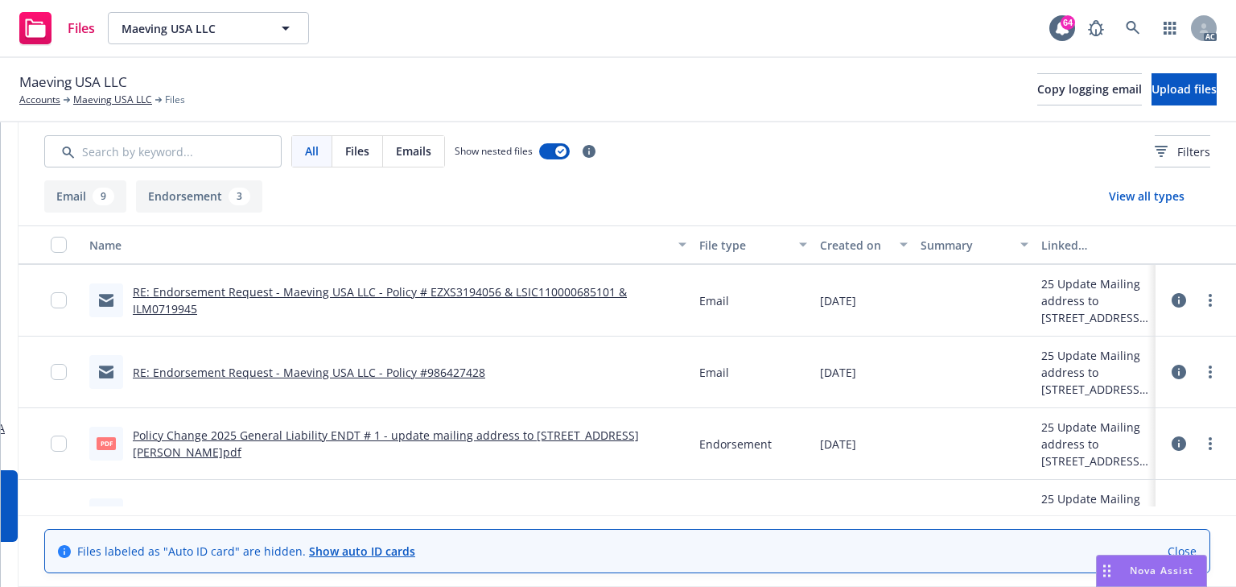
scroll to position [386, 0]
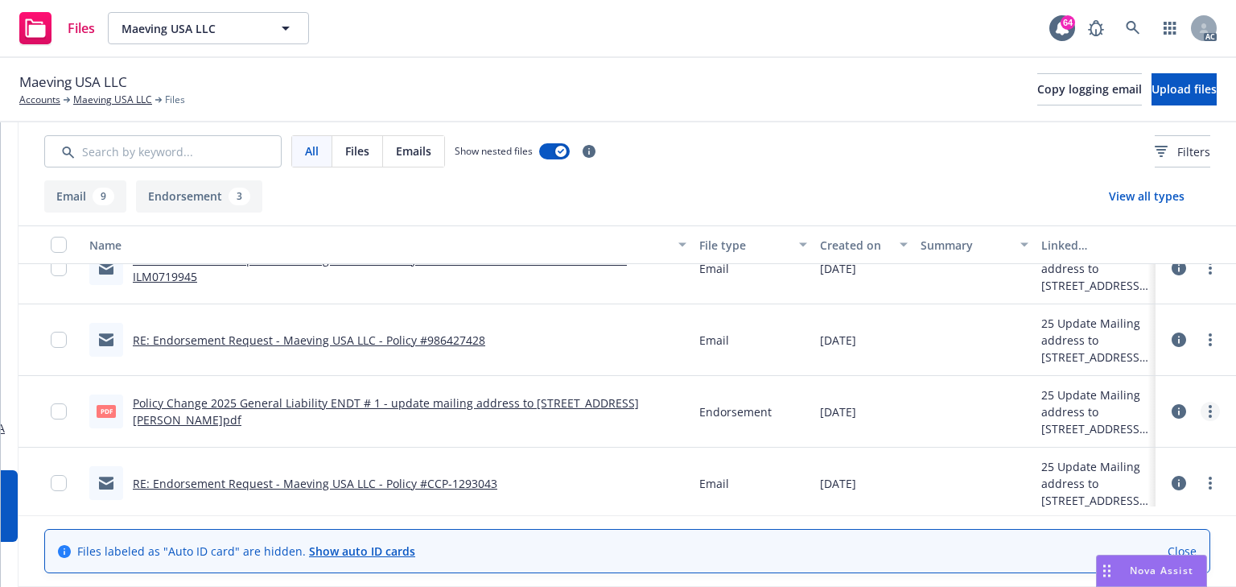
click at [1201, 409] on link "more" at bounding box center [1210, 411] width 19 height 19
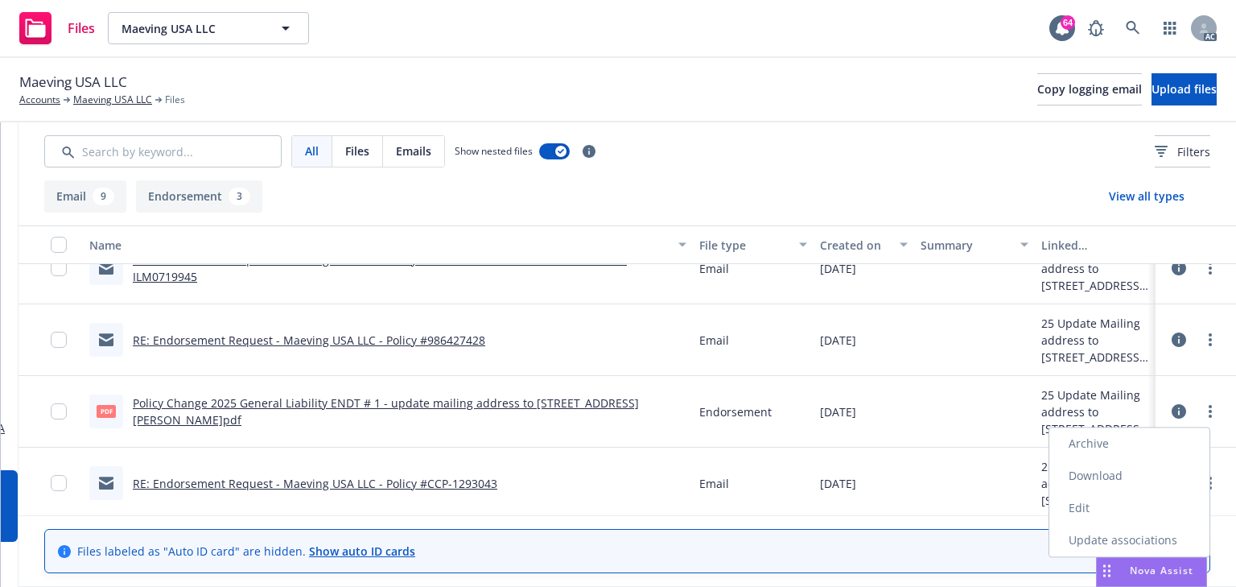
click at [1099, 475] on link "Download" at bounding box center [1129, 476] width 160 height 32
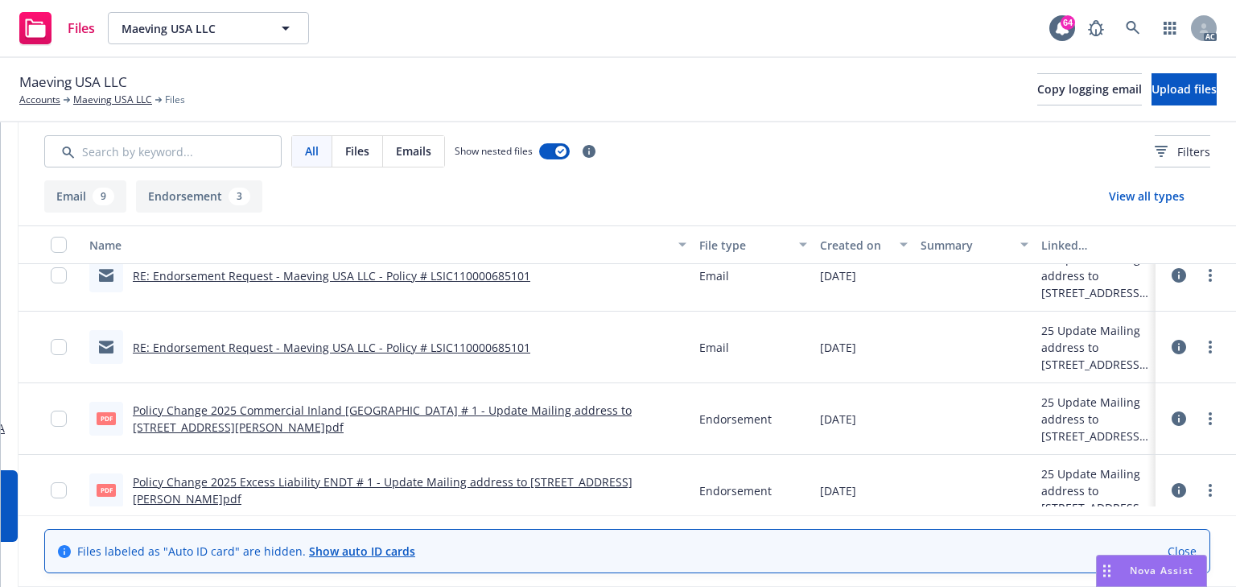
scroll to position [31, 0]
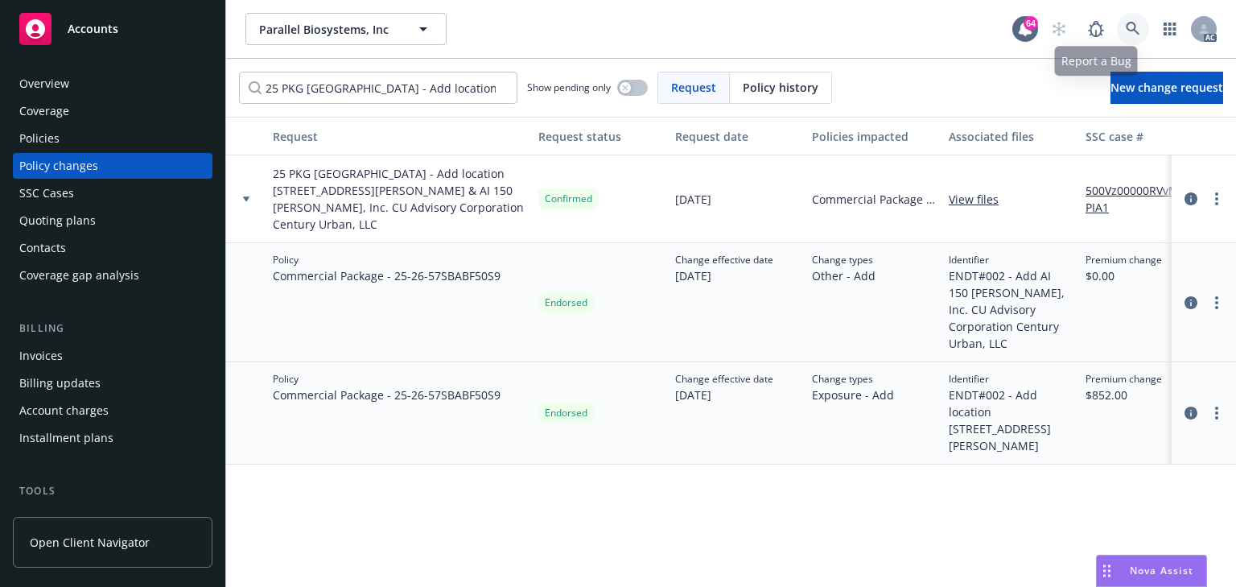
click at [1120, 27] on link at bounding box center [1133, 29] width 32 height 32
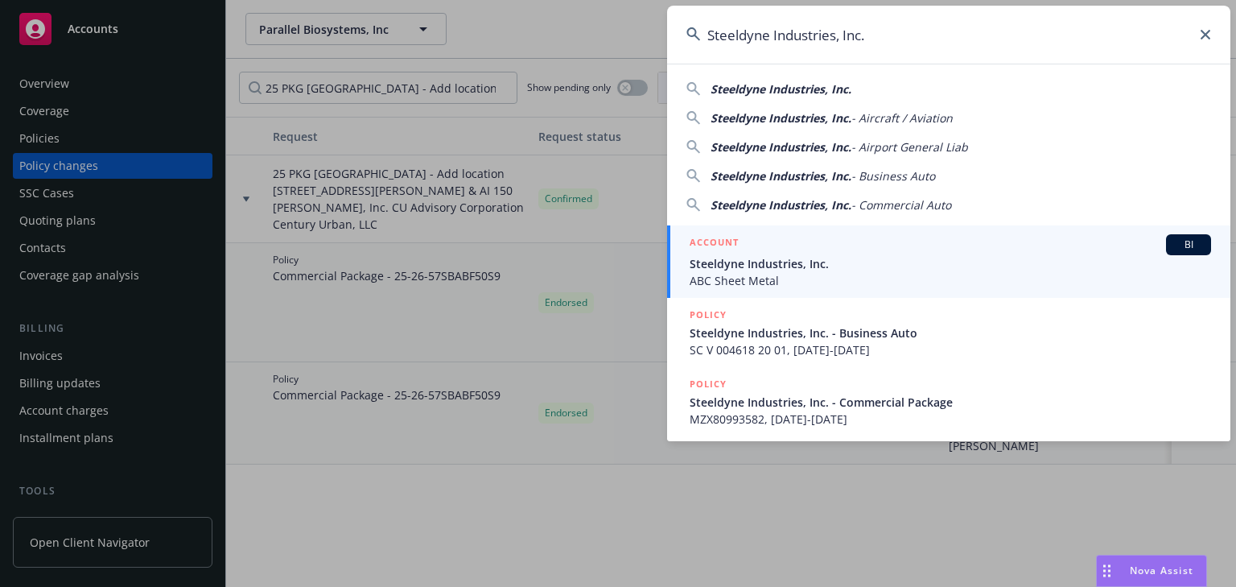
type input "Steeldyne Industries, Inc."
click at [724, 249] on h5 "ACCOUNT" at bounding box center [714, 243] width 49 height 19
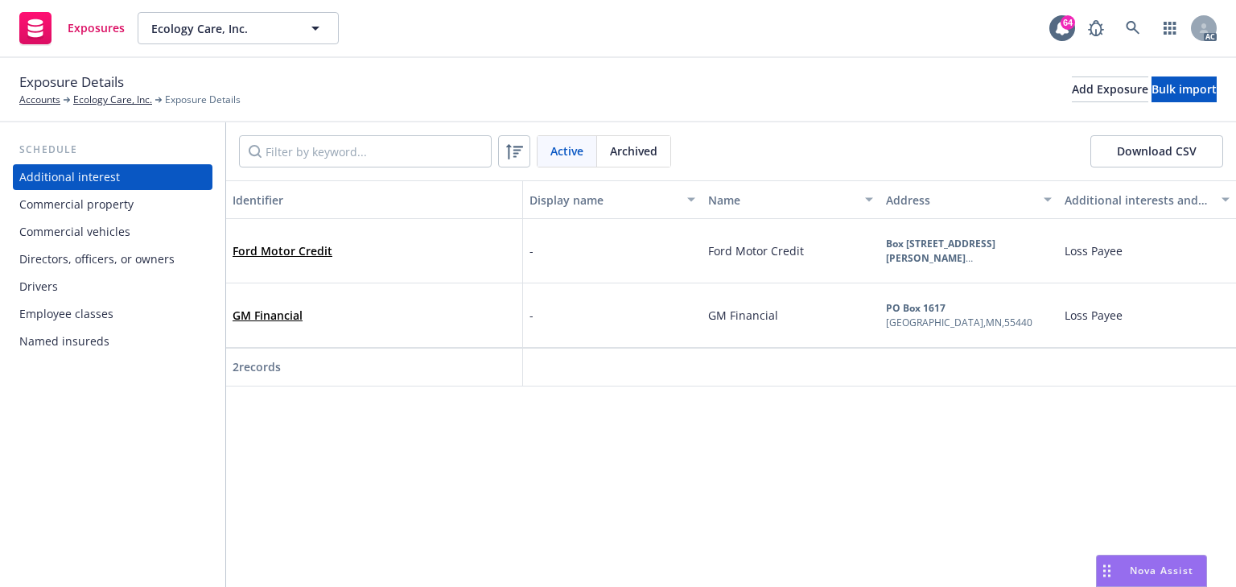
click at [62, 284] on div "Drivers" at bounding box center [112, 287] width 187 height 26
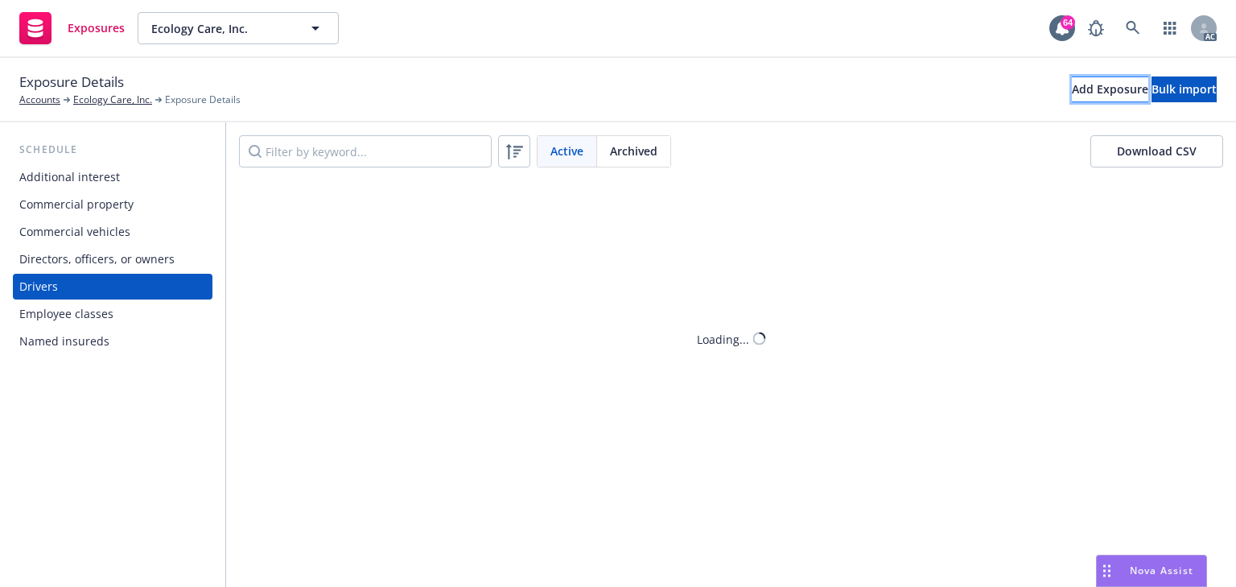
click at [1072, 87] on div "Add Exposure" at bounding box center [1110, 89] width 76 height 24
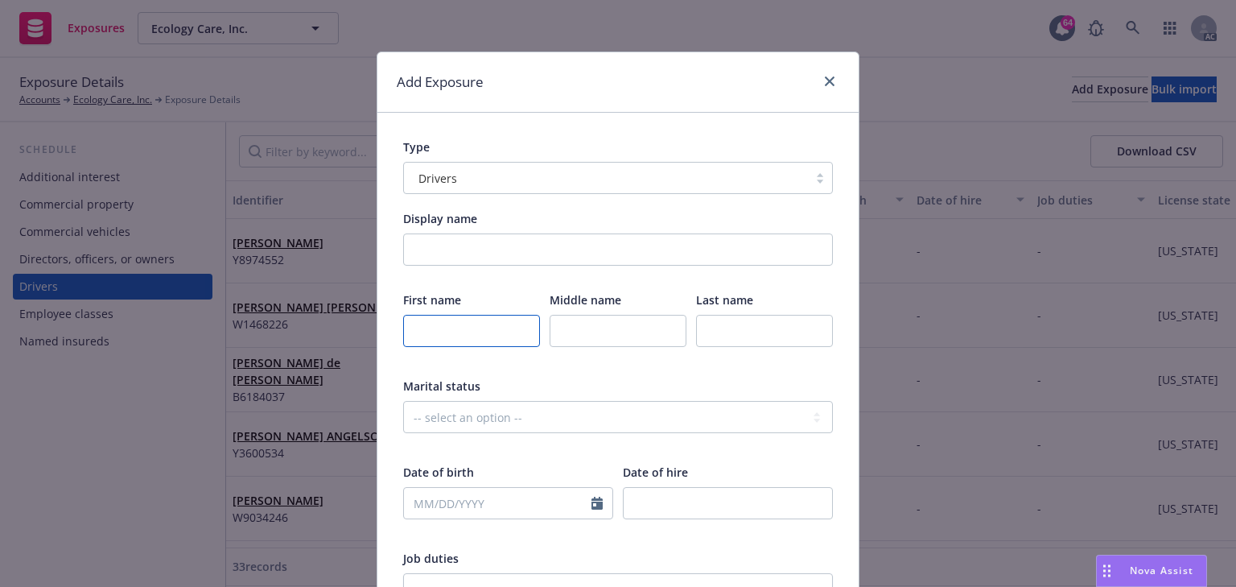
click at [406, 332] on input "text" at bounding box center [471, 331] width 137 height 32
paste input "[PERSON_NAME]"
type input "[PERSON_NAME]"
click at [778, 332] on input "text" at bounding box center [764, 331] width 137 height 32
paste input "[PERSON_NAME]"
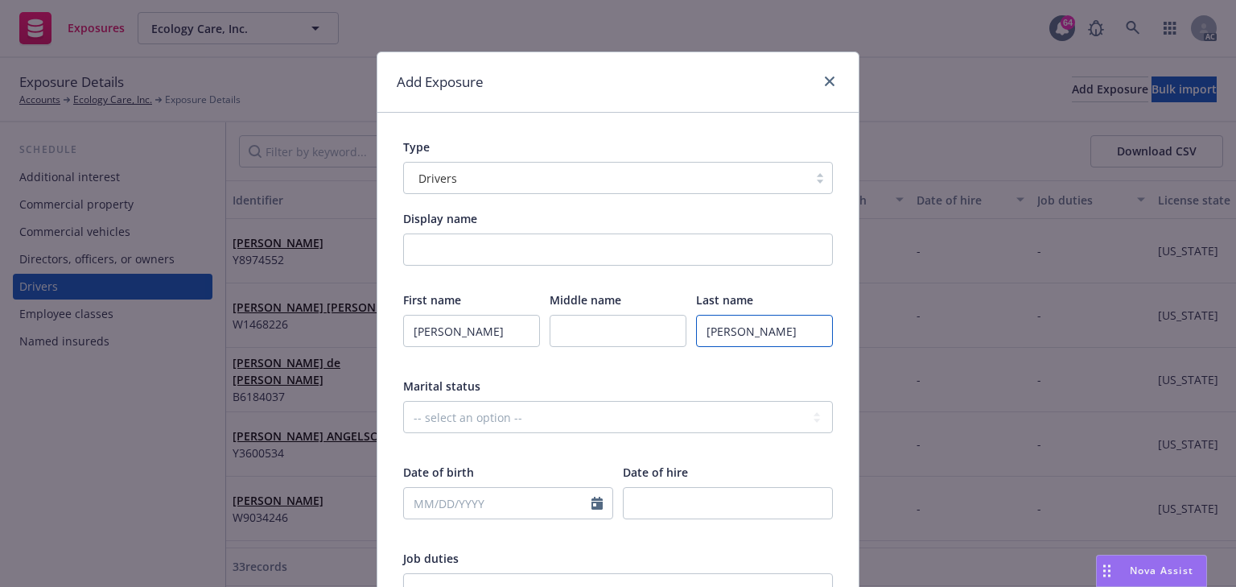
type input "[PERSON_NAME]"
click at [600, 328] on input "text" at bounding box center [618, 331] width 137 height 32
paste input "A [PERSON_NAME]"
type input "A [PERSON_NAME]"
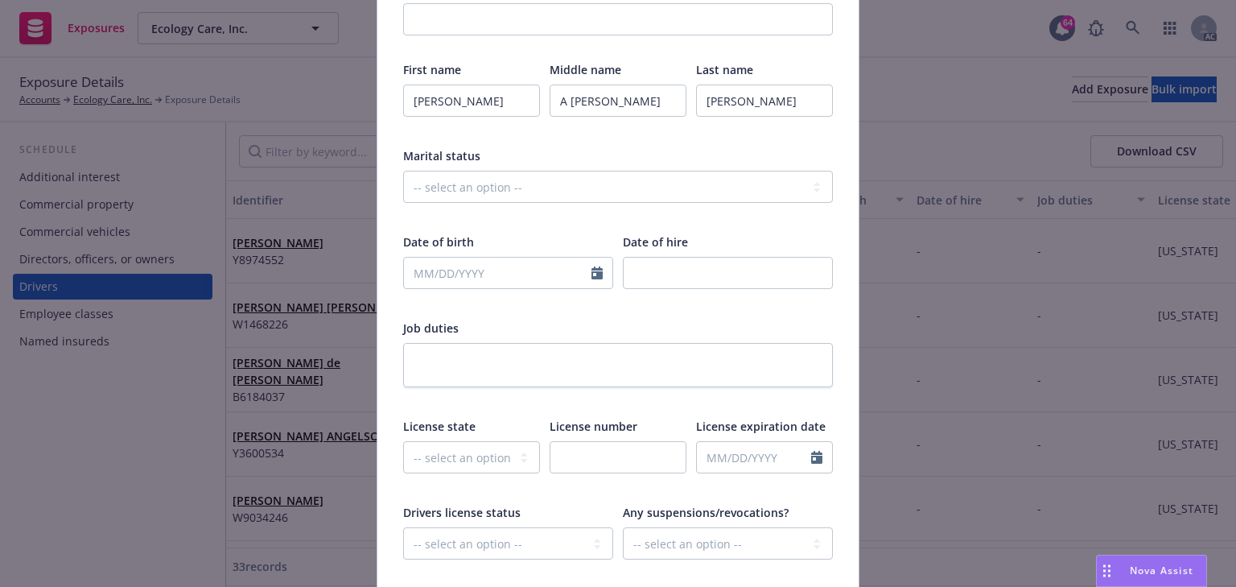
scroll to position [258, 0]
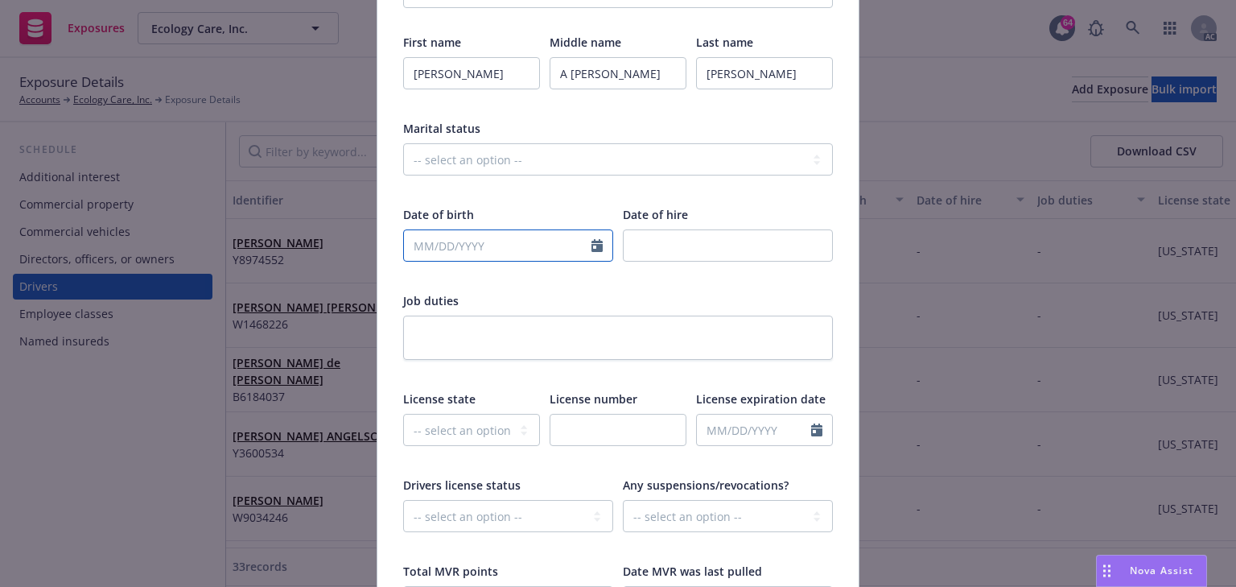
click at [464, 234] on input "text" at bounding box center [498, 245] width 188 height 31
select select "9"
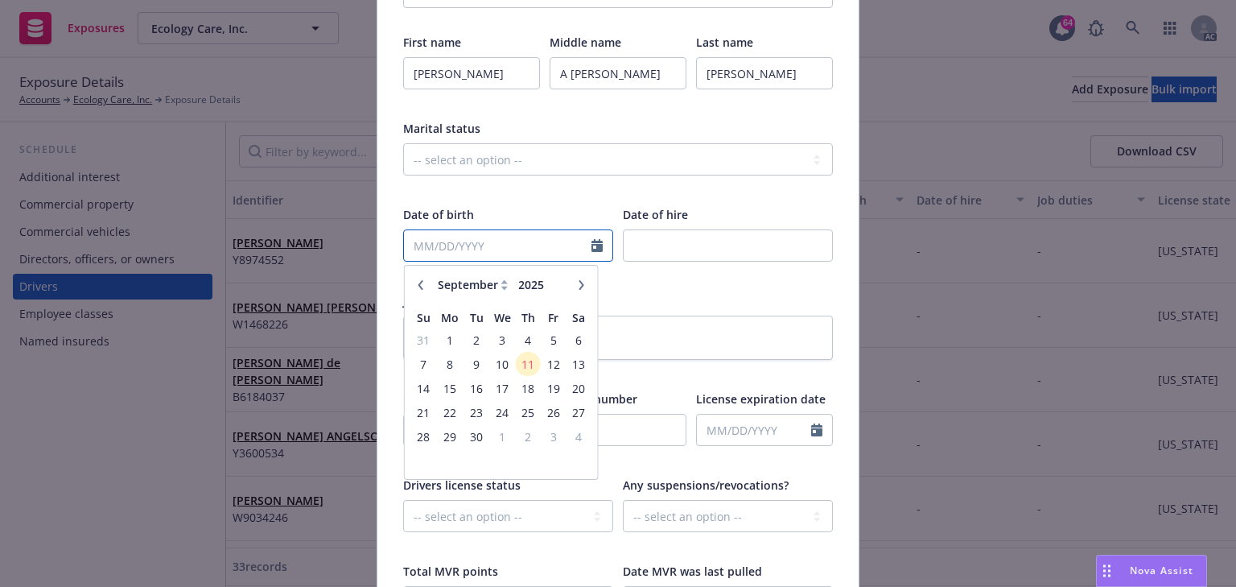
paste input "[DATE]"
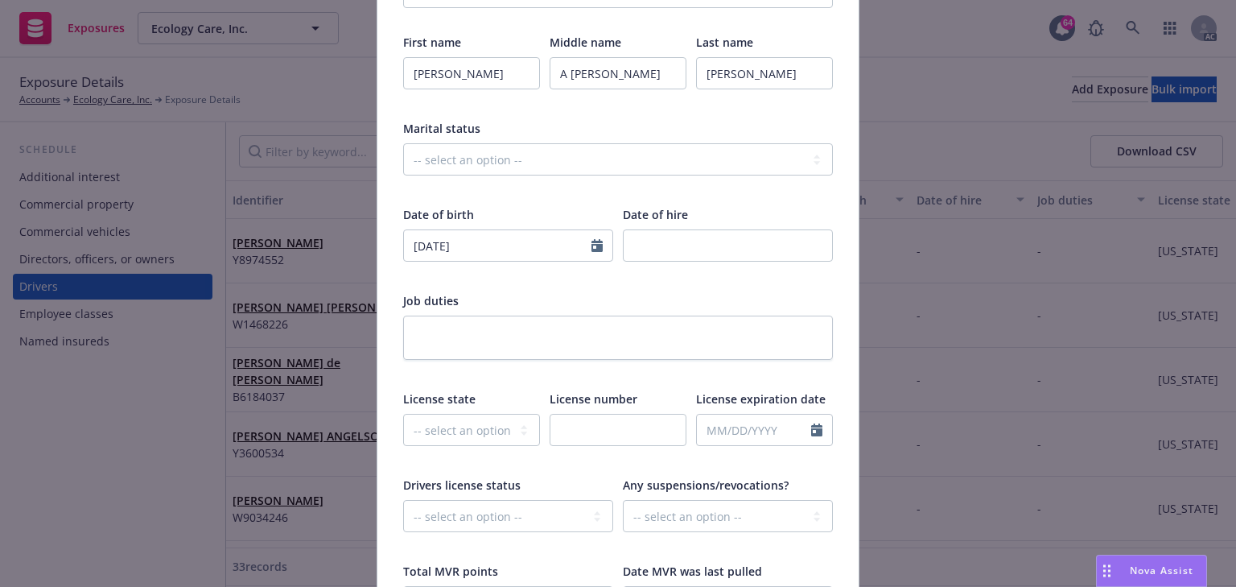
type input "[DATE]"
click at [655, 292] on div "Job duties" at bounding box center [618, 300] width 430 height 17
click at [464, 431] on select "-- select an option -- [US_STATE] [US_STATE] [US_STATE] [US_STATE] [US_STATE] […" at bounding box center [471, 430] width 137 height 32
select select "CA"
click at [403, 414] on select "-- select an option -- [US_STATE] [US_STATE] [US_STATE] [US_STATE] [US_STATE] […" at bounding box center [471, 430] width 137 height 32
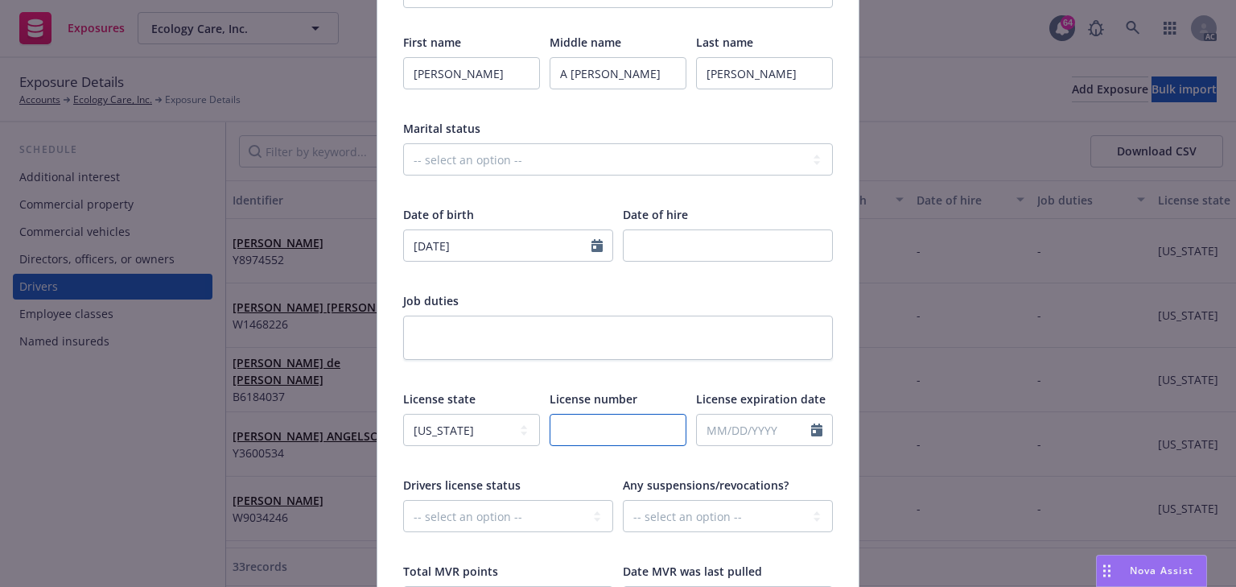
click at [590, 435] on input "text" at bounding box center [618, 430] width 137 height 32
paste input "w9941048"
type input "w9941048"
click at [649, 364] on div at bounding box center [618, 347] width 430 height 65
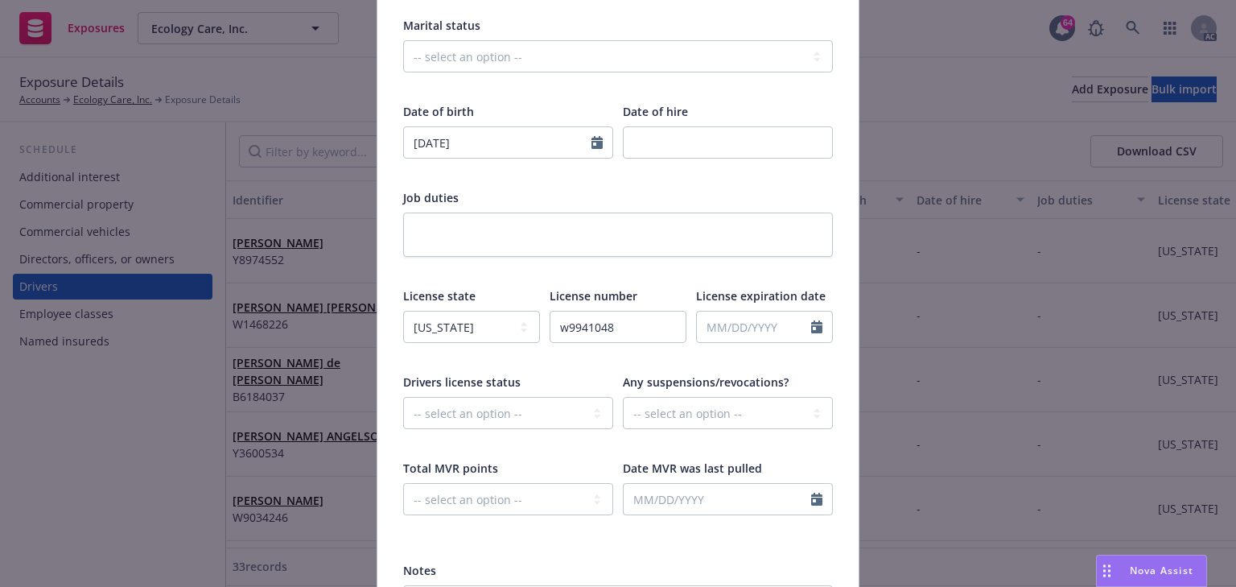
scroll to position [451, 0]
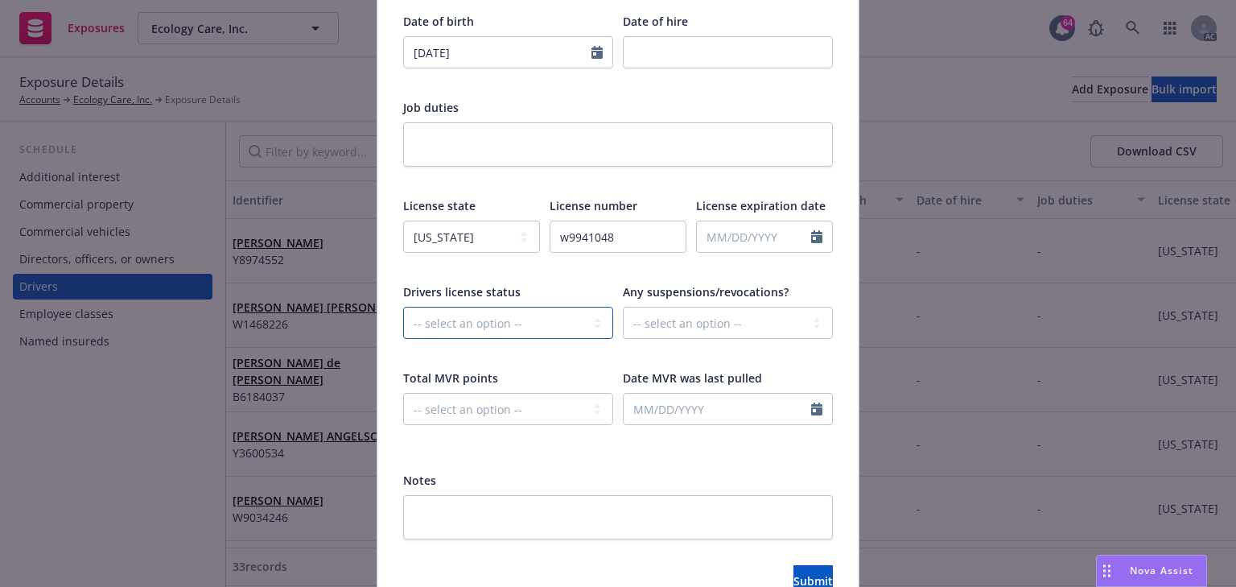
click at [502, 330] on select "-- select an option -- Cancelled Denied Disqualified Expired Invalid Limited No…" at bounding box center [508, 323] width 210 height 32
select select "VALID"
click at [403, 307] on select "-- select an option -- Cancelled Denied Disqualified Expired Invalid Limited No…" at bounding box center [508, 323] width 210 height 32
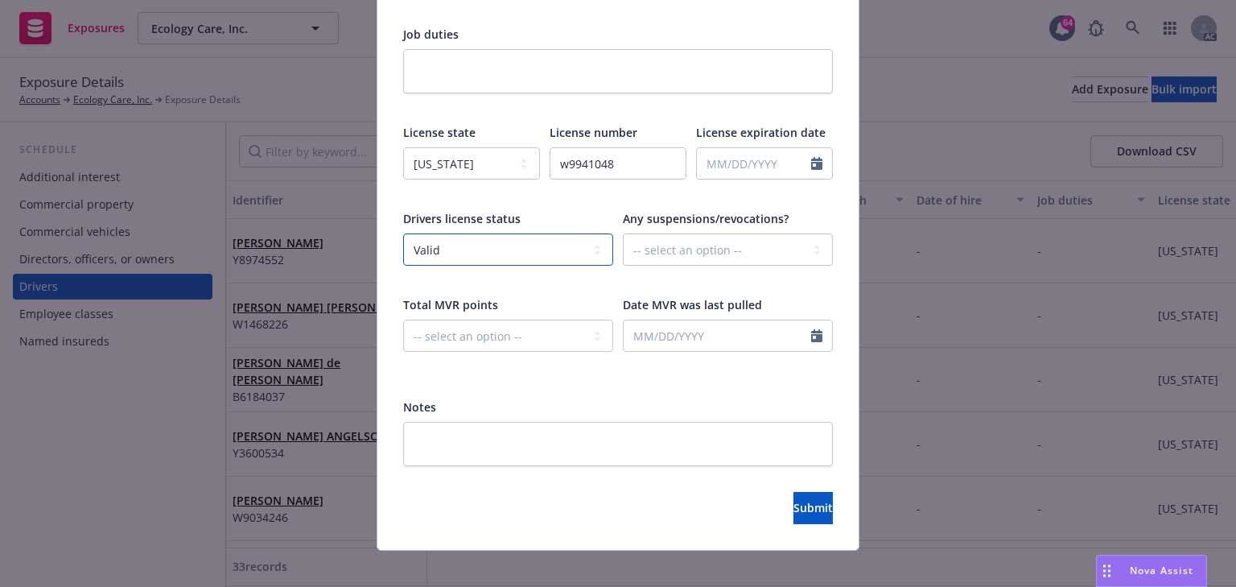
scroll to position [538, 0]
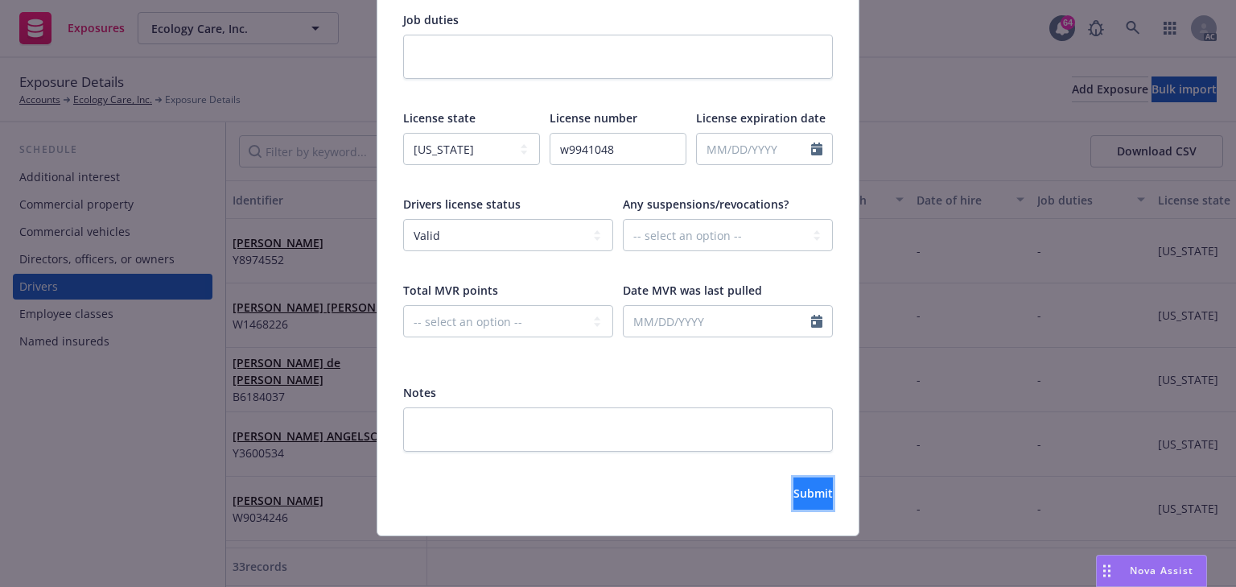
click at [794, 489] on button "Submit" at bounding box center [813, 493] width 39 height 32
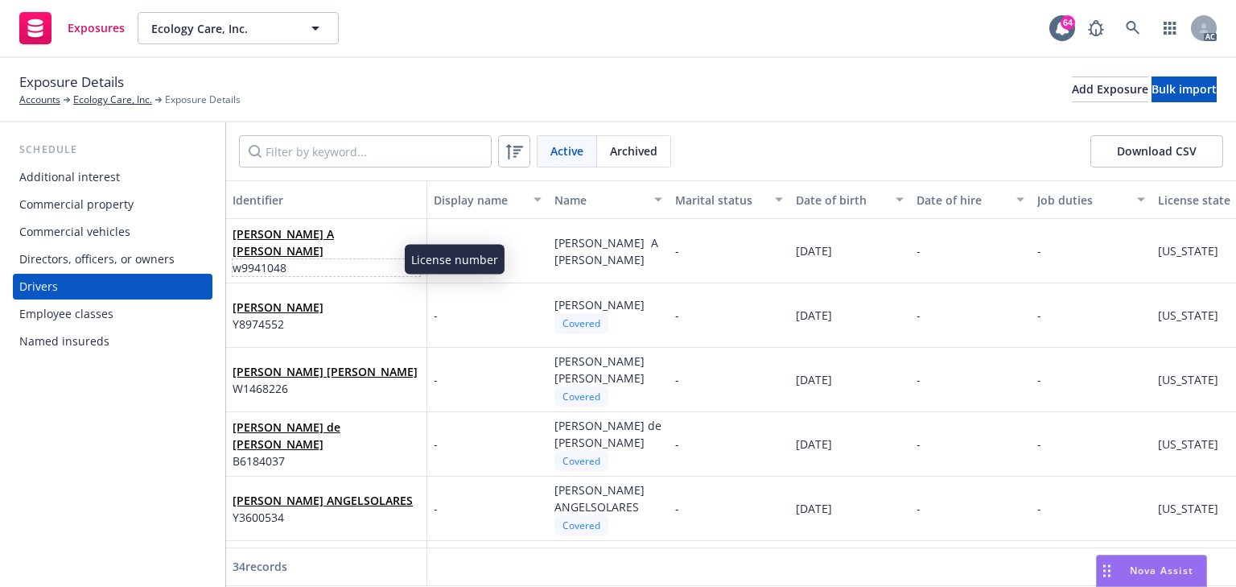
click at [315, 259] on span "w9941048" at bounding box center [327, 267] width 188 height 17
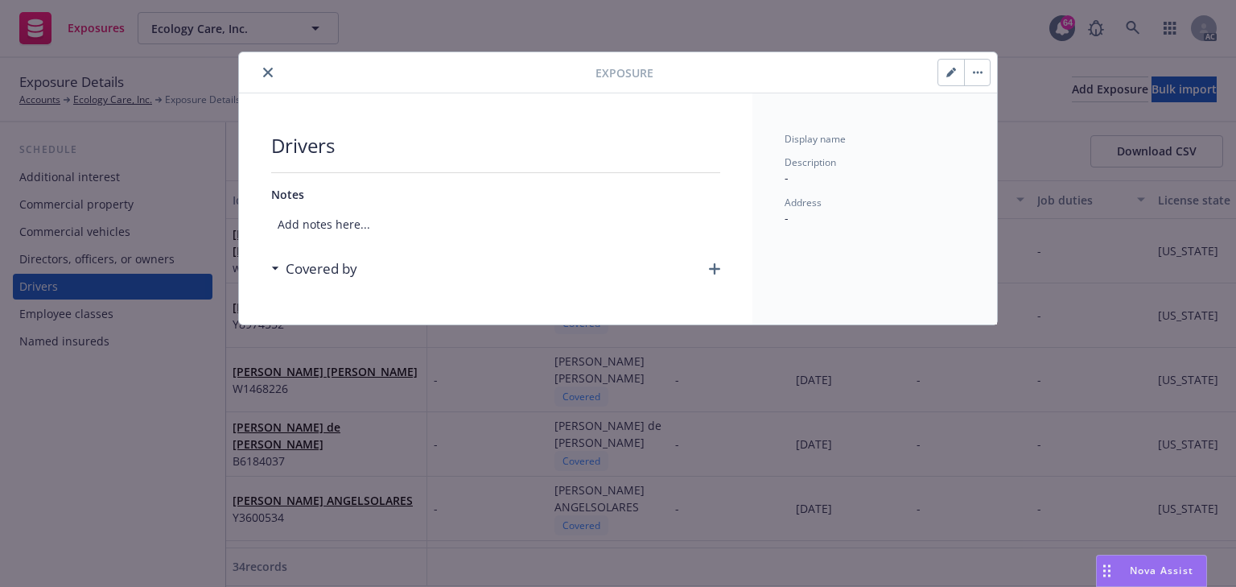
click at [716, 270] on icon "button" at bounding box center [714, 268] width 11 height 11
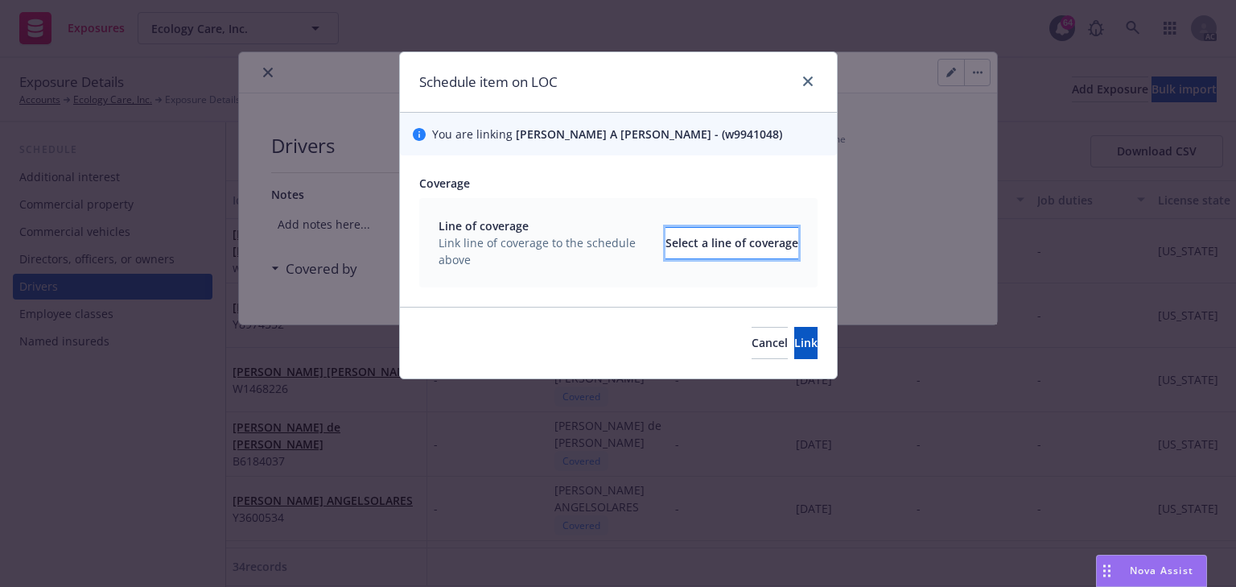
click at [727, 233] on div "Select a line of coverage" at bounding box center [732, 243] width 133 height 31
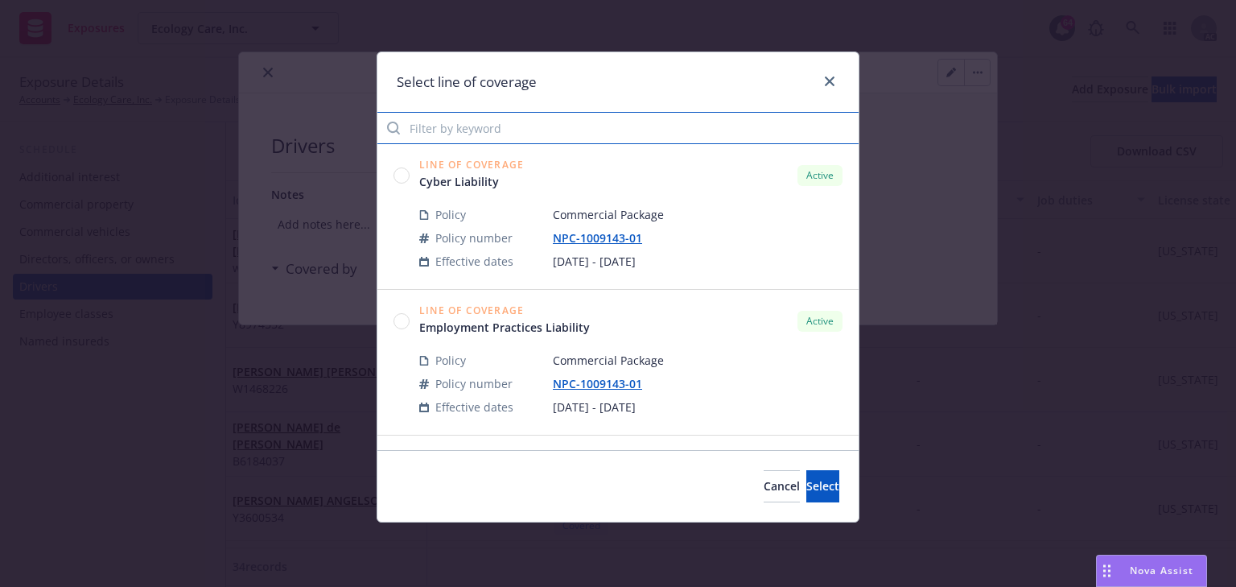
click at [502, 122] on input "Filter by keyword" at bounding box center [617, 128] width 481 height 32
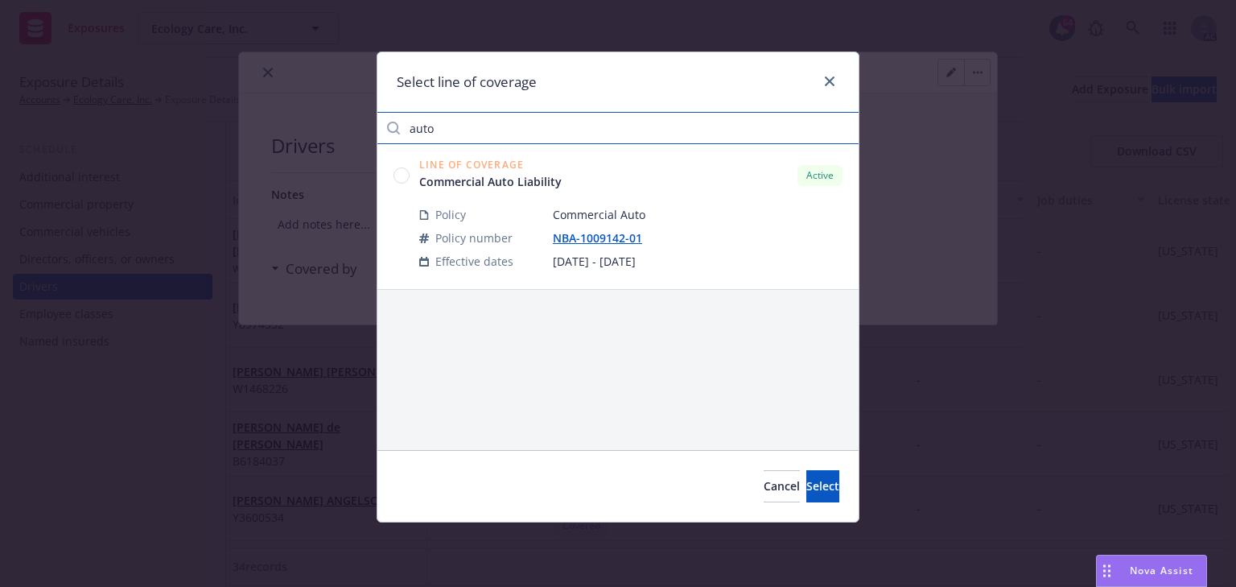
type input "auto"
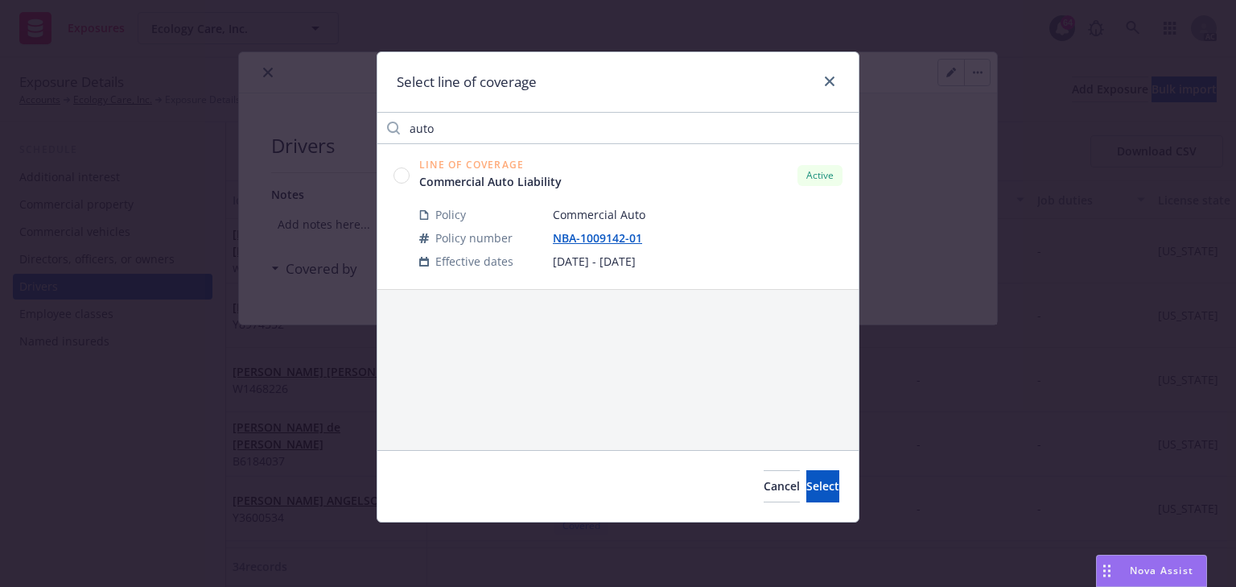
click at [397, 174] on circle at bounding box center [401, 174] width 15 height 15
click at [806, 480] on span "Select" at bounding box center [822, 485] width 33 height 15
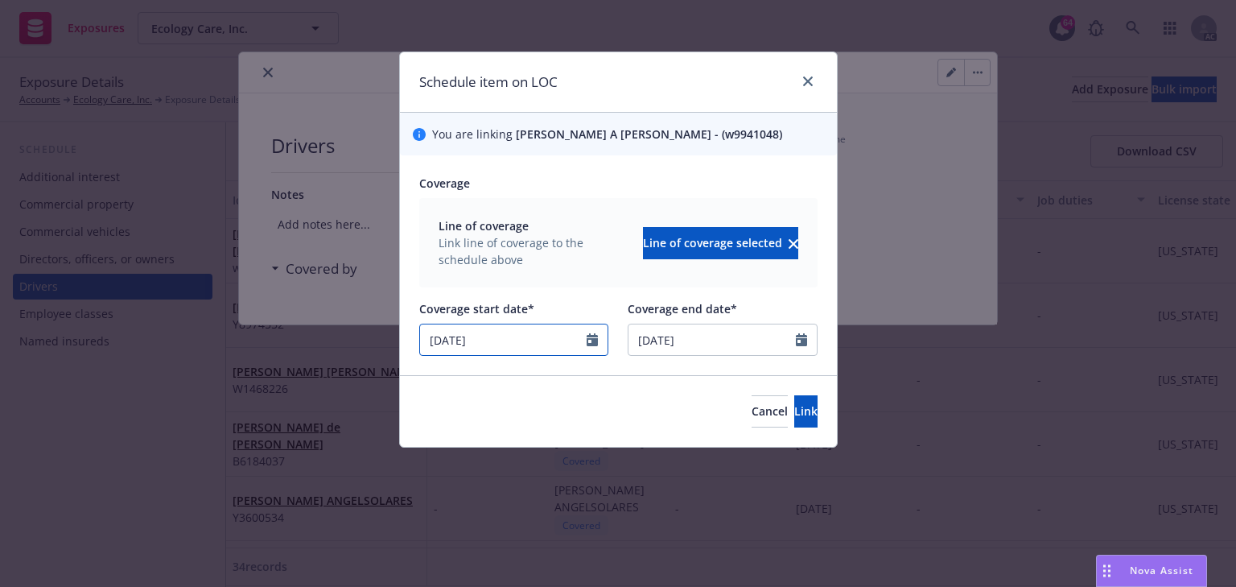
select select "5"
drag, startPoint x: 575, startPoint y: 342, endPoint x: 30, endPoint y: 365, distance: 546.1
click at [40, 365] on div "Schedule item on LOC You are linking [PERSON_NAME] A [PERSON_NAME] - (w9941048)…" at bounding box center [618, 293] width 1236 height 587
type input "[DATE]"
click at [794, 415] on button "Link" at bounding box center [805, 411] width 23 height 32
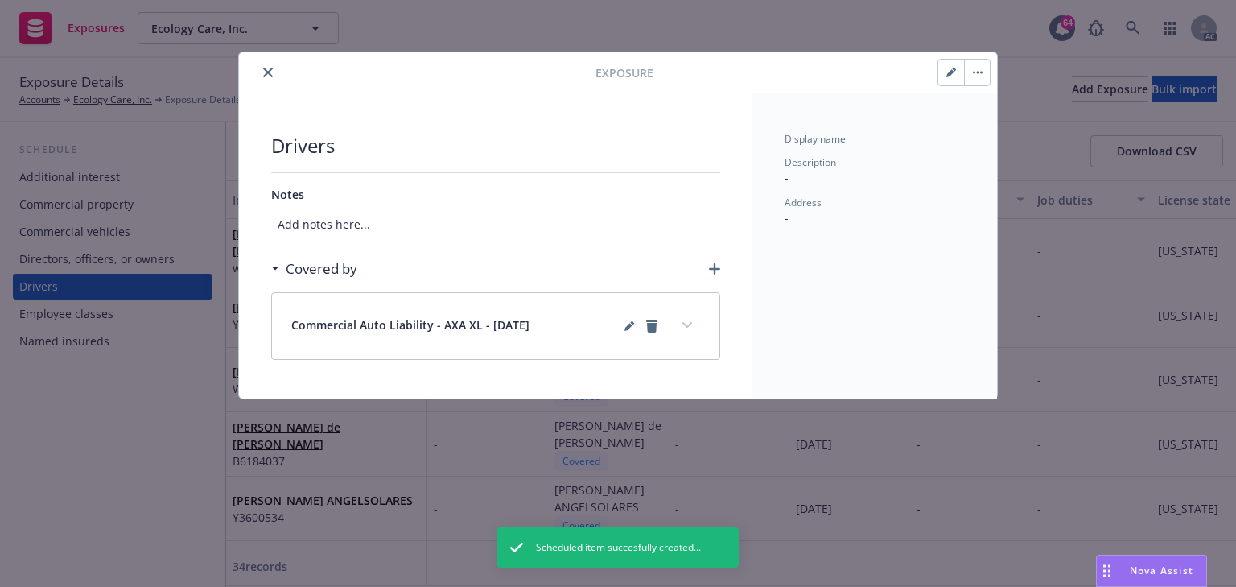
click at [699, 315] on div "Commercial Auto Liability - AXA XL - [DATE]" at bounding box center [495, 326] width 447 height 66
click at [686, 324] on icon "expand content" at bounding box center [687, 325] width 10 height 6
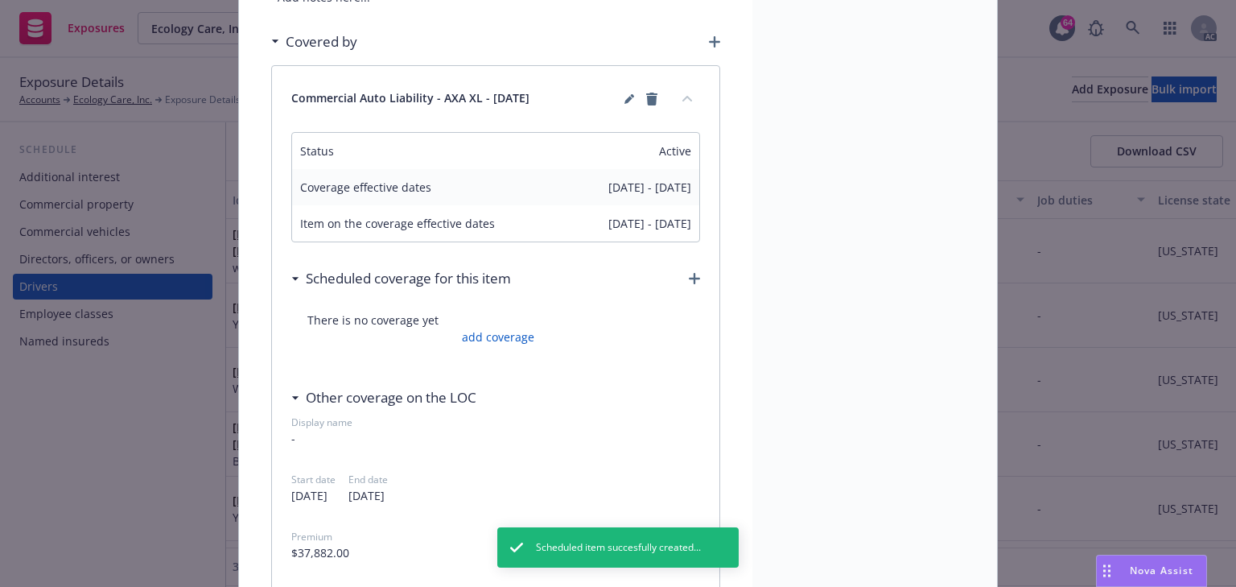
scroll to position [258, 0]
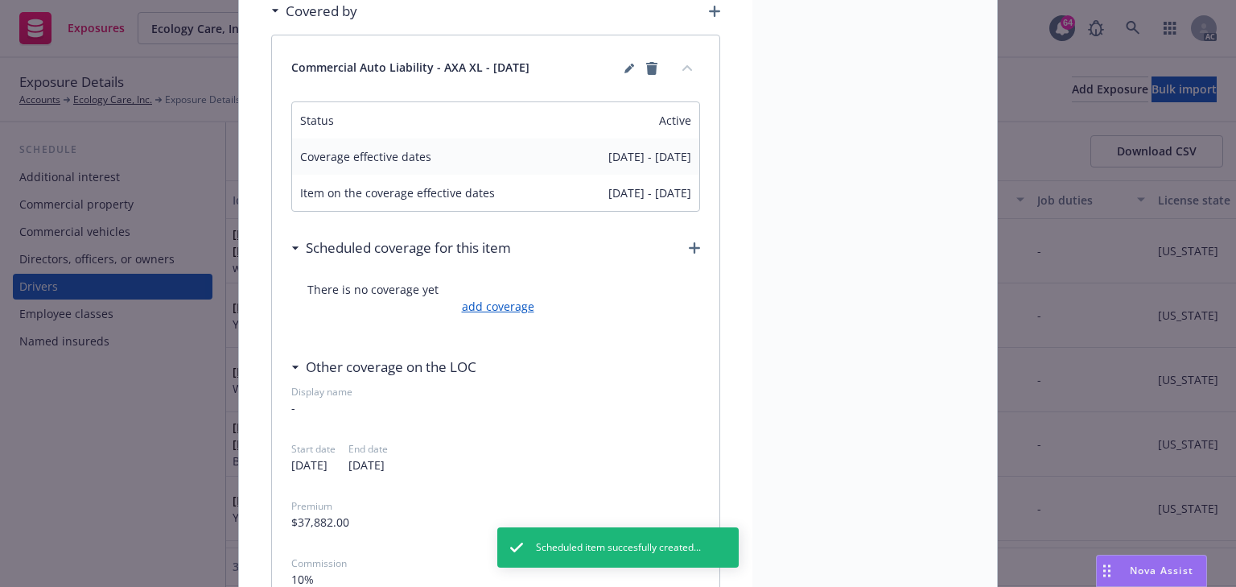
click at [485, 306] on link "add coverage" at bounding box center [496, 306] width 76 height 17
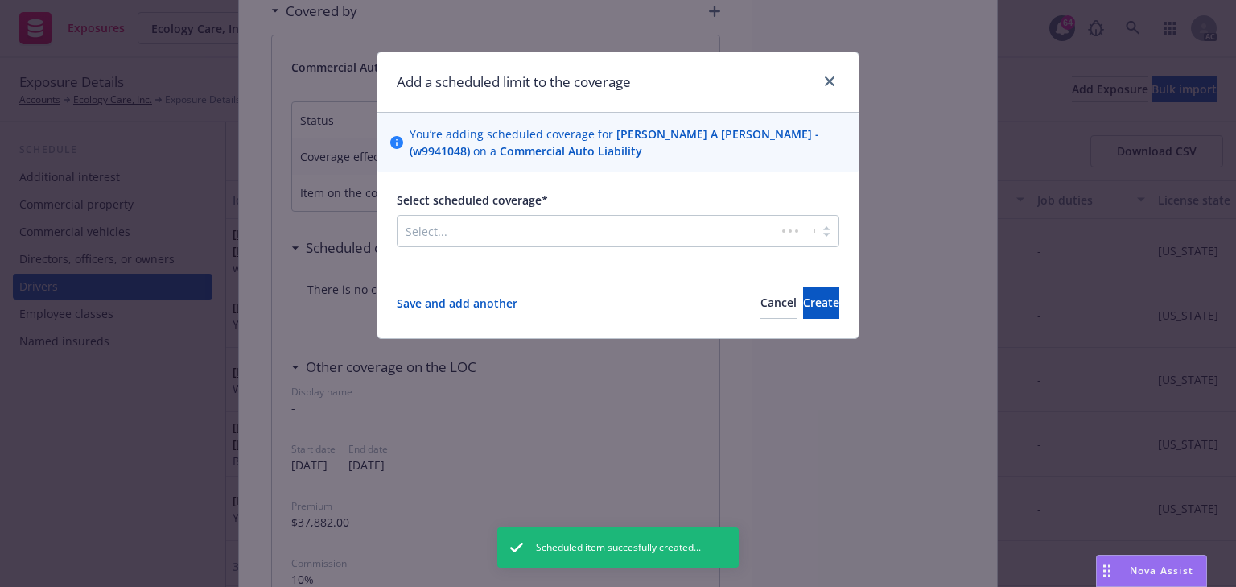
click at [532, 224] on div at bounding box center [587, 230] width 362 height 19
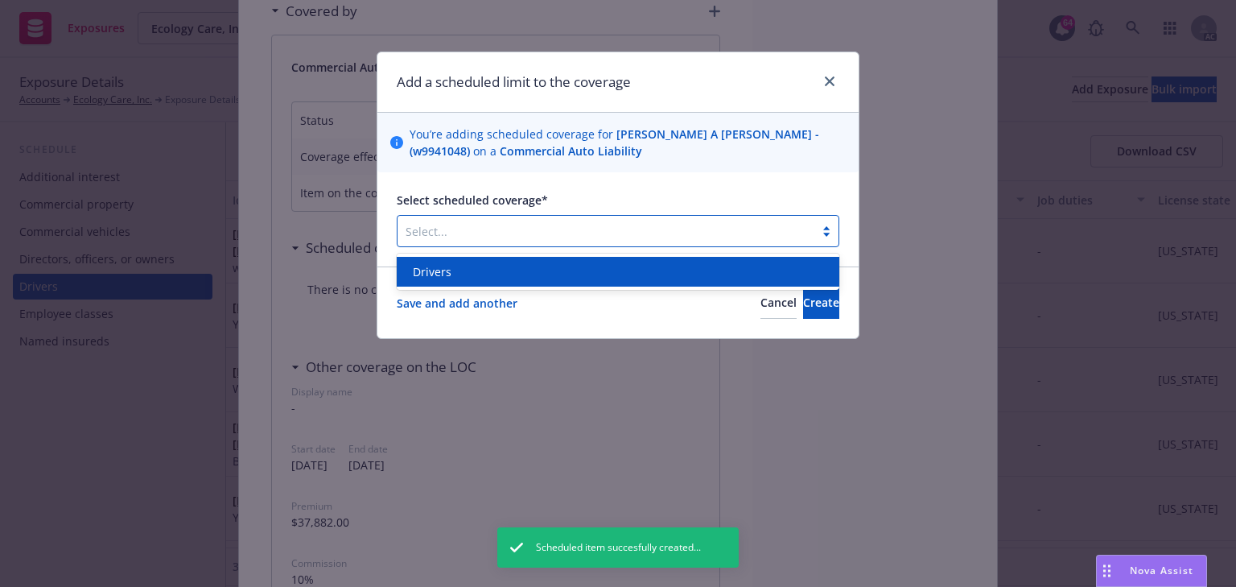
click at [519, 271] on div "Drivers" at bounding box center [617, 271] width 423 height 17
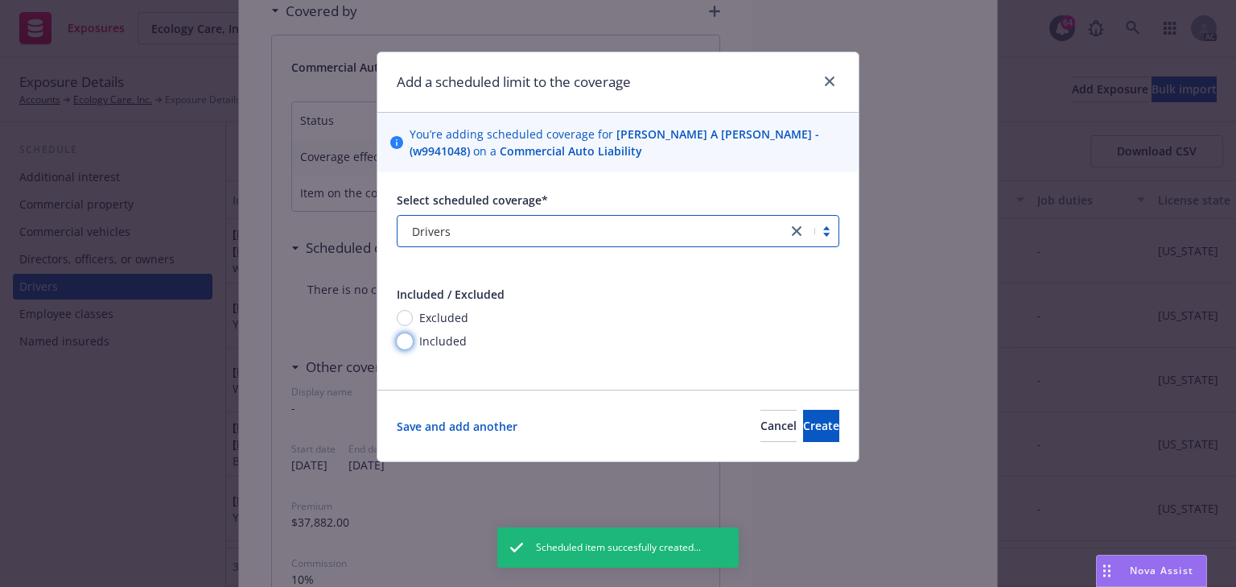
click at [406, 339] on input "Included" at bounding box center [405, 341] width 16 height 16
radio input "true"
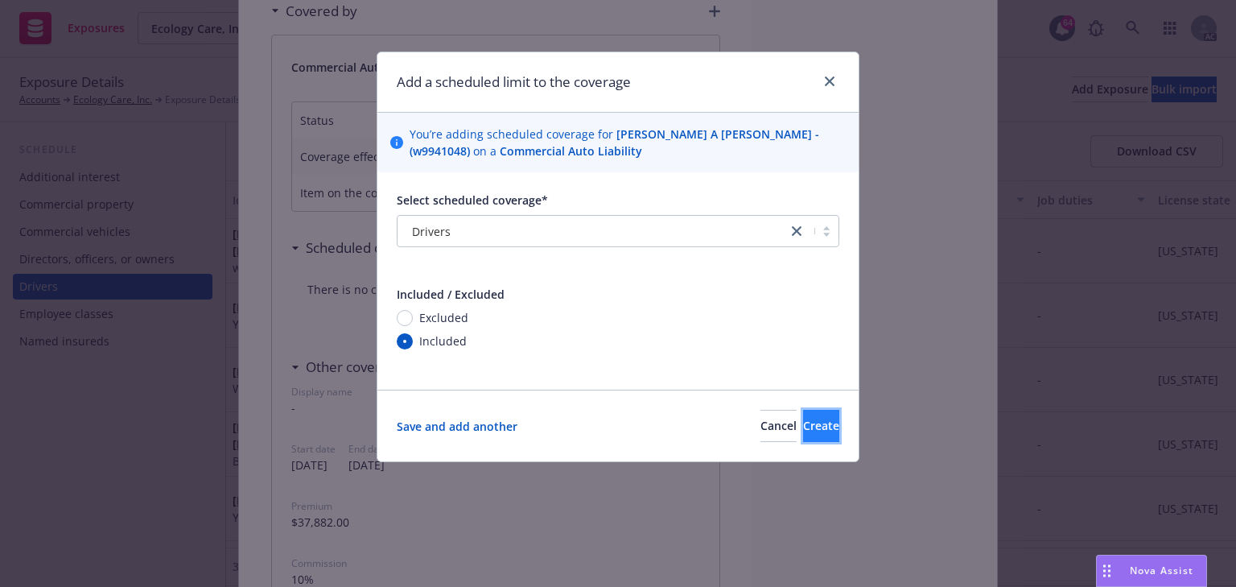
click at [827, 427] on button "Create" at bounding box center [821, 426] width 36 height 32
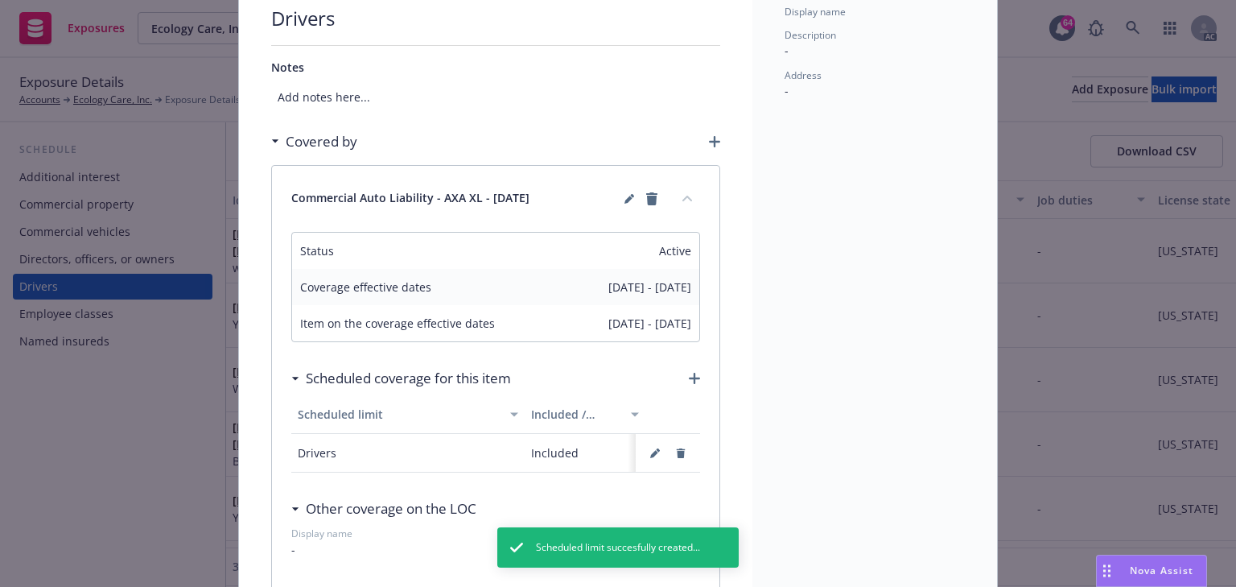
scroll to position [0, 0]
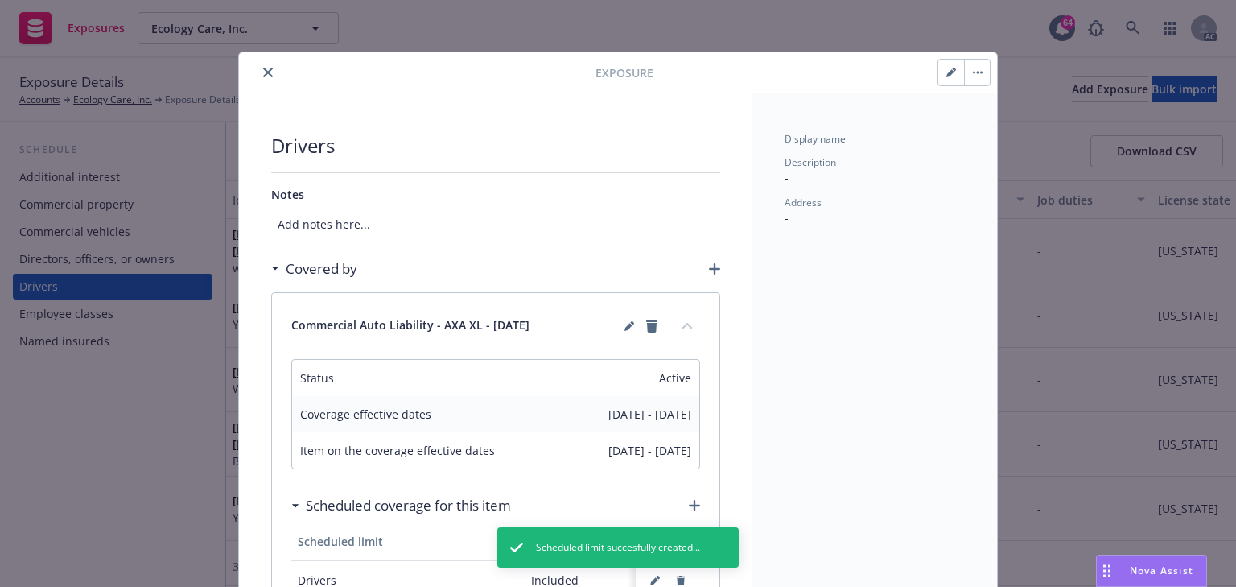
click at [264, 68] on icon "close" at bounding box center [268, 73] width 10 height 10
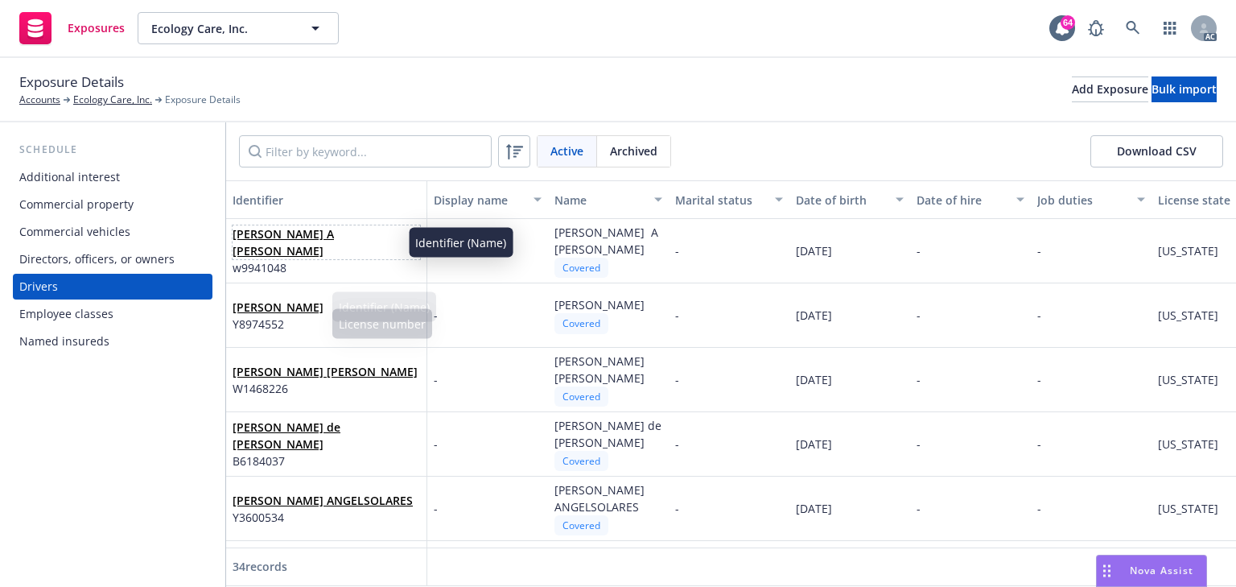
click at [296, 237] on link "[PERSON_NAME] A [PERSON_NAME]" at bounding box center [283, 242] width 101 height 32
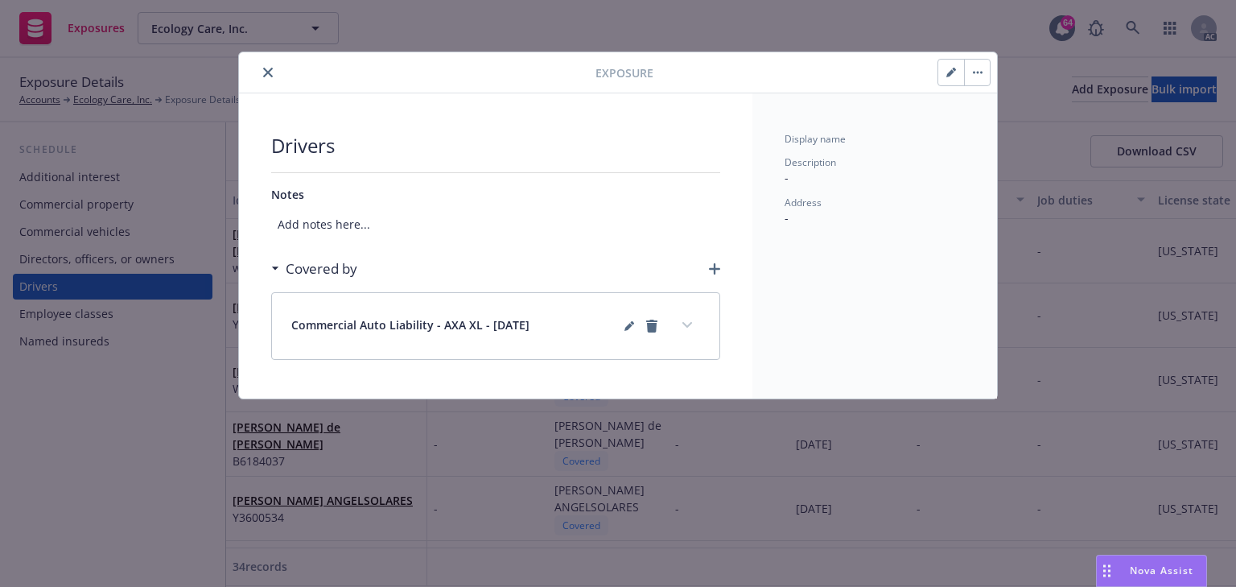
click at [693, 335] on button "expand content" at bounding box center [687, 325] width 26 height 26
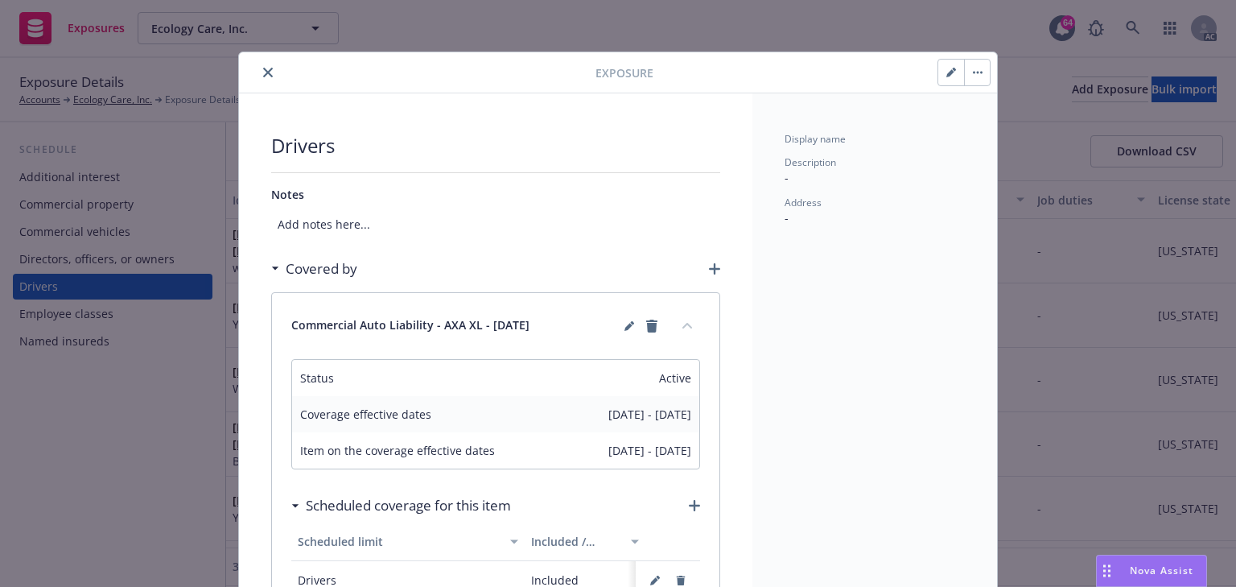
click at [251, 76] on div at bounding box center [420, 72] width 350 height 19
click at [258, 70] on button "close" at bounding box center [267, 72] width 19 height 19
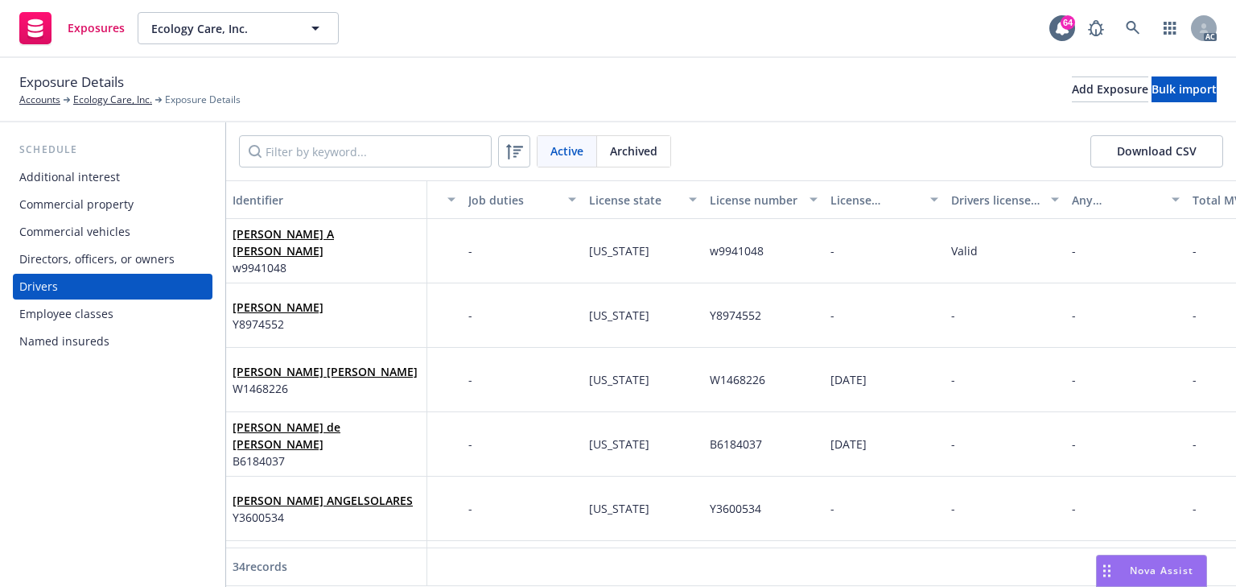
scroll to position [0, 573]
click at [1123, 26] on link at bounding box center [1133, 28] width 32 height 32
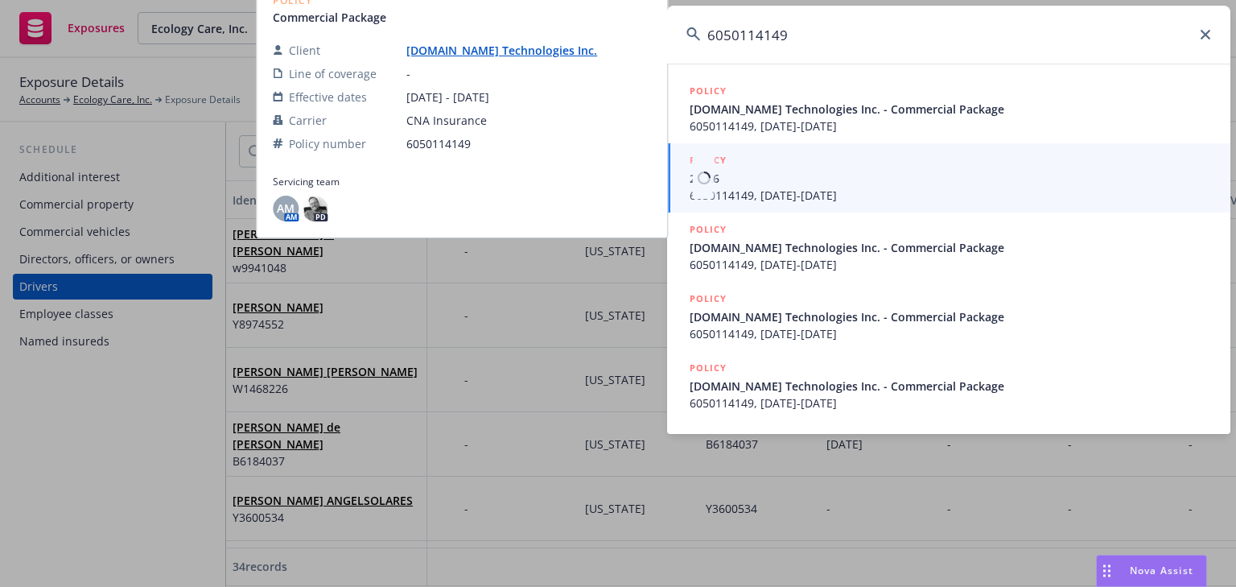
type input "6050114149"
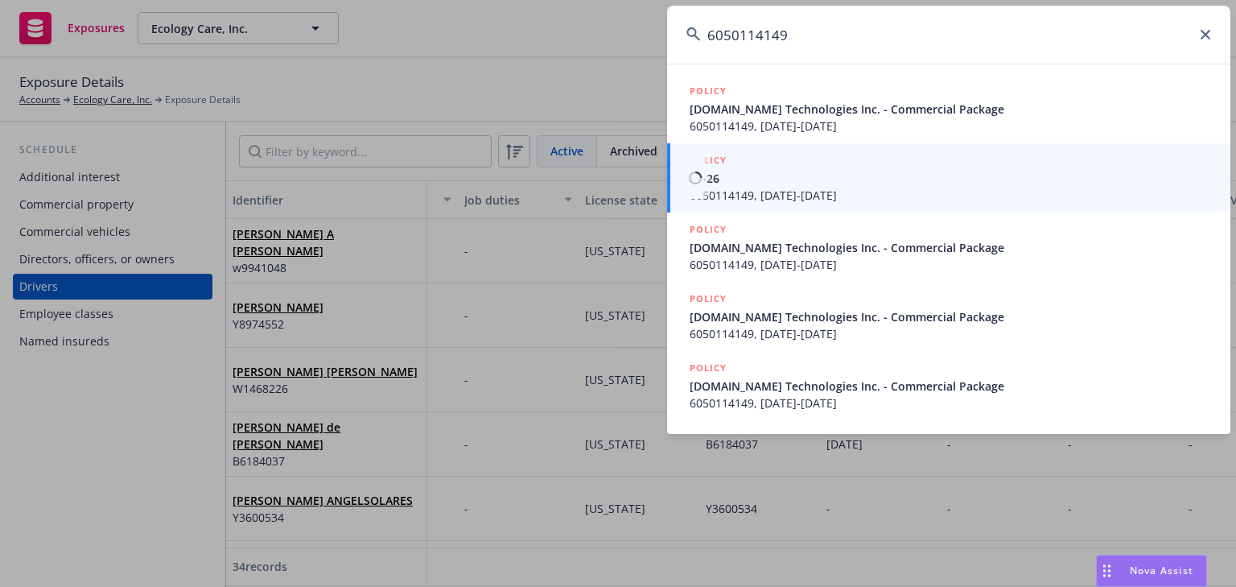
click at [735, 188] on span "6050114149, [DATE]-[DATE]" at bounding box center [951, 195] width 522 height 17
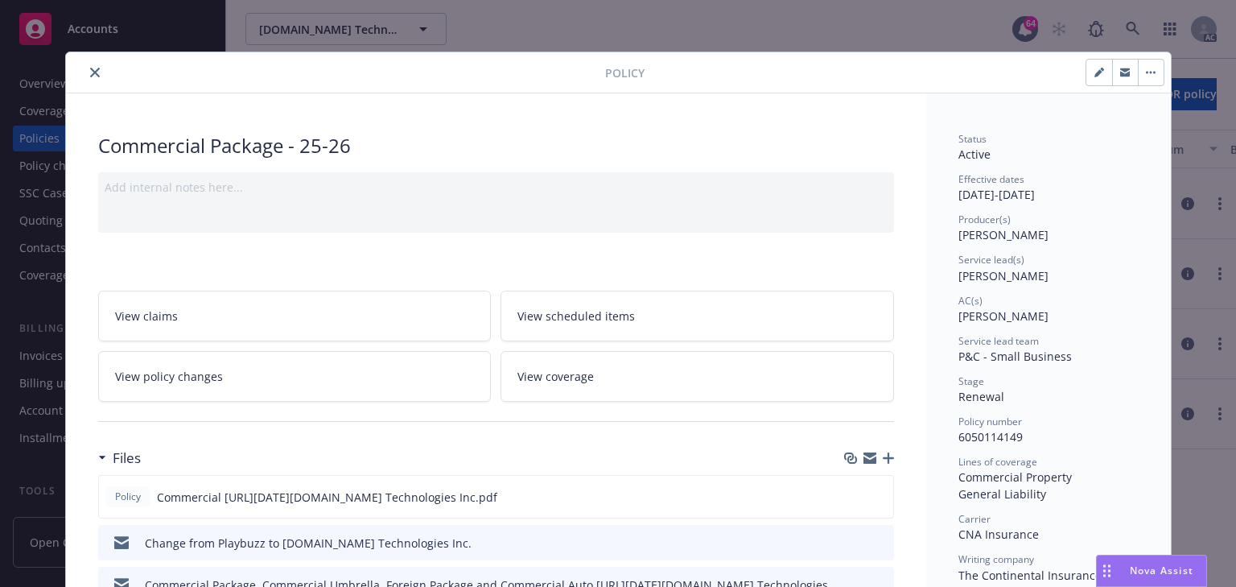
drag, startPoint x: 93, startPoint y: 68, endPoint x: 88, endPoint y: 81, distance: 14.8
click at [93, 68] on icon "close" at bounding box center [95, 73] width 10 height 10
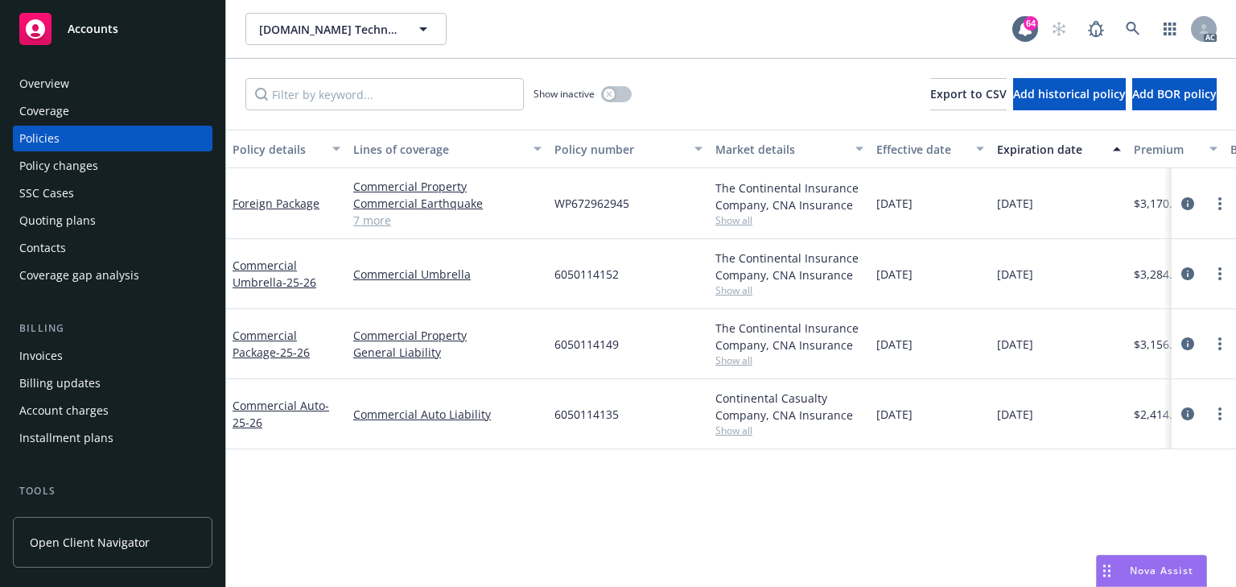
click at [50, 142] on div "Policies" at bounding box center [39, 139] width 40 height 26
click at [344, 89] on input "Filter by keyword..." at bounding box center [384, 94] width 278 height 32
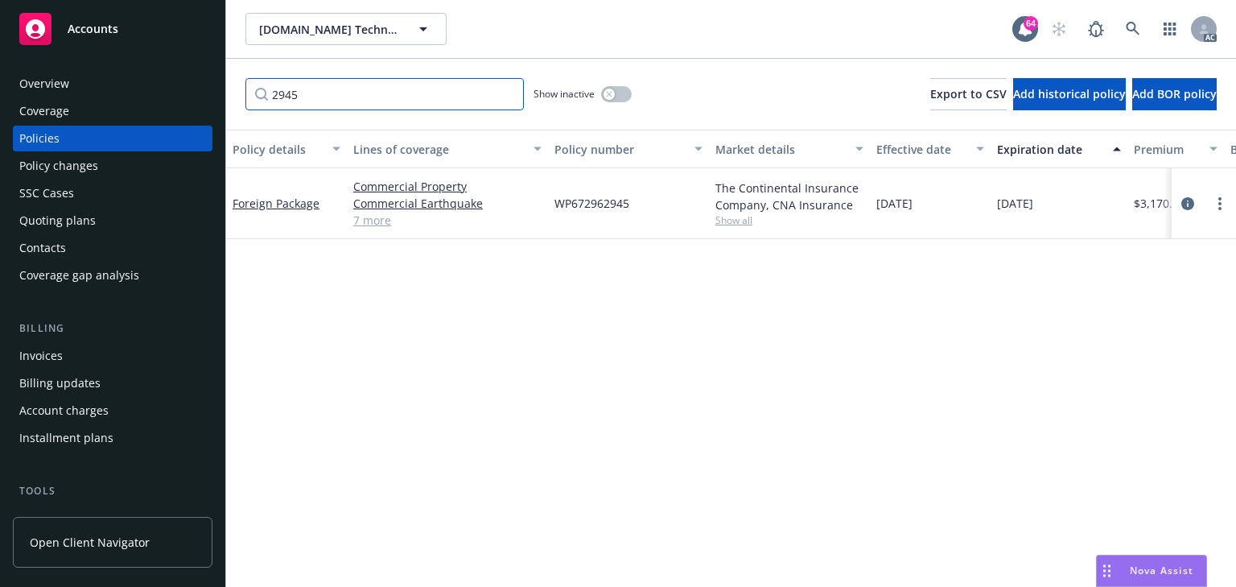
type input "2945"
click at [728, 301] on div "Policy details Lines of coverage Policy number Market details Effective date Ex…" at bounding box center [731, 358] width 1010 height 457
click at [748, 218] on span "Show all" at bounding box center [789, 220] width 148 height 14
click at [984, 279] on div "Policy details Lines of coverage Policy number Market details Effective date Ex…" at bounding box center [731, 358] width 1010 height 457
click at [426, 415] on div "Policy details Lines of coverage Policy number Market details Effective date Ex…" at bounding box center [731, 358] width 1010 height 457
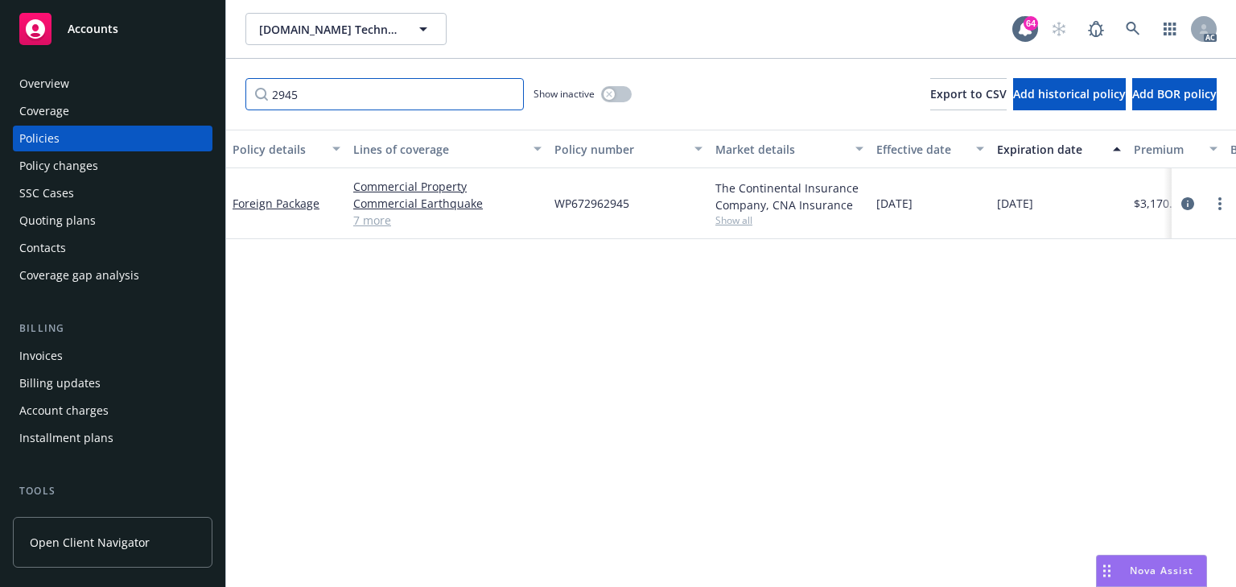
click at [330, 93] on input "2945" at bounding box center [384, 94] width 278 height 32
click at [1188, 203] on icon "circleInformation" at bounding box center [1187, 203] width 13 height 13
